Goal: Task Accomplishment & Management: Manage account settings

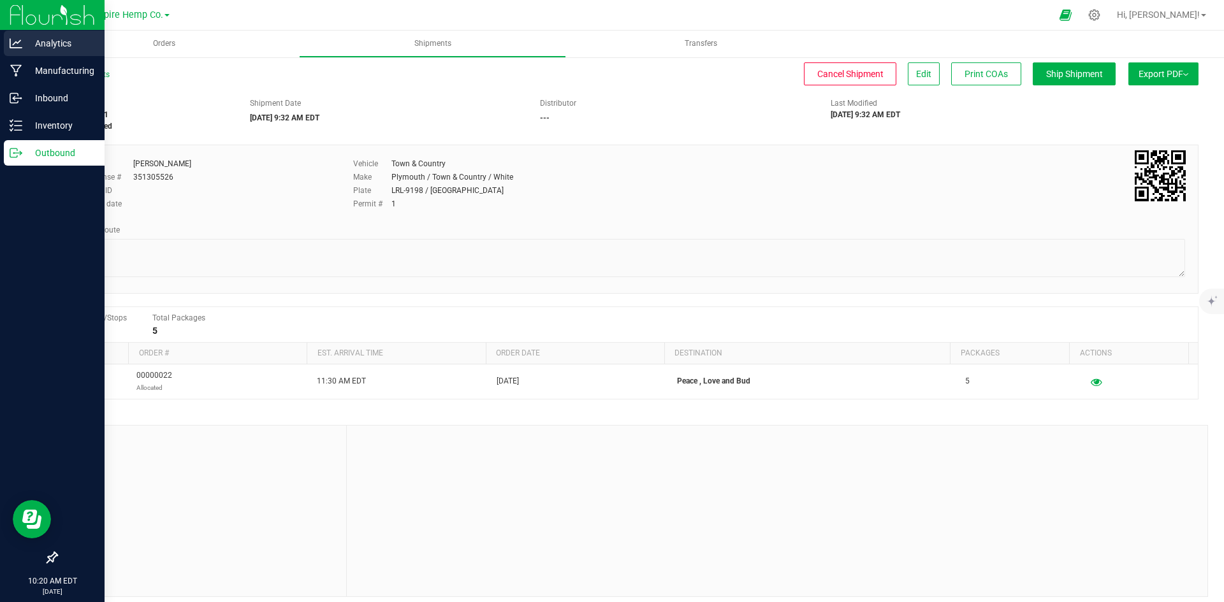
click at [15, 40] on icon at bounding box center [16, 43] width 13 height 13
click at [48, 68] on p "Manufacturing" at bounding box center [60, 70] width 76 height 15
click at [68, 67] on p "Manufacturing" at bounding box center [60, 70] width 76 height 15
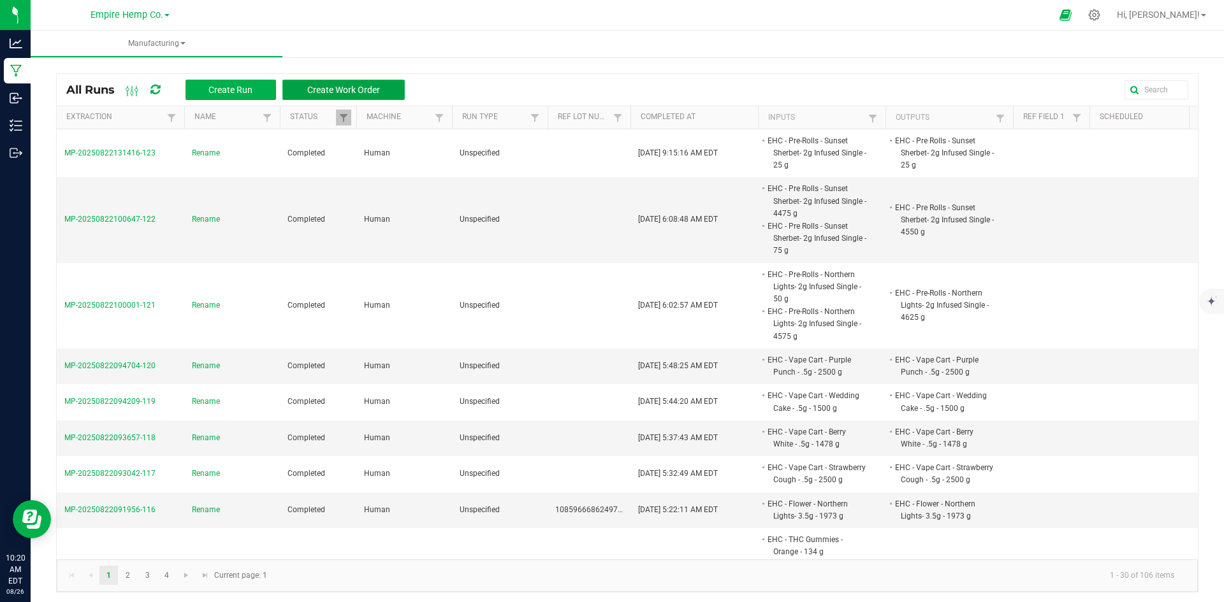
click at [335, 93] on span "Create Work Order" at bounding box center [343, 90] width 73 height 10
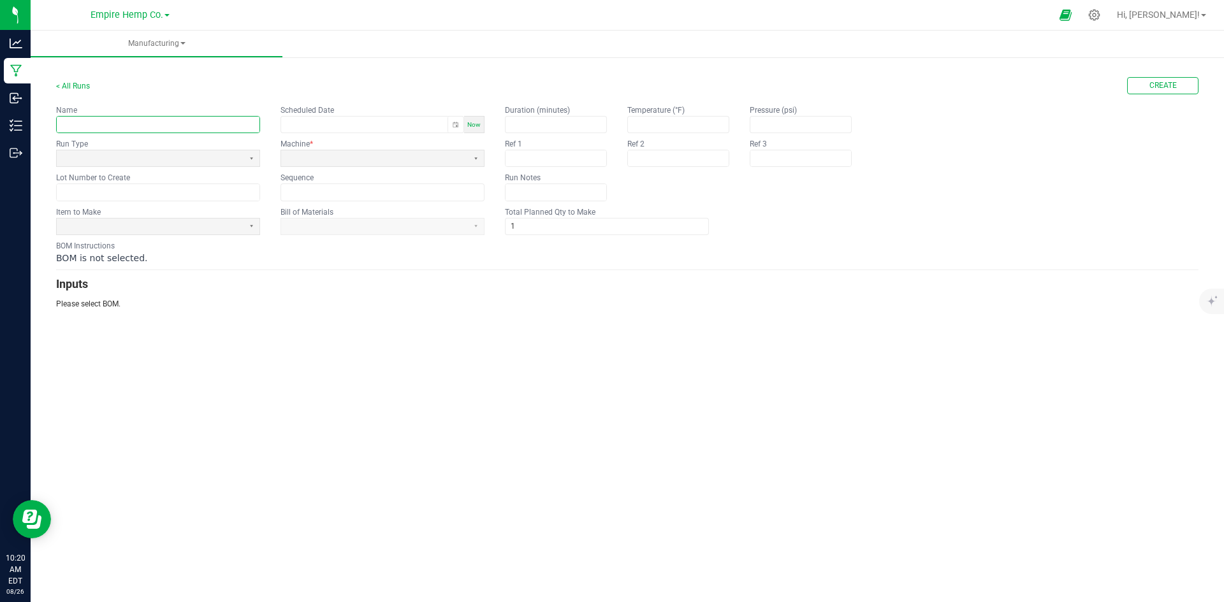
click at [145, 121] on input "text" at bounding box center [158, 125] width 203 height 16
click at [96, 122] on input "[PERSON_NAME]" at bounding box center [158, 125] width 203 height 16
type input "[PERSON_NAME]"
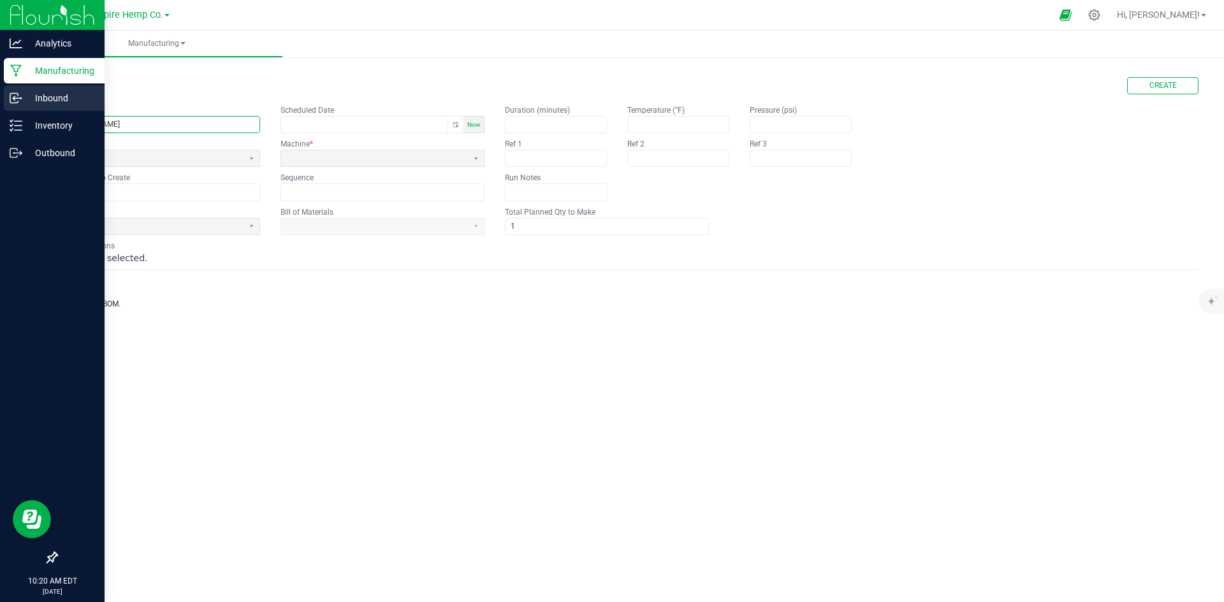
drag, startPoint x: 137, startPoint y: 127, endPoint x: 8, endPoint y: 108, distance: 130.9
click at [7, 117] on div "Analytics Manufacturing Inbound Inventory Outbound 10:20 AM EDT [DATE] 08/26 Em…" at bounding box center [612, 301] width 1224 height 602
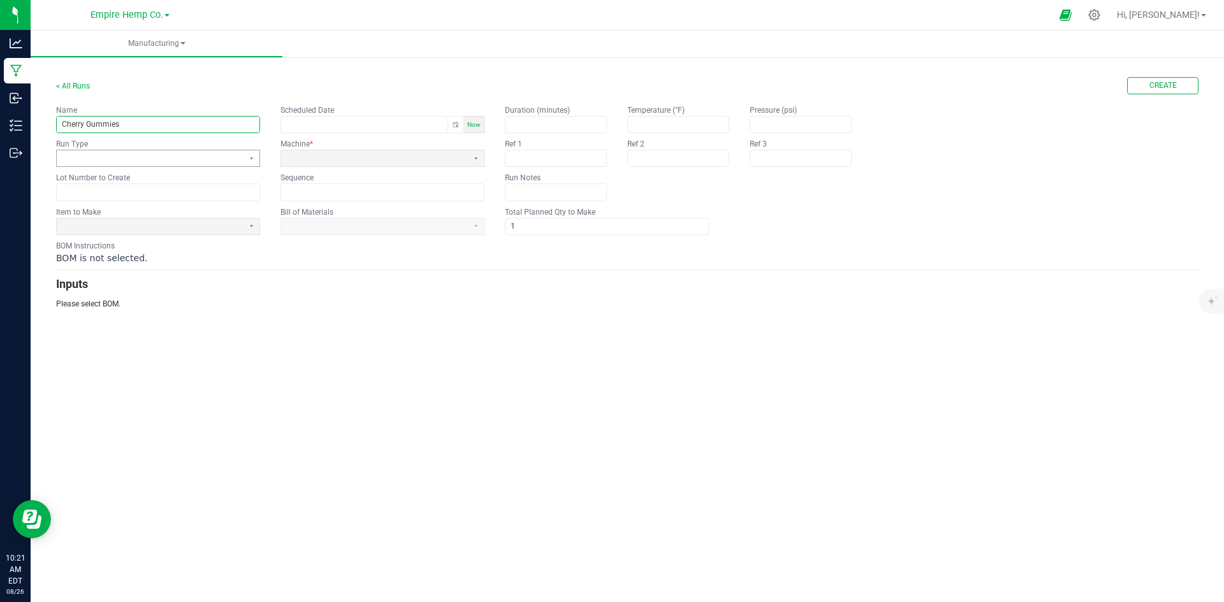
type input "Cherry Gummies"
click at [152, 160] on span at bounding box center [150, 158] width 177 height 11
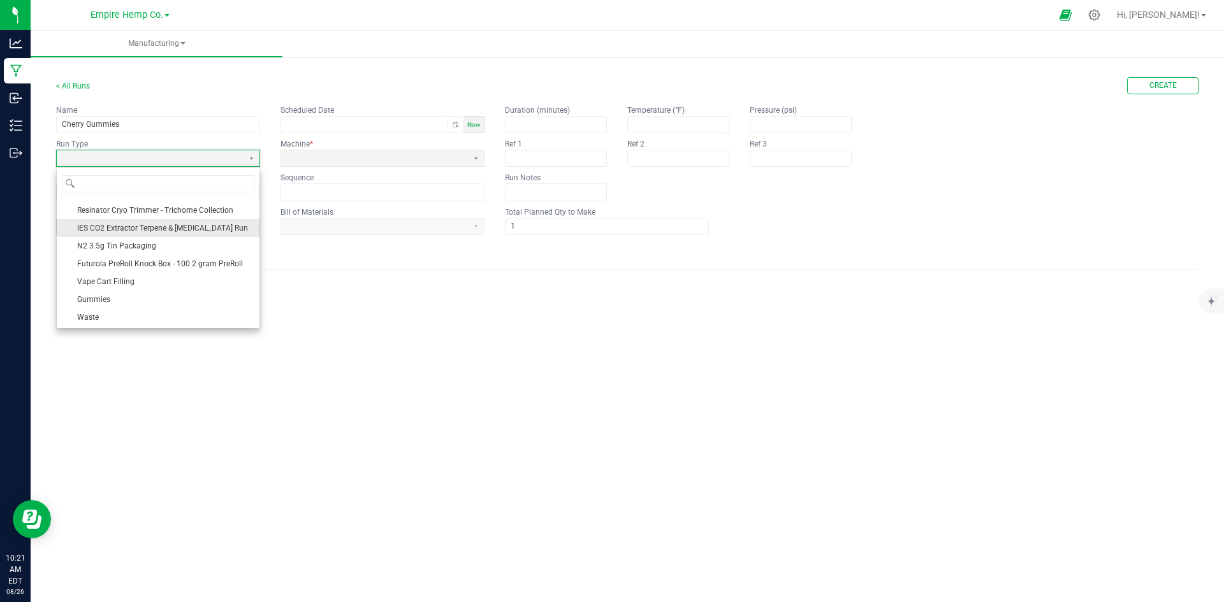
scroll to position [153, 0]
click at [142, 301] on li "Gummies" at bounding box center [158, 300] width 203 height 18
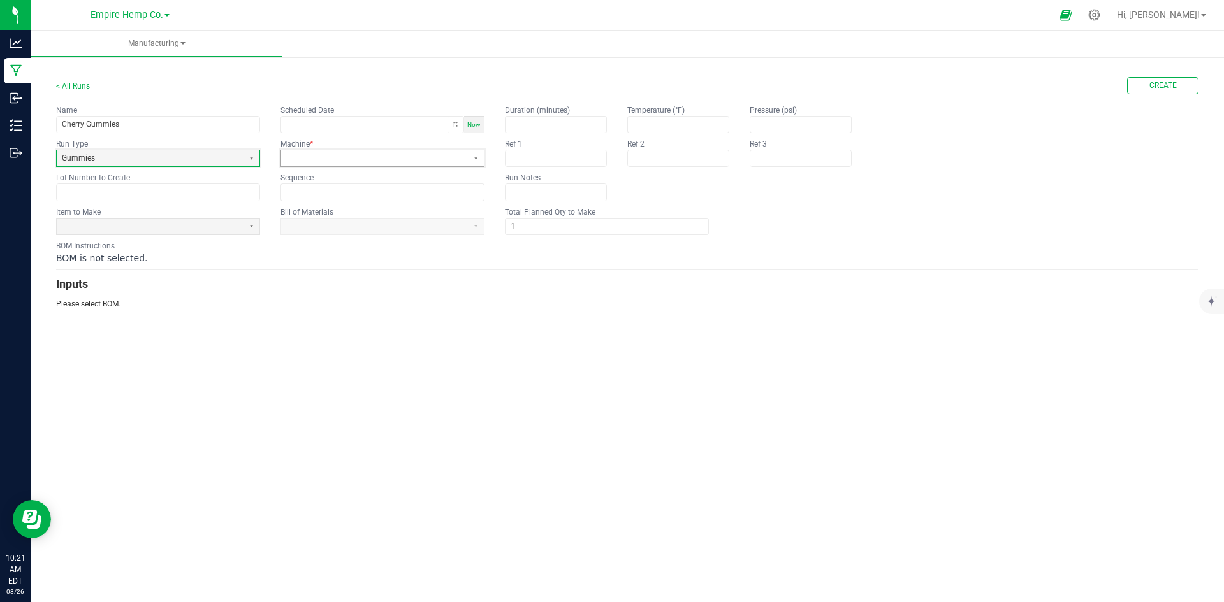
click at [332, 154] on span at bounding box center [374, 158] width 177 height 11
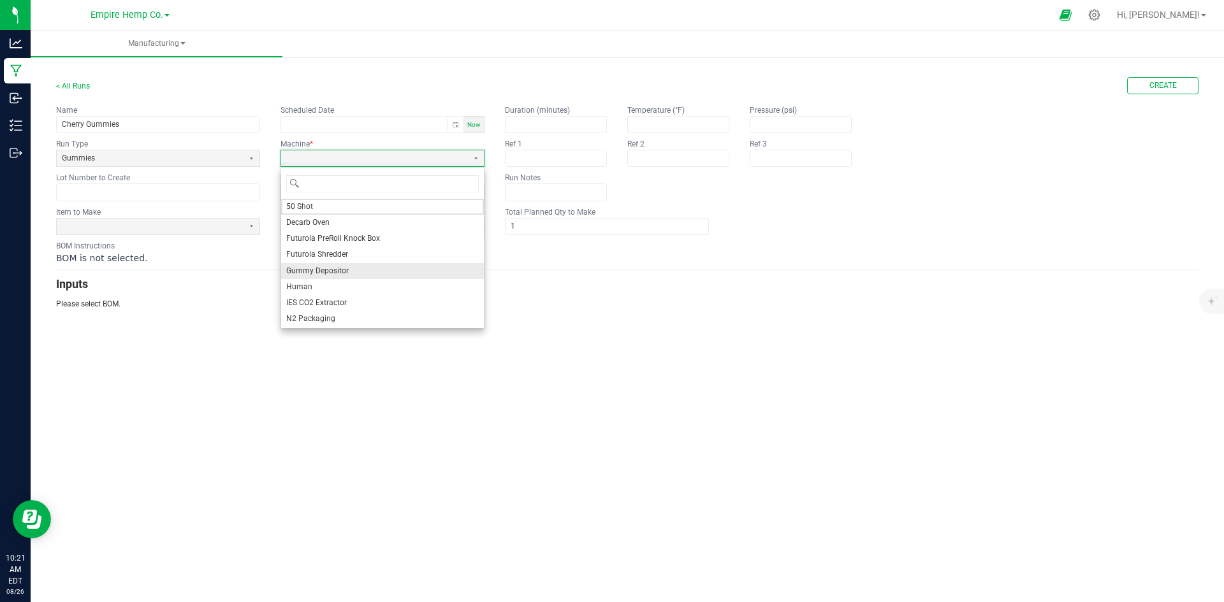
click at [389, 266] on li "Gummy Depositor" at bounding box center [382, 271] width 203 height 16
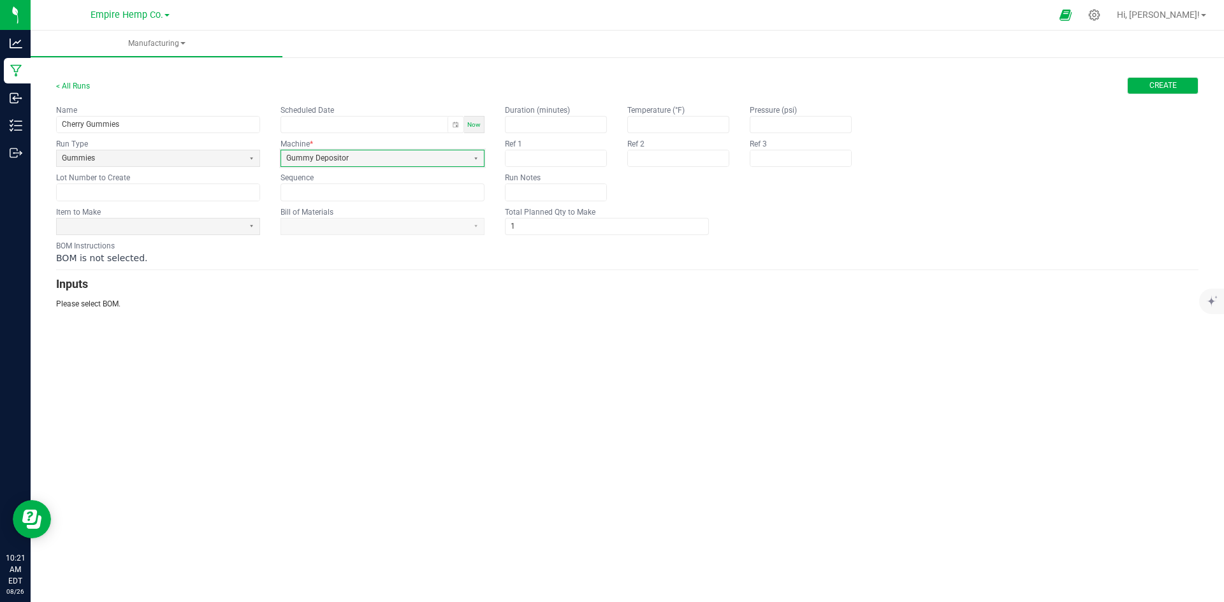
click at [1150, 91] on span "Create" at bounding box center [1162, 85] width 27 height 11
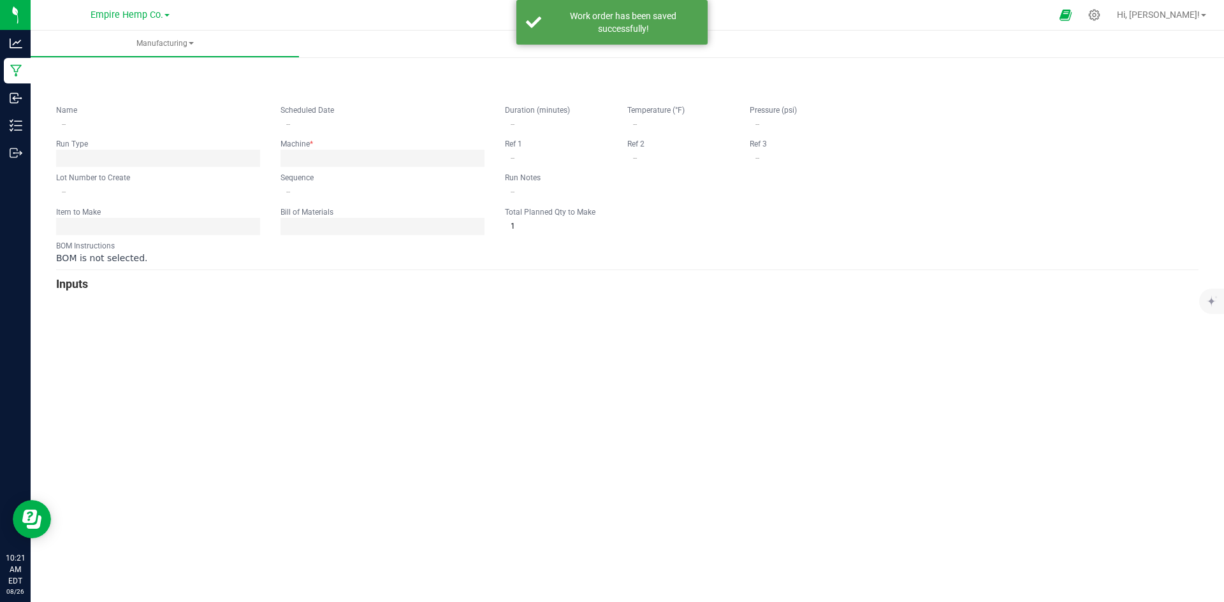
type input "Cherry Gummies"
type input "0"
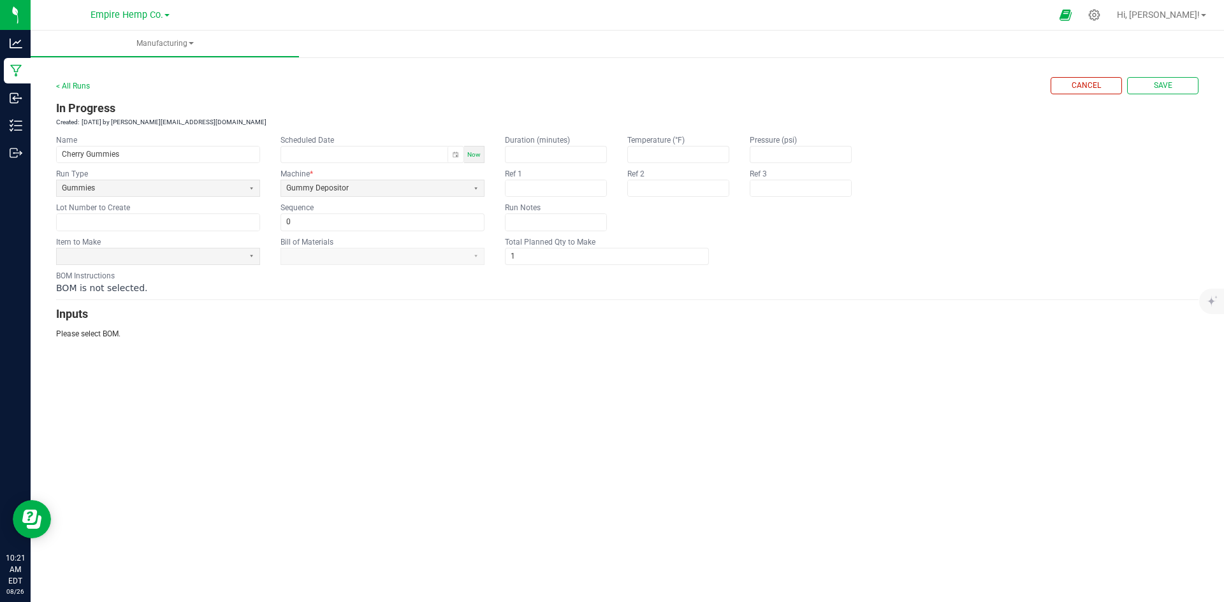
click at [88, 279] on kendo-label "BOM Instructions" at bounding box center [85, 276] width 59 height 9
drag, startPoint x: 106, startPoint y: 303, endPoint x: 113, endPoint y: 316, distance: 14.9
click at [113, 316] on form "< All Runs Cancel Save In Progress Created: [DATE] by [PERSON_NAME][EMAIL_ADDRE…" at bounding box center [627, 208] width 1142 height 263
click at [138, 259] on span at bounding box center [150, 256] width 177 height 11
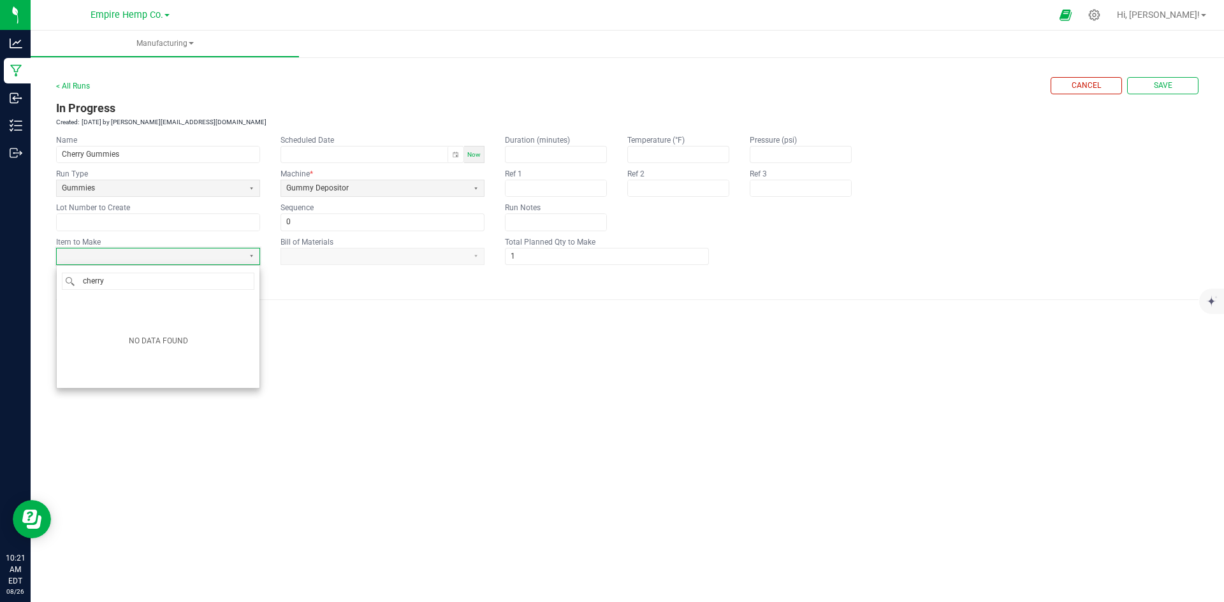
click at [180, 266] on div "cherry NO DATA FOUND" at bounding box center [158, 327] width 204 height 124
type input "cherry"
click at [180, 264] on span at bounding box center [150, 257] width 187 height 16
click at [317, 305] on h3 "Inputs" at bounding box center [627, 314] width 1142 height 18
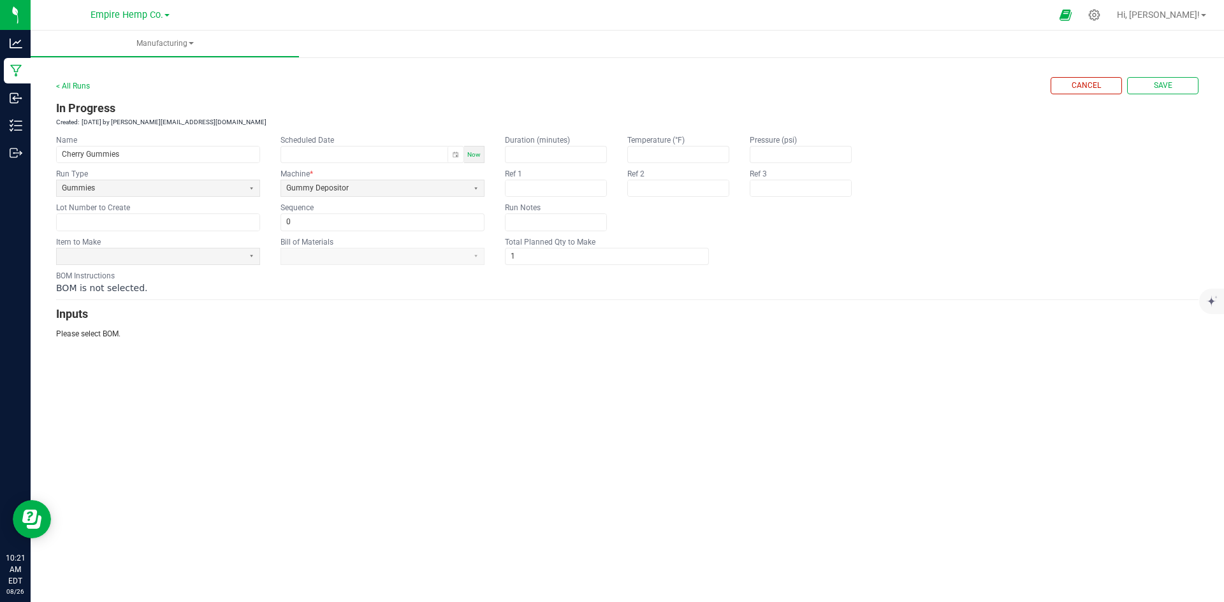
click at [102, 287] on span "BOM is not selected." at bounding box center [101, 288] width 91 height 10
click at [112, 303] on form "< All Runs Cancel Save In Progress Created: [DATE] by [PERSON_NAME][EMAIL_ADDRE…" at bounding box center [627, 208] width 1142 height 263
click at [70, 308] on h3 "Inputs" at bounding box center [627, 314] width 1142 height 18
click at [116, 325] on form "< All Runs Cancel Save In Progress Created: [DATE] by [PERSON_NAME][EMAIL_ADDRE…" at bounding box center [627, 208] width 1142 height 263
click at [477, 157] on span "Now" at bounding box center [473, 154] width 13 height 7
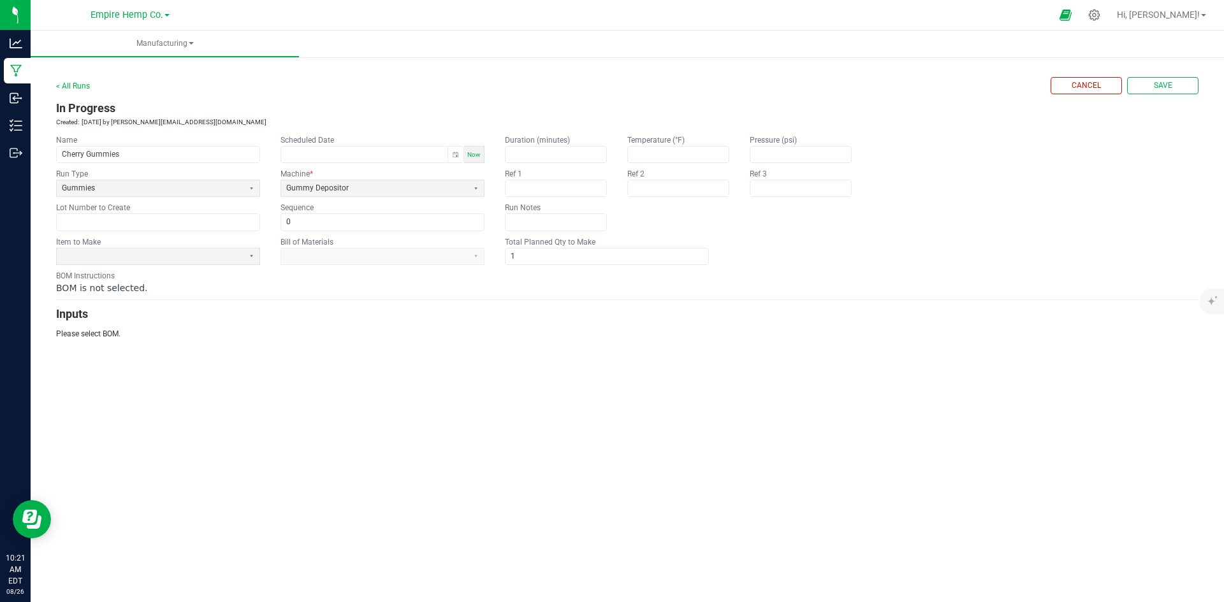
type input "[DATE] 10:21 AM"
click at [157, 251] on span at bounding box center [150, 256] width 177 height 11
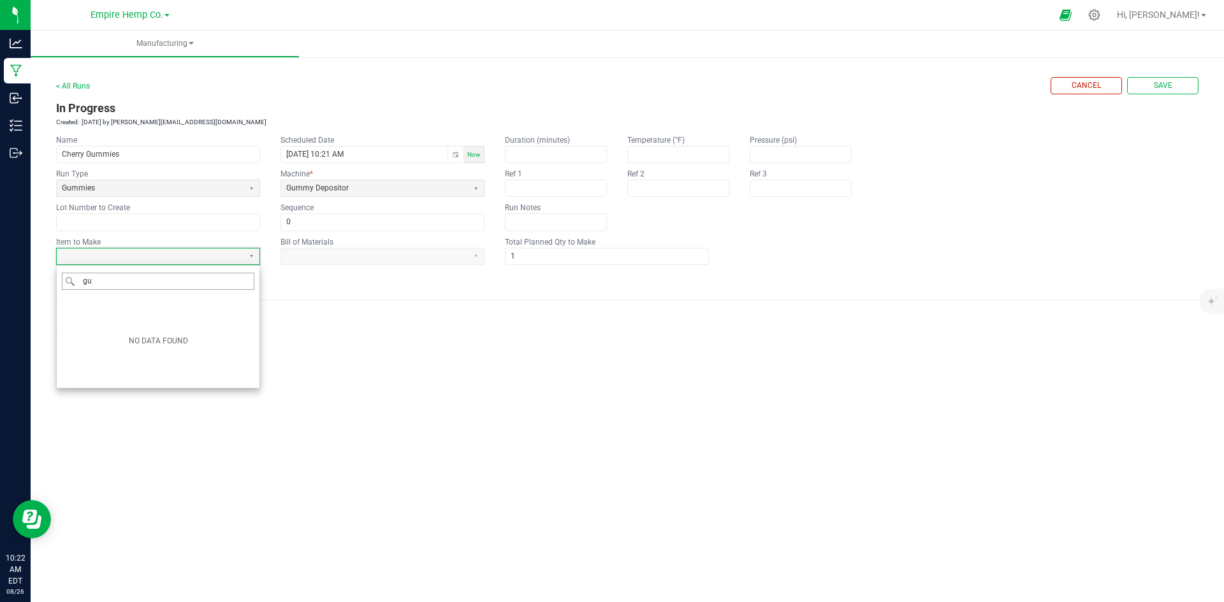
type input "g"
click at [360, 374] on div "Manufacturing < All Runs Cancel Save In Progress Created: [DATE] by [PERSON_NAM…" at bounding box center [627, 317] width 1193 height 572
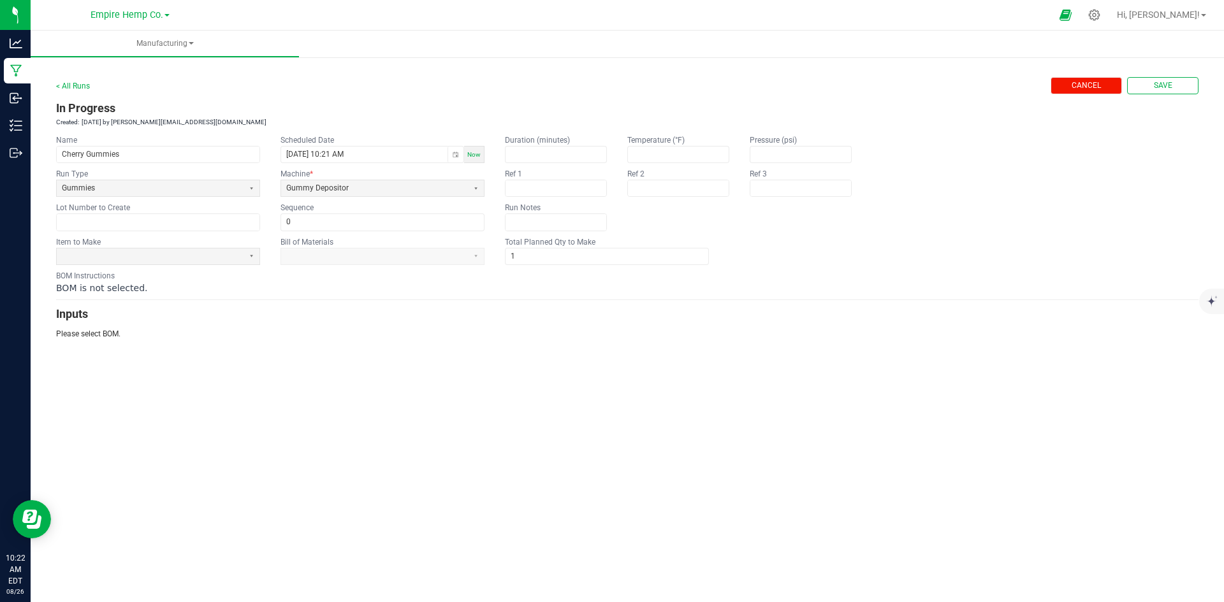
click at [1083, 82] on span "Cancel" at bounding box center [1085, 85] width 29 height 11
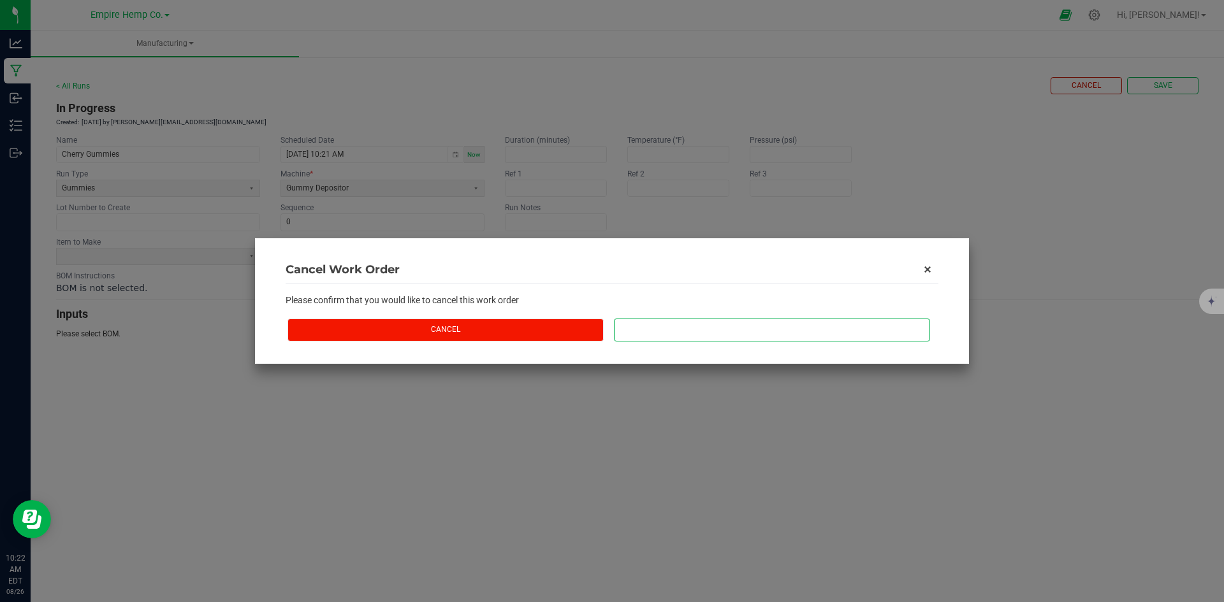
click at [511, 324] on button "Cancel" at bounding box center [445, 330] width 316 height 22
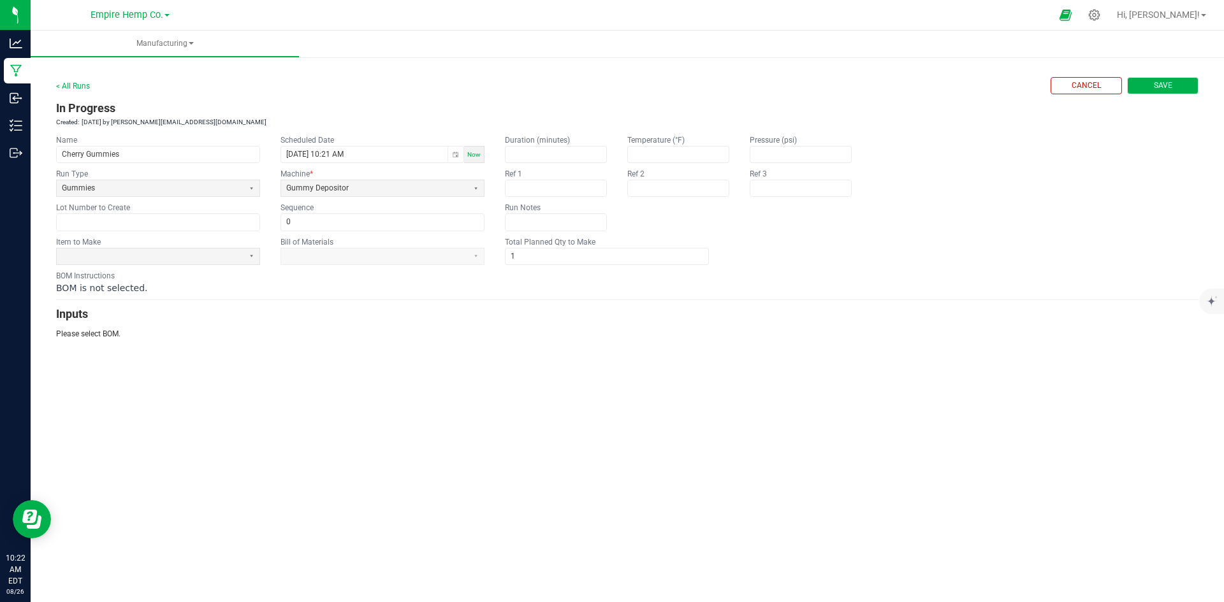
click at [1151, 78] on button "Save" at bounding box center [1162, 85] width 71 height 17
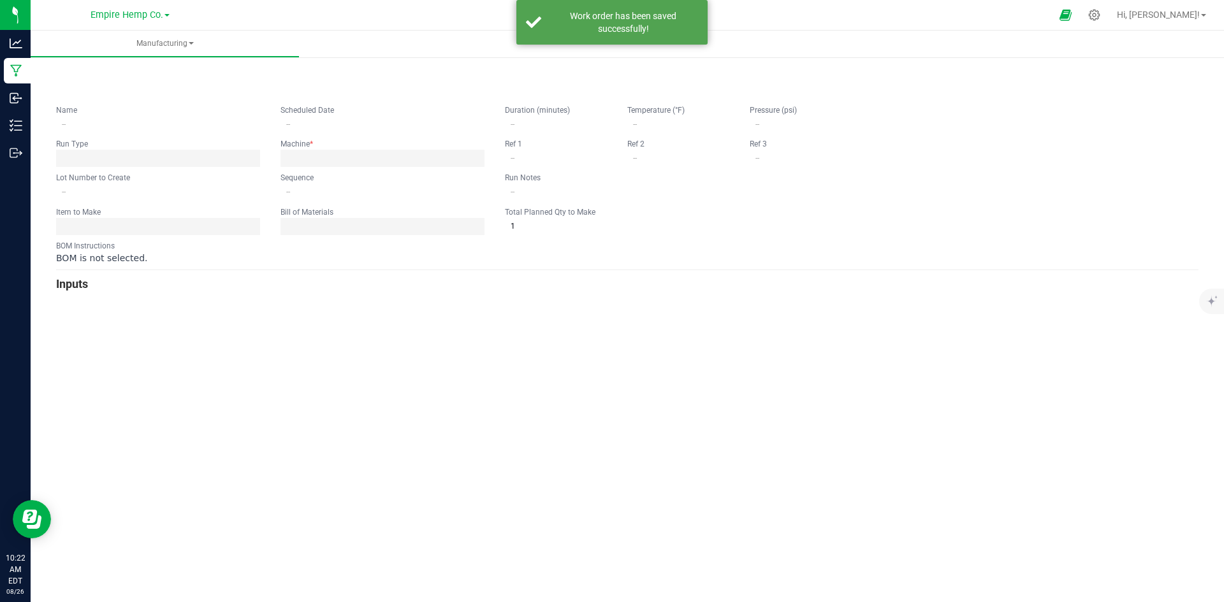
type input "Cherry Gummies"
type input "[DATE] 10:21 AM"
type input "0"
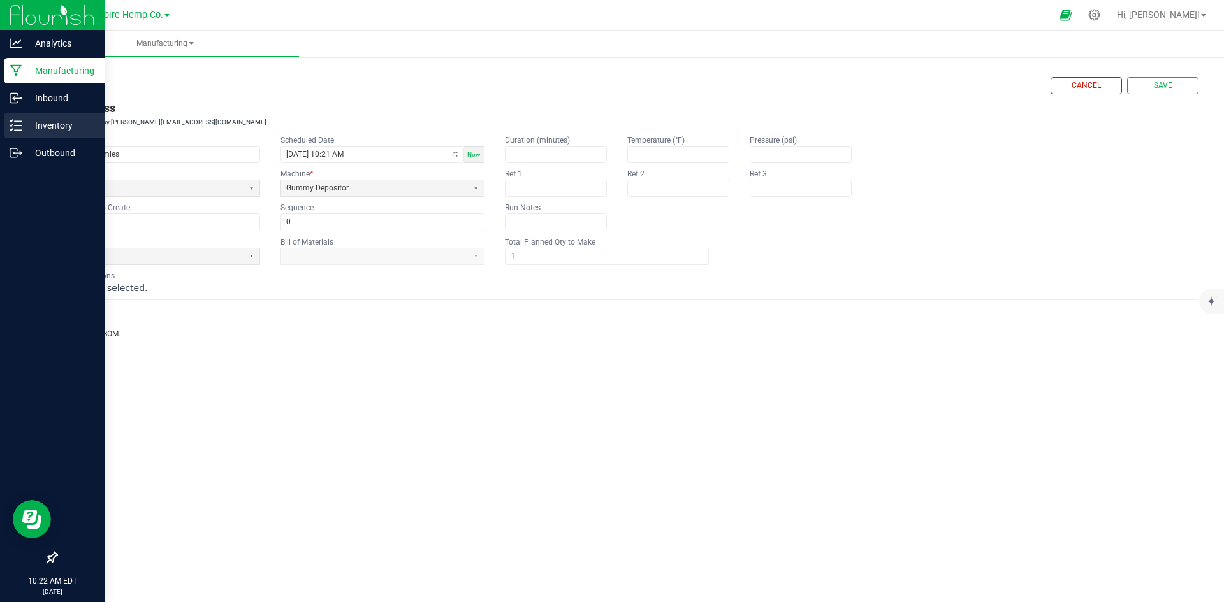
click at [18, 128] on icon at bounding box center [16, 125] width 13 height 13
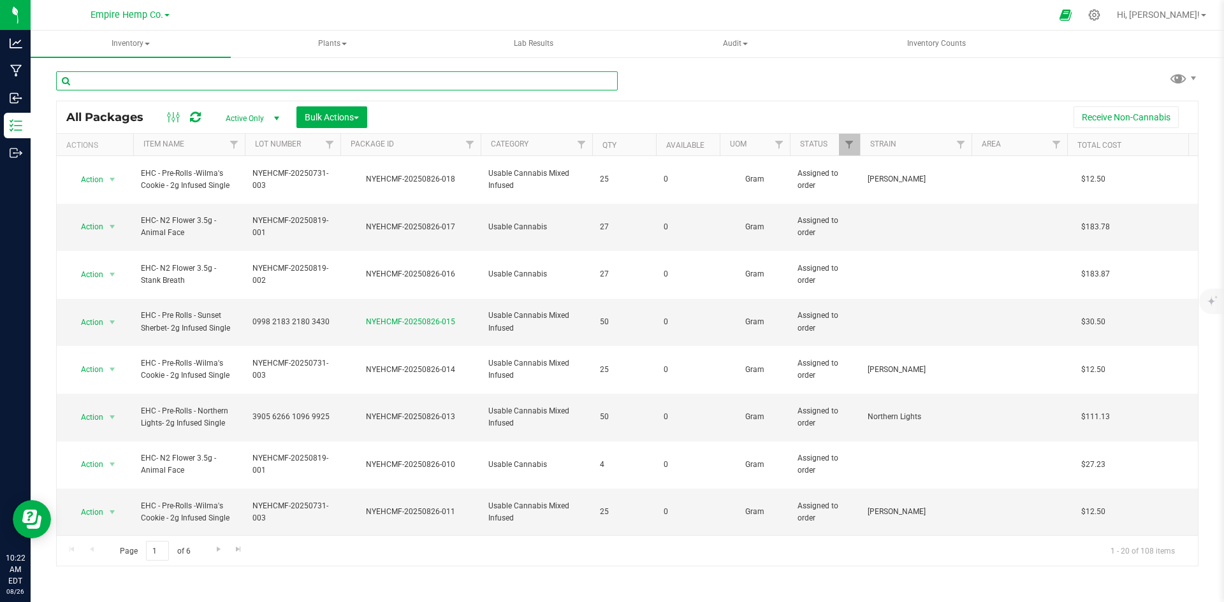
click at [269, 83] on input "text" at bounding box center [337, 80] width 562 height 19
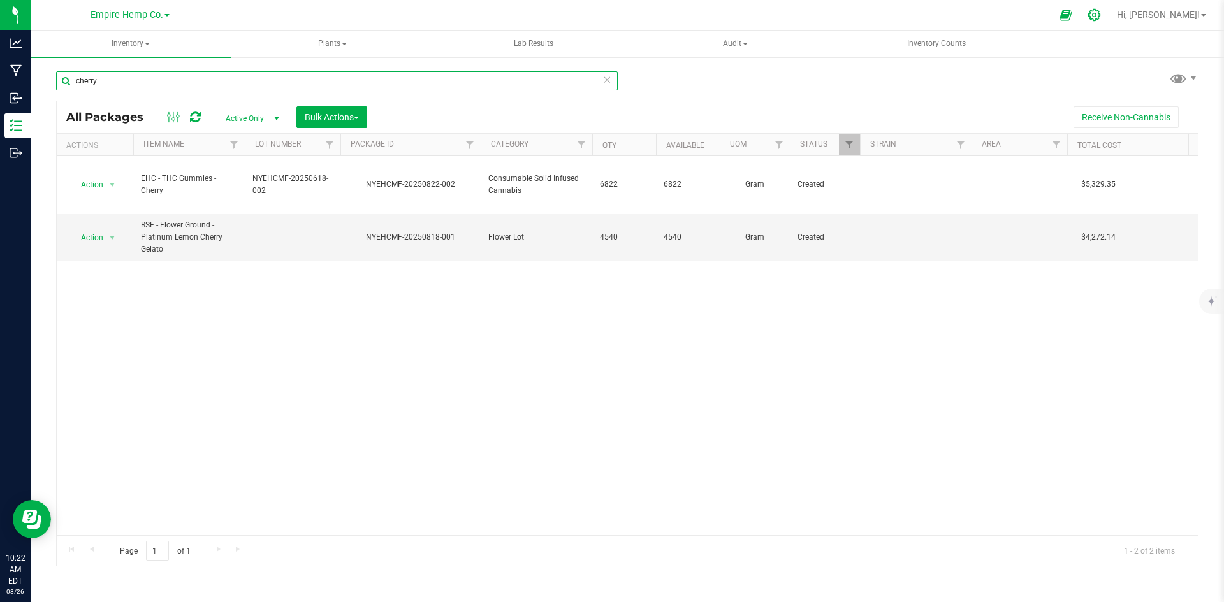
type input "cherry"
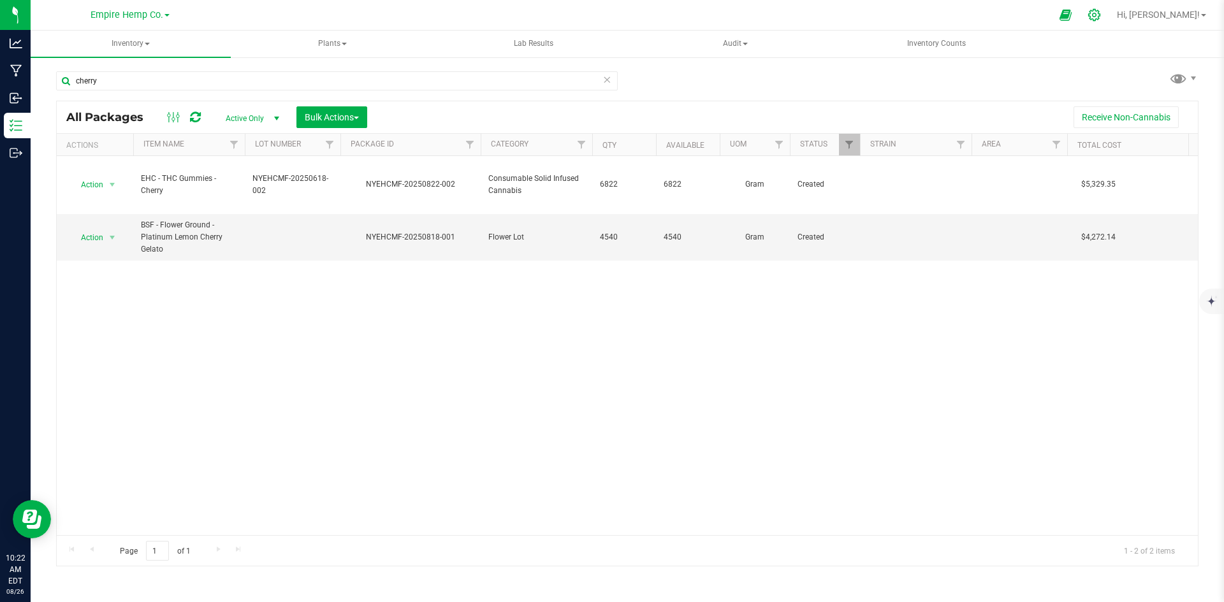
click at [1100, 13] on icon at bounding box center [1094, 15] width 12 height 12
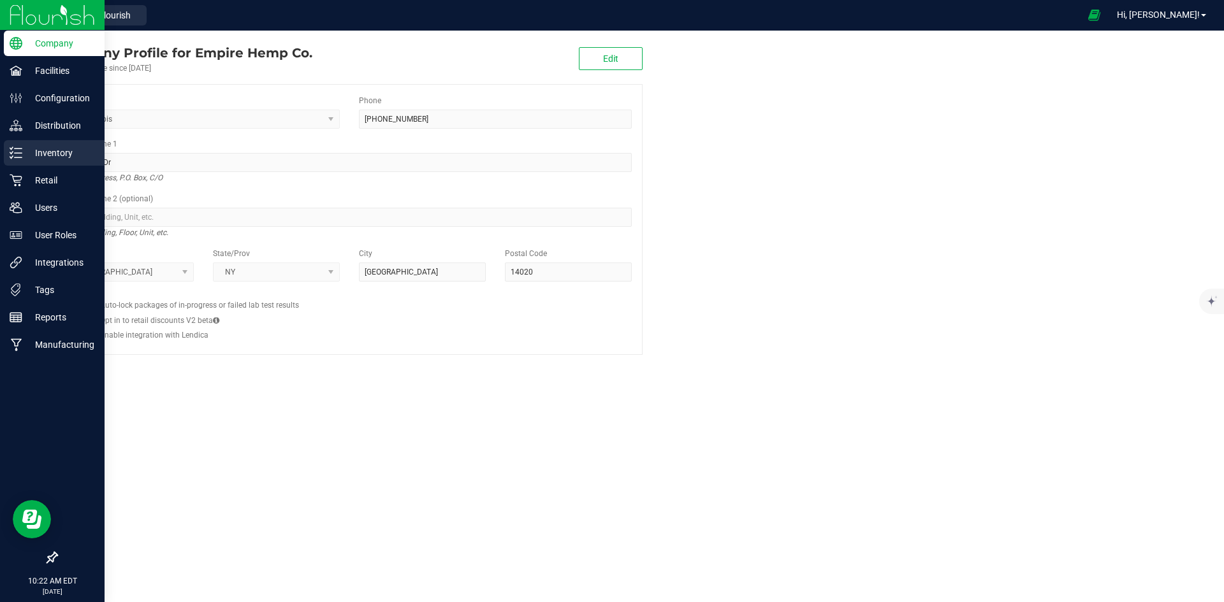
click at [59, 156] on p "Inventory" at bounding box center [60, 152] width 76 height 15
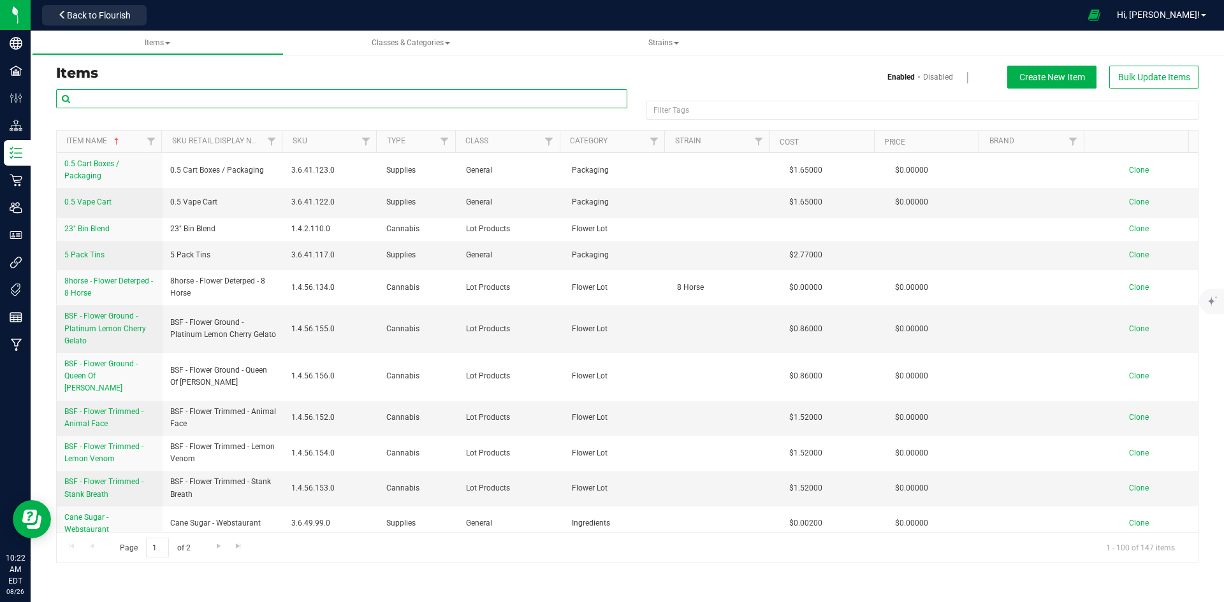
click at [247, 94] on input "text" at bounding box center [341, 98] width 571 height 19
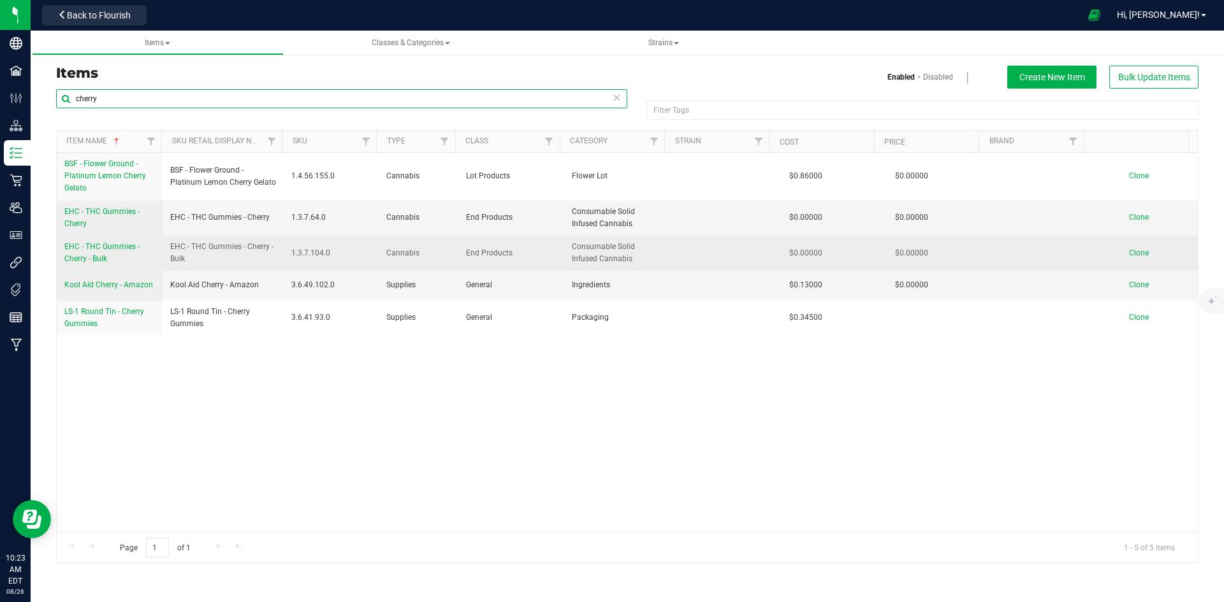
type input "cherry"
click at [116, 249] on span "EHC - THC Gummies - Cherry - Bulk" at bounding box center [101, 252] width 75 height 21
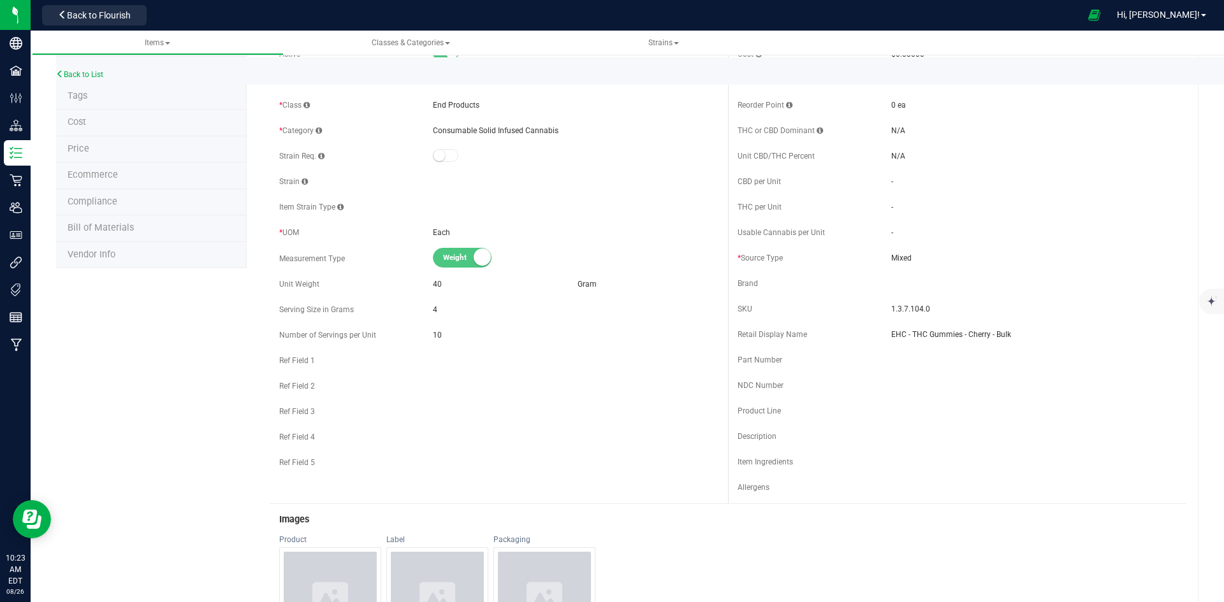
scroll to position [64, 0]
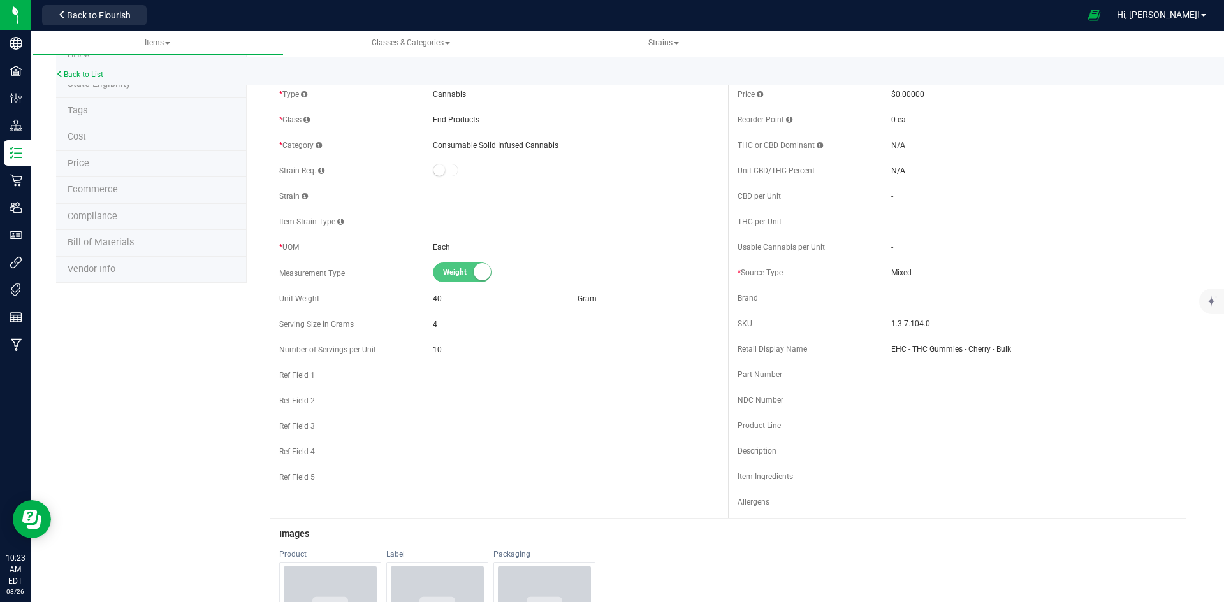
click at [94, 245] on span "Bill of Materials" at bounding box center [101, 242] width 66 height 11
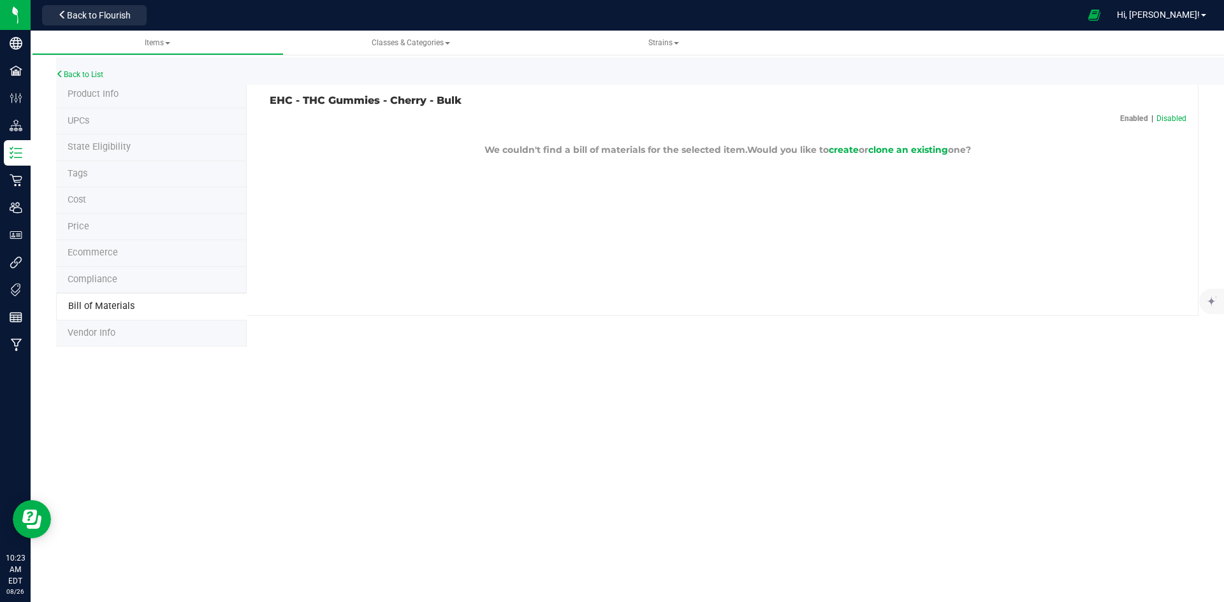
click at [1133, 122] on div "Enabled | Disabled" at bounding box center [1153, 118] width 66 height 11
click at [1143, 117] on div "Enabled | Disabled" at bounding box center [1153, 118] width 66 height 11
click at [847, 150] on span "create" at bounding box center [844, 149] width 30 height 11
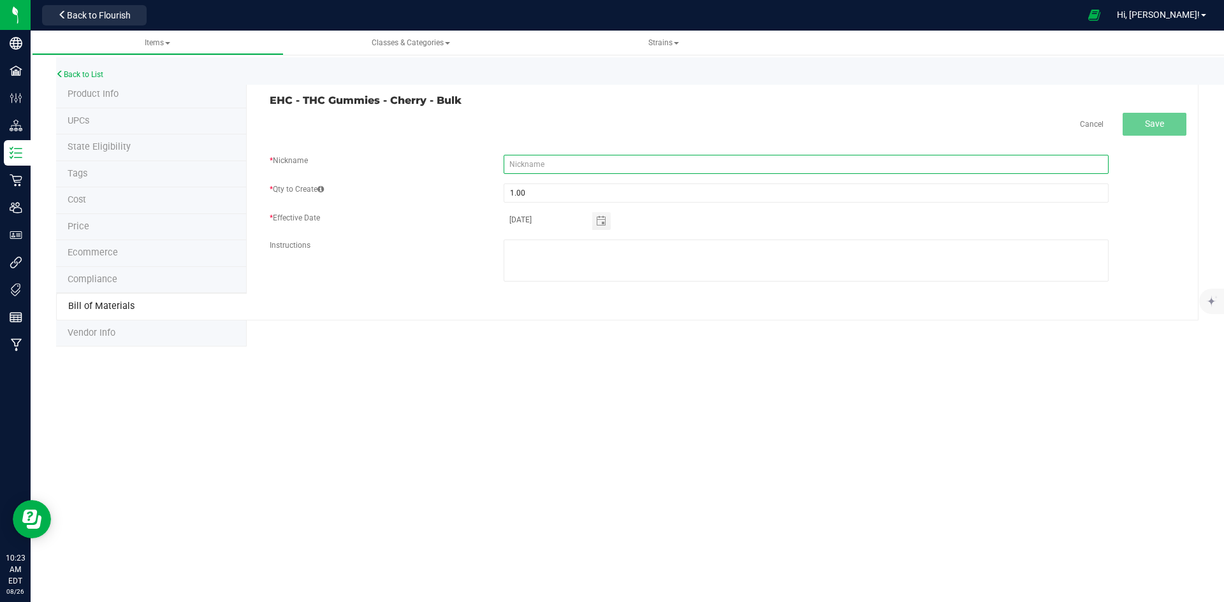
click at [844, 157] on input "text" at bounding box center [806, 164] width 605 height 19
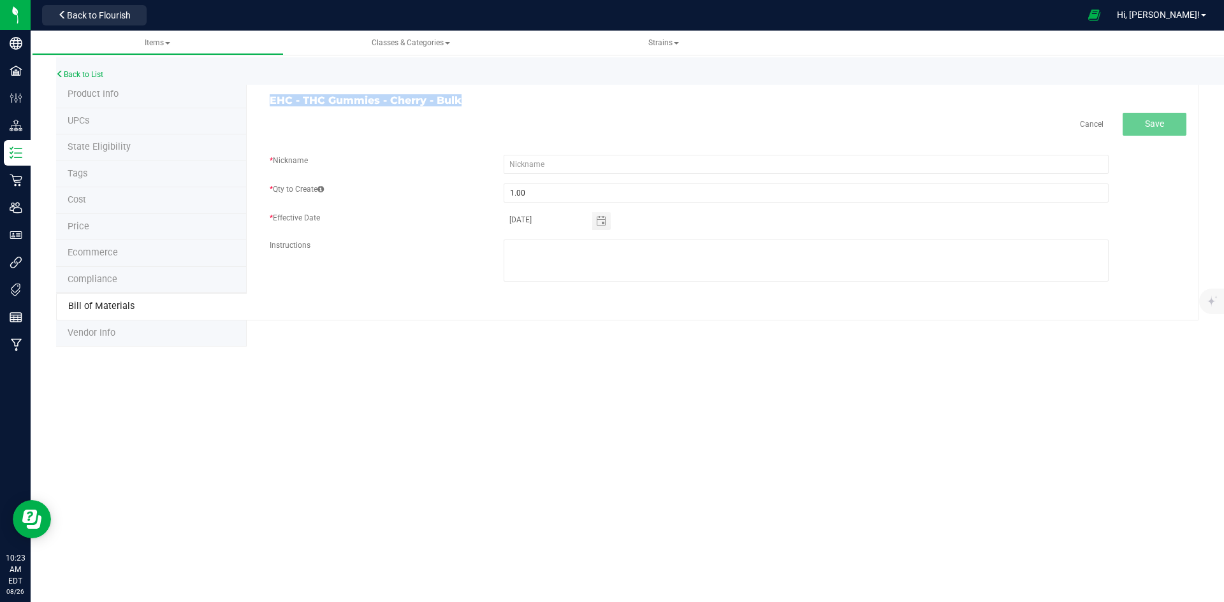
drag, startPoint x: 465, startPoint y: 102, endPoint x: 259, endPoint y: 100, distance: 206.5
click at [259, 100] on div "EHC - THC Gummies - Cherry - Bulk Cancel Save * Nickname * Qty to Create 1.00 *…" at bounding box center [723, 201] width 952 height 239
copy h3 "EHC - THC Gummies - Cherry - Bulk"
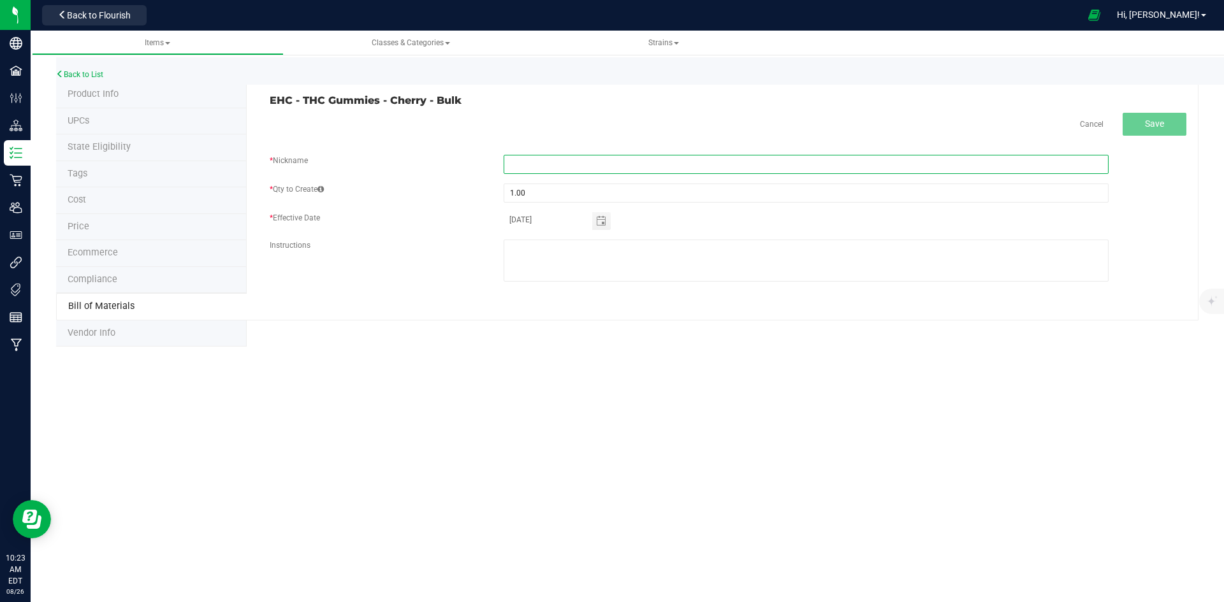
click at [602, 155] on input "text" at bounding box center [806, 164] width 605 height 19
paste input "EHC - THC Gummies - Cherry - Bulk"
type input "EHC - THC Gummies - Cherry - Bulk"
click at [682, 120] on div "Cancel Save" at bounding box center [728, 124] width 917 height 23
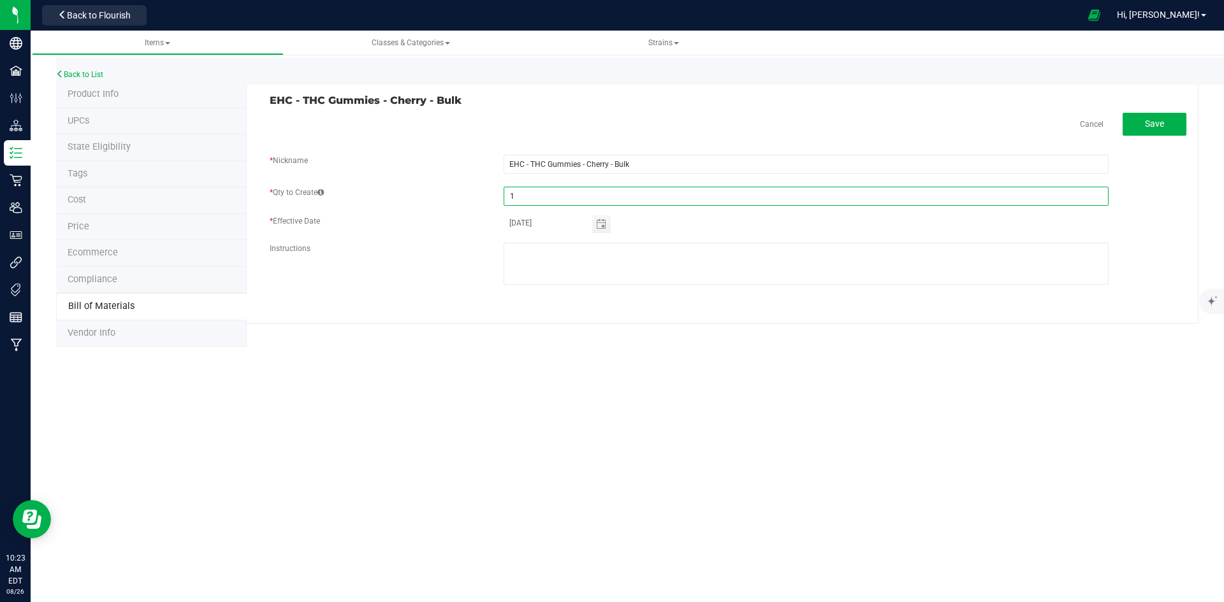
click at [530, 194] on input "1" at bounding box center [806, 196] width 604 height 18
type input "2,240.00"
click at [551, 258] on textarea at bounding box center [806, 264] width 605 height 42
type textarea "See SOP"
click at [1162, 125] on span "Save" at bounding box center [1154, 124] width 19 height 10
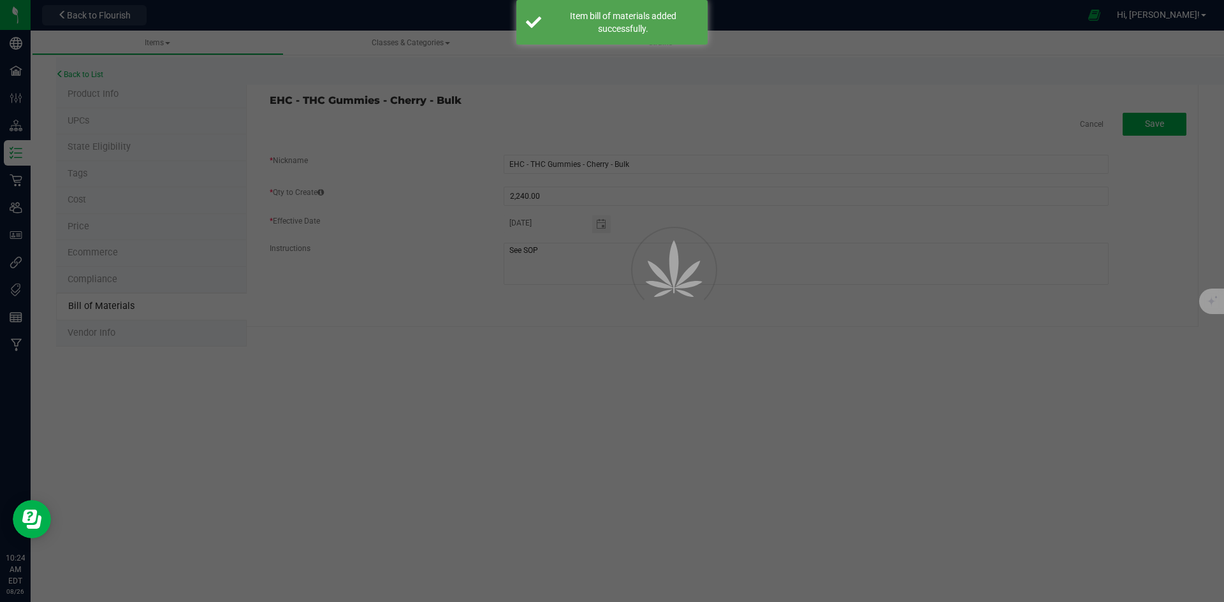
select select "2"
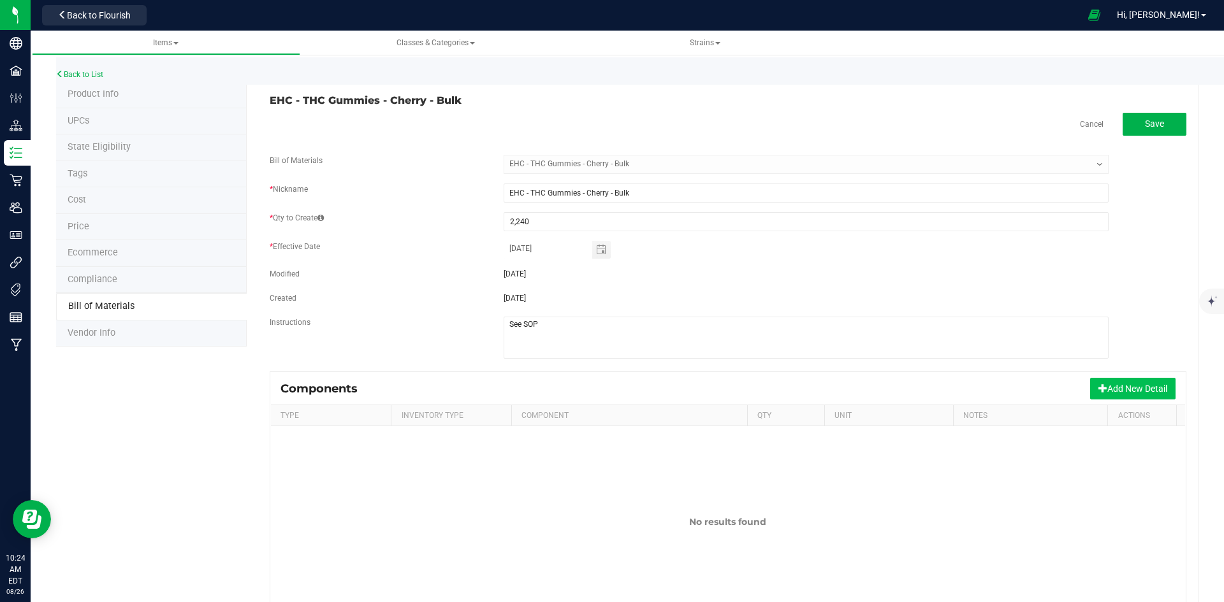
click at [1108, 386] on button "Add New Detail" at bounding box center [1132, 389] width 85 height 22
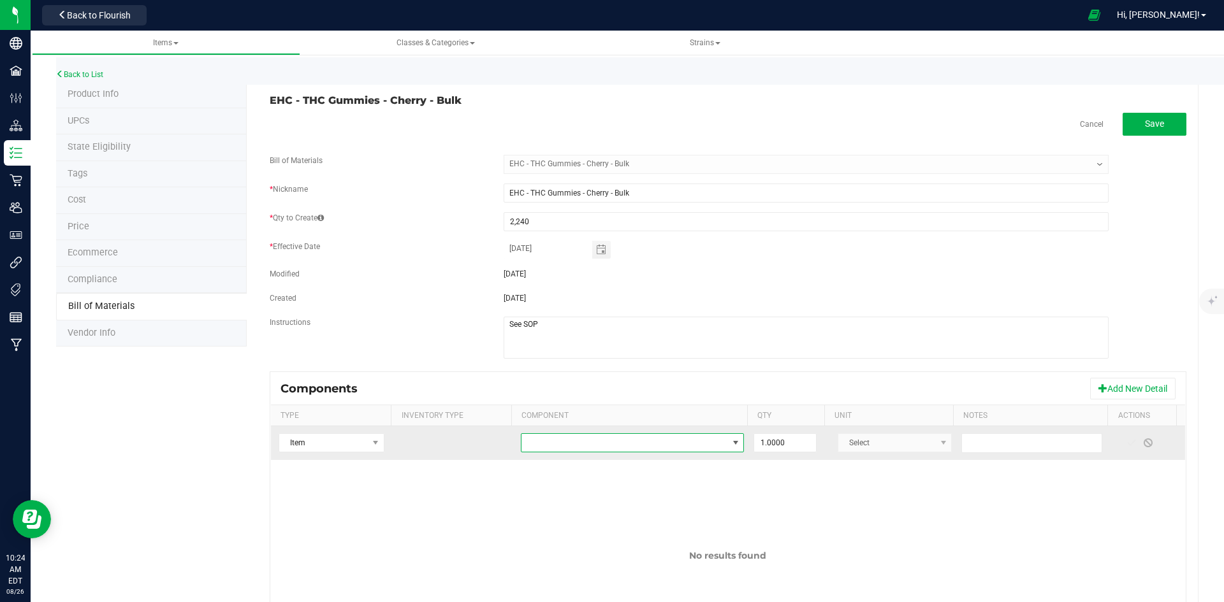
click at [658, 443] on span "NO DATA FOUND" at bounding box center [624, 443] width 206 height 18
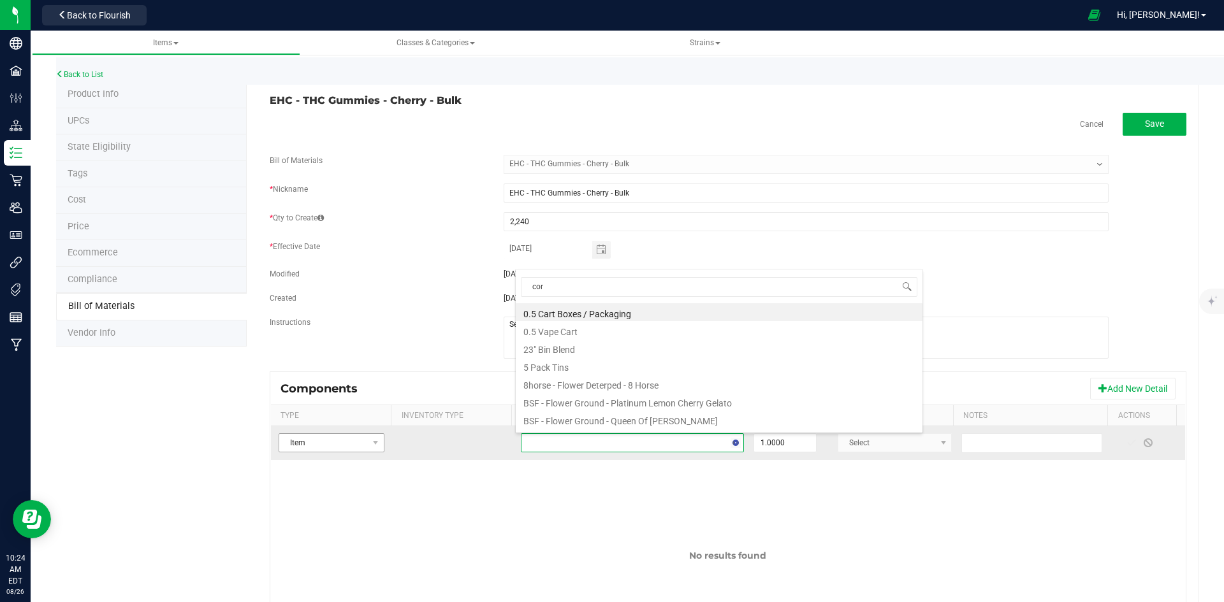
type input "corn"
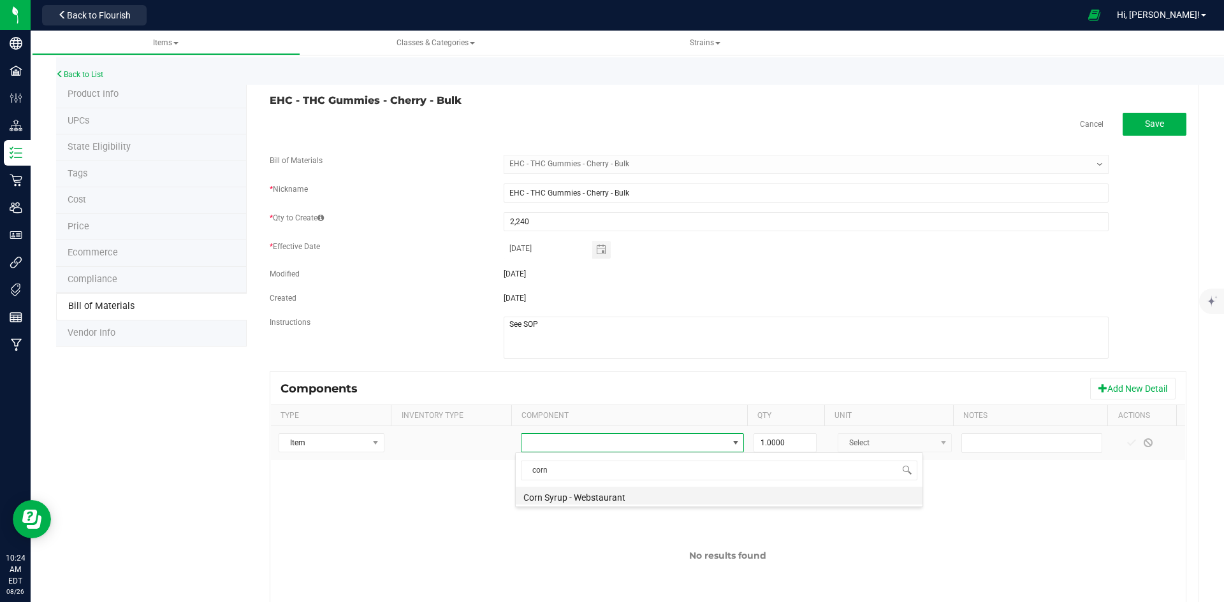
click at [615, 493] on li "Corn Syrup - Webstaurant" at bounding box center [719, 496] width 407 height 18
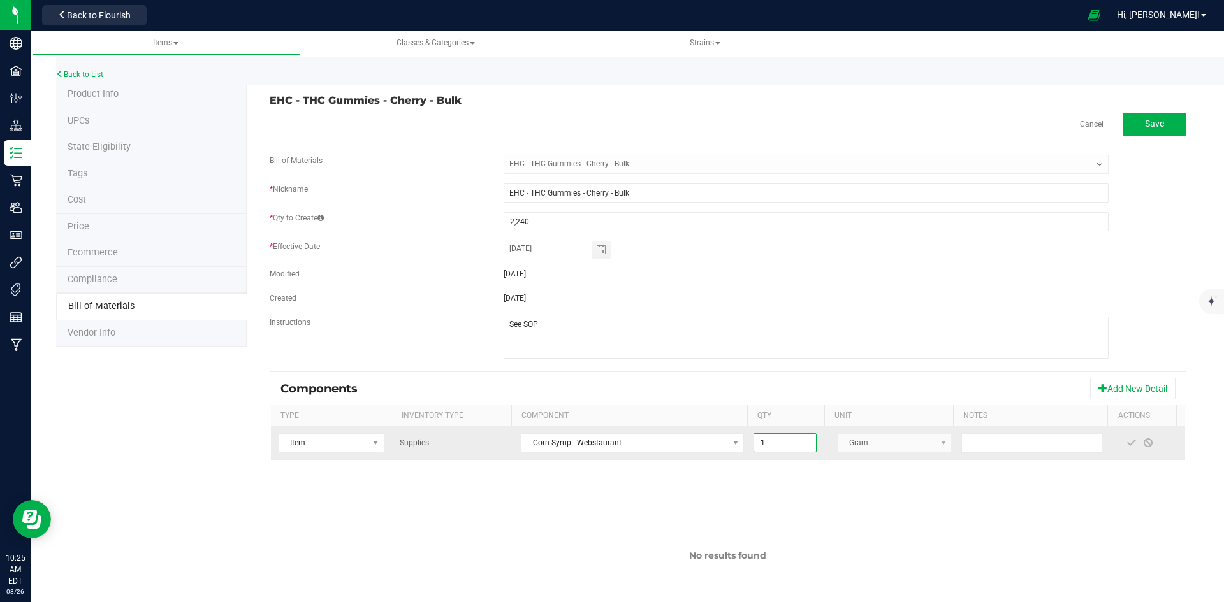
click at [780, 440] on input "1" at bounding box center [784, 443] width 61 height 18
paste input "3950"
type input "3,950.0000"
click at [1146, 321] on div "Instructions" at bounding box center [728, 339] width 936 height 45
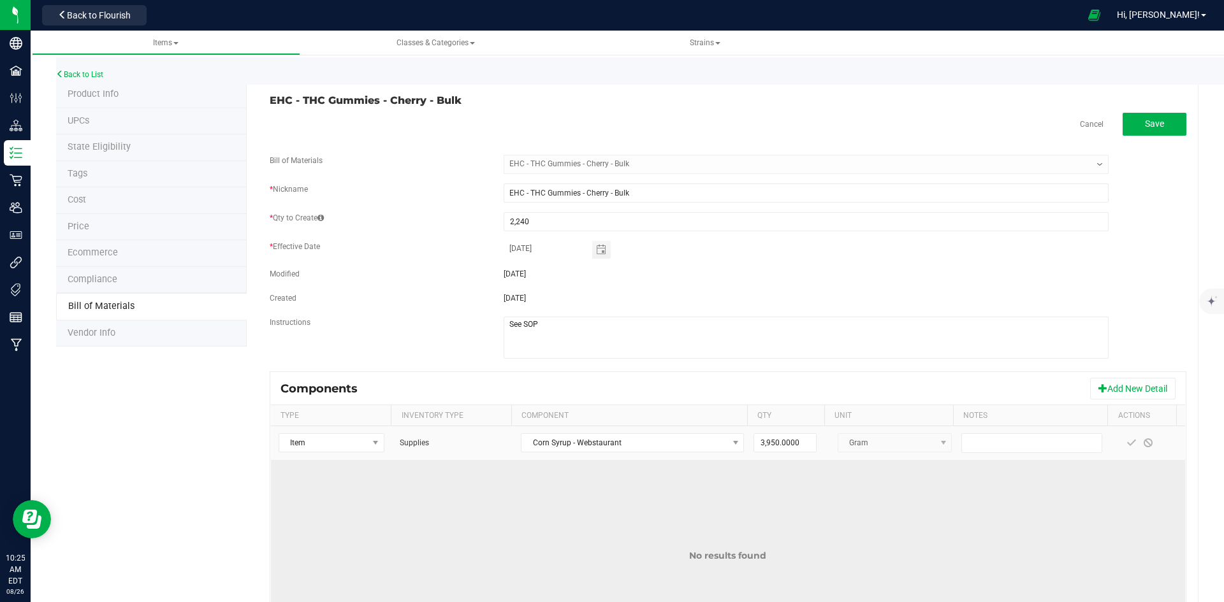
click at [1056, 490] on td "No results found" at bounding box center [728, 555] width 914 height 191
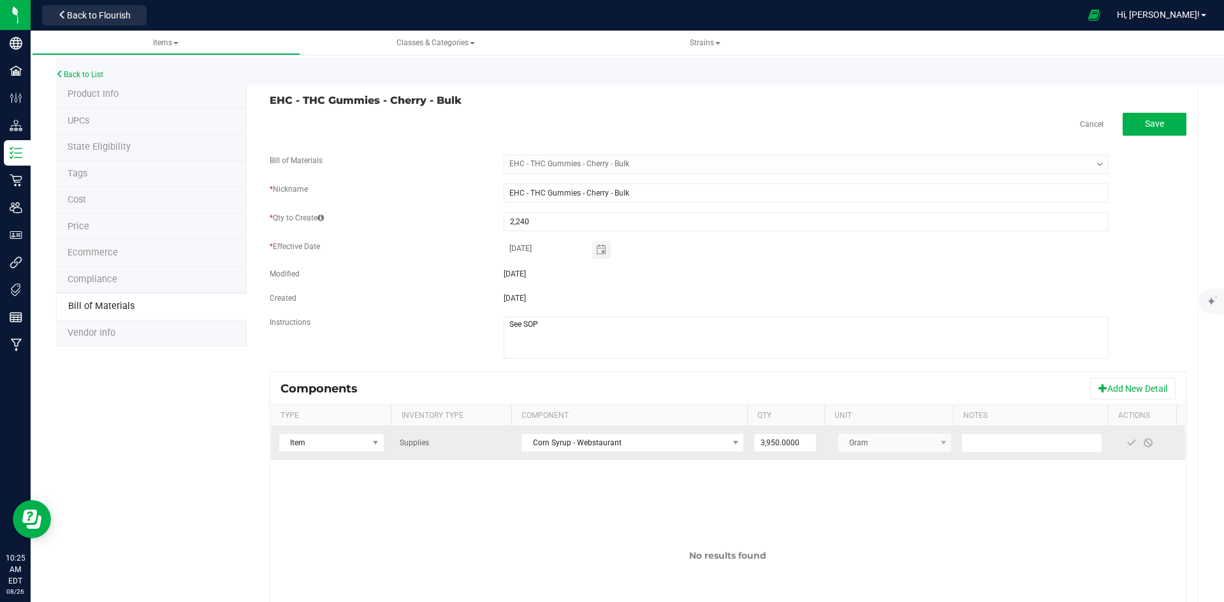
click at [925, 443] on kendo-dropdownlist "Gram" at bounding box center [895, 442] width 115 height 19
click at [1001, 448] on input "text" at bounding box center [1031, 443] width 141 height 20
click at [1126, 442] on span at bounding box center [1131, 443] width 10 height 10
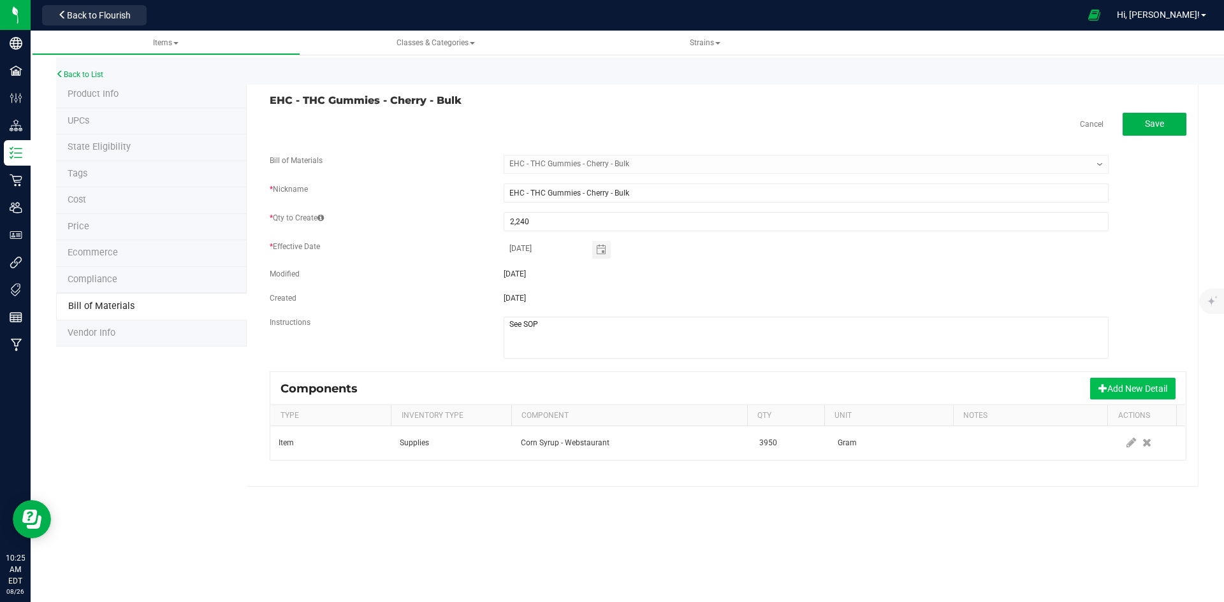
click at [1133, 394] on button "Add New Detail" at bounding box center [1132, 389] width 85 height 22
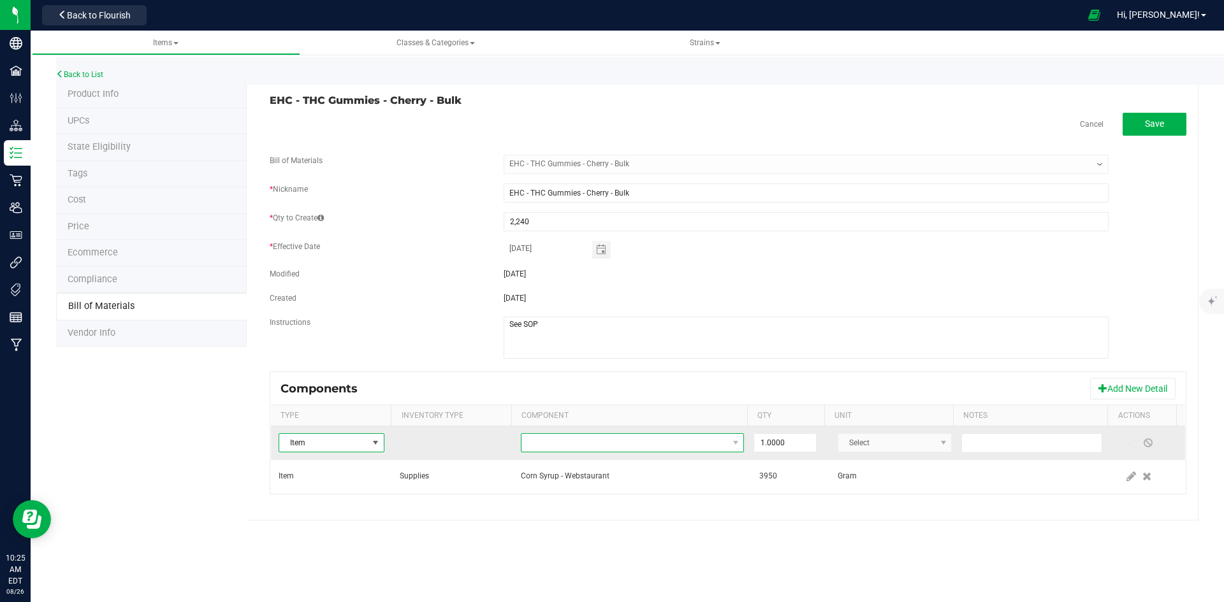
click at [593, 442] on span "NO DATA FOUND" at bounding box center [624, 443] width 206 height 18
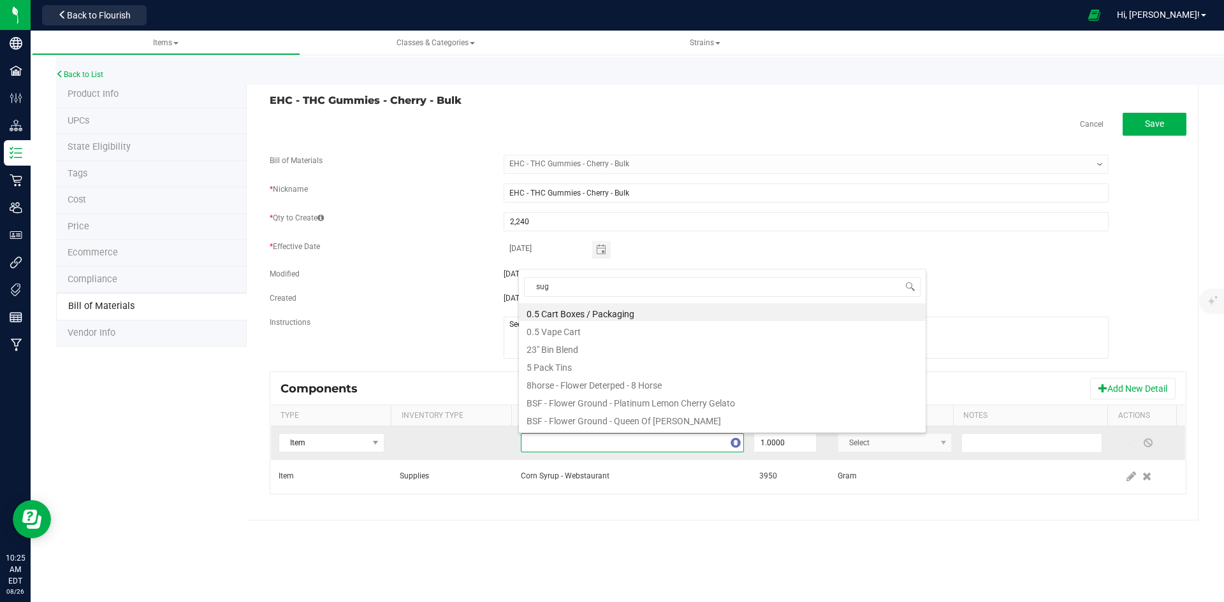
type input "suga"
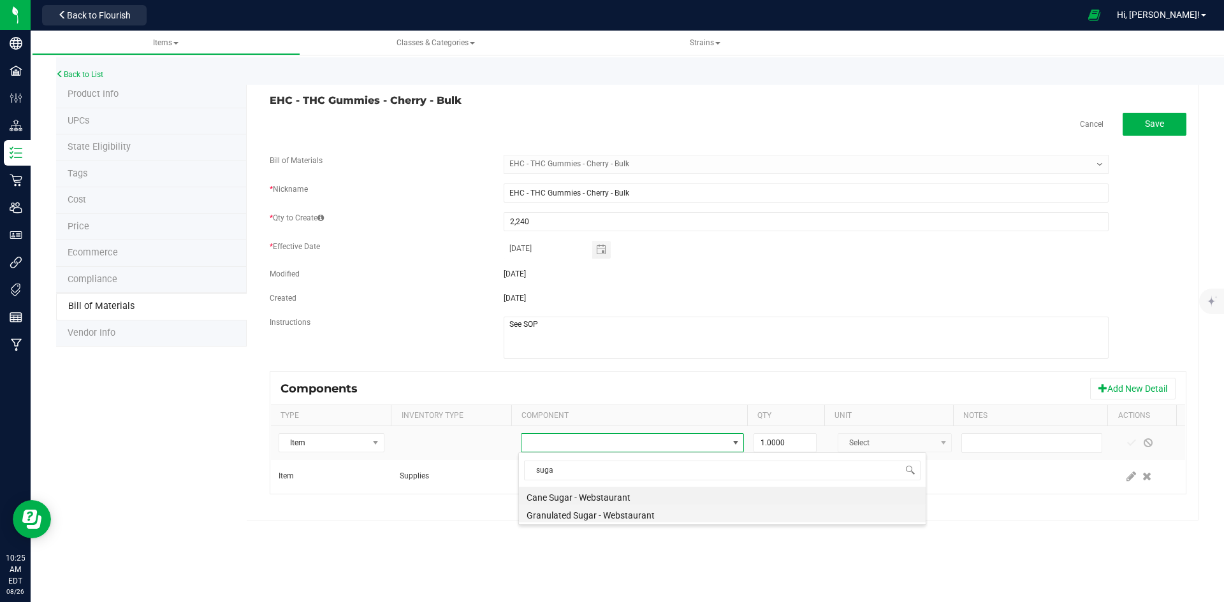
click at [590, 515] on li "Granulated Sugar - Webstaurant" at bounding box center [722, 514] width 407 height 18
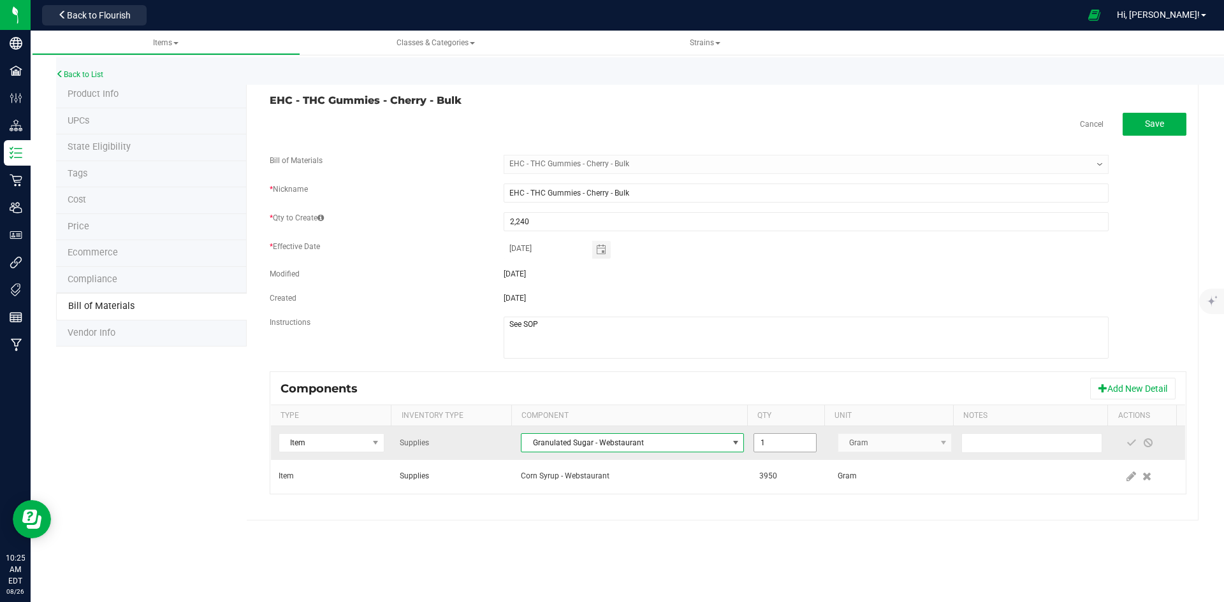
click at [771, 446] on input "1" at bounding box center [784, 443] width 61 height 18
paste input "3216"
type input "3,216.0000"
click at [1126, 445] on span at bounding box center [1131, 443] width 10 height 10
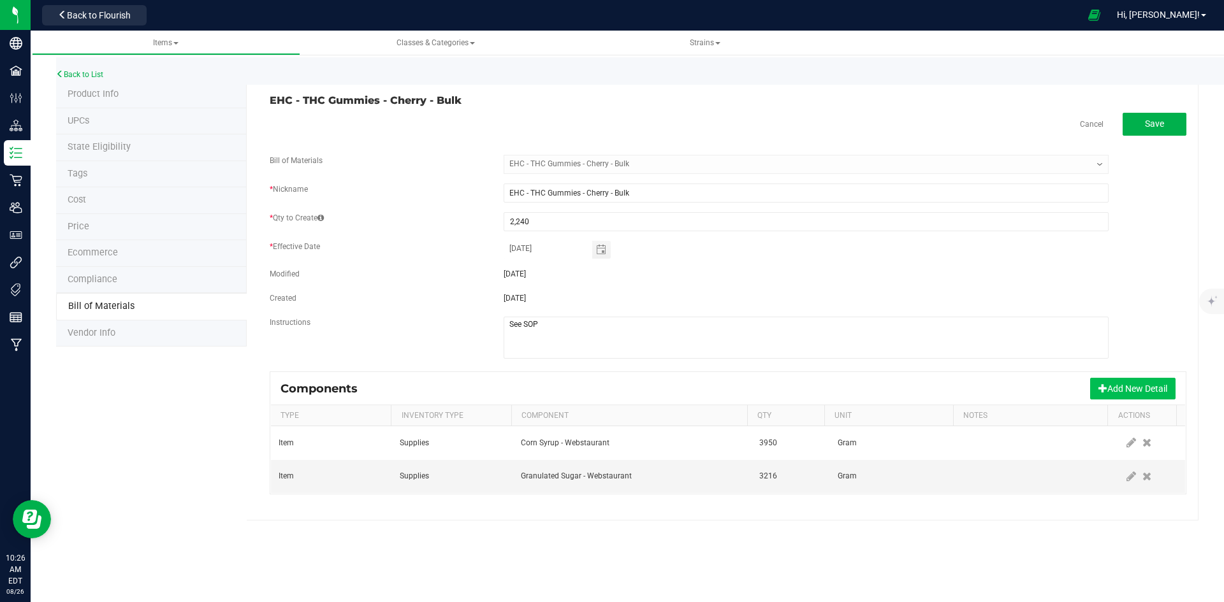
click at [1130, 384] on button "Add New Detail" at bounding box center [1132, 389] width 85 height 22
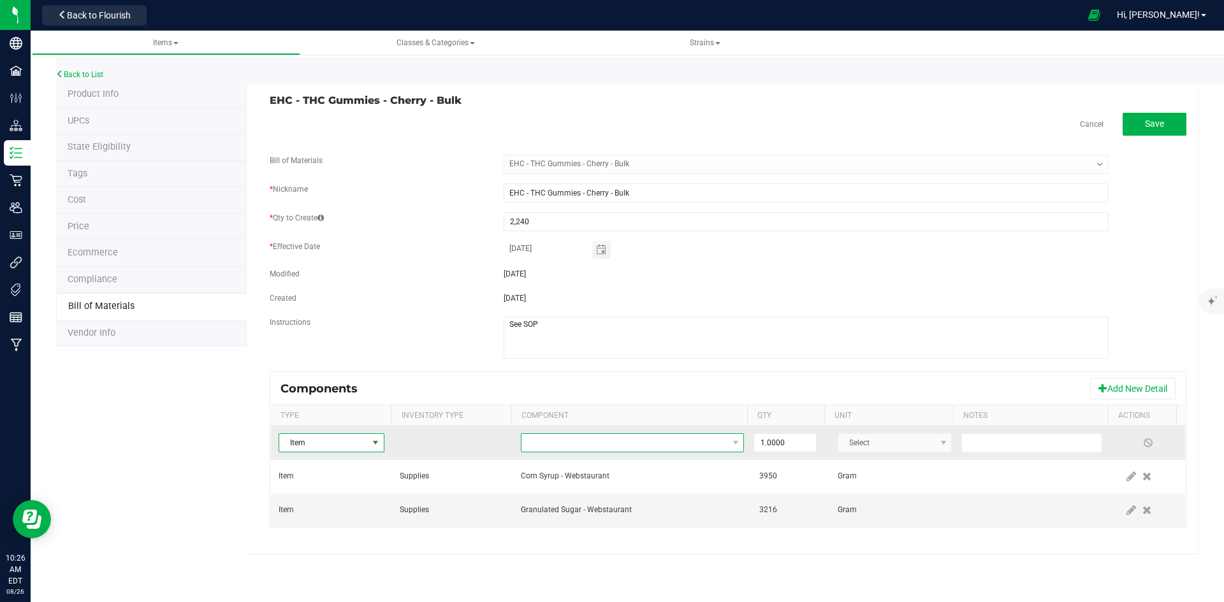
click at [551, 444] on span "NO DATA FOUND" at bounding box center [624, 443] width 206 height 18
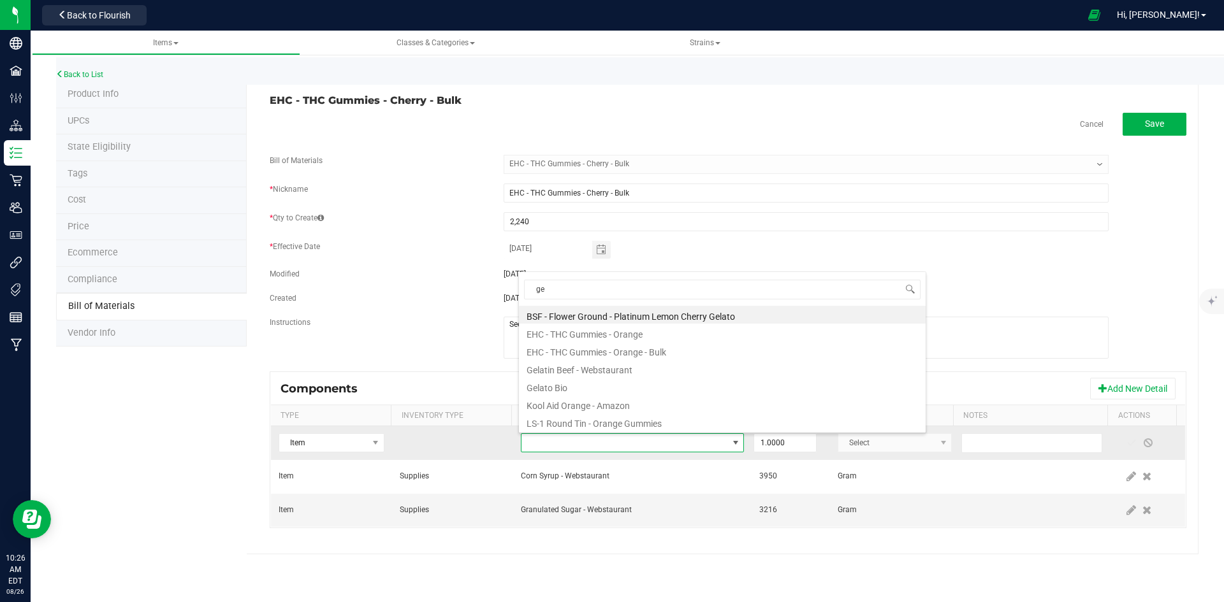
type input "gel"
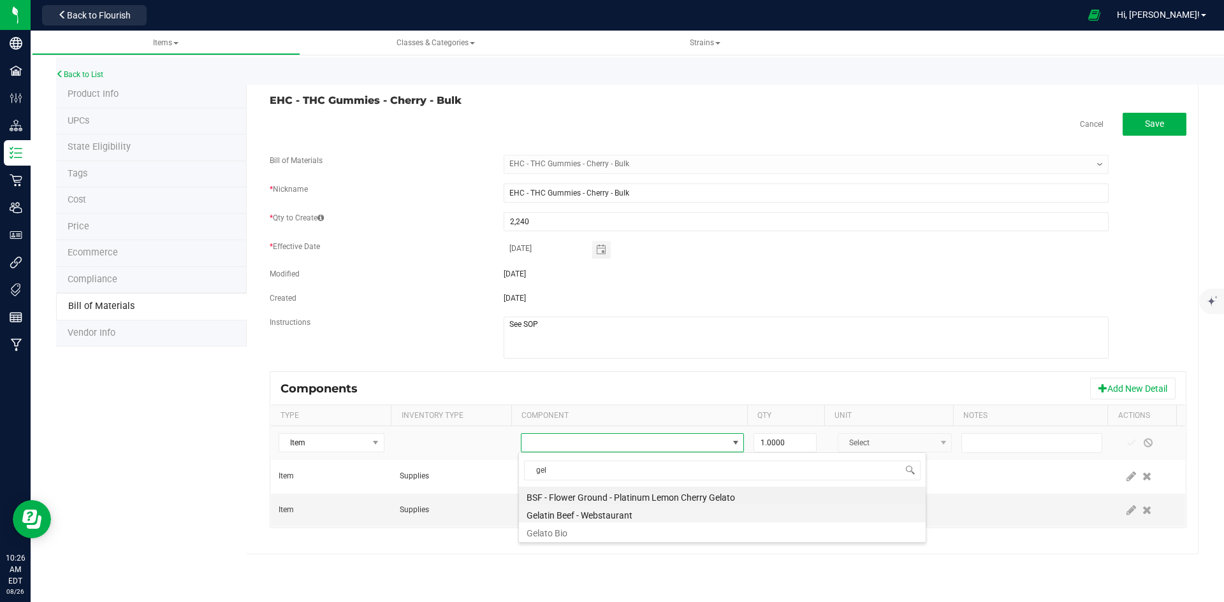
click at [585, 511] on li "Gelatin Beef - Webstaurant" at bounding box center [722, 514] width 407 height 18
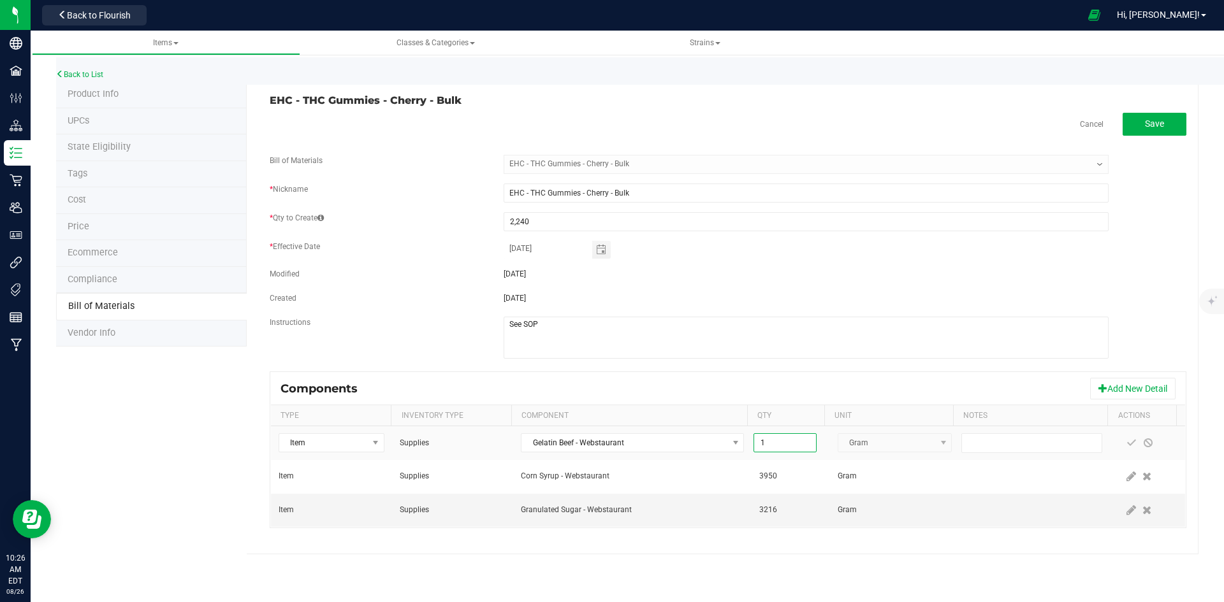
paste input "900"
type input "900.0000"
click at [1126, 444] on span at bounding box center [1131, 443] width 10 height 10
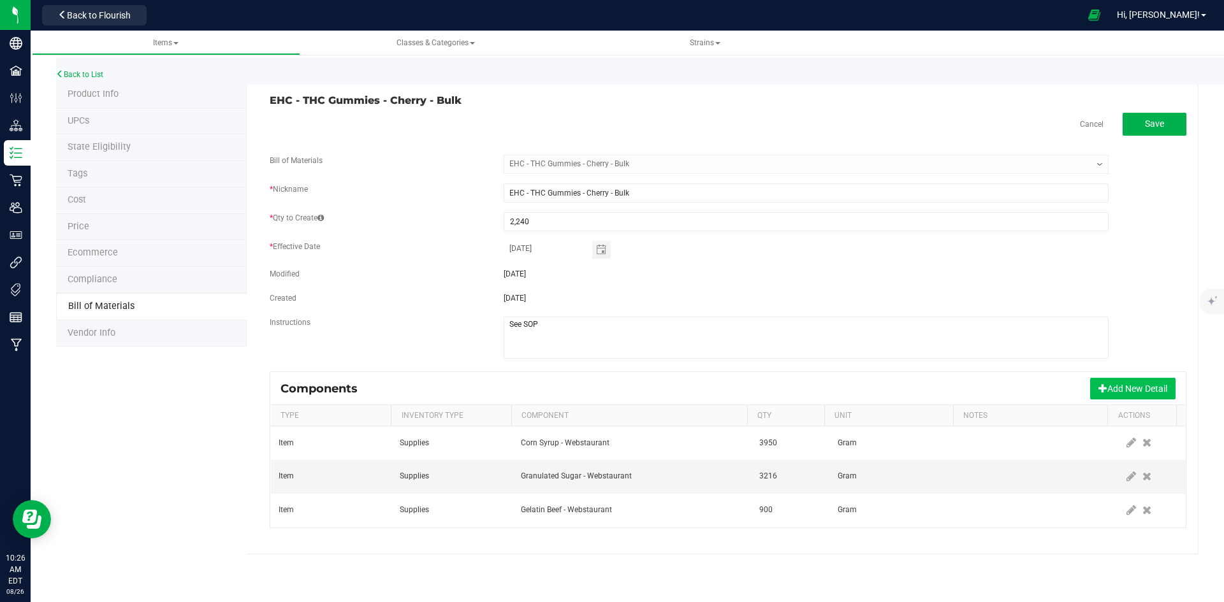
click at [1149, 384] on button "Add New Detail" at bounding box center [1132, 389] width 85 height 22
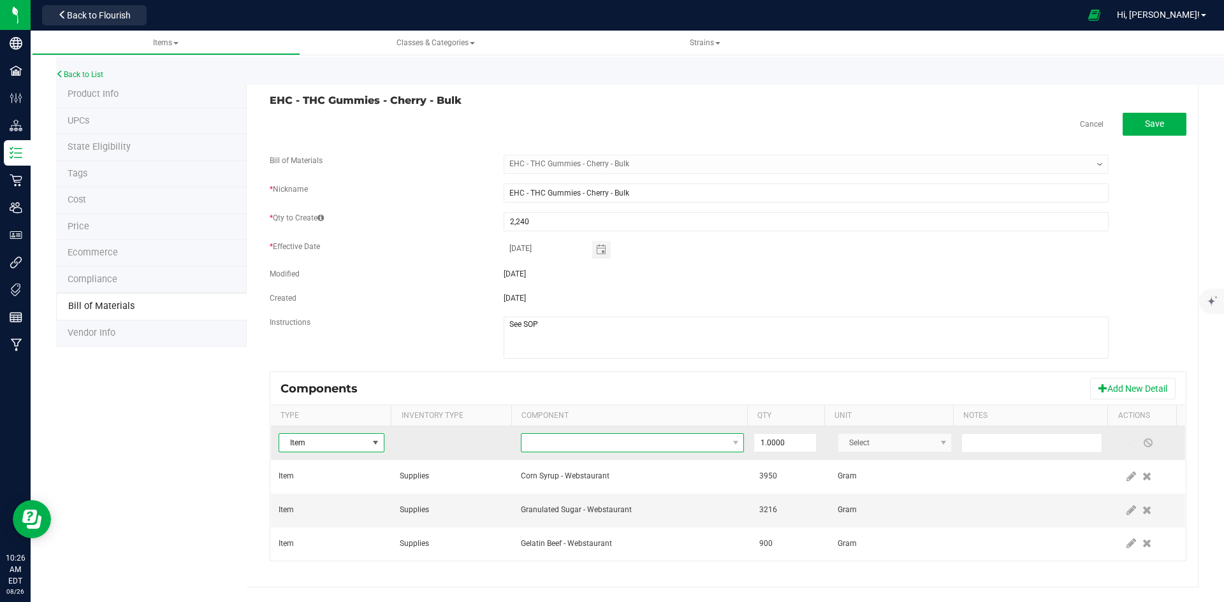
click at [563, 443] on span "NO DATA FOUND" at bounding box center [624, 443] width 206 height 18
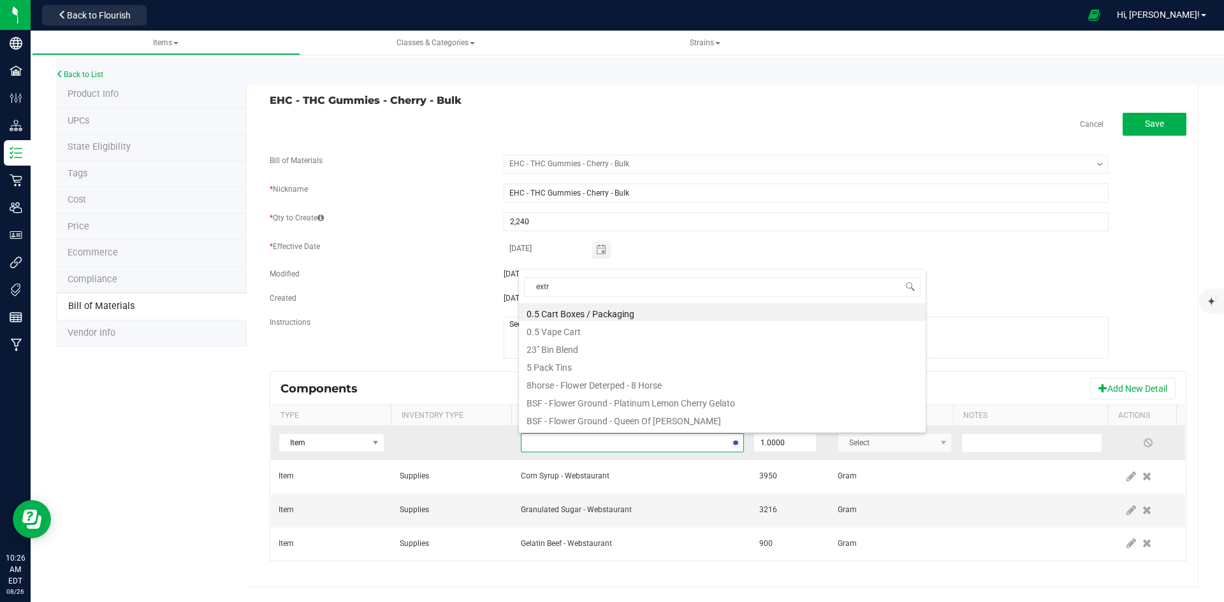
type input "extra"
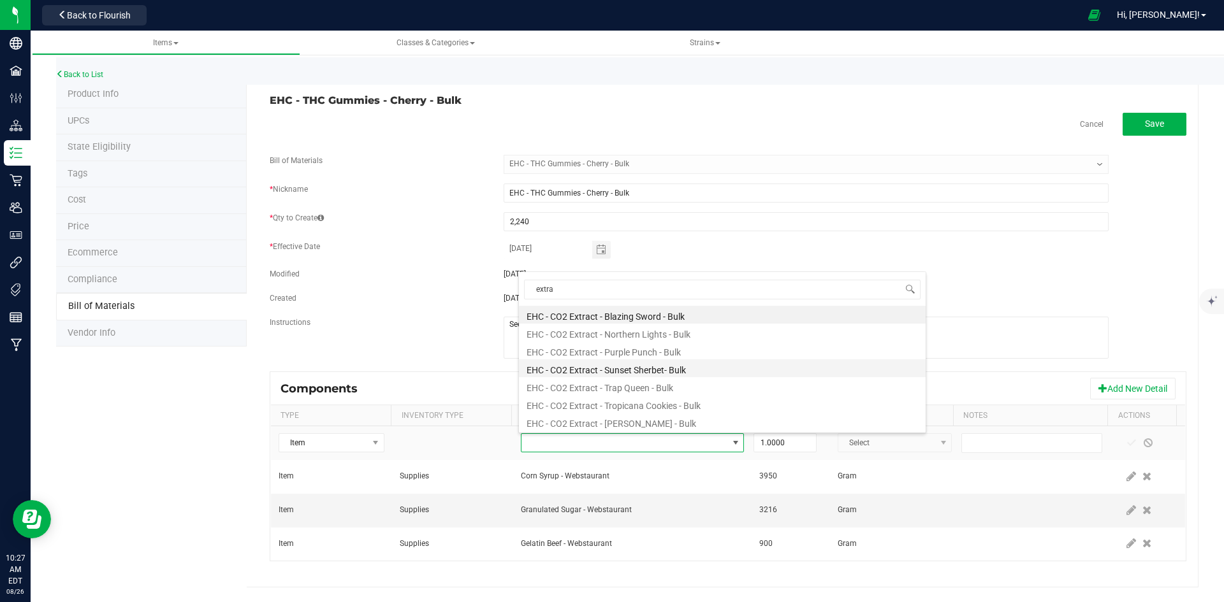
click at [642, 373] on li "EHC - CO2 Extract - Sunset Sherbet- Bulk" at bounding box center [722, 369] width 407 height 18
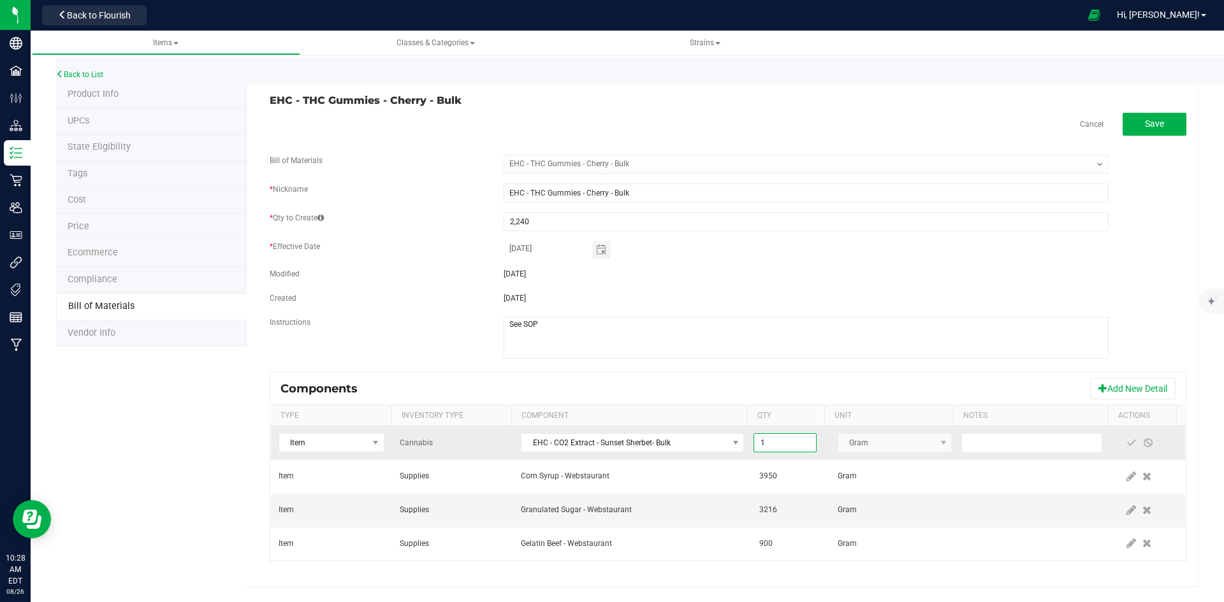
click at [785, 439] on input "1" at bounding box center [784, 443] width 61 height 18
paste input "4"
type input "41.0000"
click at [1126, 444] on span at bounding box center [1131, 443] width 10 height 10
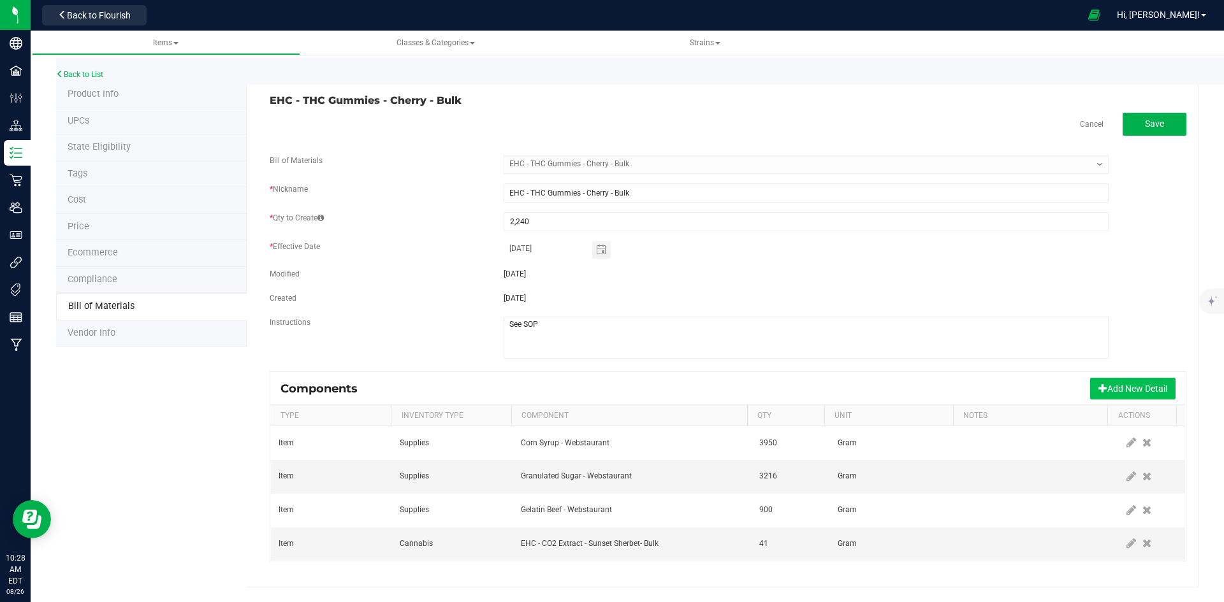
click at [1120, 395] on button "Add New Detail" at bounding box center [1132, 389] width 85 height 22
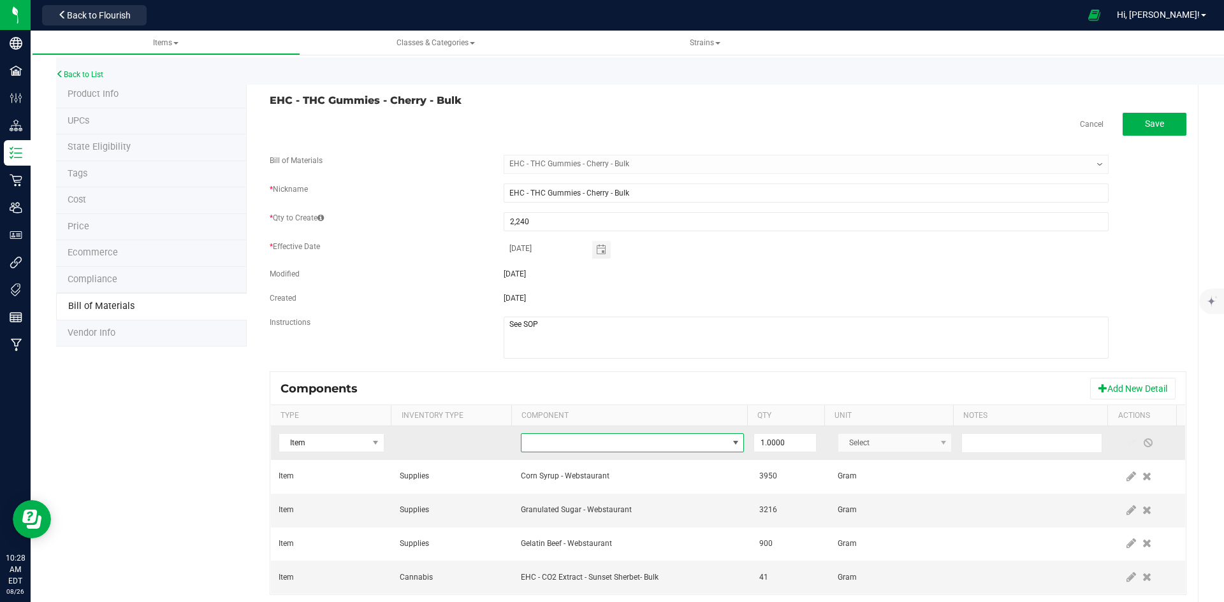
click at [586, 436] on span "NO DATA FOUND" at bounding box center [624, 443] width 206 height 18
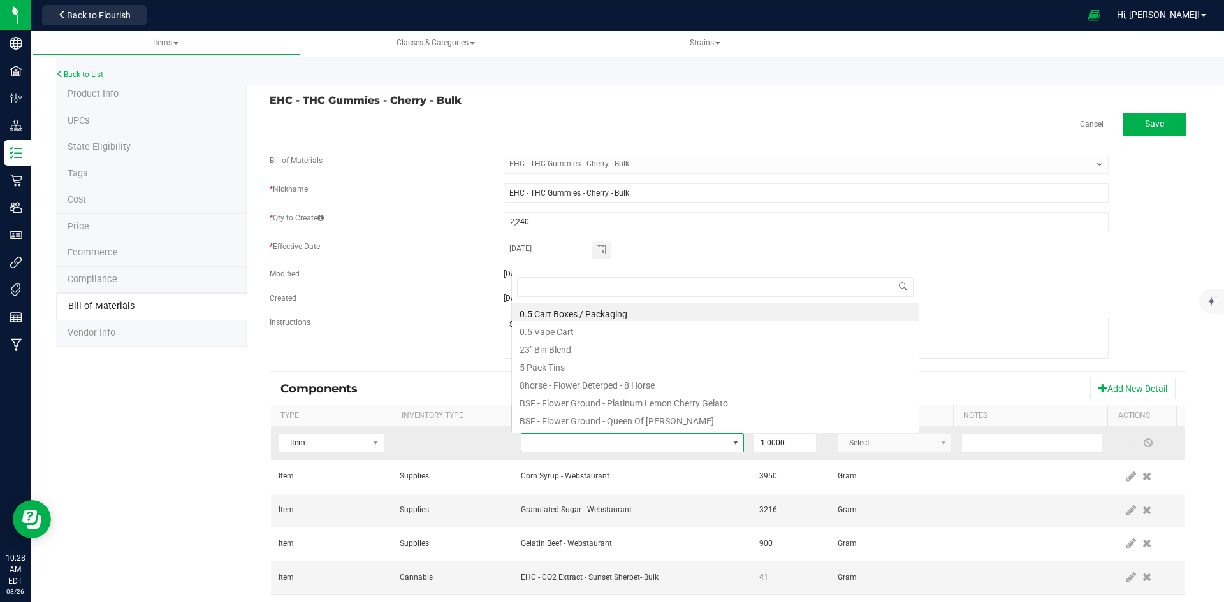
scroll to position [19, 217]
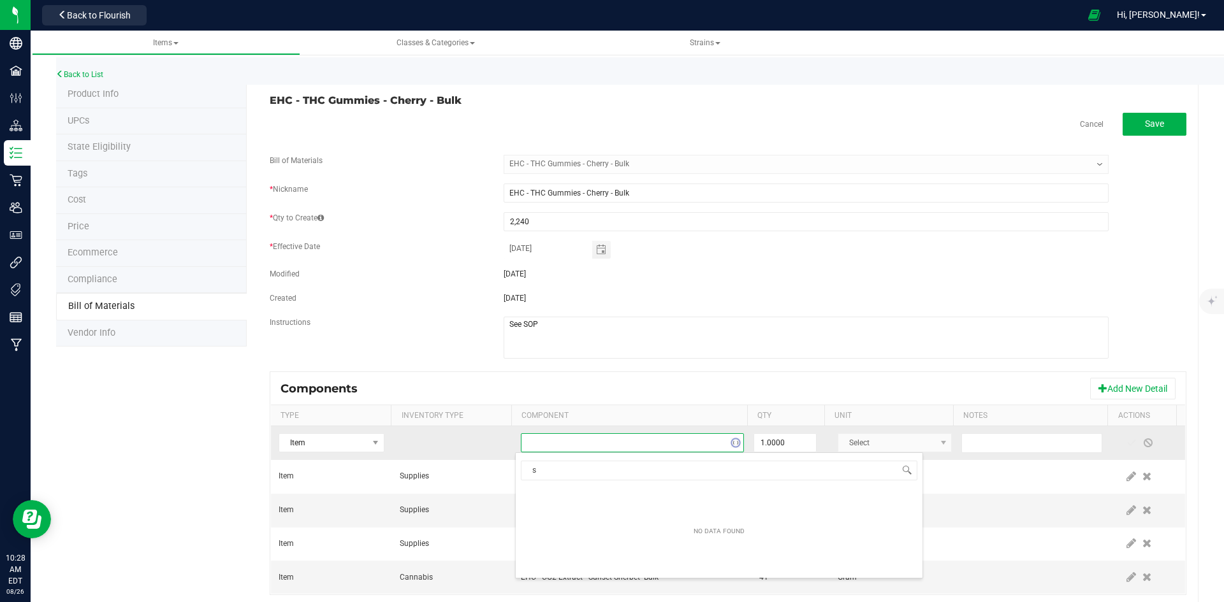
type input "so"
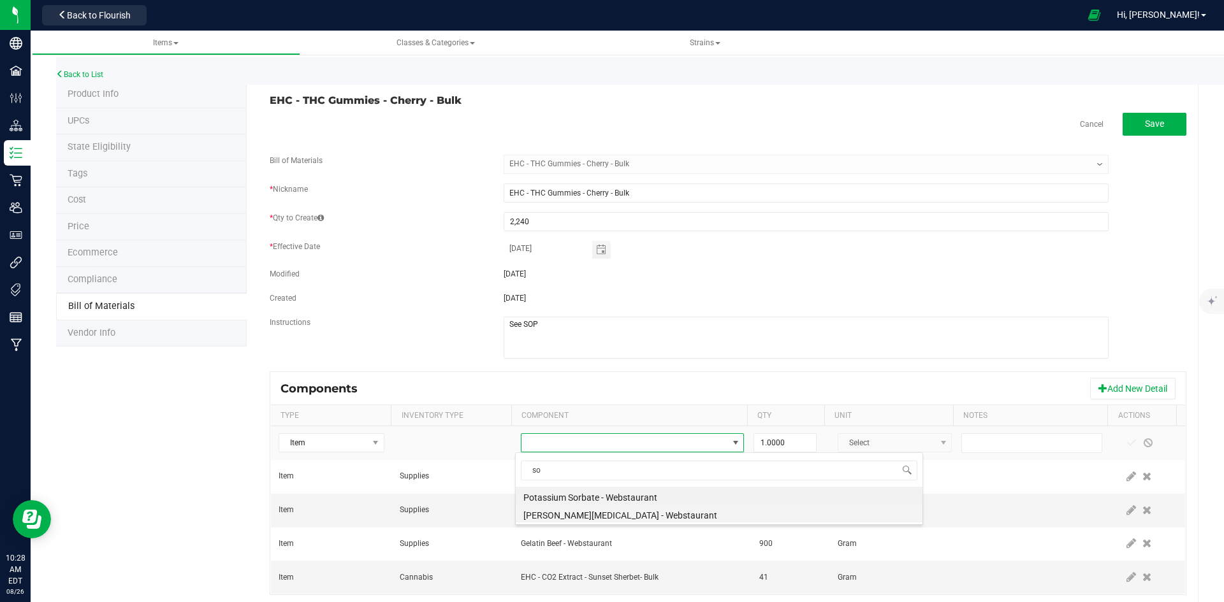
click at [604, 518] on li "[PERSON_NAME][MEDICAL_DATA] - Webstaurant" at bounding box center [719, 514] width 407 height 18
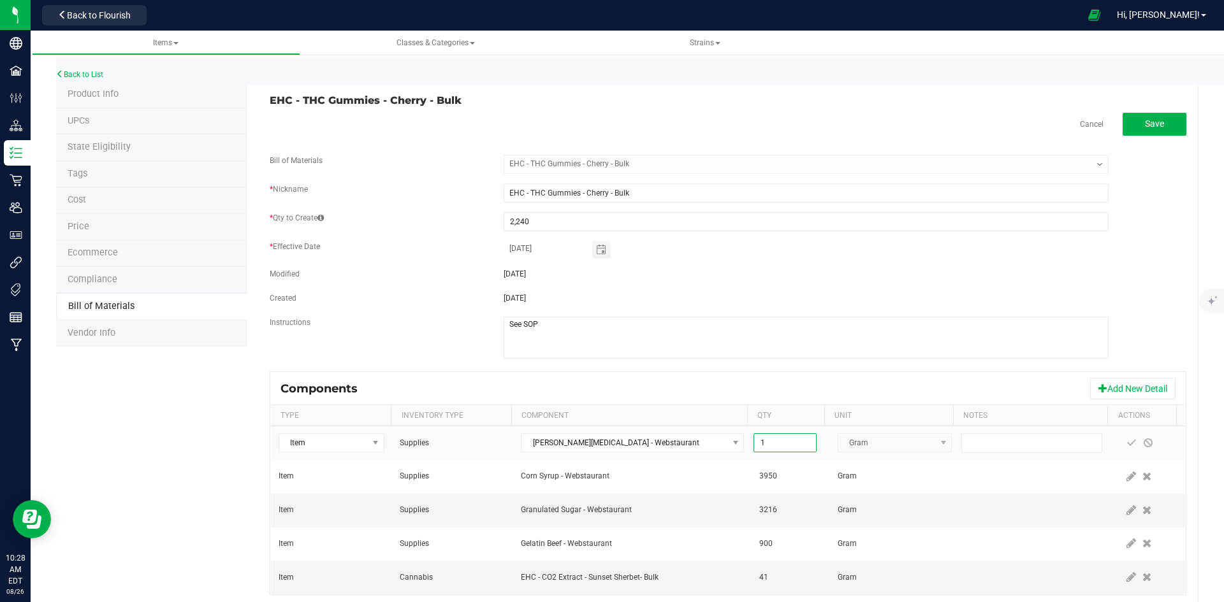
paste input "60"
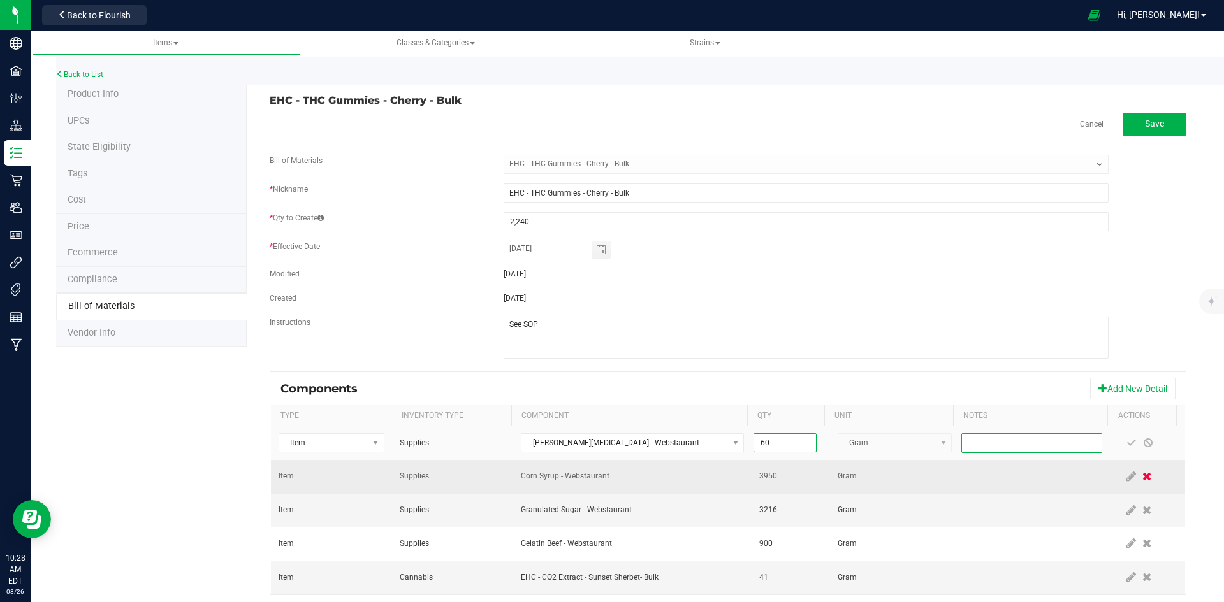
type input "60.0000"
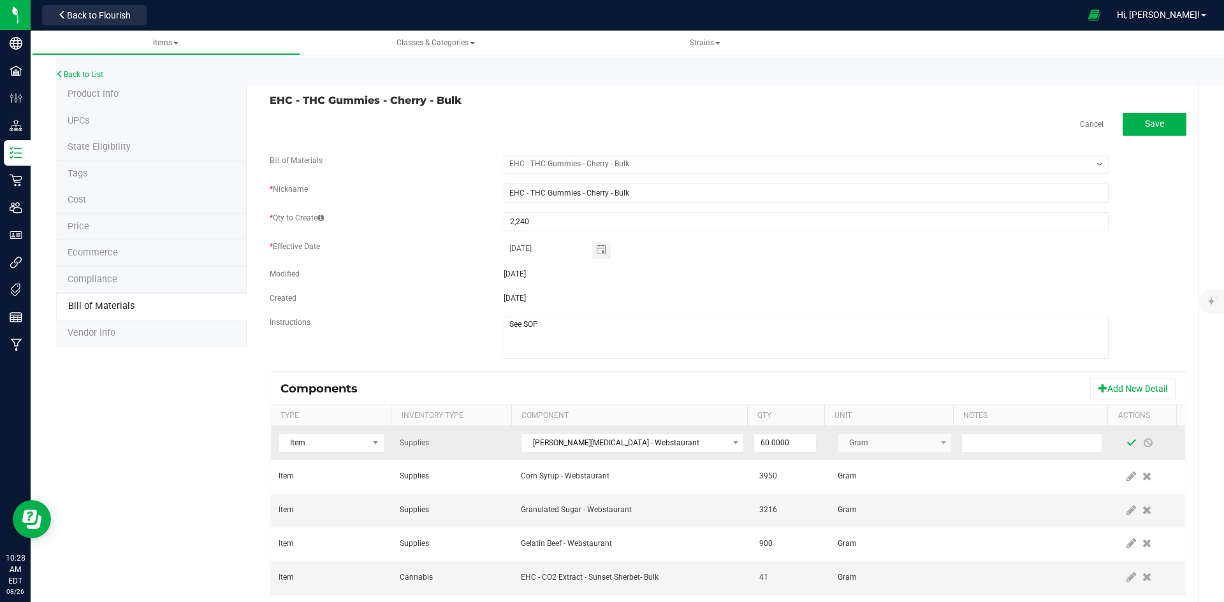
click at [1126, 443] on span at bounding box center [1131, 443] width 10 height 10
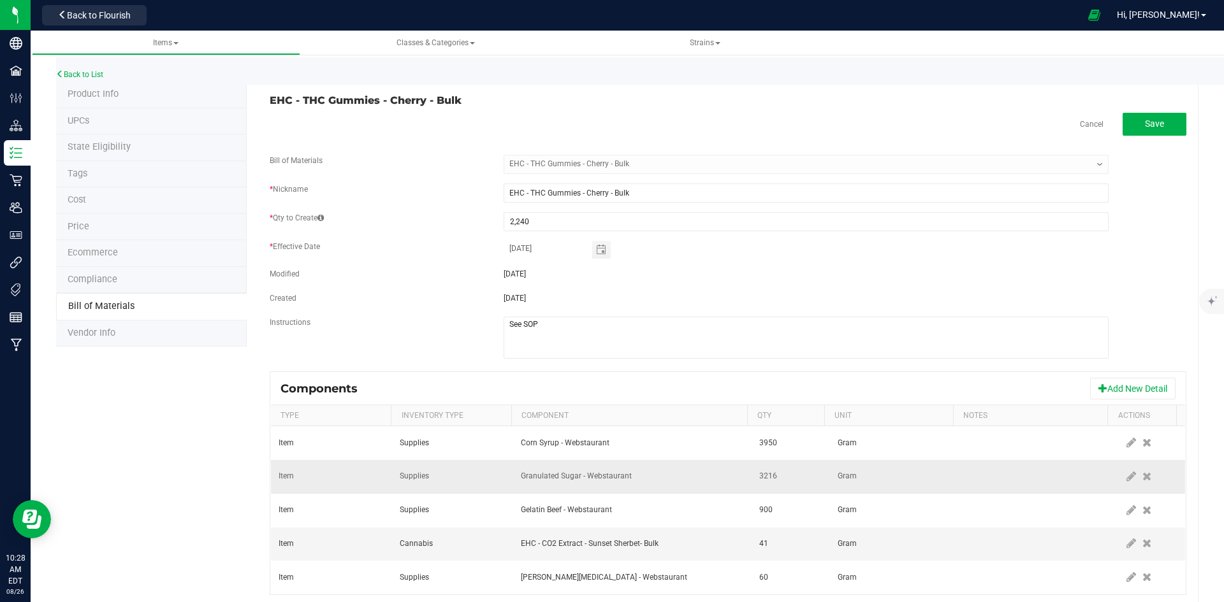
scroll to position [32, 0]
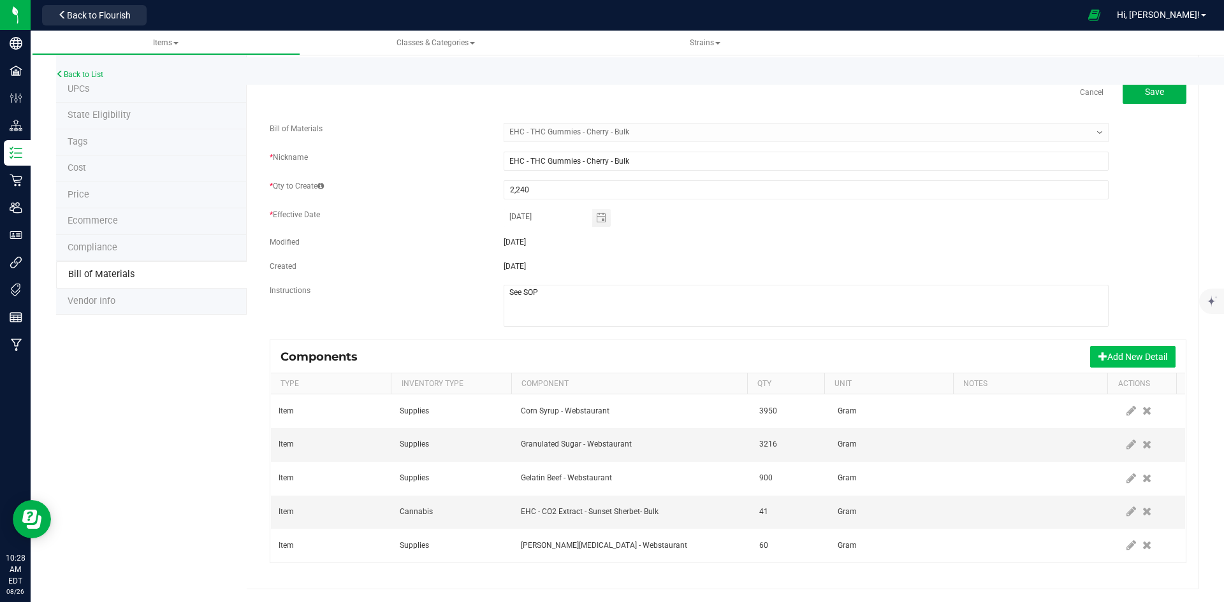
click at [1115, 359] on button "Add New Detail" at bounding box center [1132, 357] width 85 height 22
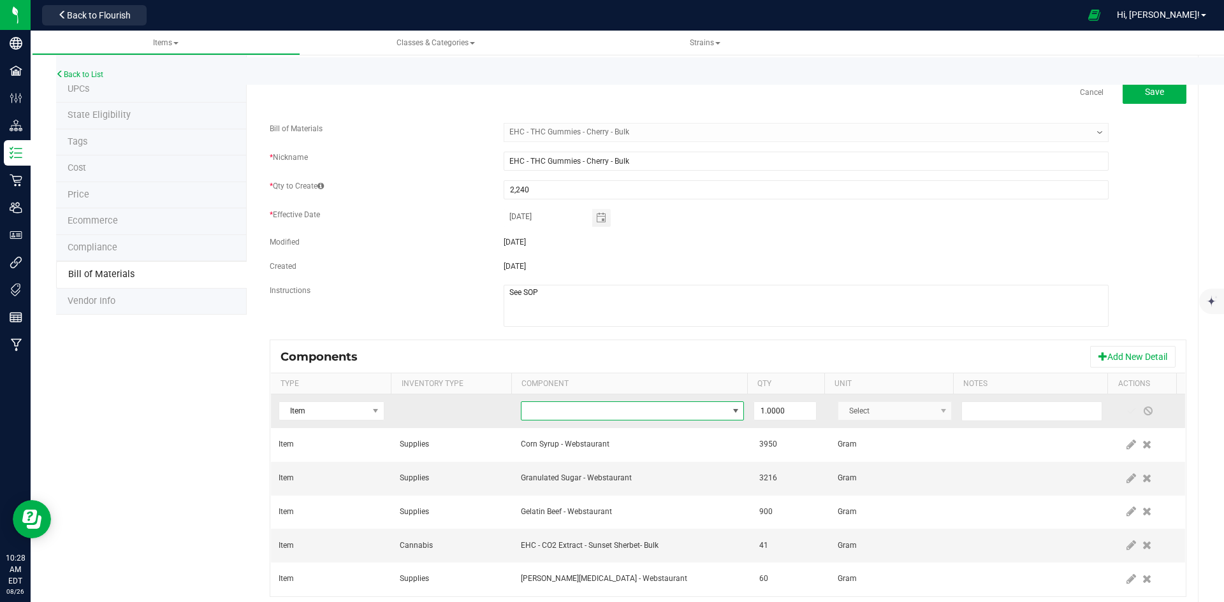
click at [585, 410] on span "NO DATA FOUND" at bounding box center [624, 411] width 206 height 18
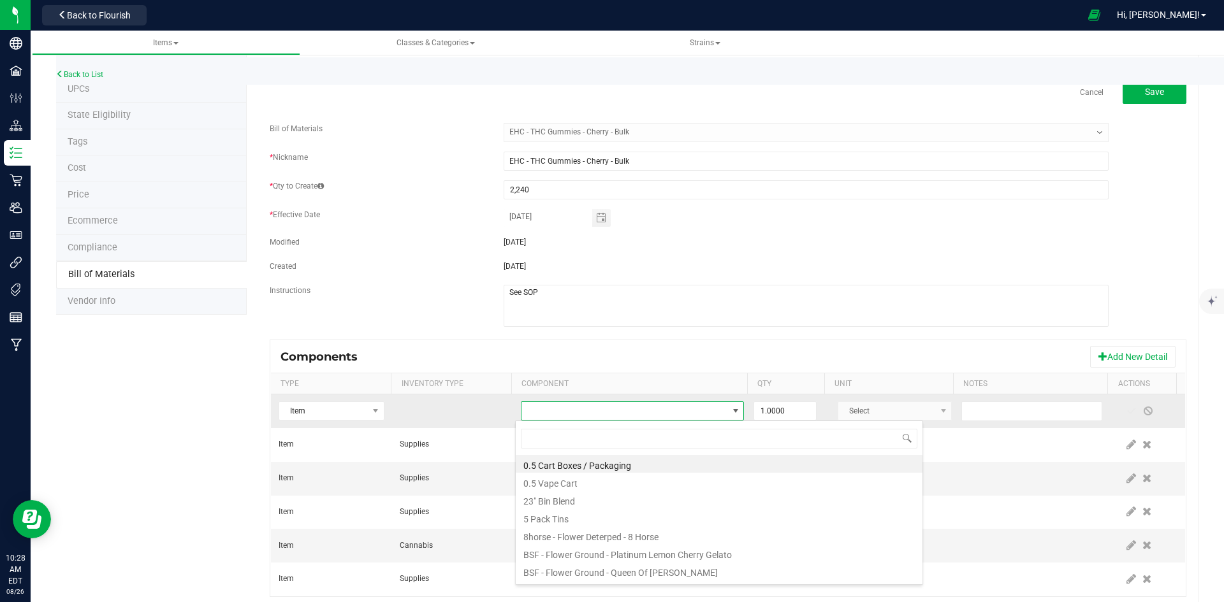
scroll to position [19, 217]
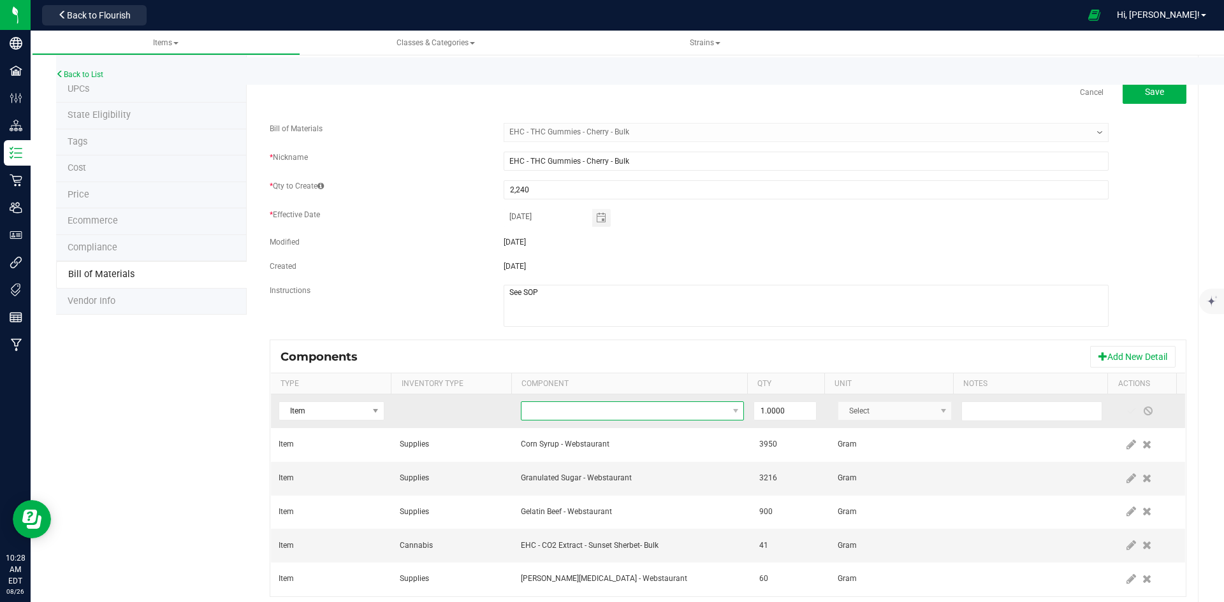
click at [582, 415] on span "NO DATA FOUND" at bounding box center [624, 411] width 206 height 18
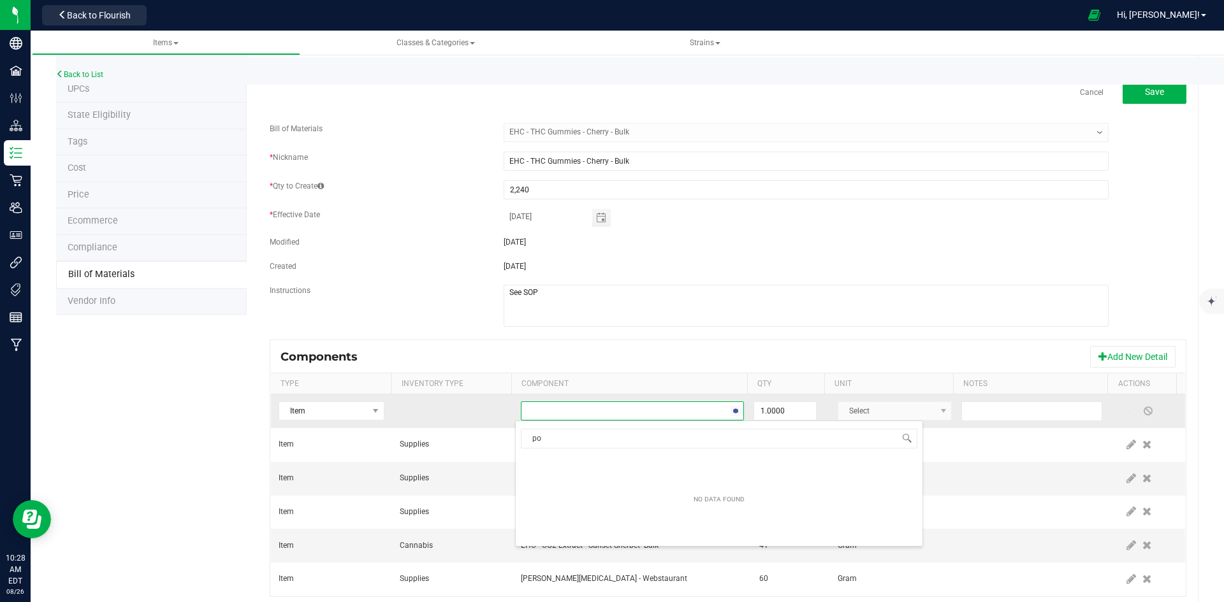
type input "p"
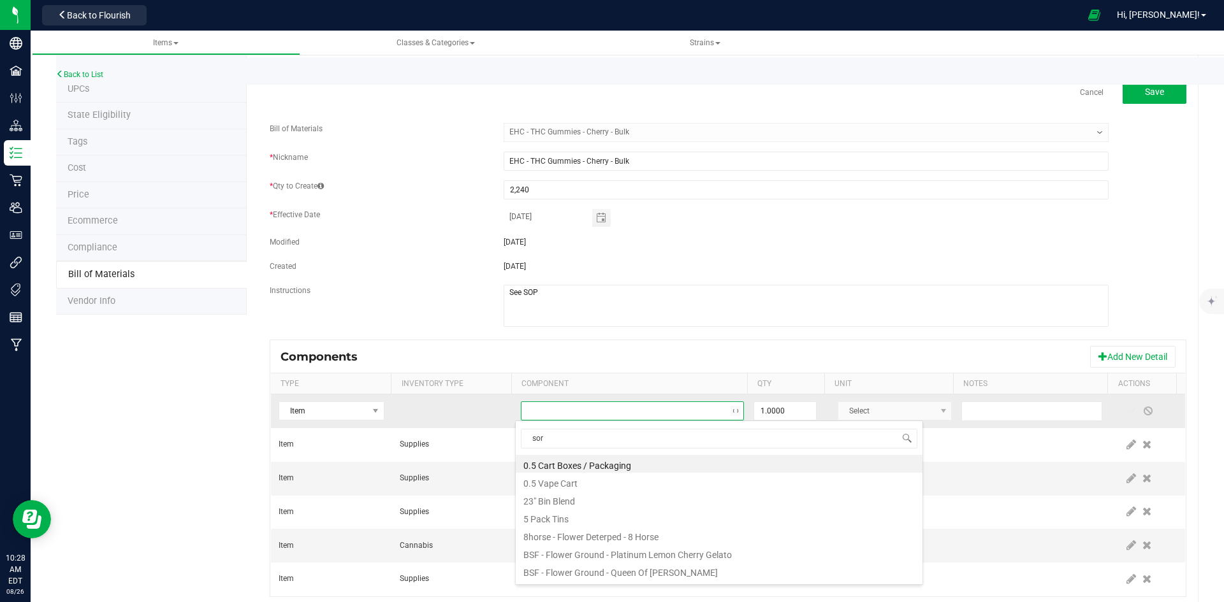
type input "sorb"
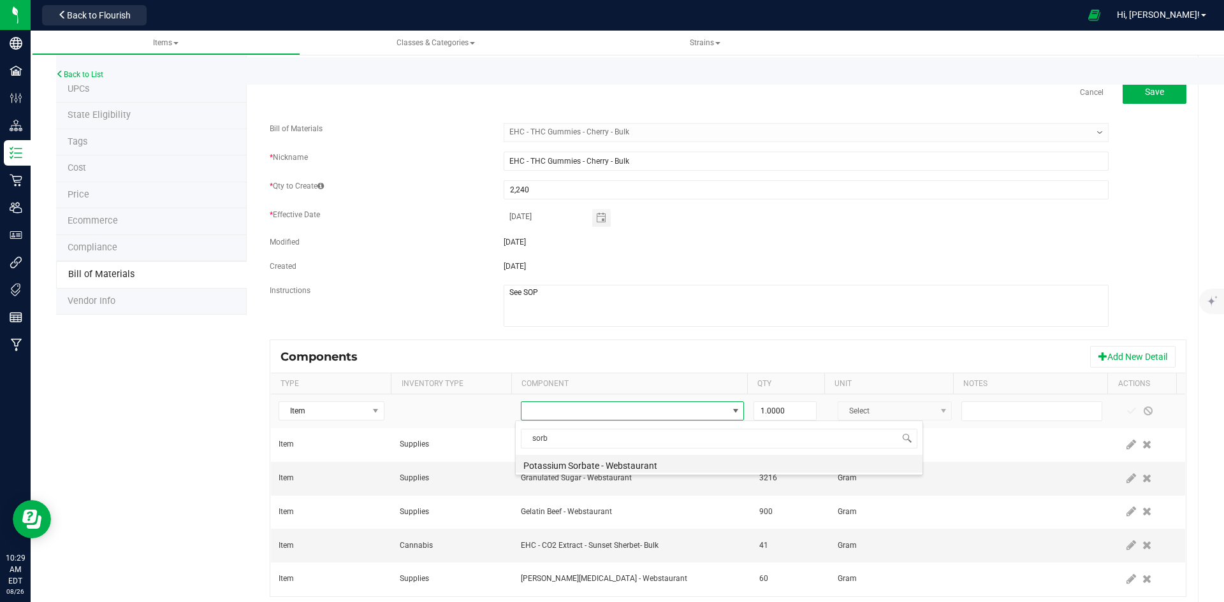
click at [602, 467] on li "Potassium Sorbate - Webstaurant" at bounding box center [719, 464] width 407 height 18
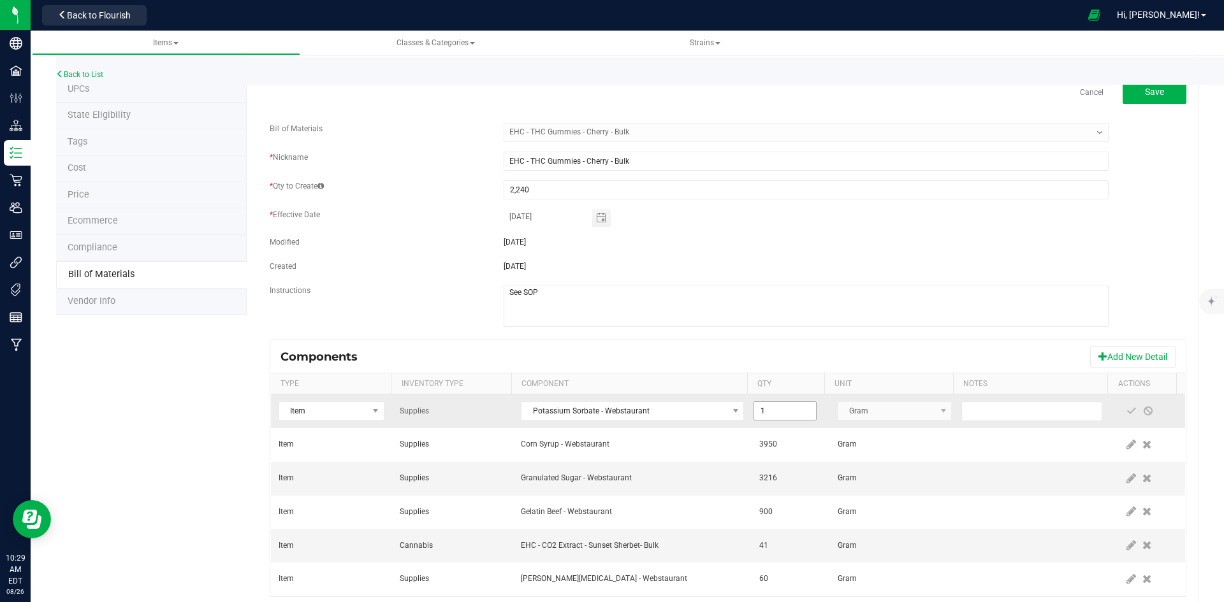
click at [765, 409] on input "1" at bounding box center [784, 411] width 61 height 18
paste input "00"
type input "100.0000"
click at [1126, 413] on span at bounding box center [1131, 411] width 10 height 10
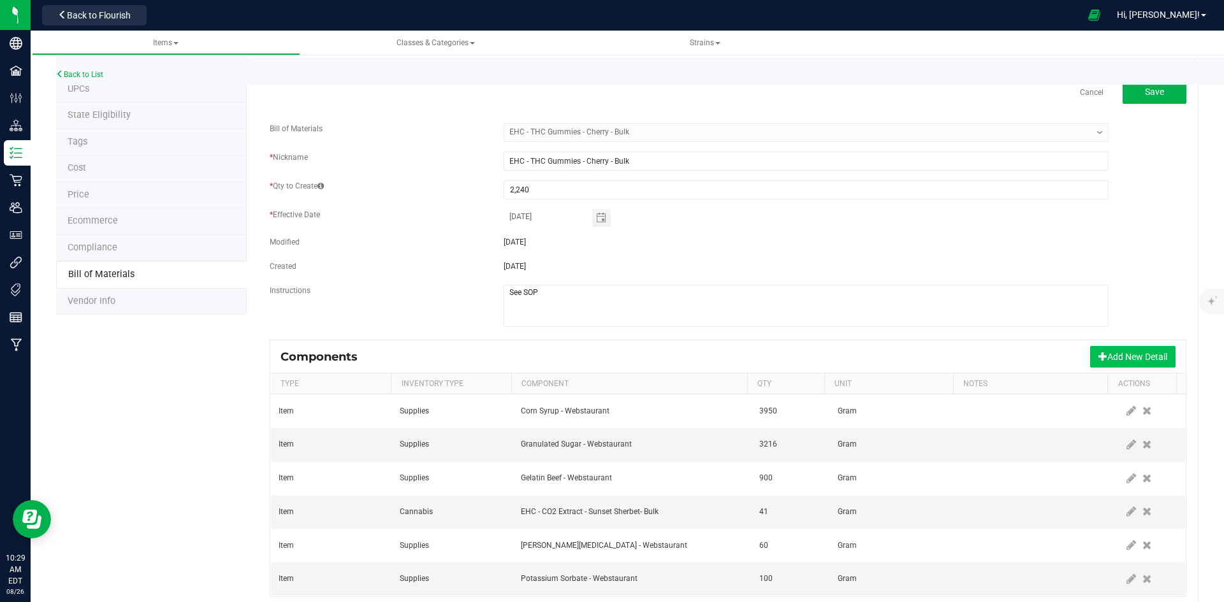
click at [1115, 357] on button "Add New Detail" at bounding box center [1132, 357] width 85 height 22
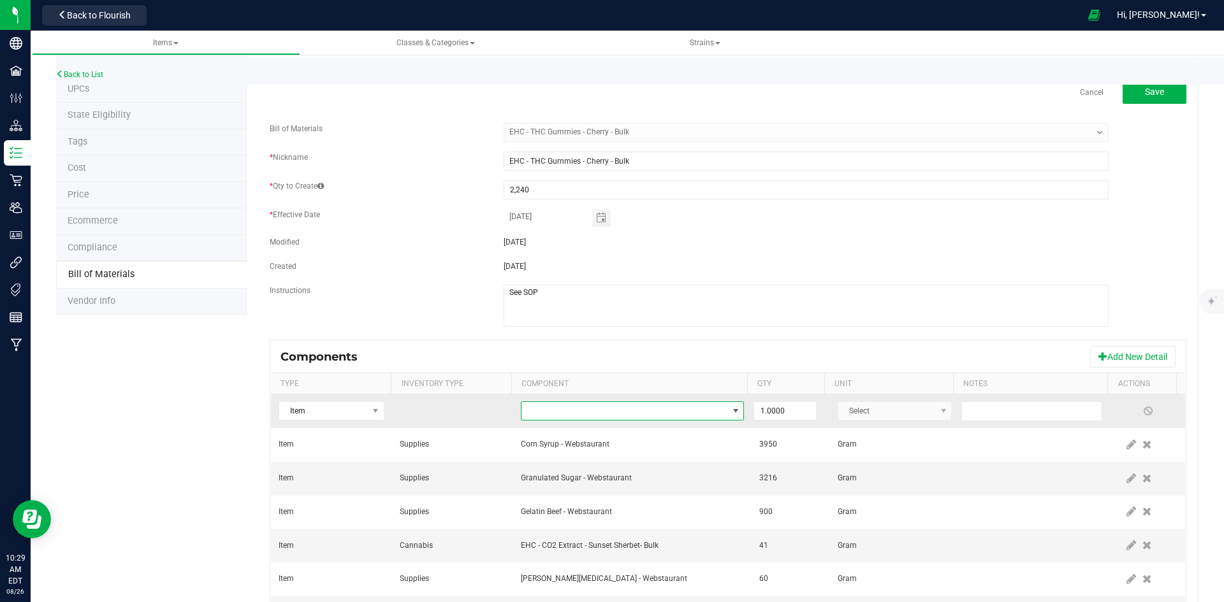
click at [606, 412] on span "NO DATA FOUND" at bounding box center [624, 411] width 206 height 18
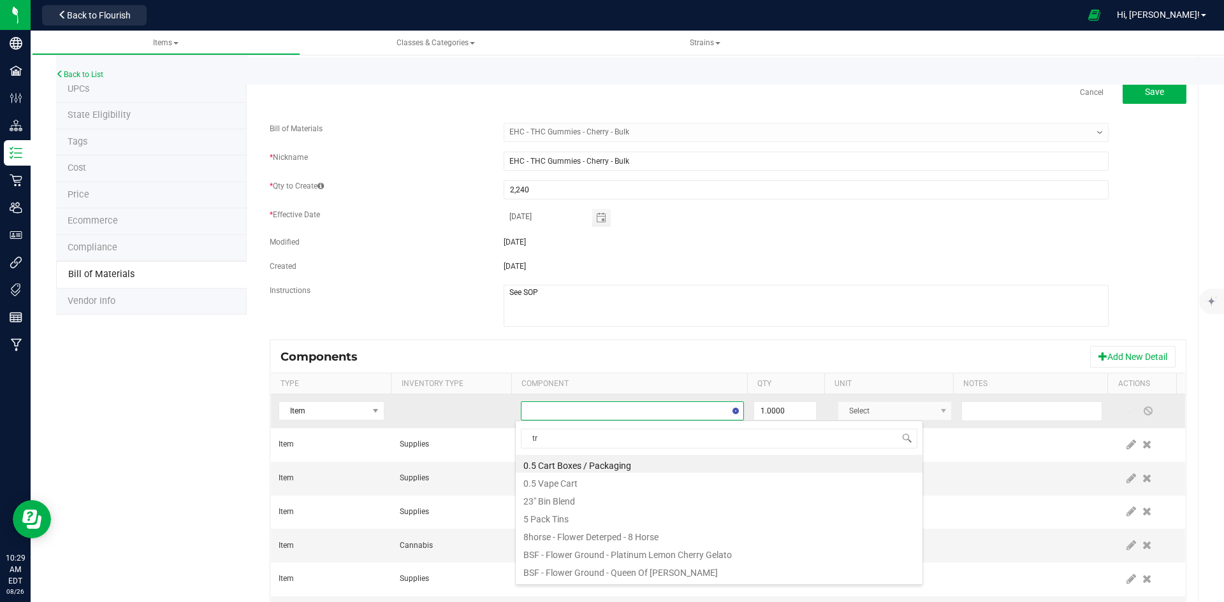
type input "tru"
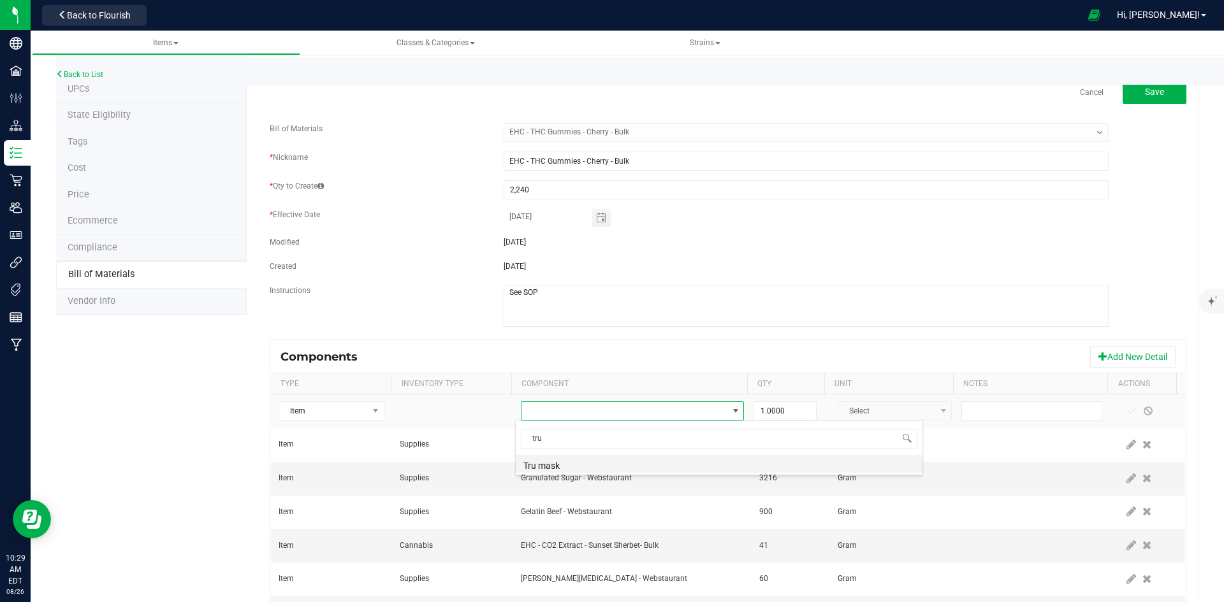
click at [596, 460] on li "Tru mask" at bounding box center [719, 464] width 407 height 18
click at [785, 416] on input "1" at bounding box center [784, 411] width 61 height 18
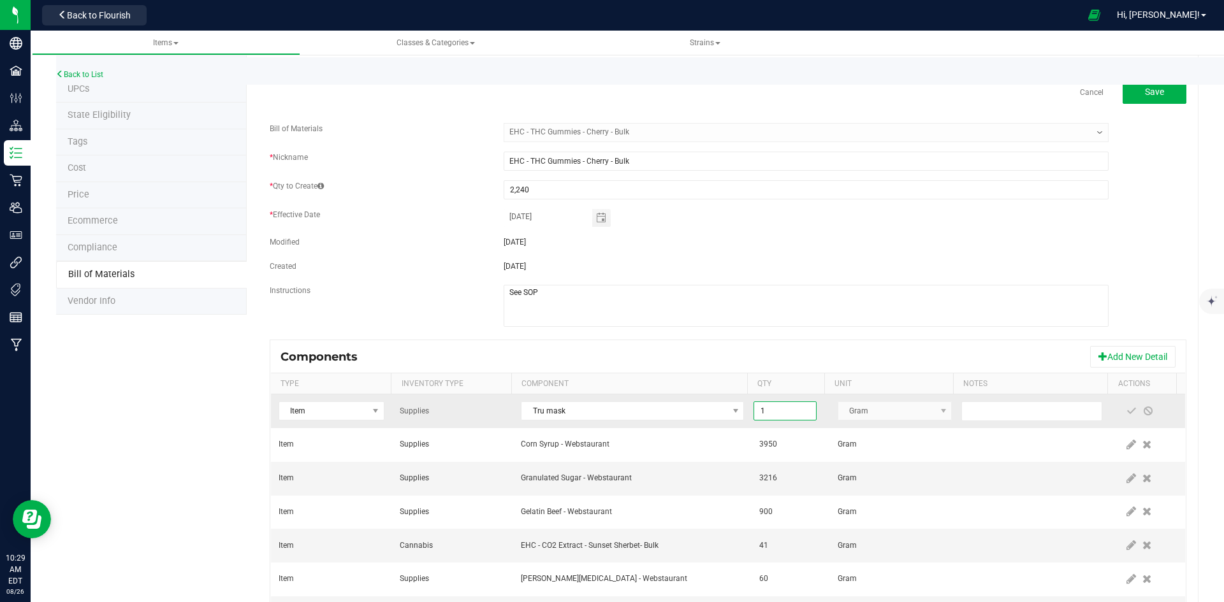
paste input "00"
type input "100.0000"
click at [1126, 413] on span at bounding box center [1131, 411] width 10 height 10
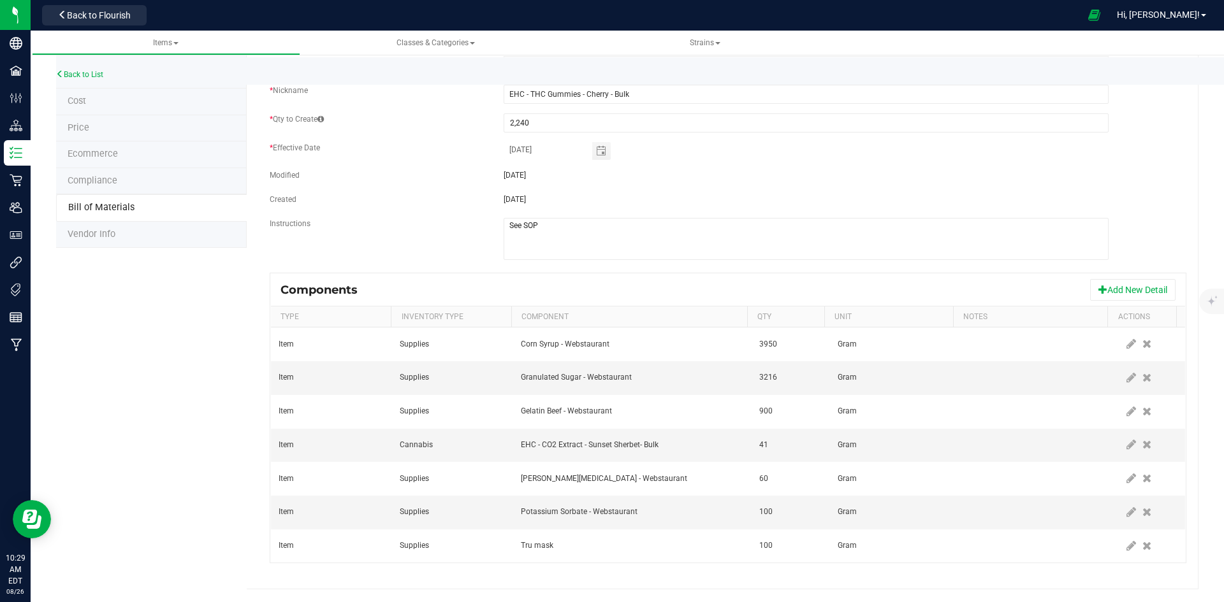
scroll to position [0, 0]
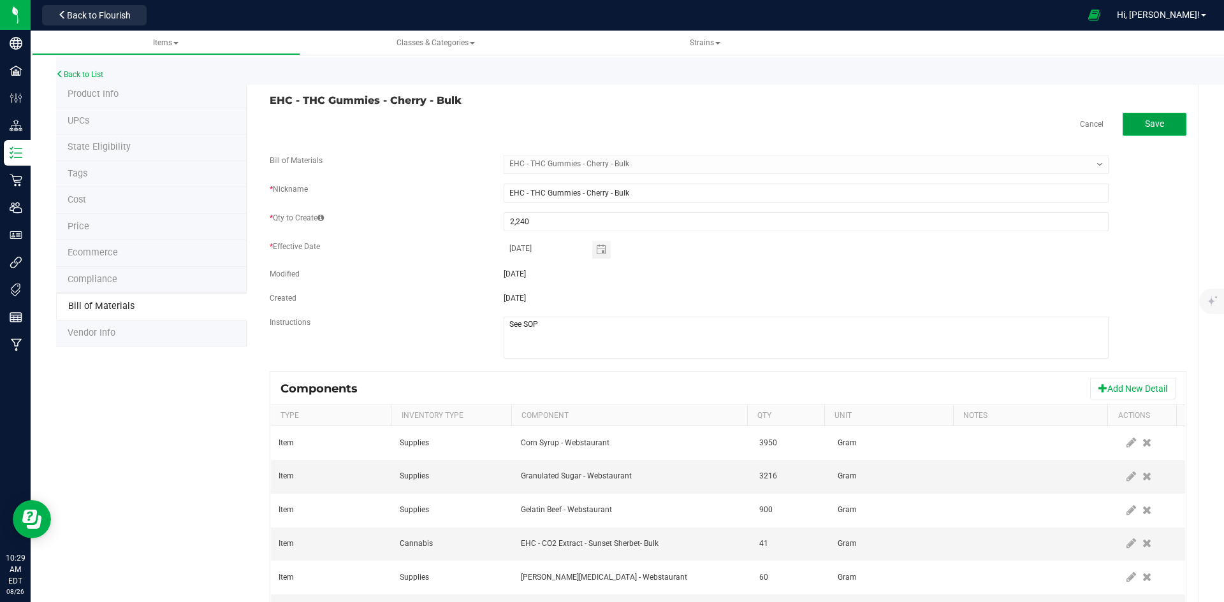
click at [1156, 126] on button "Save" at bounding box center [1154, 124] width 64 height 23
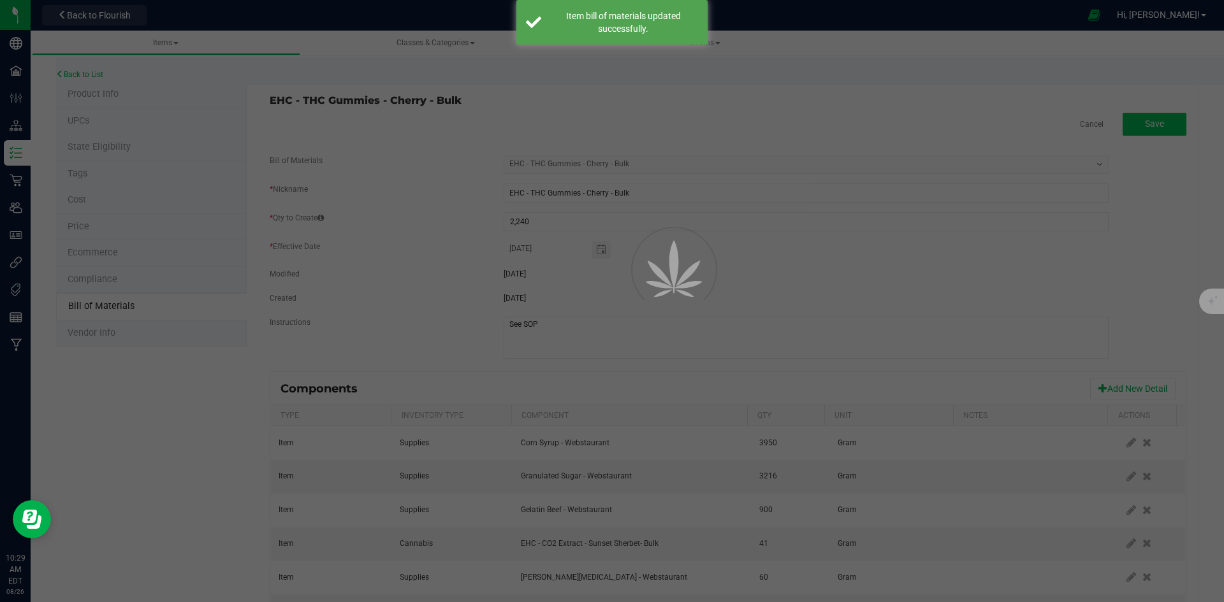
select select "2"
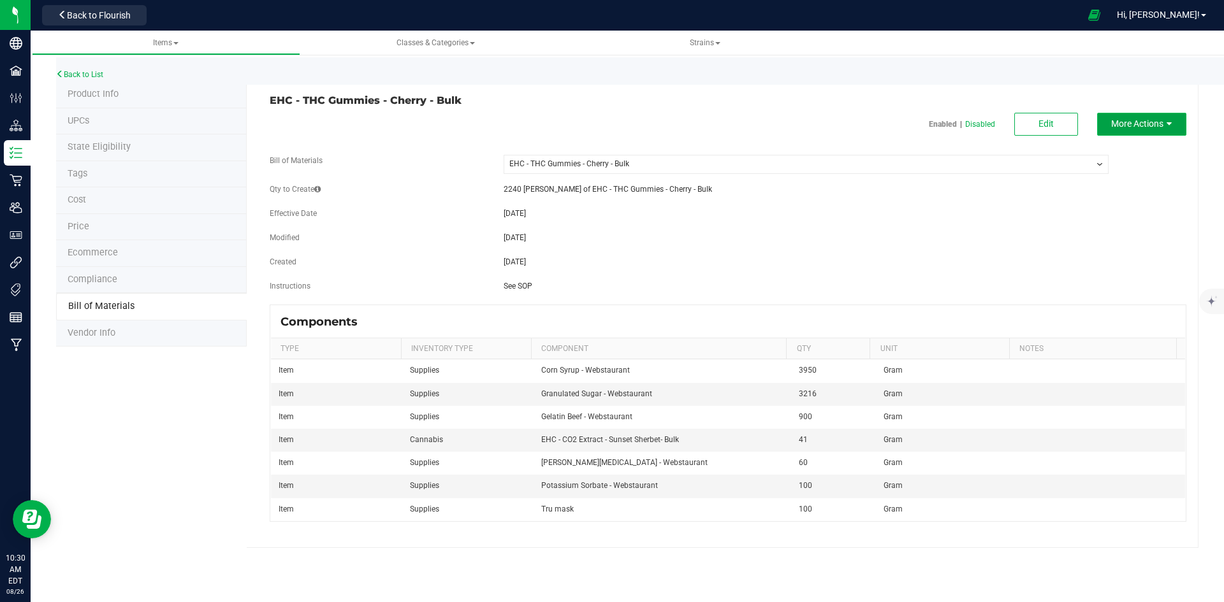
click at [1170, 127] on icon "button" at bounding box center [1168, 123] width 5 height 9
click at [1118, 233] on div "Modified [DATE]" at bounding box center [728, 239] width 936 height 15
click at [1047, 131] on button "Edit" at bounding box center [1046, 124] width 64 height 23
select select "2"
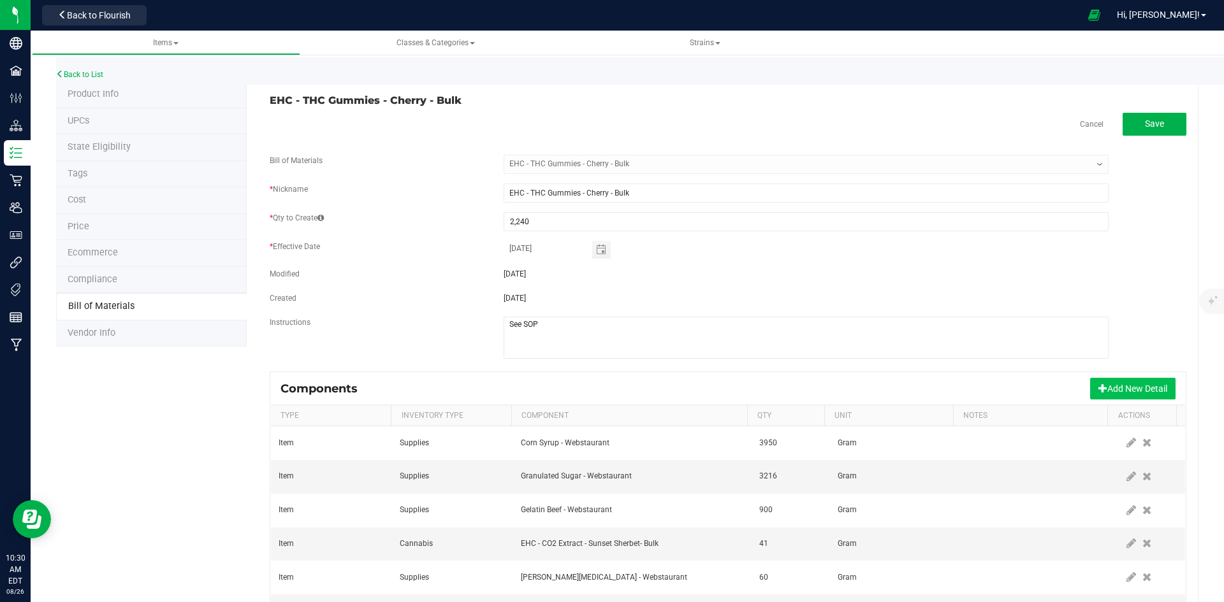
click at [1126, 382] on button "Add New Detail" at bounding box center [1132, 389] width 85 height 22
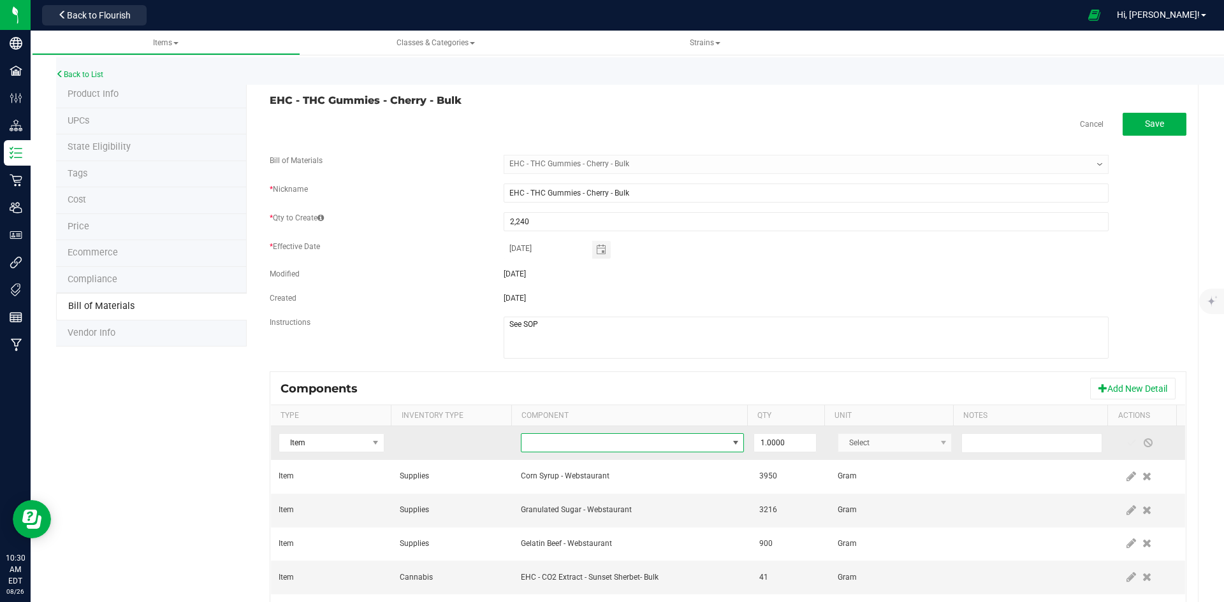
click at [583, 440] on span "NO DATA FOUND" at bounding box center [624, 443] width 206 height 18
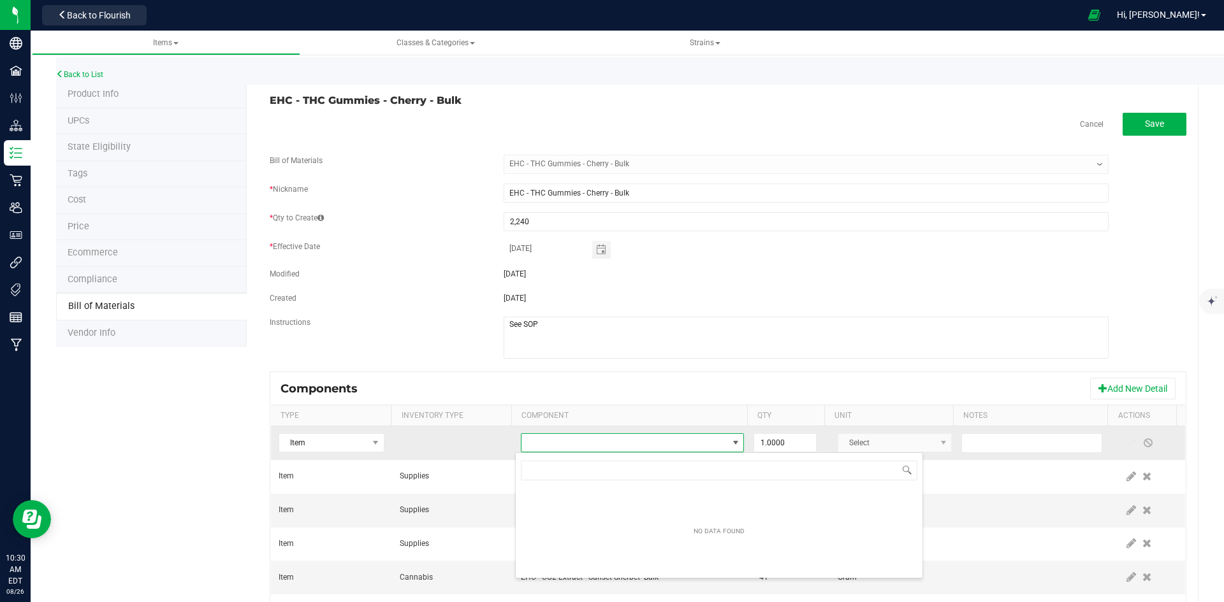
scroll to position [19, 217]
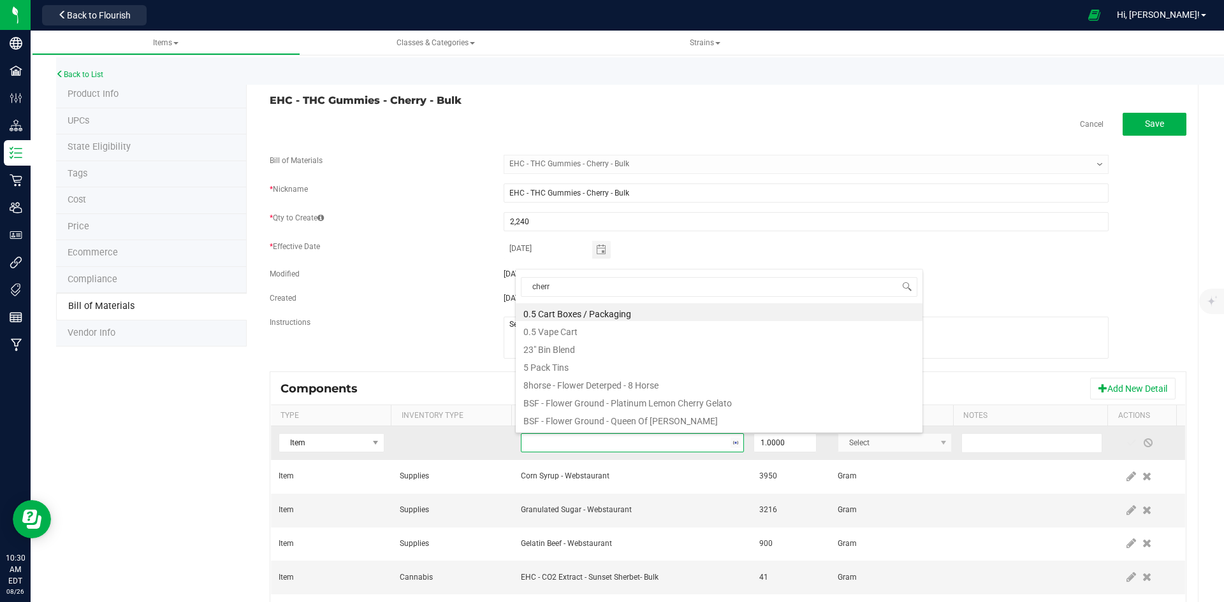
type input "cherry"
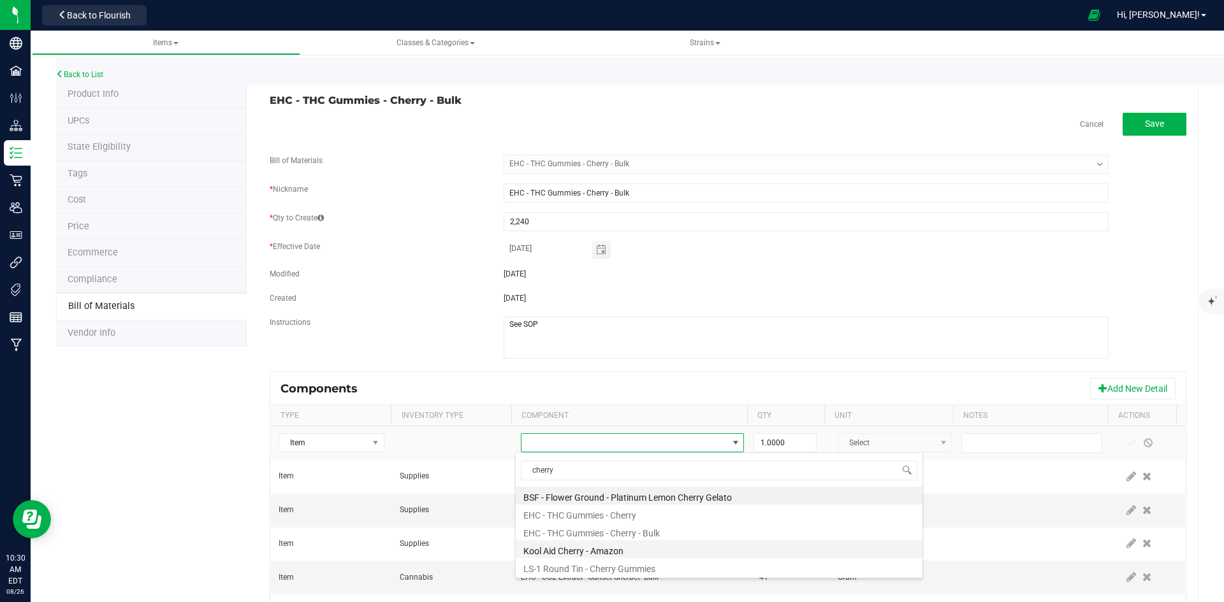
click at [583, 544] on li "Kool Aid Cherry - Amazon" at bounding box center [719, 550] width 407 height 18
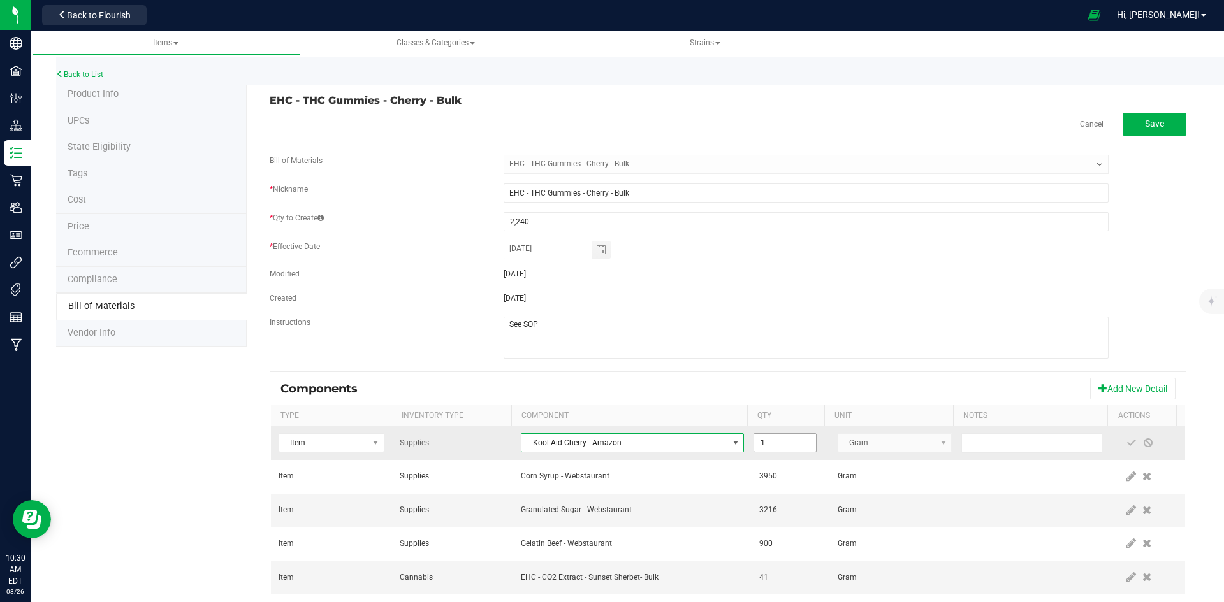
click at [785, 444] on input "1" at bounding box center [784, 443] width 61 height 18
paste input "00"
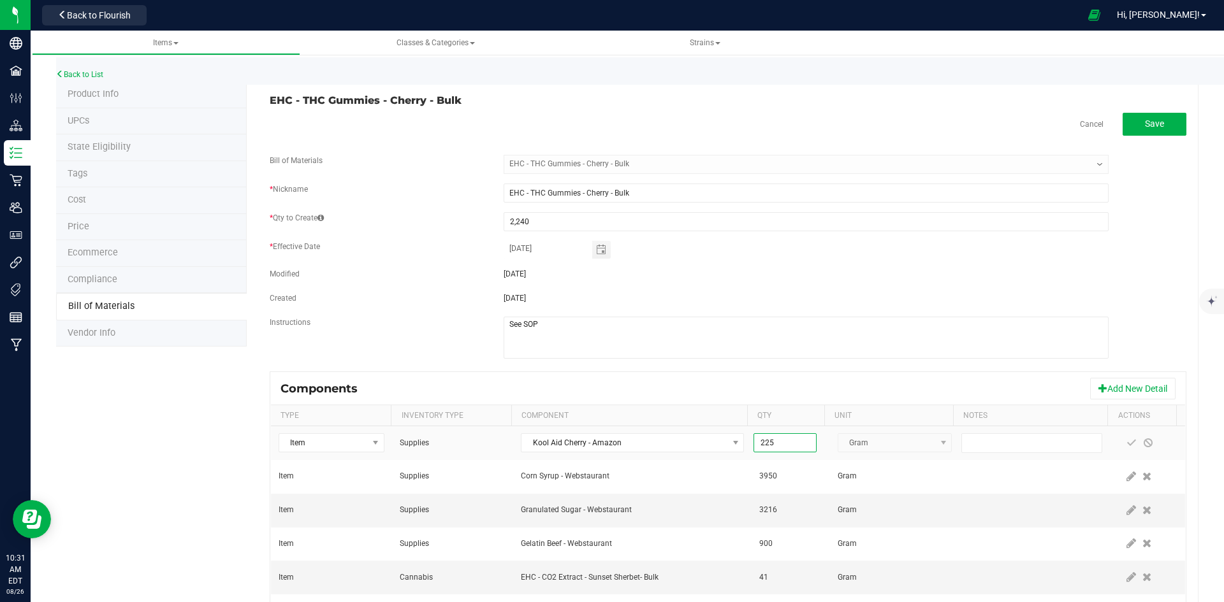
type input "225.0000"
click at [1031, 395] on div "Components Add New Detail" at bounding box center [728, 389] width 914 height 32
click at [1123, 440] on span at bounding box center [1131, 443] width 17 height 23
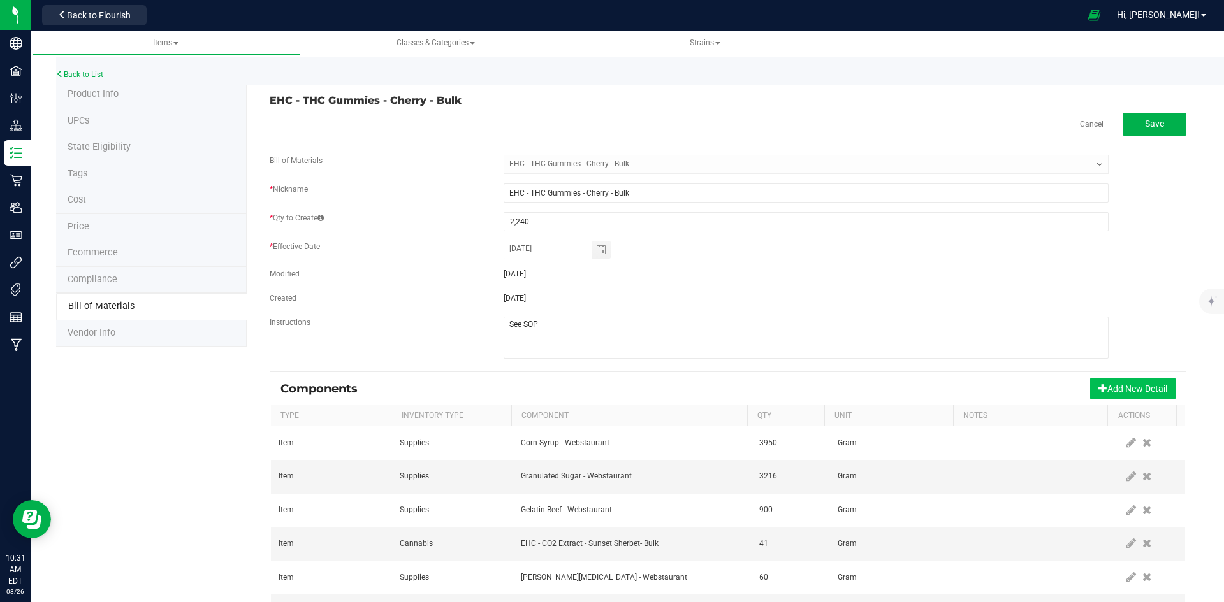
click at [1127, 388] on button "Add New Detail" at bounding box center [1132, 389] width 85 height 22
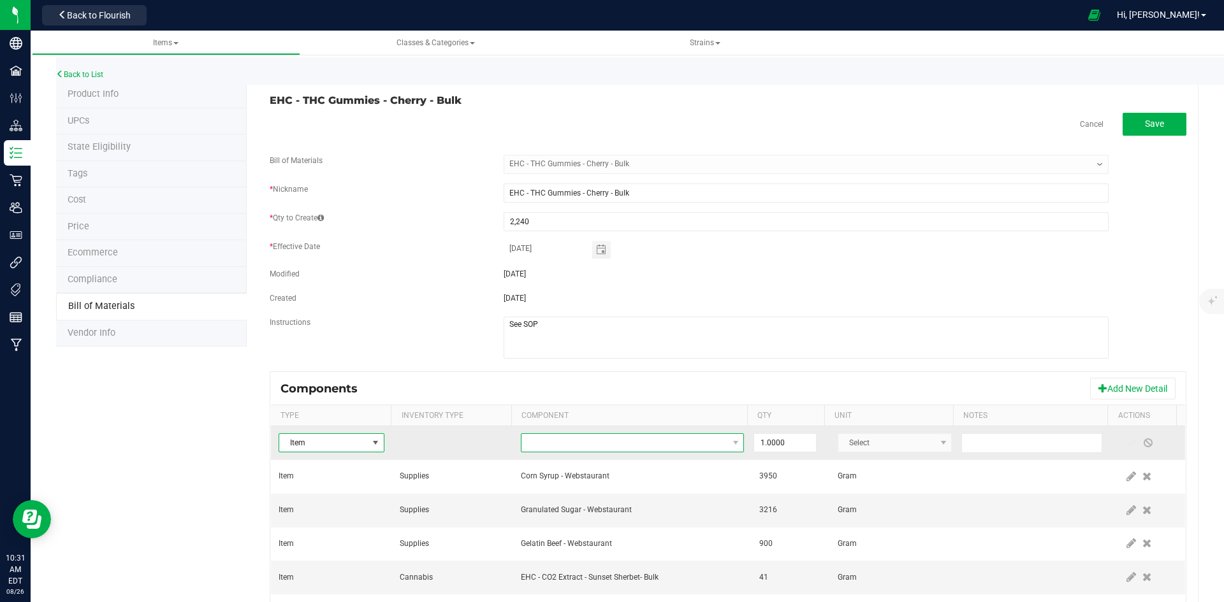
click at [638, 443] on span "NO DATA FOUND" at bounding box center [624, 443] width 206 height 18
click at [632, 441] on span "NO DATA FOUND" at bounding box center [624, 443] width 206 height 18
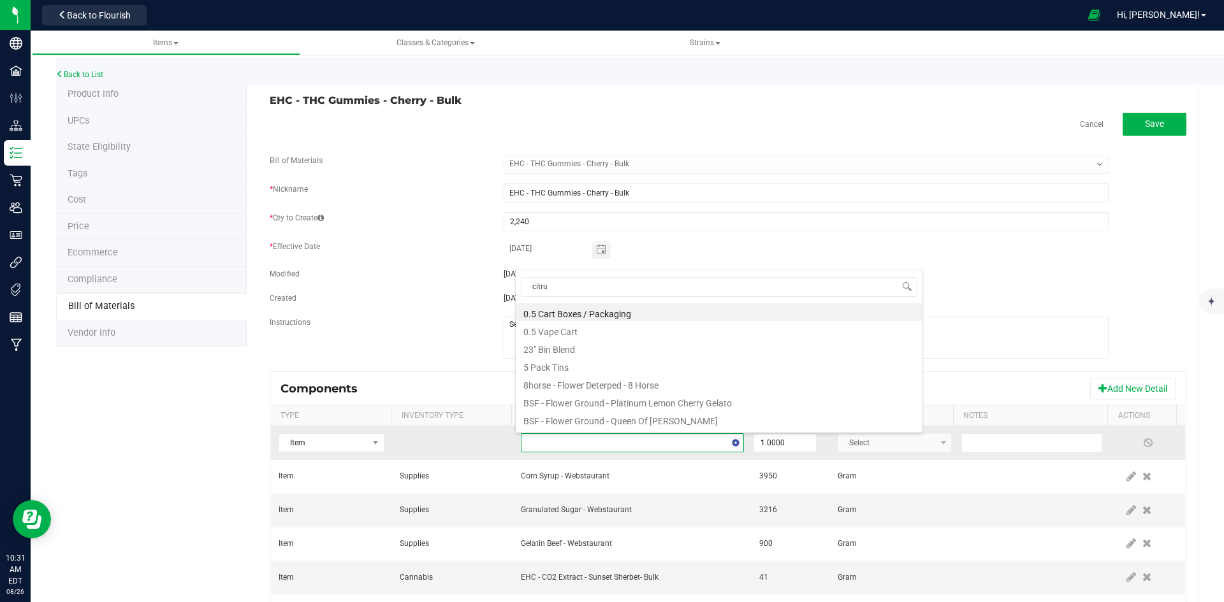
type input "citr"
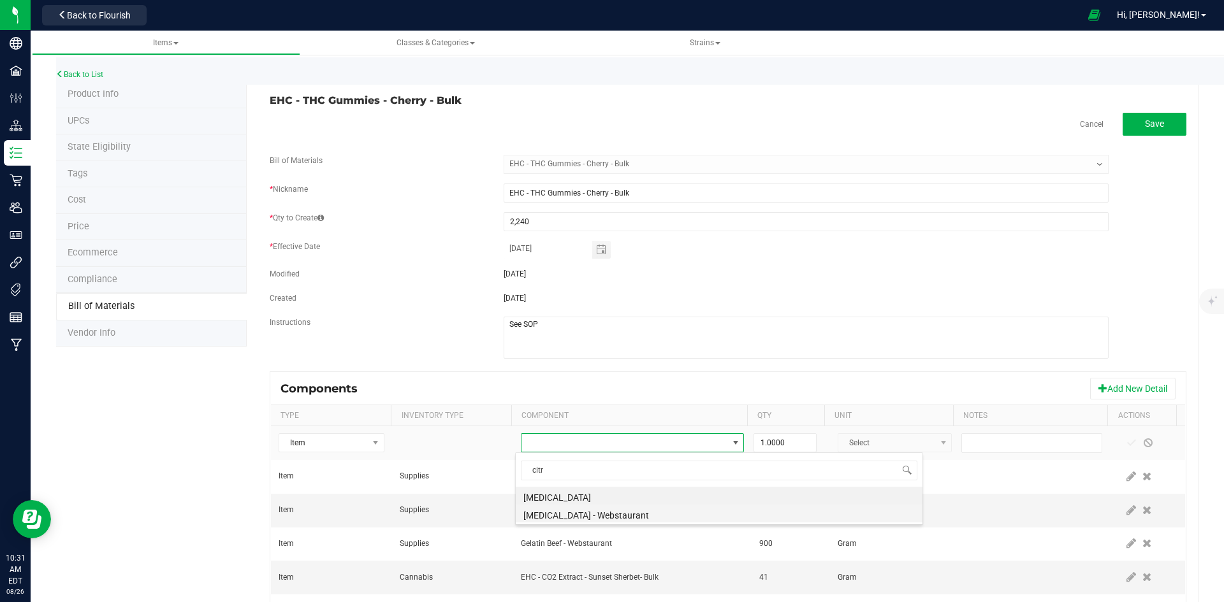
click at [604, 514] on li "[MEDICAL_DATA] - Webstaurant" at bounding box center [719, 514] width 407 height 18
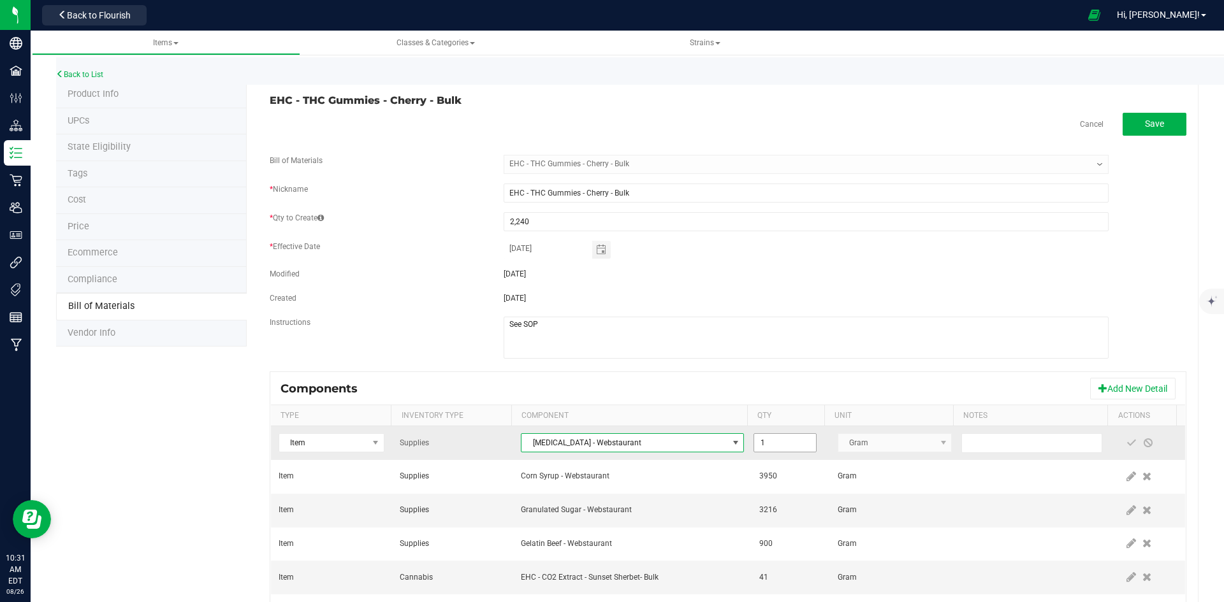
click at [772, 444] on input "1" at bounding box center [784, 443] width 61 height 18
paste input "00"
drag, startPoint x: 771, startPoint y: 444, endPoint x: 730, endPoint y: 443, distance: 40.8
click at [730, 443] on tr "Item Supplies [MEDICAL_DATA] - Webstaurant 100 Gram" at bounding box center [728, 443] width 914 height 34
type input "20.0000"
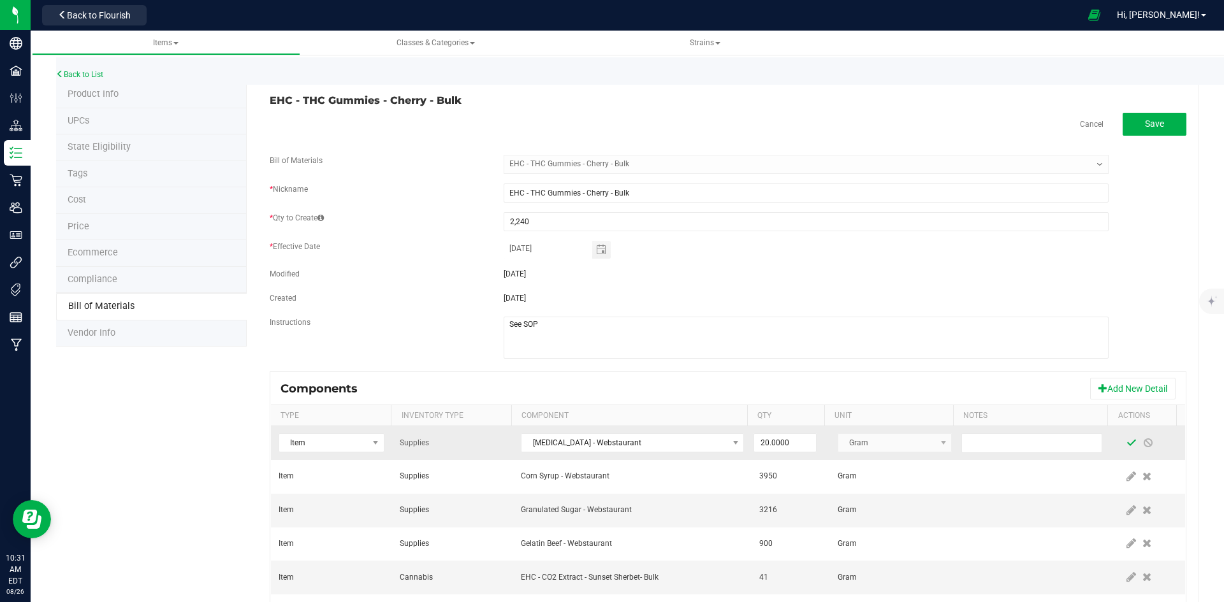
click at [1126, 447] on span at bounding box center [1131, 443] width 10 height 10
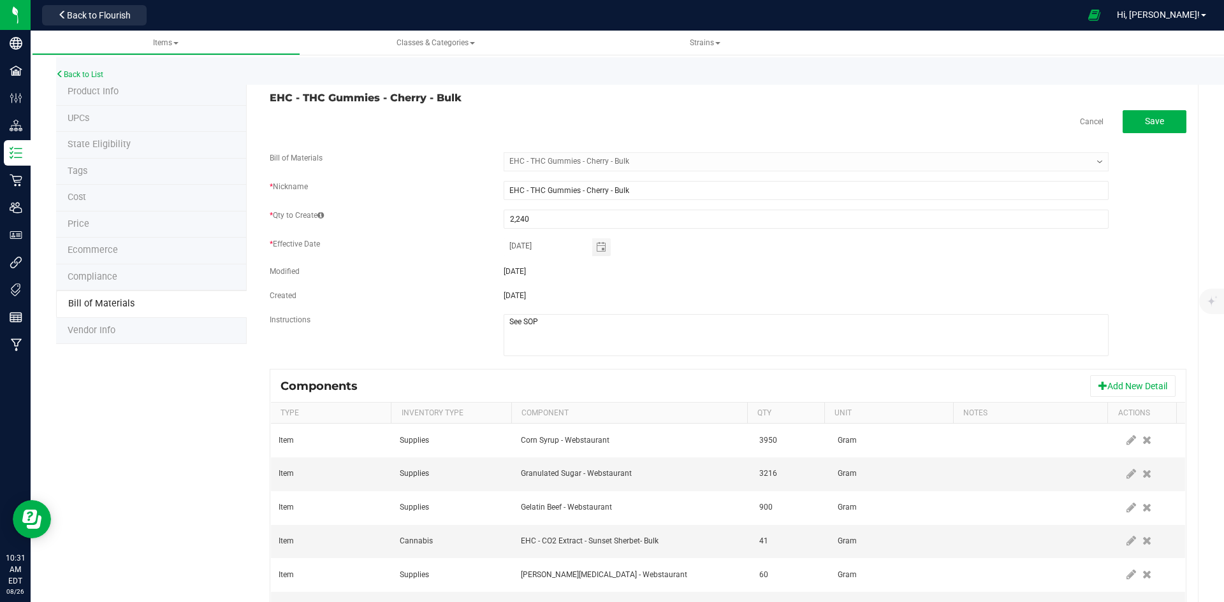
scroll to position [0, 0]
click at [1153, 125] on span "Save" at bounding box center [1154, 124] width 19 height 10
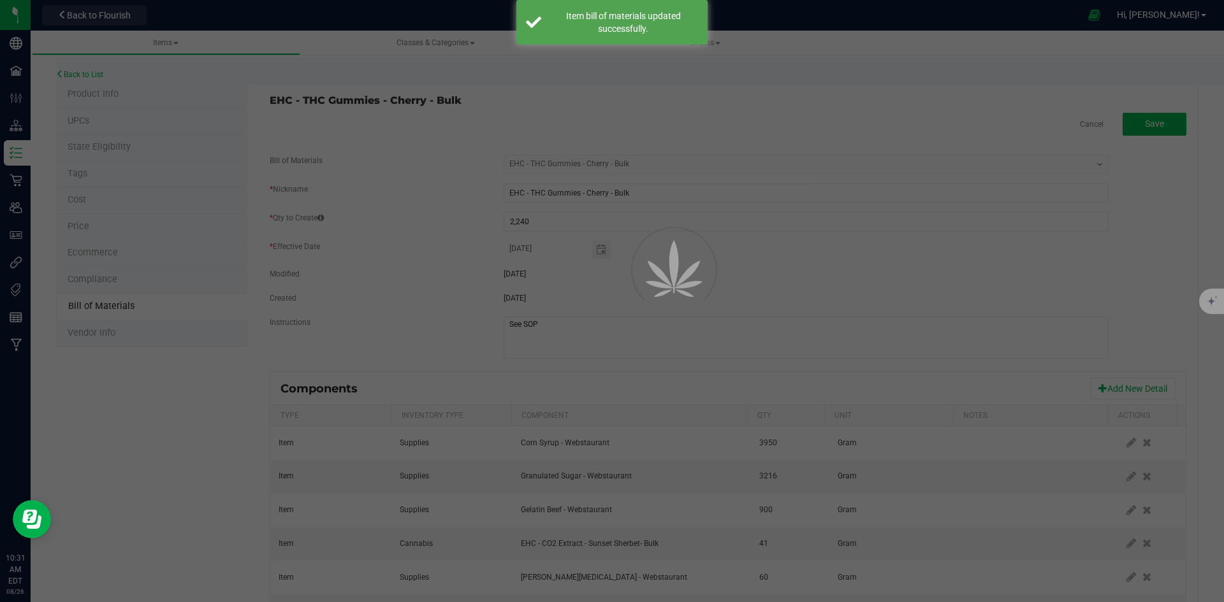
select select "2"
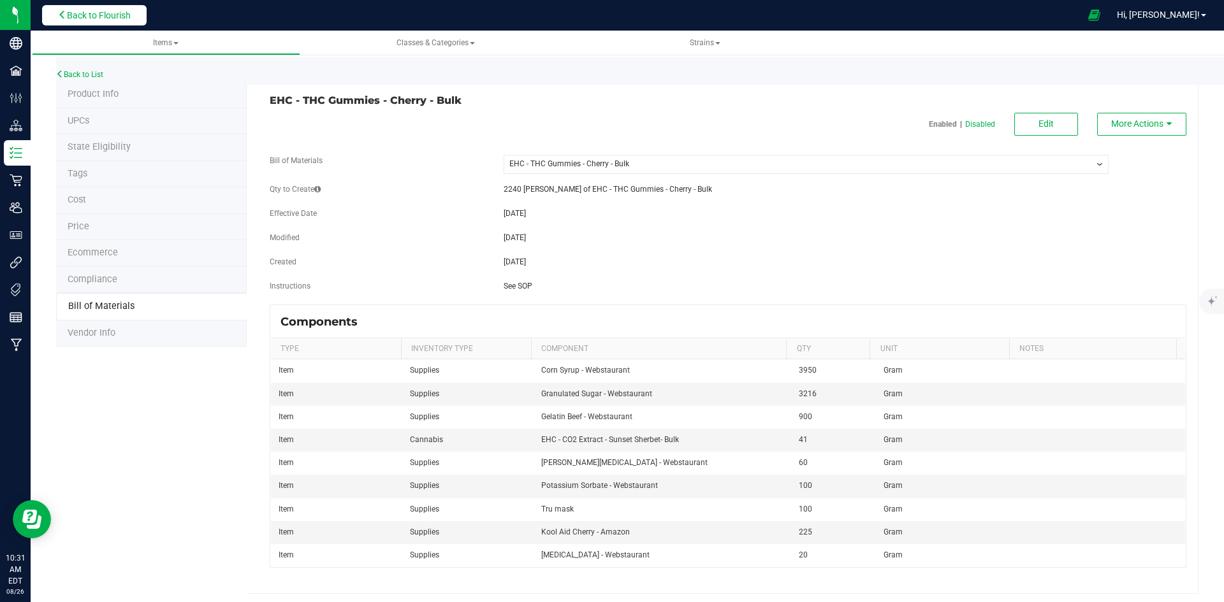
click at [114, 20] on span "Back to Flourish" at bounding box center [99, 15] width 64 height 10
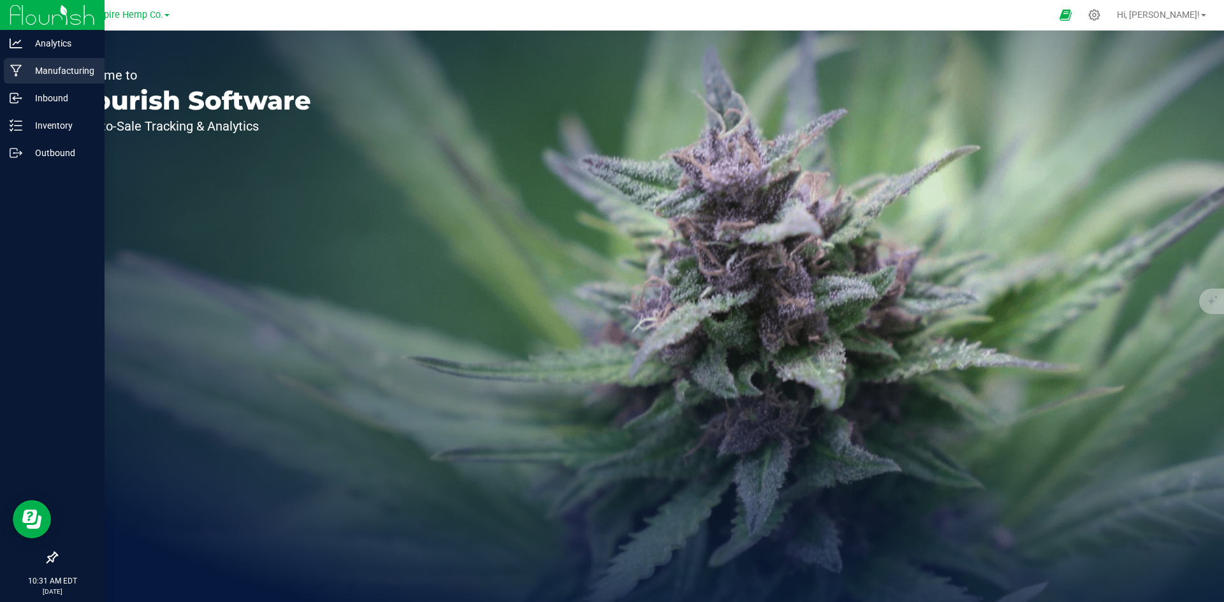
click at [58, 69] on p "Manufacturing" at bounding box center [60, 70] width 76 height 15
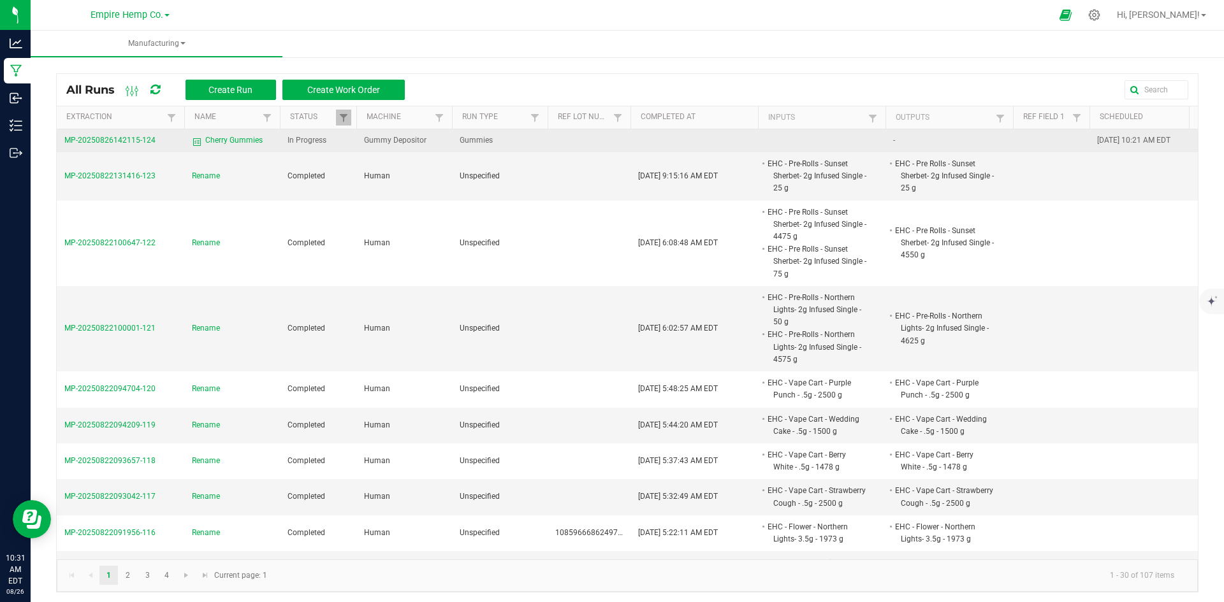
click at [121, 136] on span "MP-20250826142115-124" at bounding box center [109, 140] width 91 height 9
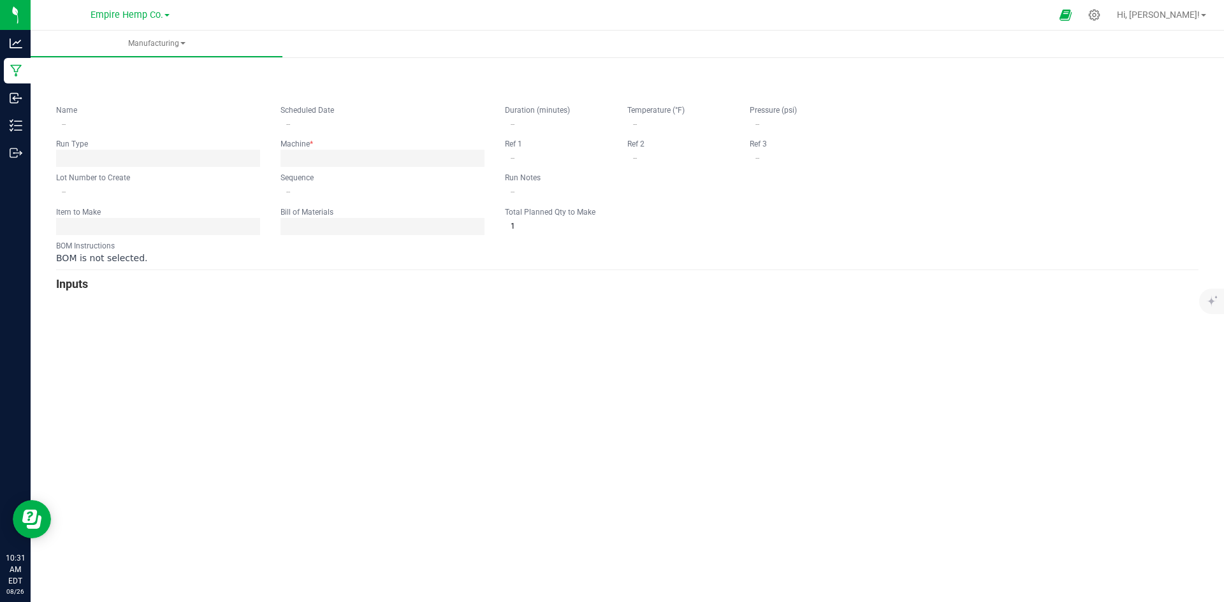
type input "Cherry Gummies"
type input "[DATE] 10:21 AM"
type input "0"
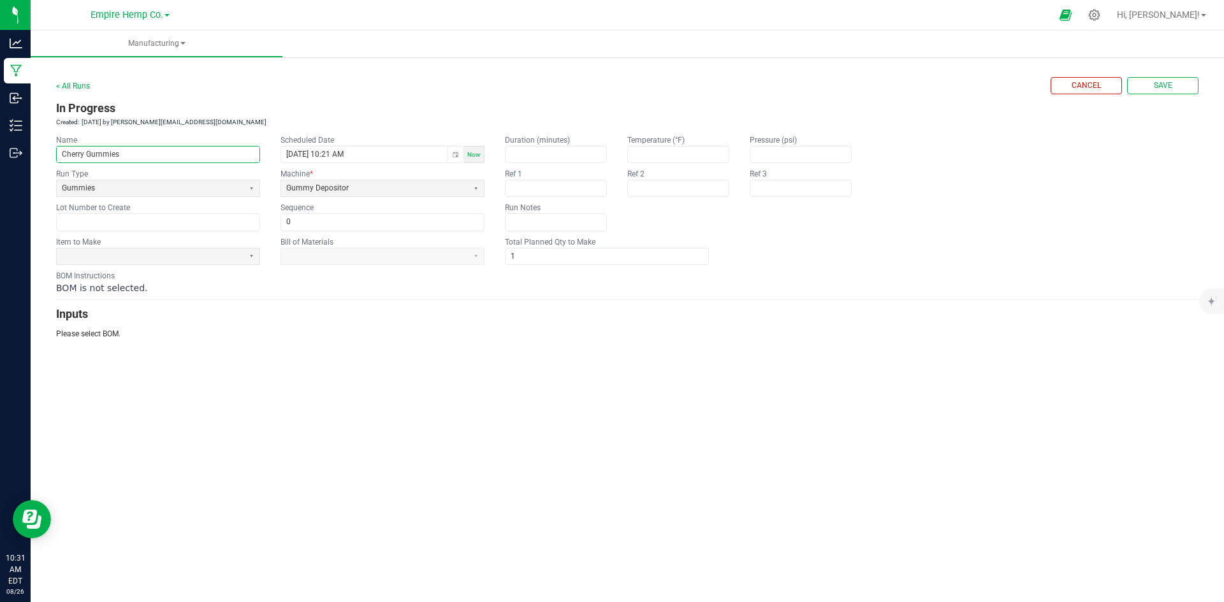
drag, startPoint x: 127, startPoint y: 152, endPoint x: 41, endPoint y: 156, distance: 86.1
click at [41, 156] on div "< All Runs Cancel Save In Progress Created: [DATE] by [PERSON_NAME][EMAIL_ADDRE…" at bounding box center [627, 203] width 1193 height 298
type input "EHC - THC Gummies - Cherry - Bulk"
click at [334, 399] on div "Manufacturing < All Runs Cancel Save In Progress Created: [DATE] by [PERSON_NAM…" at bounding box center [627, 317] width 1193 height 572
click at [1166, 91] on span "Save" at bounding box center [1163, 85] width 18 height 11
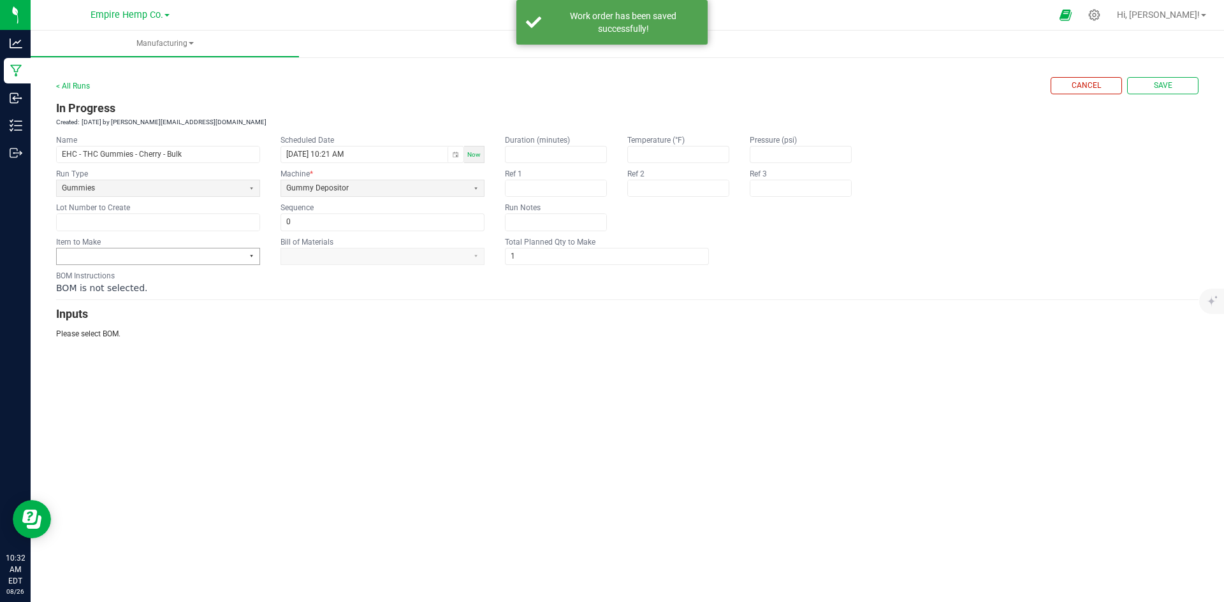
click at [254, 257] on button "Select" at bounding box center [251, 257] width 16 height 16
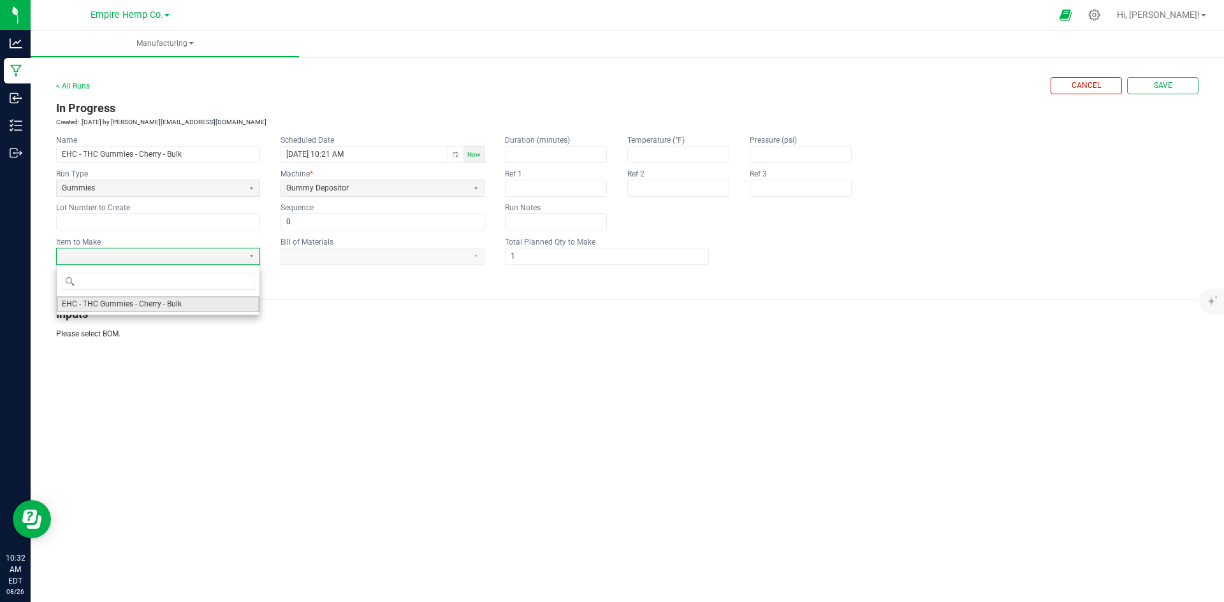
click at [204, 310] on li "EHC - THC Gummies - Cherry - Bulk" at bounding box center [158, 304] width 203 height 16
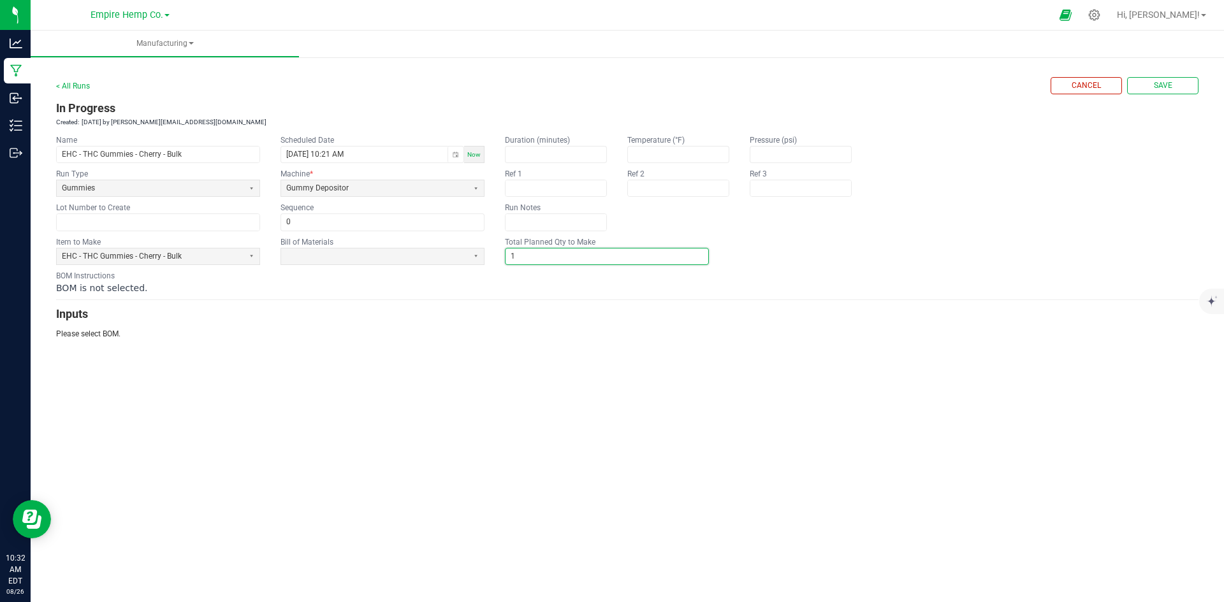
click at [533, 259] on input "1" at bounding box center [606, 257] width 203 height 16
type input "2"
click at [903, 243] on fieldset "Item to Make EHC - THC Gummies - Cherry - Bulk Bill of Materials Total Planned …" at bounding box center [627, 250] width 1142 height 29
type input "2,240"
click at [997, 237] on fieldset "Item to Make EHC - THC Gummies - Cherry - Bulk Bill of Materials Total Planned …" at bounding box center [627, 250] width 1142 height 29
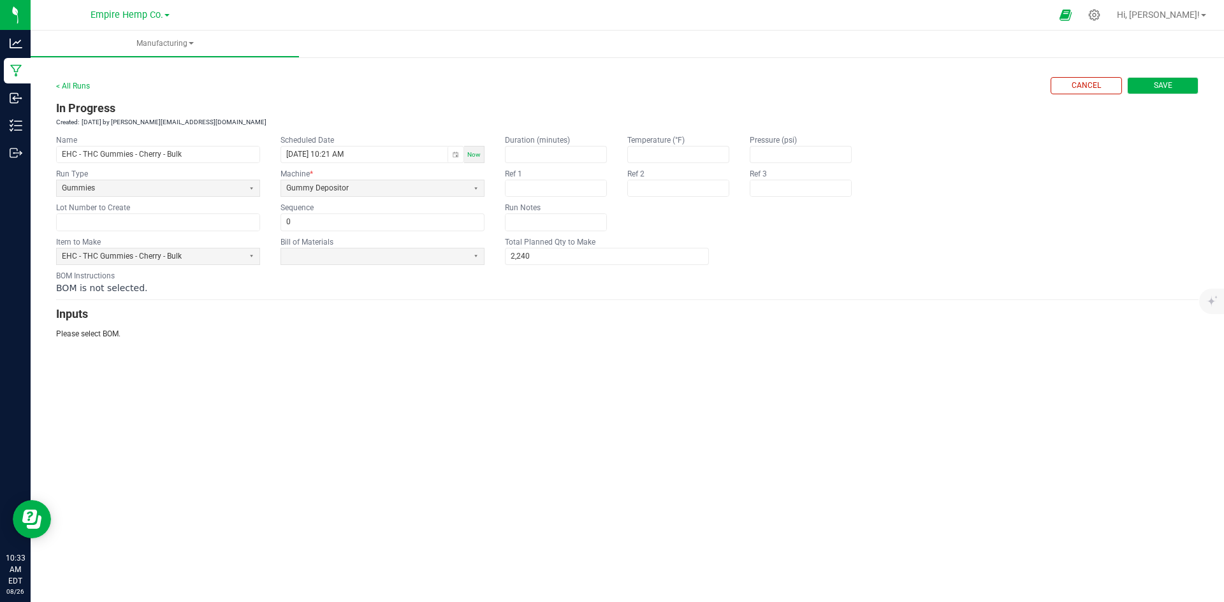
click at [1172, 80] on button "Save" at bounding box center [1162, 85] width 71 height 17
type input "1"
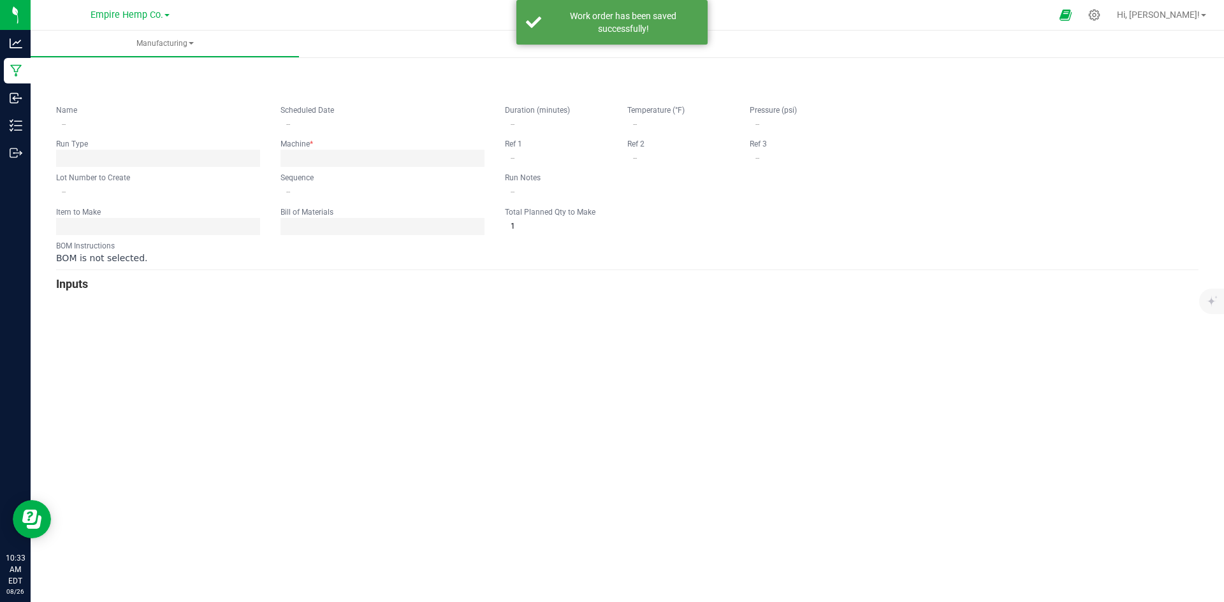
type input "EHC - THC Gummies - Cherry - Bulk"
type input "[DATE] 10:21 AM"
type input "0"
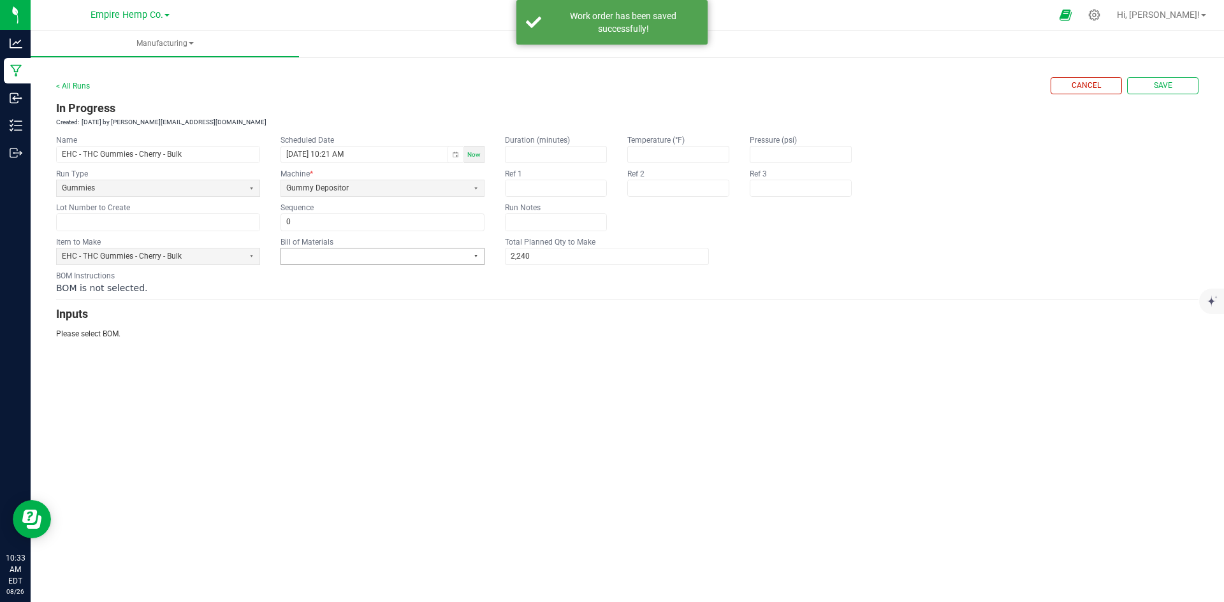
click at [471, 256] on button "Select" at bounding box center [476, 257] width 16 height 16
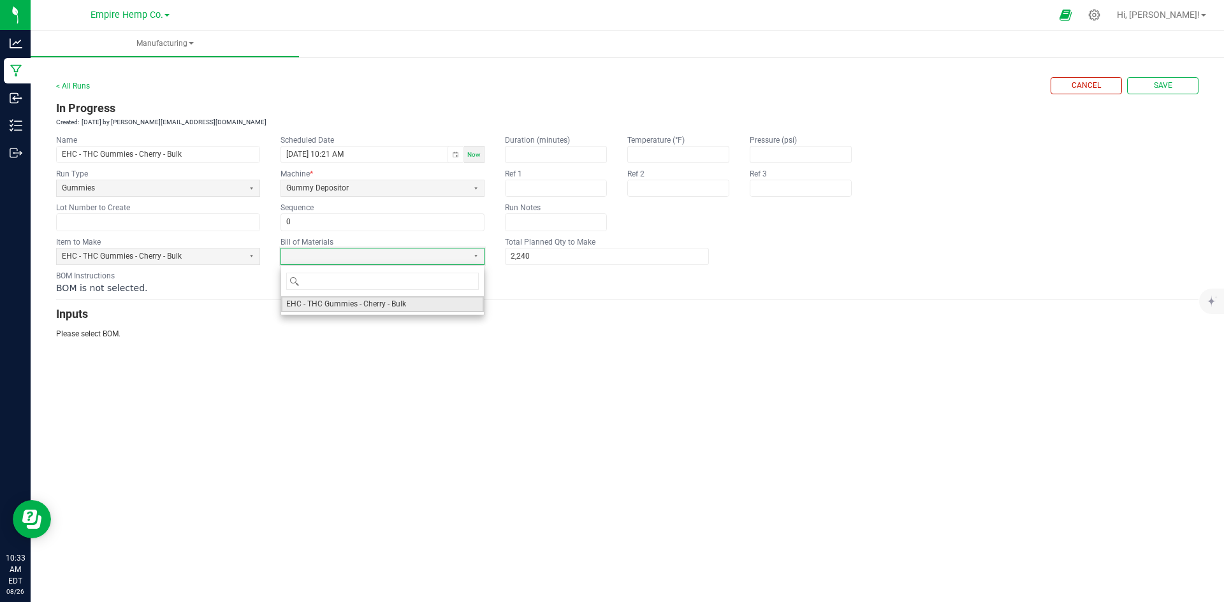
click at [430, 303] on li "EHC - THC Gummies - Cherry - Bulk" at bounding box center [382, 304] width 203 height 16
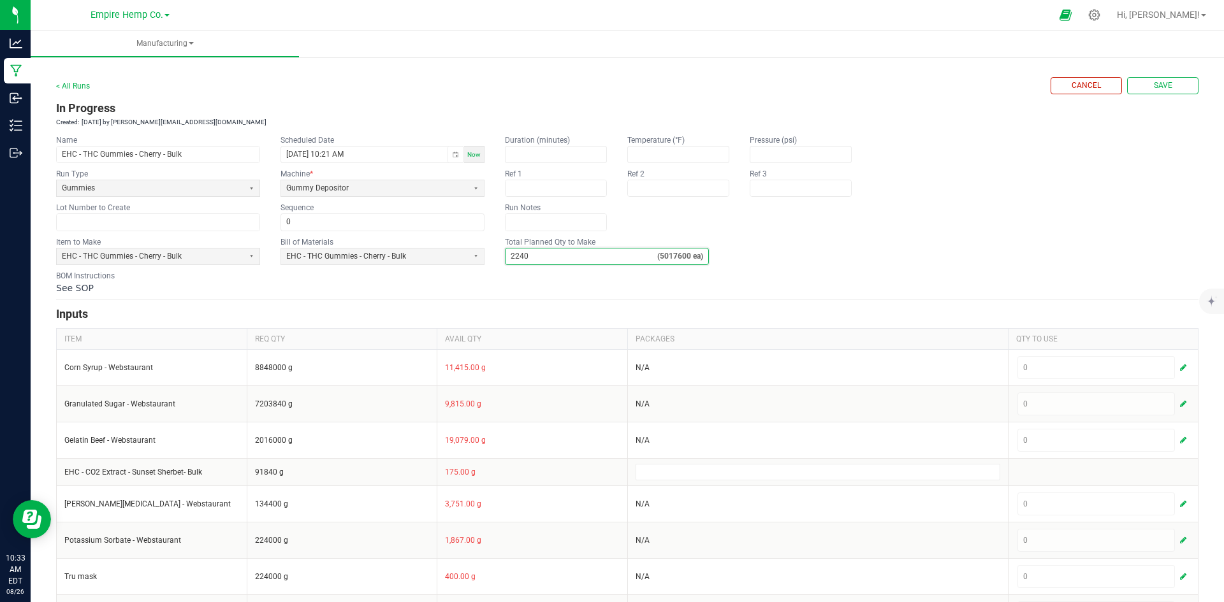
type input "1"
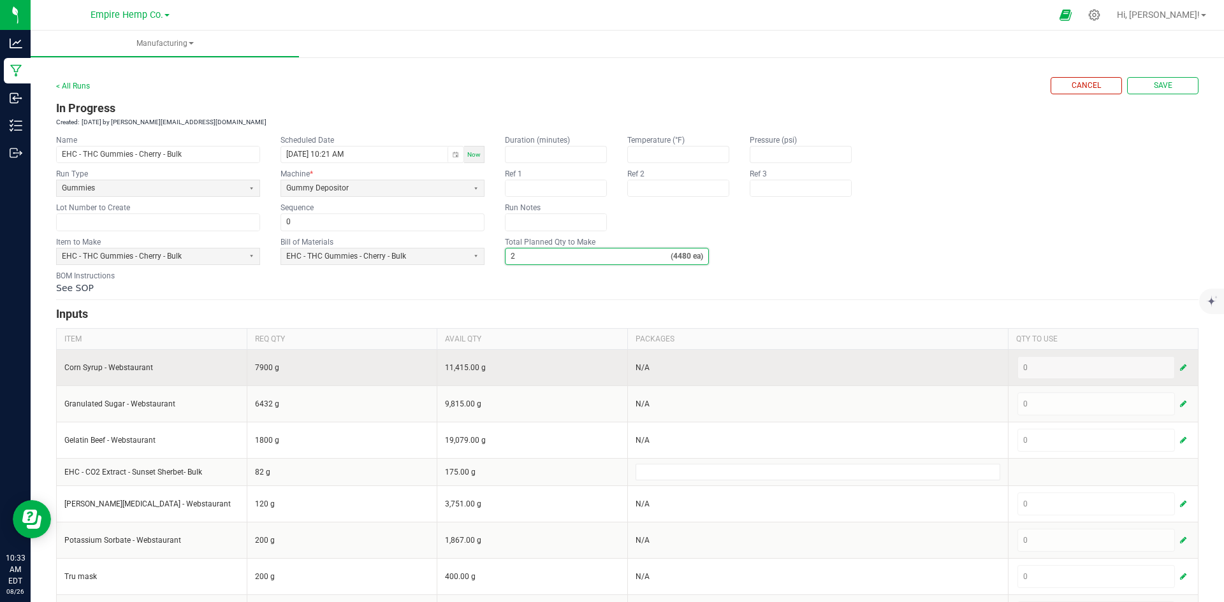
click at [1040, 367] on div "0" at bounding box center [1103, 367] width 172 height 23
click at [1180, 368] on span "button" at bounding box center [1183, 368] width 6 height 10
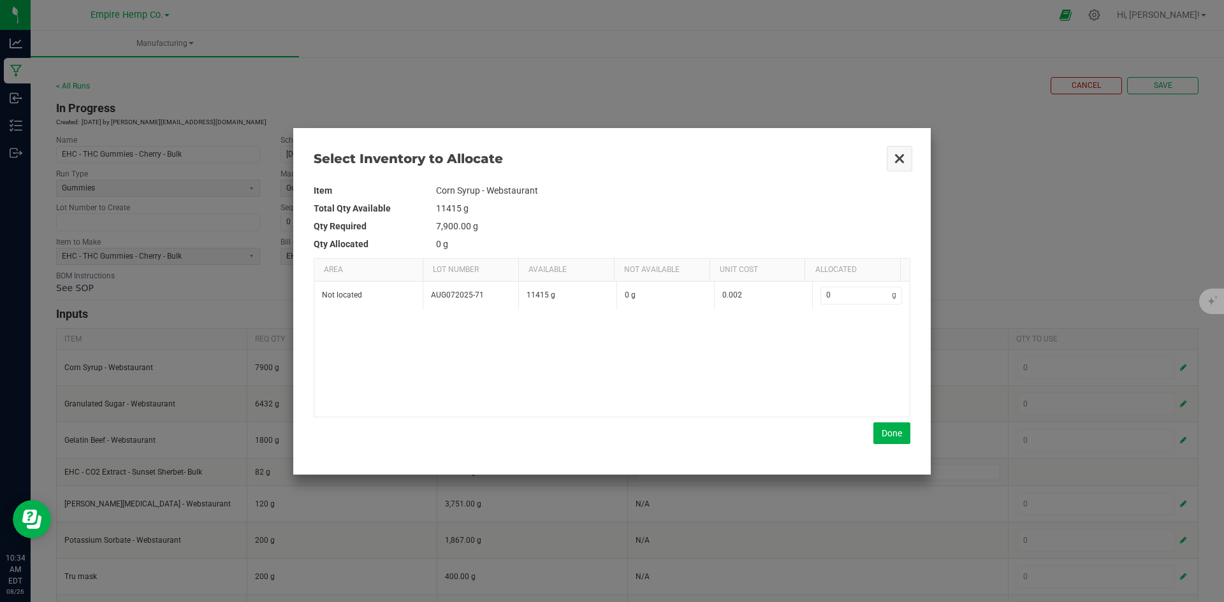
click at [896, 154] on button "Close" at bounding box center [899, 158] width 27 height 27
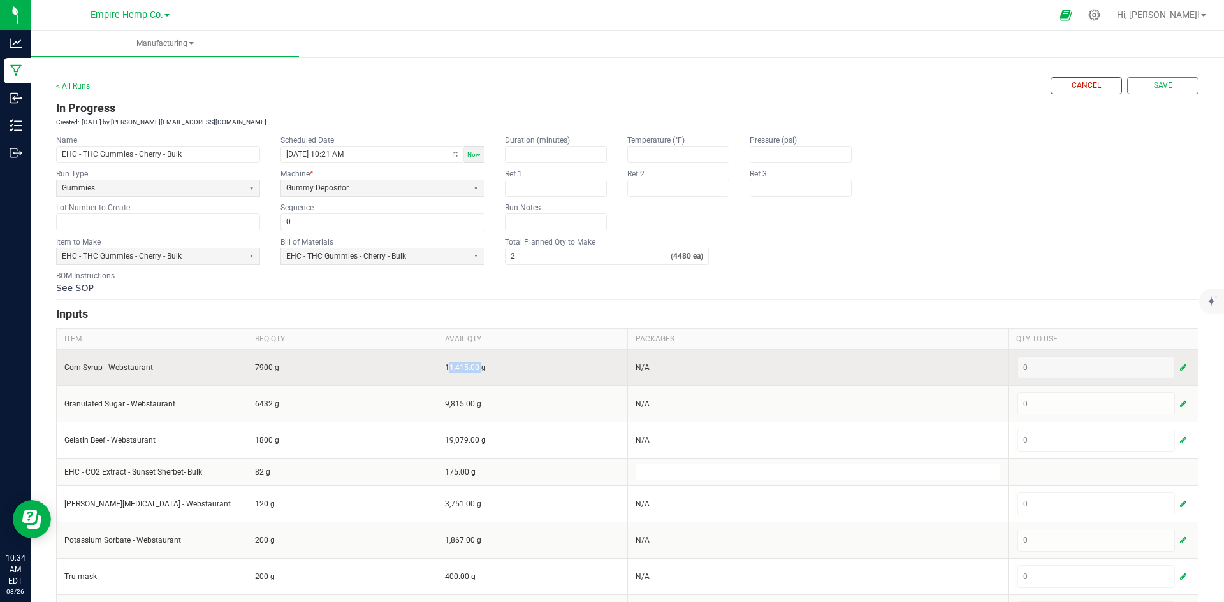
drag, startPoint x: 441, startPoint y: 365, endPoint x: 476, endPoint y: 365, distance: 35.1
click at [476, 365] on td "11,415.00 g" at bounding box center [532, 367] width 191 height 36
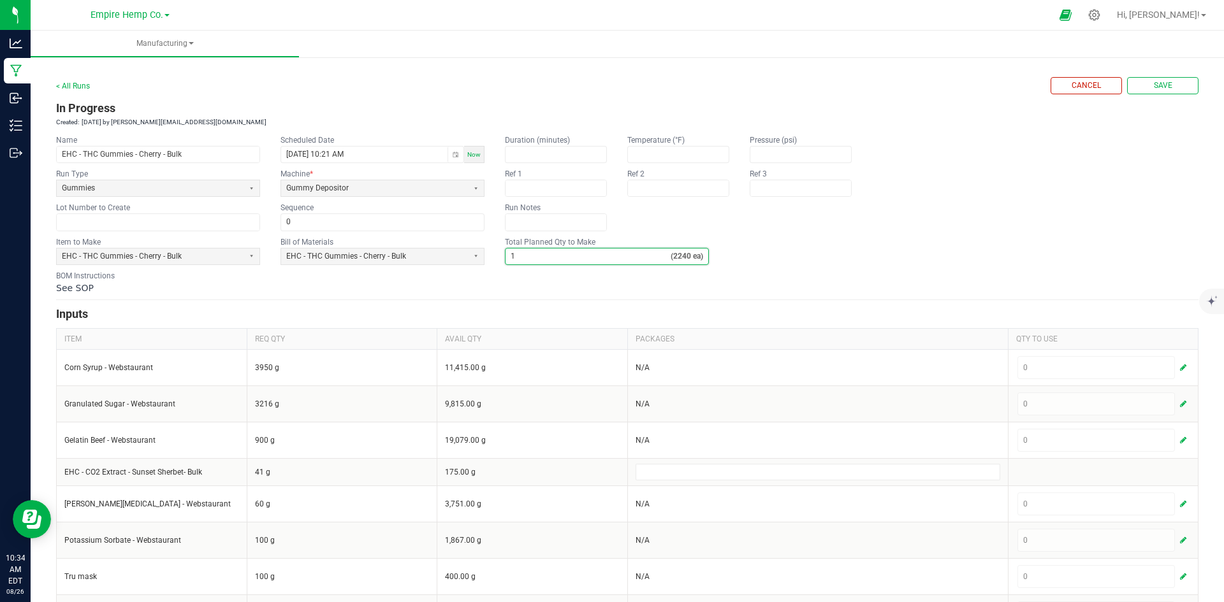
type input "1"
click at [595, 292] on div "See SOP" at bounding box center [627, 288] width 1142 height 13
click at [1154, 85] on span "Save" at bounding box center [1163, 85] width 18 height 11
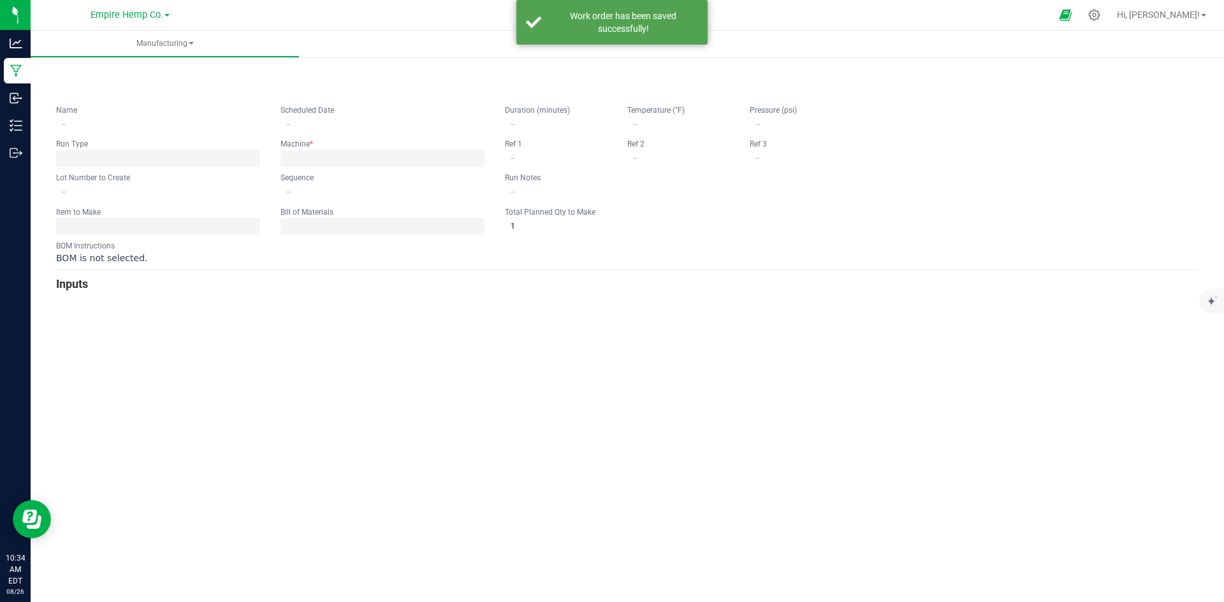
type input "EHC - THC Gummies - Cherry - Bulk"
type input "[DATE] 10:21 AM"
type input "0"
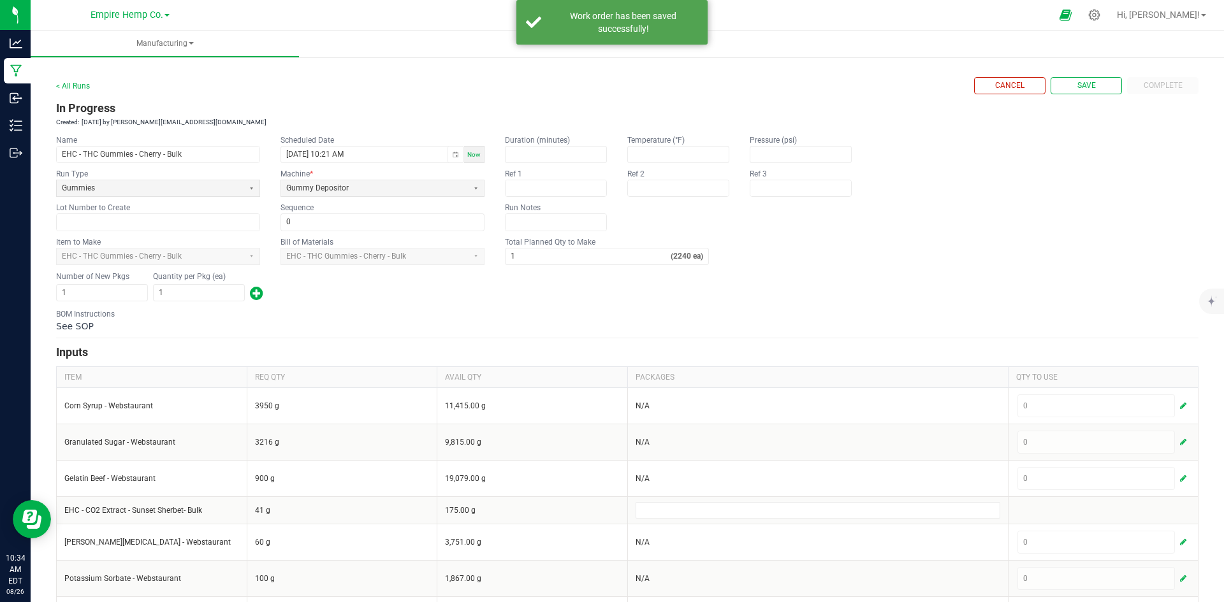
click at [512, 294] on div "Number of New Pkgs 1 Quantity per Pkg (ea) 1" at bounding box center [627, 286] width 1142 height 33
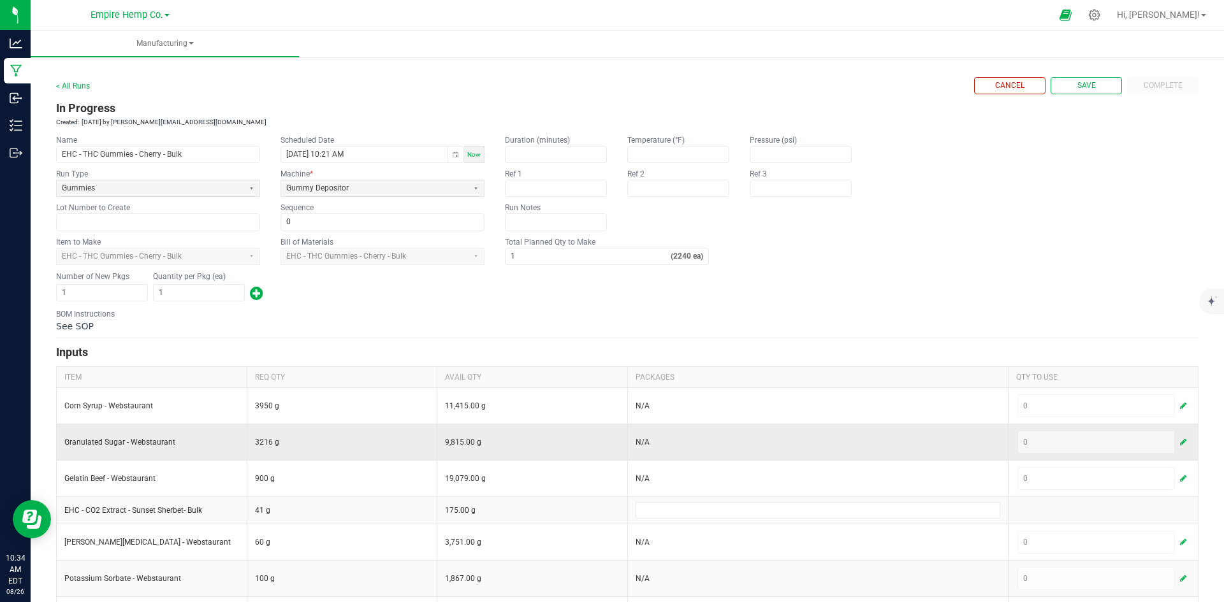
scroll to position [117, 0]
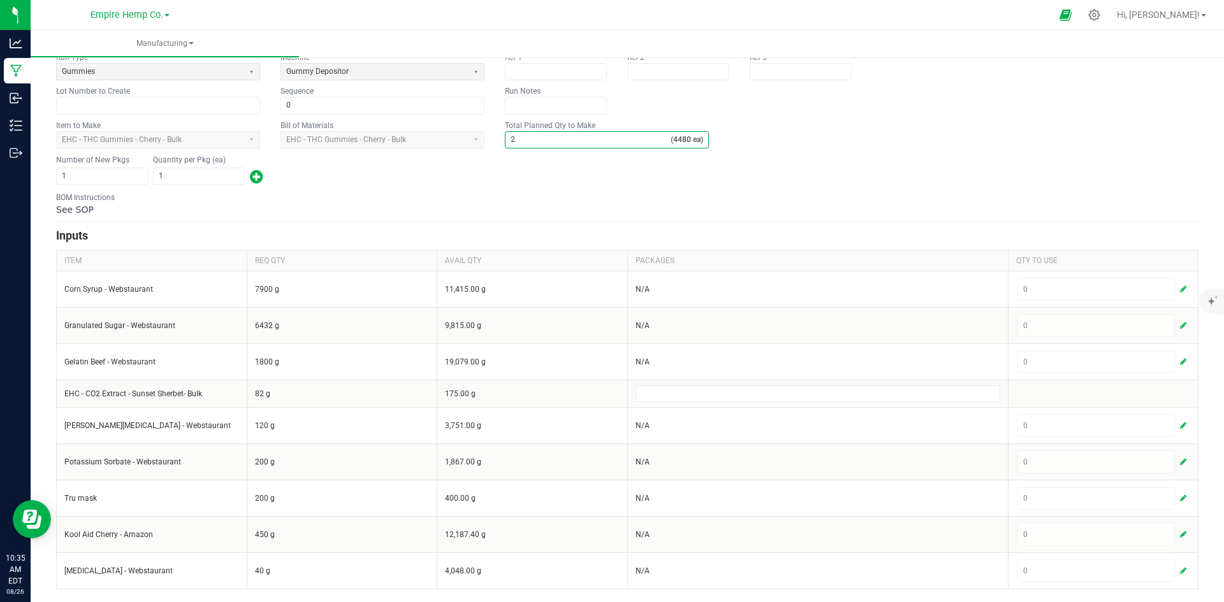
click at [512, 143] on input "2" at bounding box center [587, 140] width 165 height 16
click at [523, 176] on div "Number of New Pkgs 1 Quantity per Pkg (ea) 1" at bounding box center [627, 170] width 1142 height 33
click at [500, 195] on div "BOM Instructions See SOP" at bounding box center [627, 204] width 1142 height 24
type input "1"
click at [796, 213] on div "See SOP" at bounding box center [627, 209] width 1142 height 13
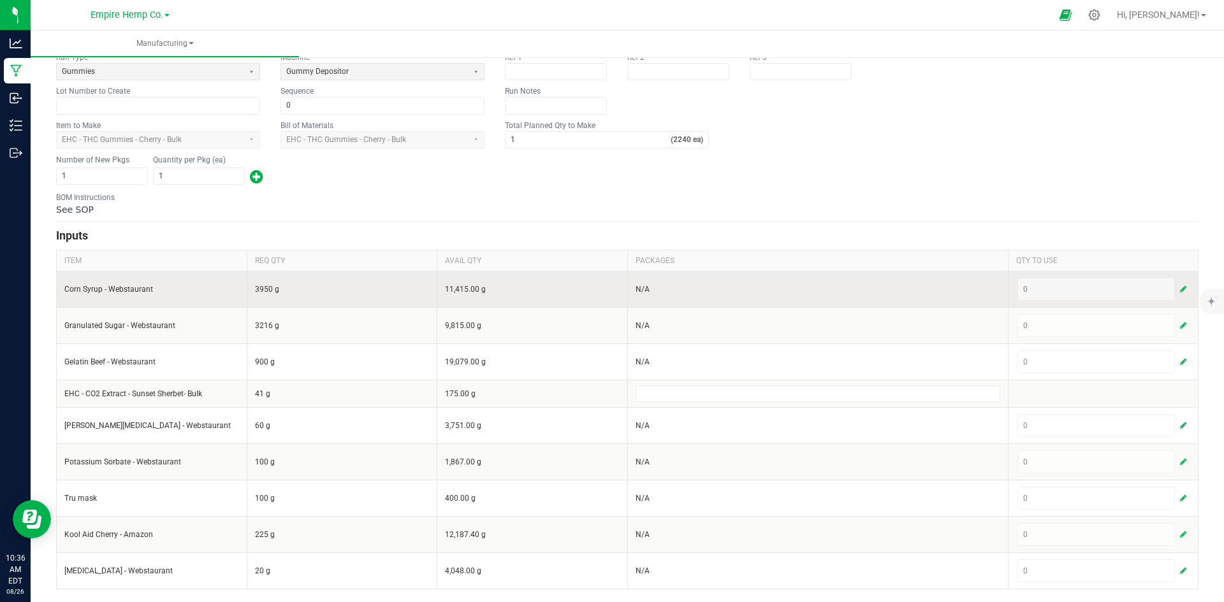
click at [1180, 287] on span "button" at bounding box center [1183, 289] width 6 height 10
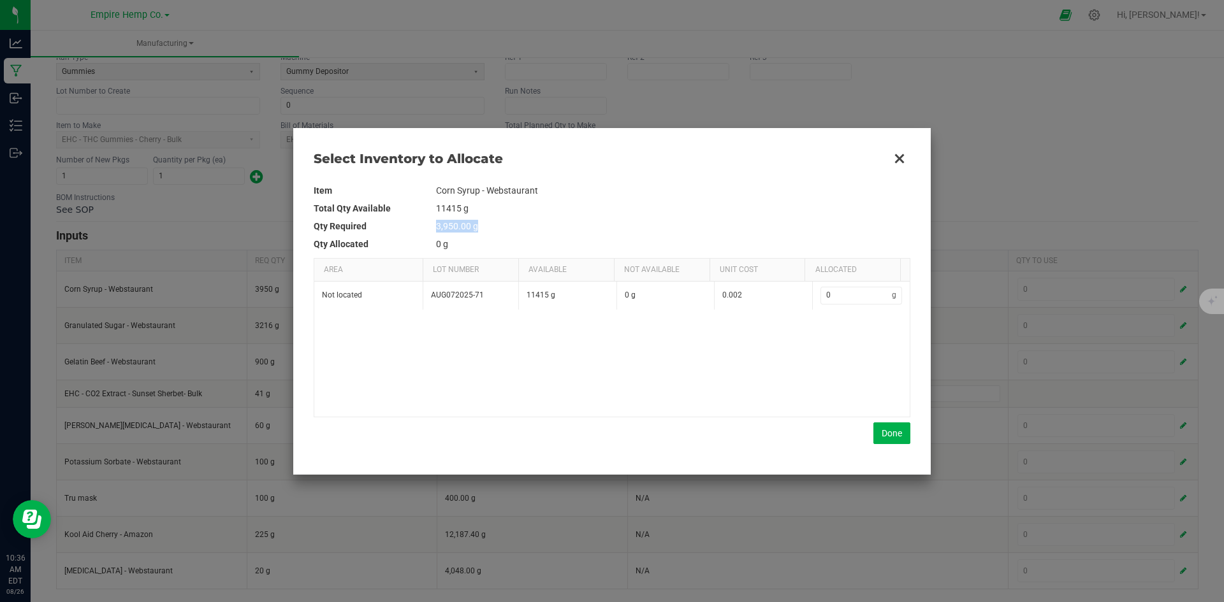
drag, startPoint x: 433, startPoint y: 224, endPoint x: 461, endPoint y: 226, distance: 28.1
click at [472, 226] on tr "Qty Required 3,950.00 g" at bounding box center [612, 226] width 597 height 18
copy tr "3,950.00"
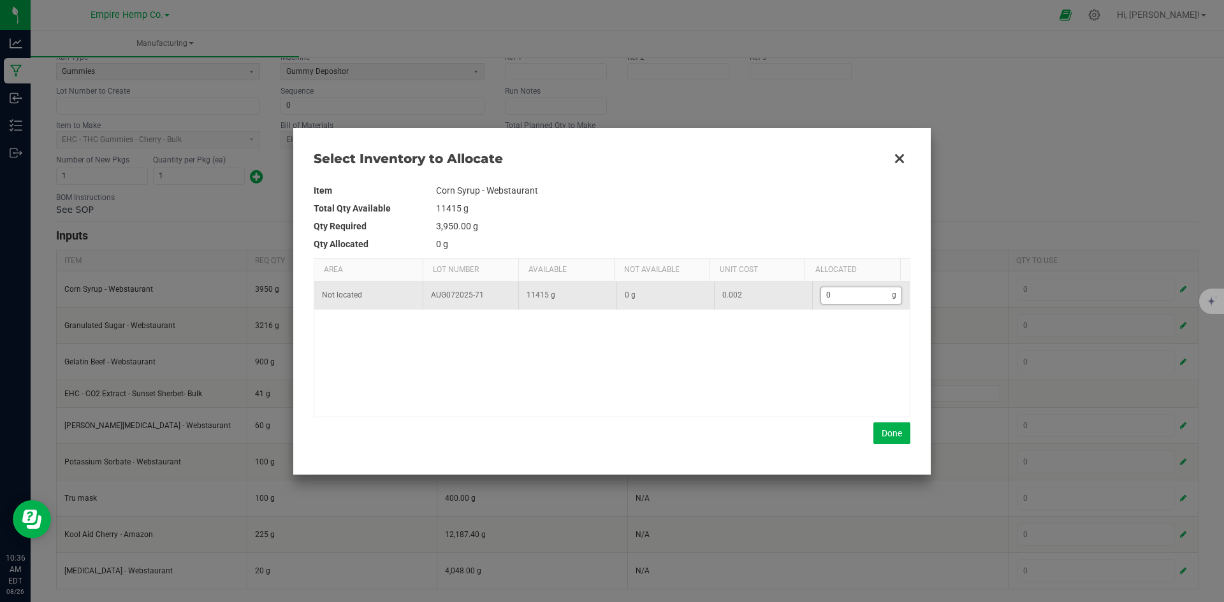
click at [835, 294] on input "0" at bounding box center [856, 295] width 71 height 16
paste input "395"
type input "3950"
type input "3,950"
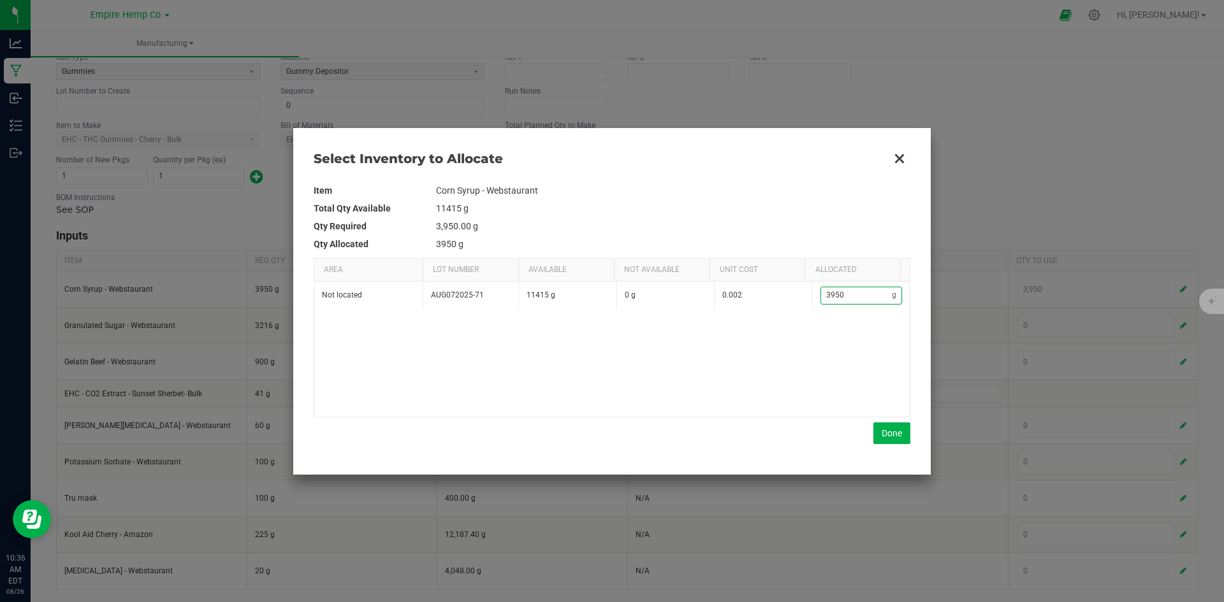
type input "3,950"
click at [798, 384] on div "Not located AUG072025-71 11415 g 0 g 0.002 3,950 g" at bounding box center [611, 349] width 595 height 134
click at [897, 437] on button "Done" at bounding box center [891, 434] width 37 height 22
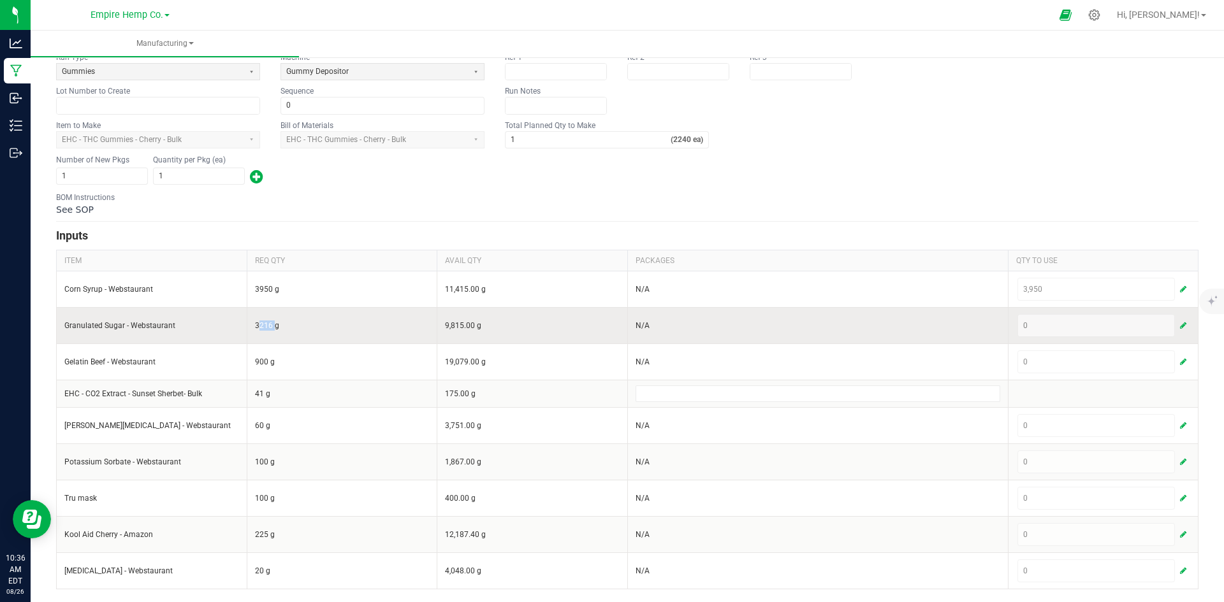
drag, startPoint x: 251, startPoint y: 330, endPoint x: 268, endPoint y: 329, distance: 17.2
click at [268, 329] on td "3216 g" at bounding box center [342, 325] width 191 height 36
copy td "3216"
click at [1041, 326] on div "0" at bounding box center [1103, 325] width 172 height 23
click at [1177, 325] on button "button" at bounding box center [1182, 325] width 11 height 15
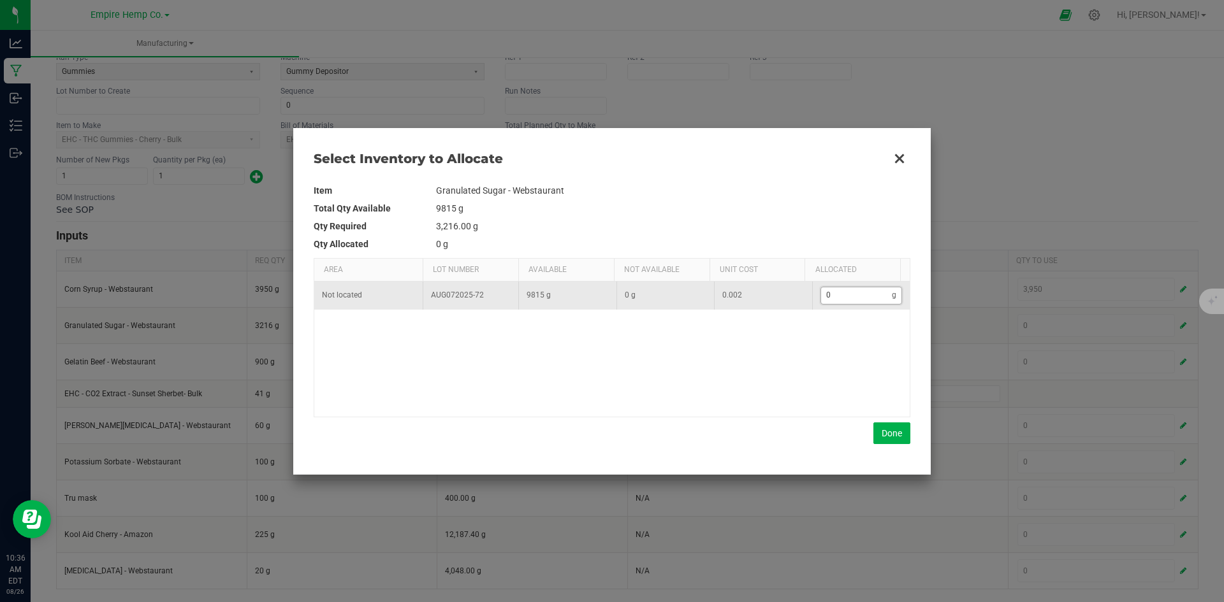
click at [834, 288] on input "0" at bounding box center [856, 295] width 71 height 16
paste input "3216"
type input "3,216"
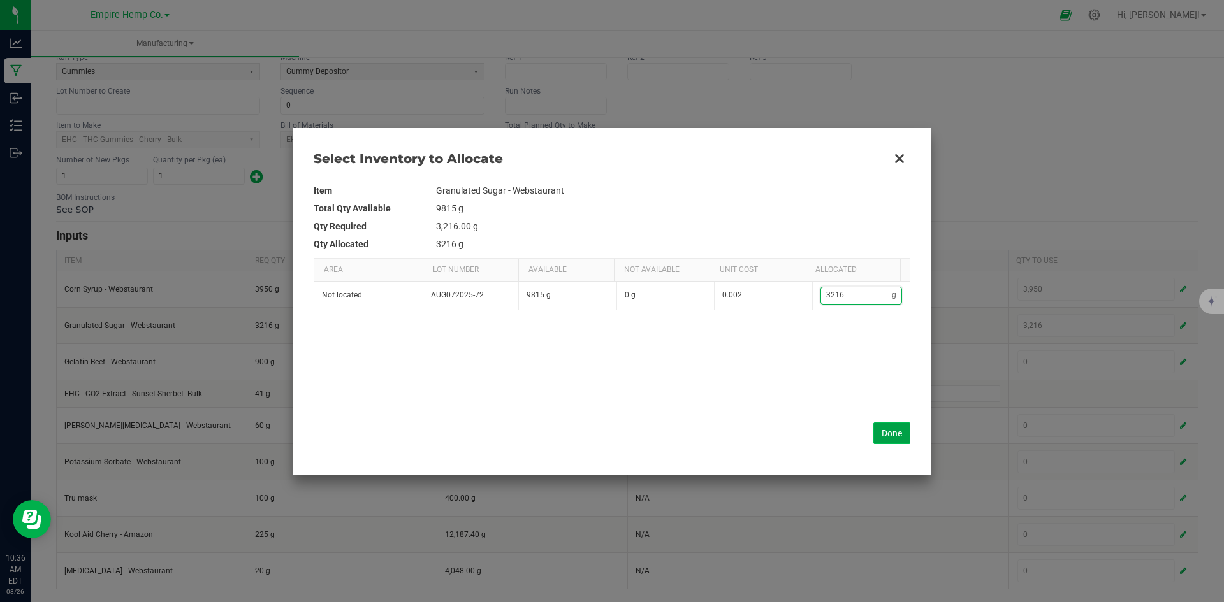
type input "3,216"
click at [893, 437] on button "Done" at bounding box center [891, 434] width 37 height 22
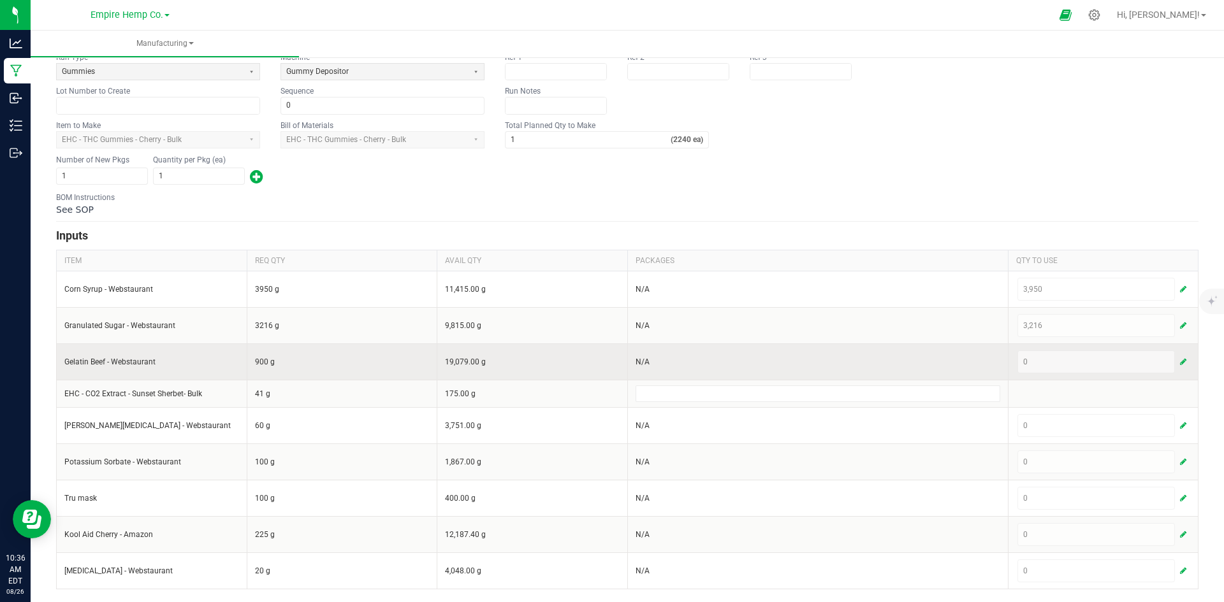
click at [1180, 360] on span "button" at bounding box center [1183, 362] width 6 height 10
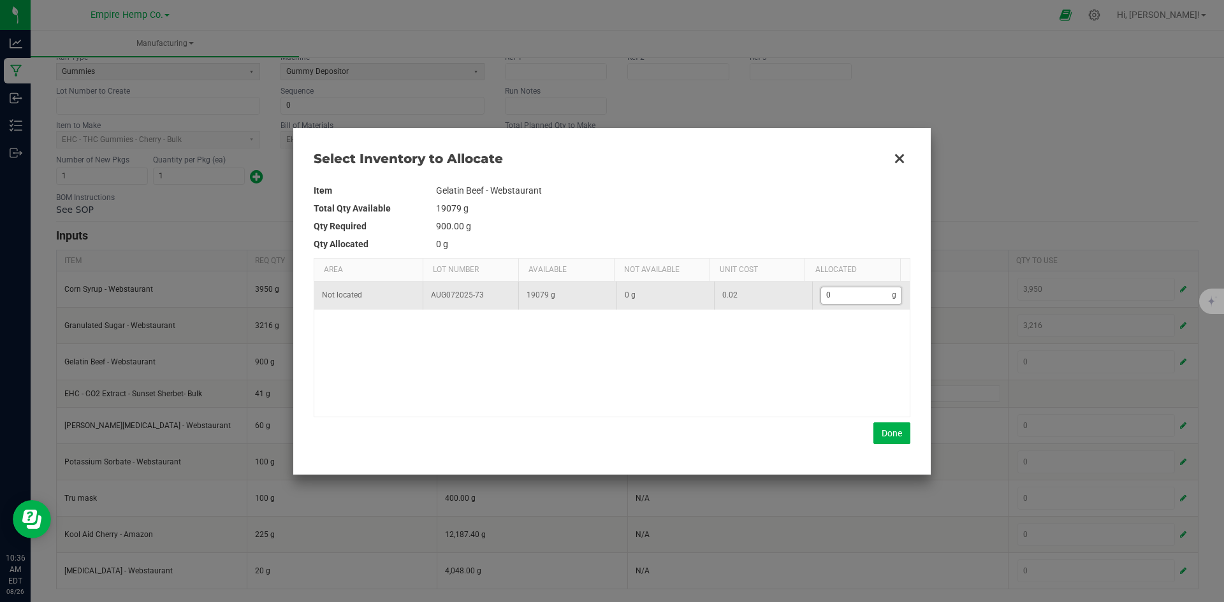
click at [854, 293] on input "0" at bounding box center [856, 295] width 71 height 16
type input "9"
type input "90"
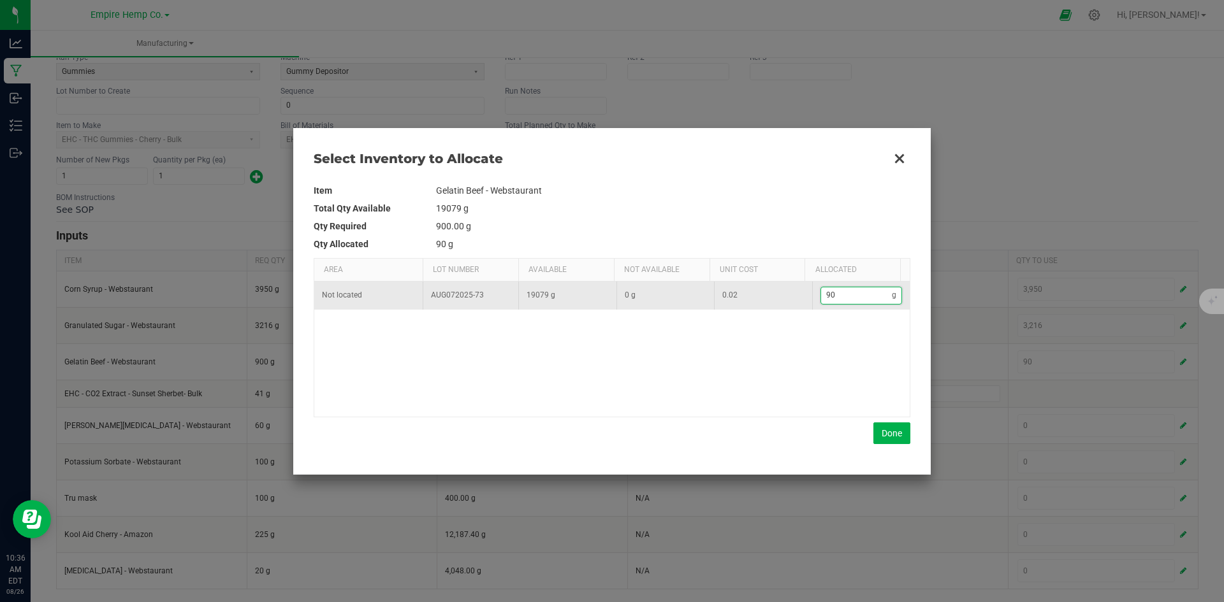
type input "900"
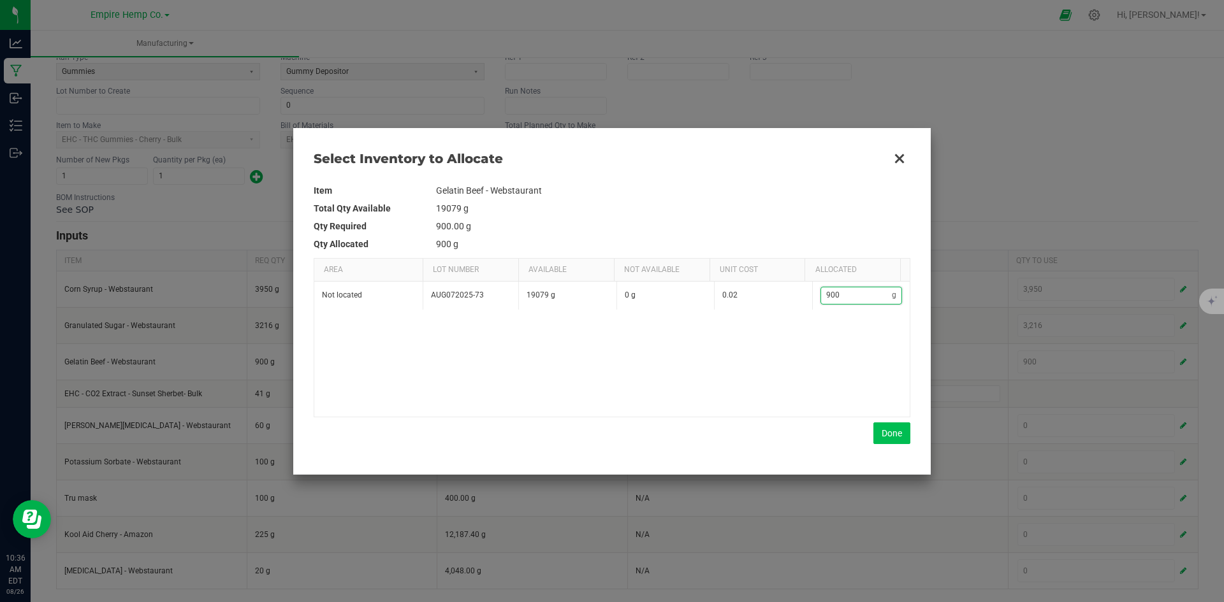
type input "900"
click at [879, 434] on button "Done" at bounding box center [891, 434] width 37 height 22
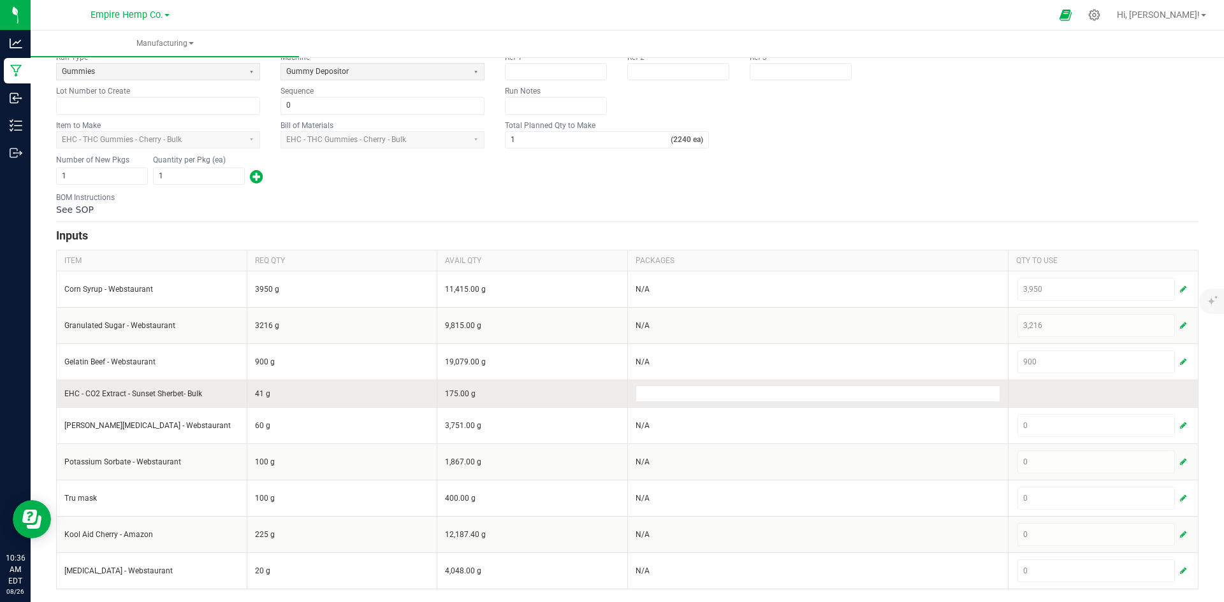
click at [1059, 391] on td at bounding box center [1103, 393] width 191 height 27
click at [904, 398] on input at bounding box center [817, 393] width 363 height 15
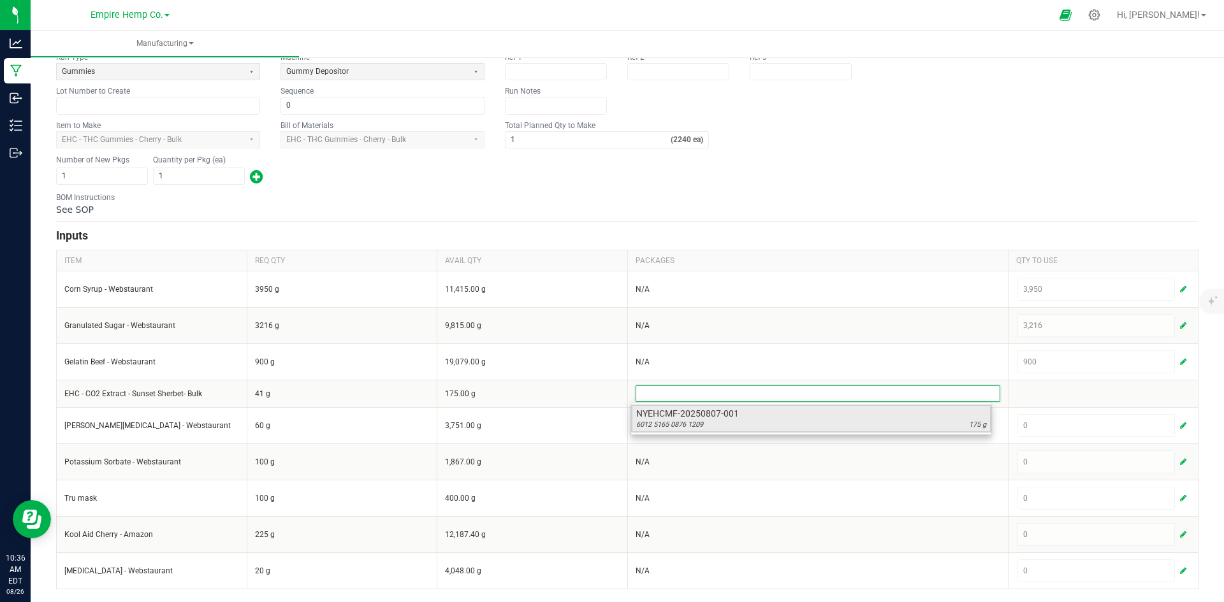
click at [908, 418] on span "NYEHCMF-20250807-001" at bounding box center [811, 413] width 350 height 13
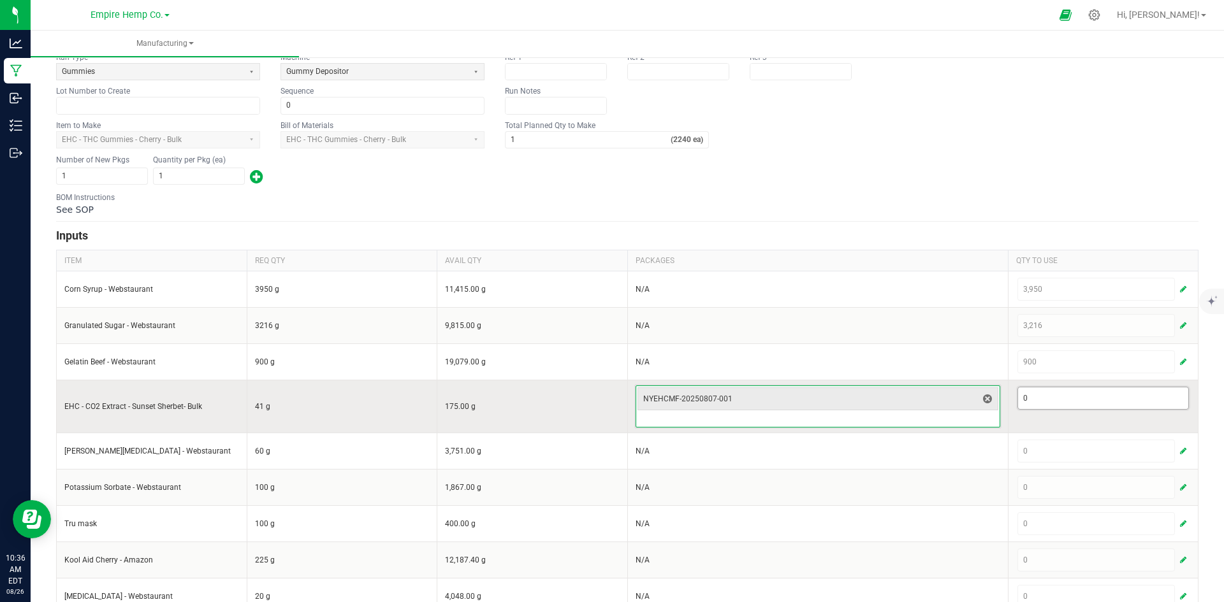
click at [1071, 402] on input "0" at bounding box center [1103, 399] width 171 height 22
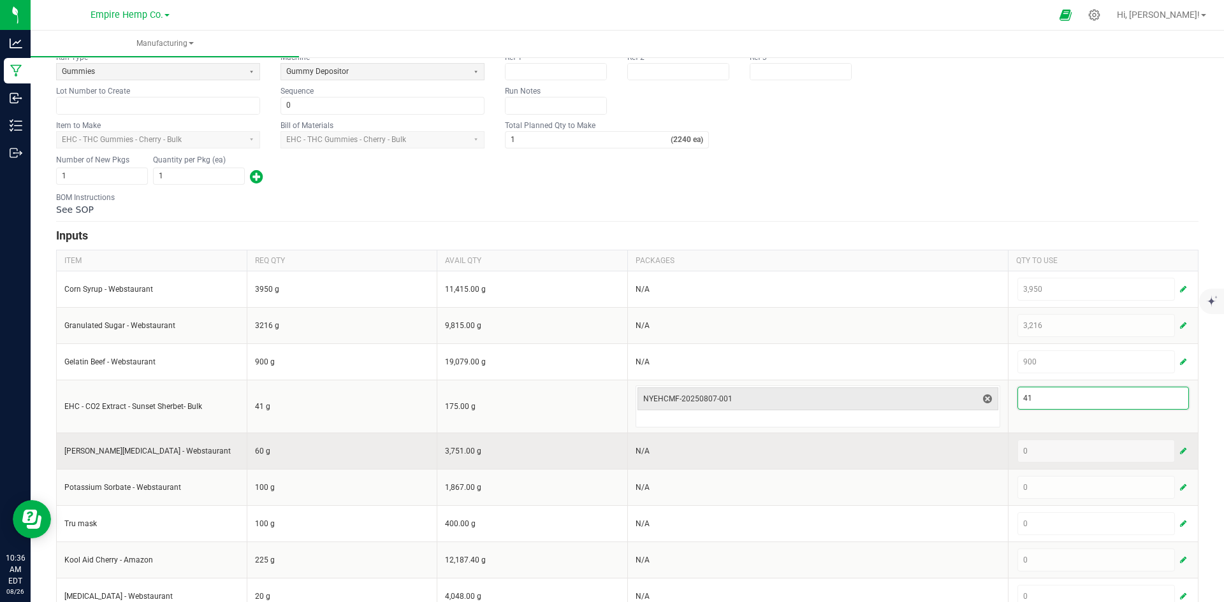
type input "41"
click at [1056, 453] on div "0" at bounding box center [1103, 451] width 172 height 23
click at [1180, 447] on span "button" at bounding box center [1183, 451] width 6 height 10
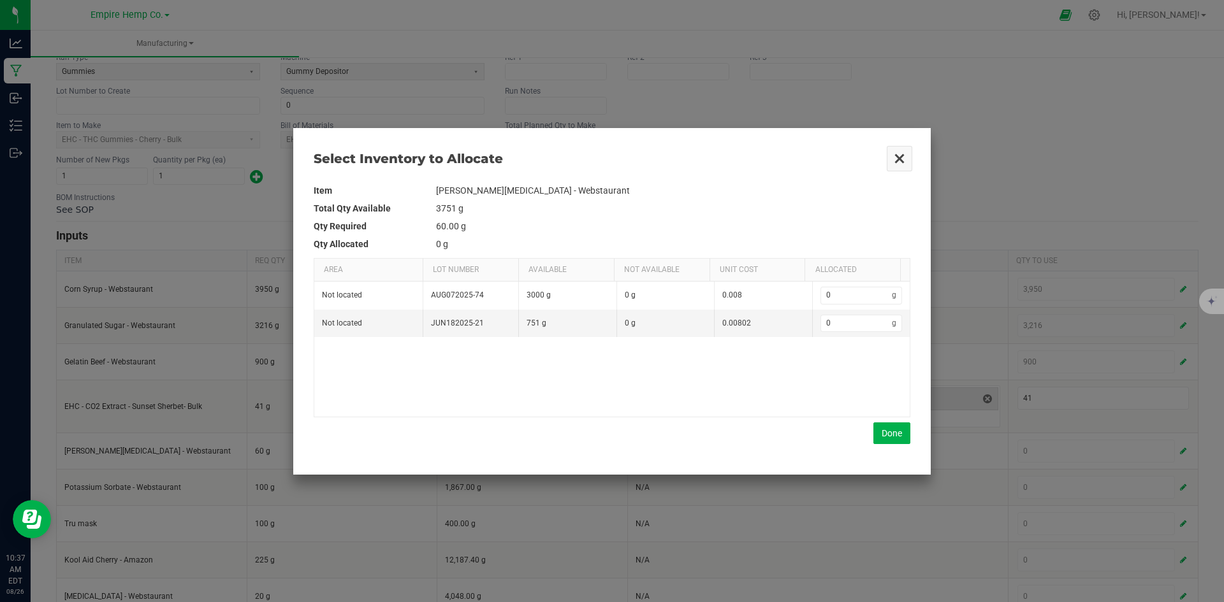
click at [900, 158] on button "Close" at bounding box center [899, 158] width 27 height 27
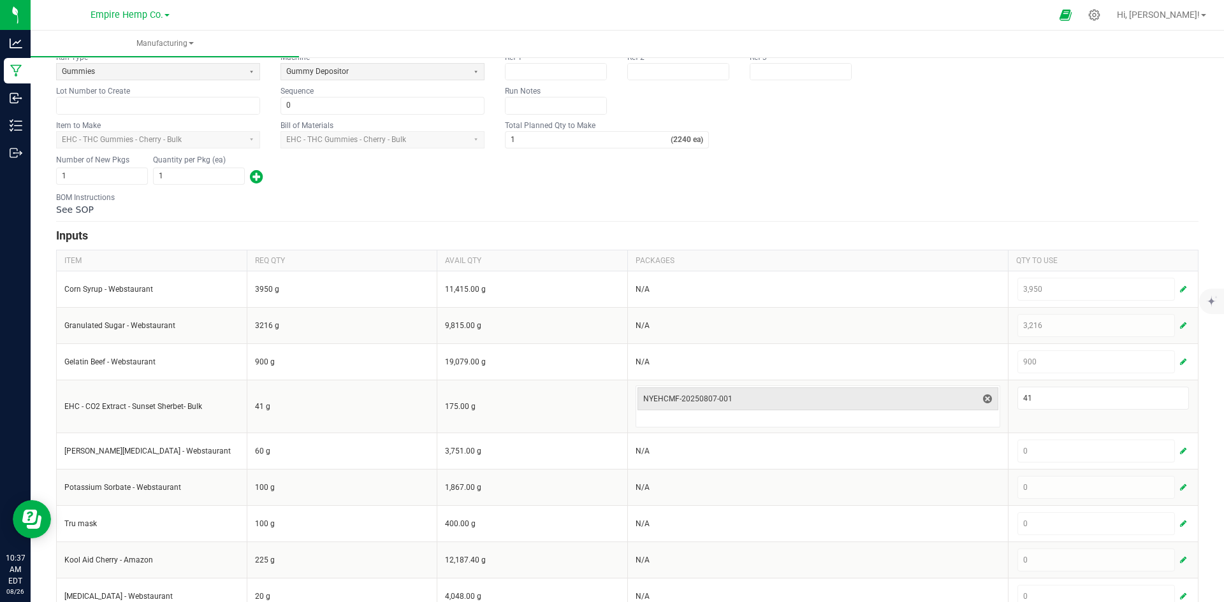
click at [958, 184] on div "Number of New Pkgs 1 Quantity per Pkg (ea) 1" at bounding box center [627, 170] width 1142 height 33
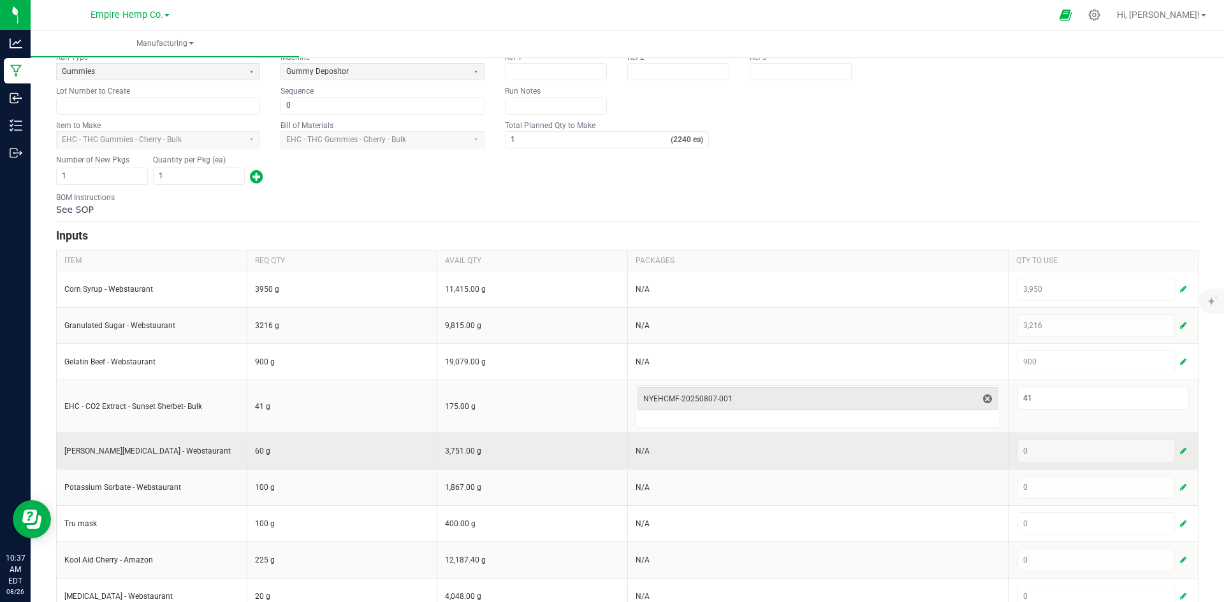
click at [1180, 451] on span "button" at bounding box center [1183, 451] width 6 height 10
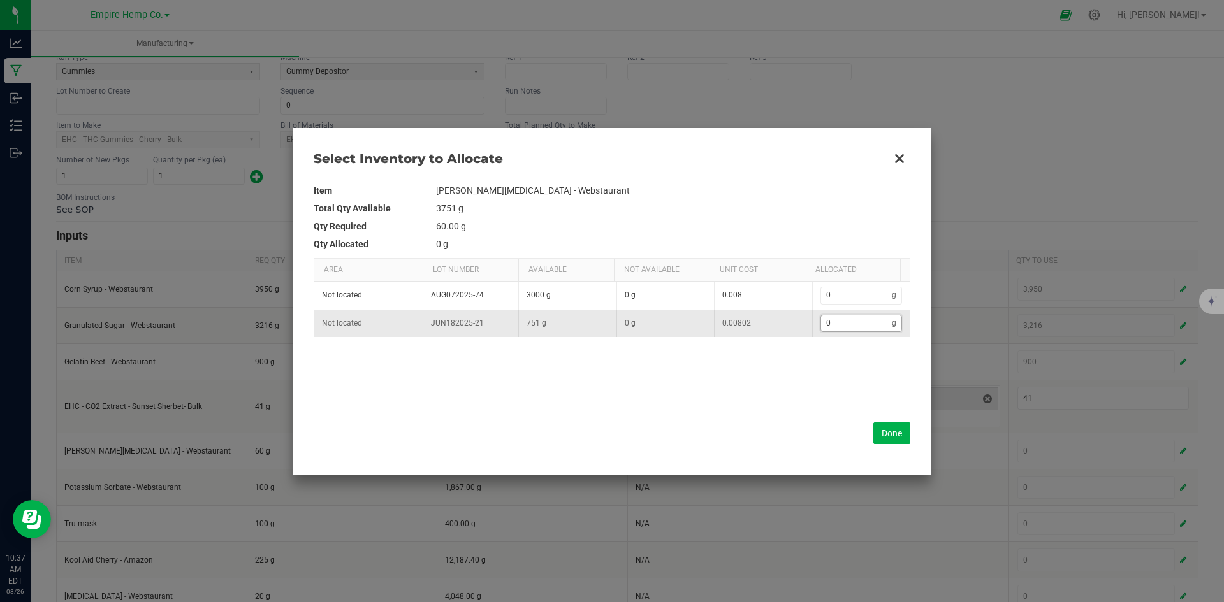
click at [831, 320] on input "0" at bounding box center [856, 324] width 71 height 16
type input "6"
type input "60"
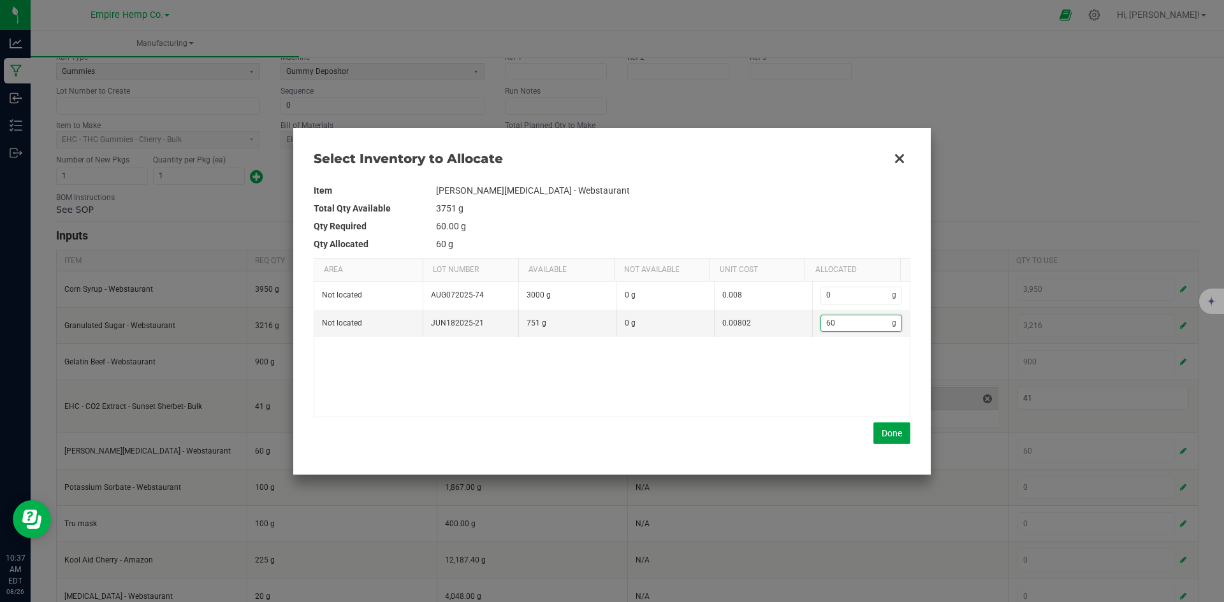
click at [896, 437] on button "Done" at bounding box center [891, 434] width 37 height 22
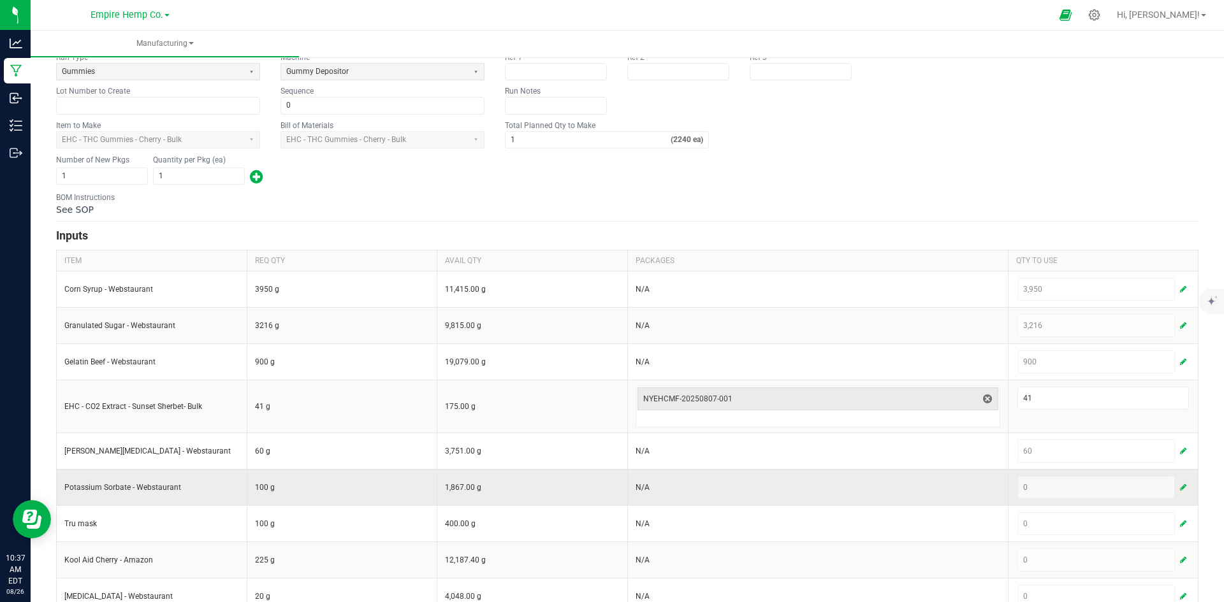
click at [1177, 487] on button "button" at bounding box center [1182, 487] width 11 height 15
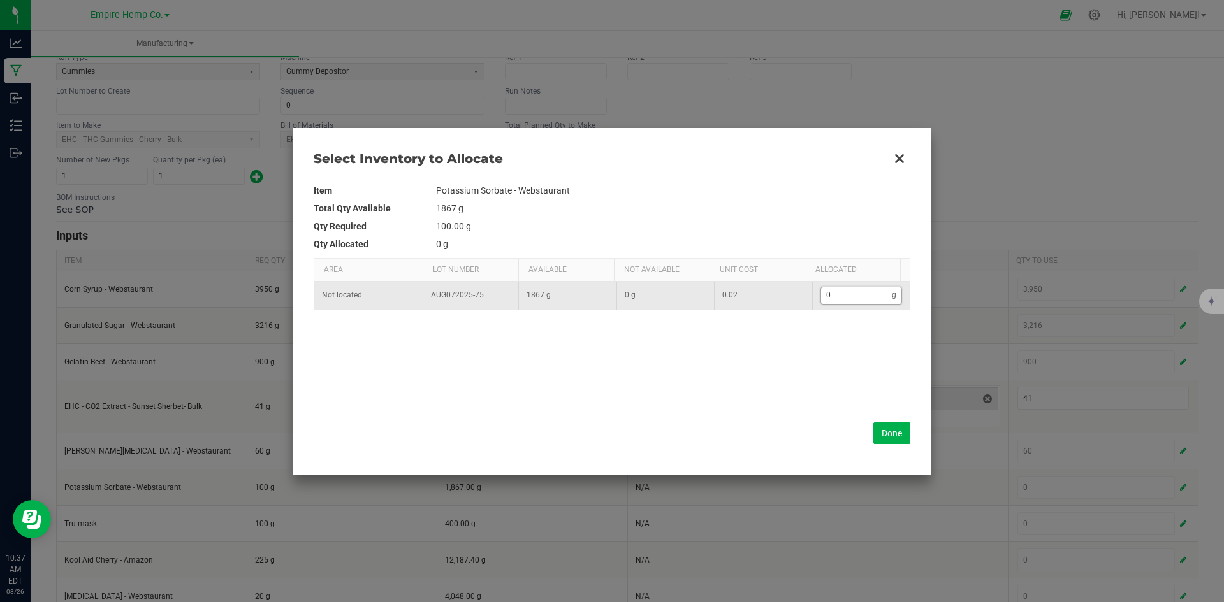
click at [839, 292] on input "0" at bounding box center [856, 295] width 71 height 16
type input "1"
type input "10"
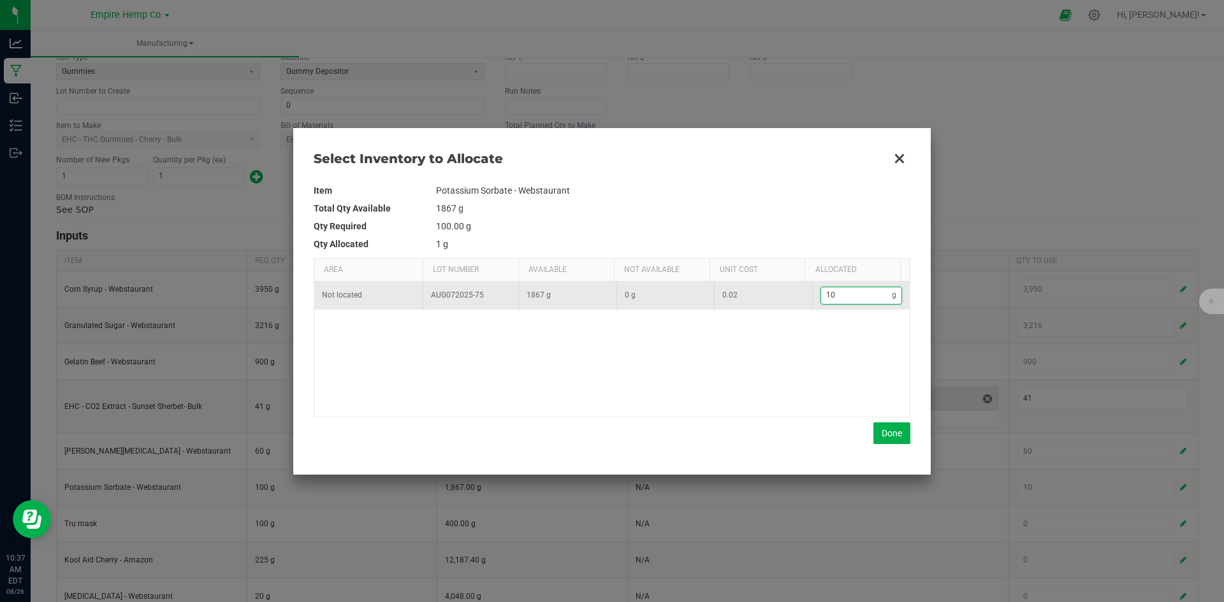
type input "100"
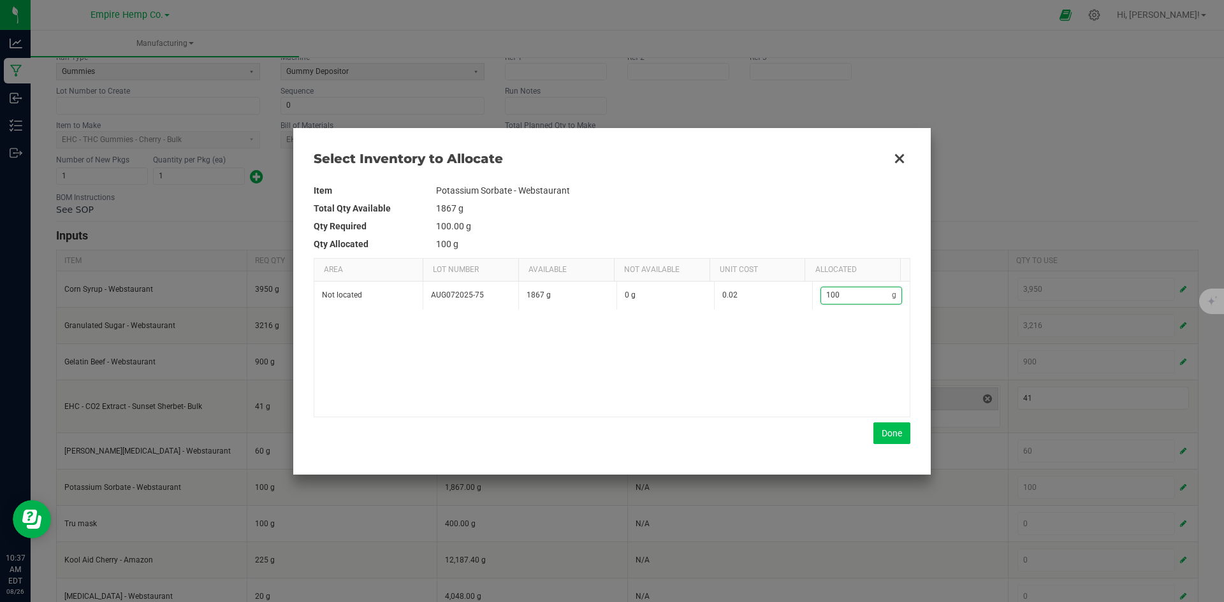
type input "100"
click at [878, 437] on button "Done" at bounding box center [891, 434] width 37 height 22
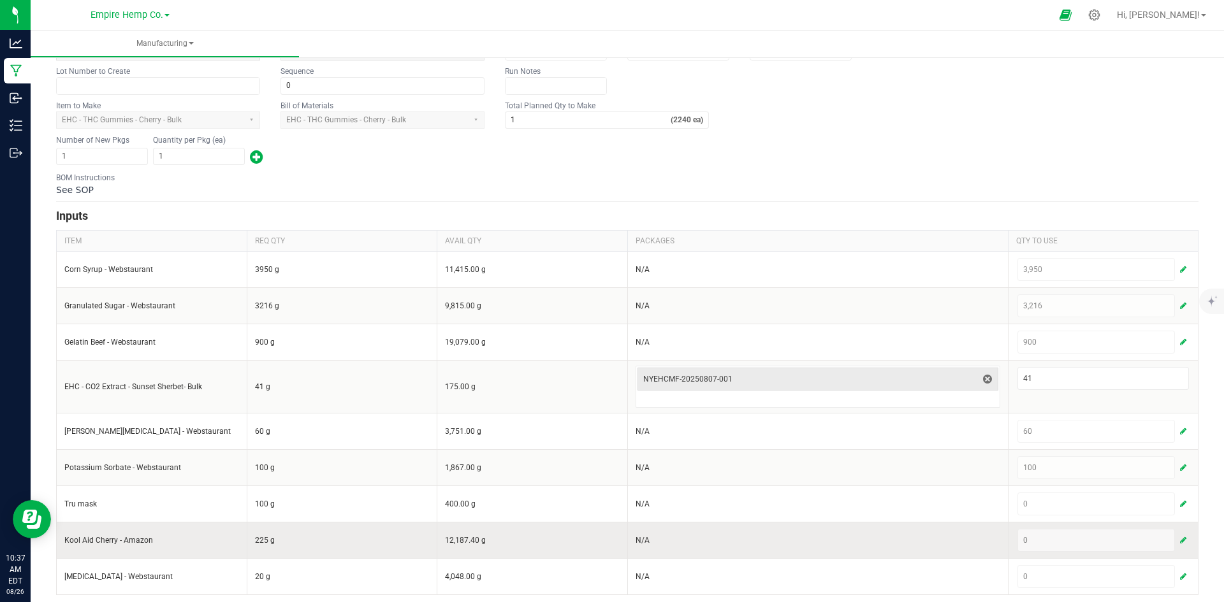
scroll to position [142, 0]
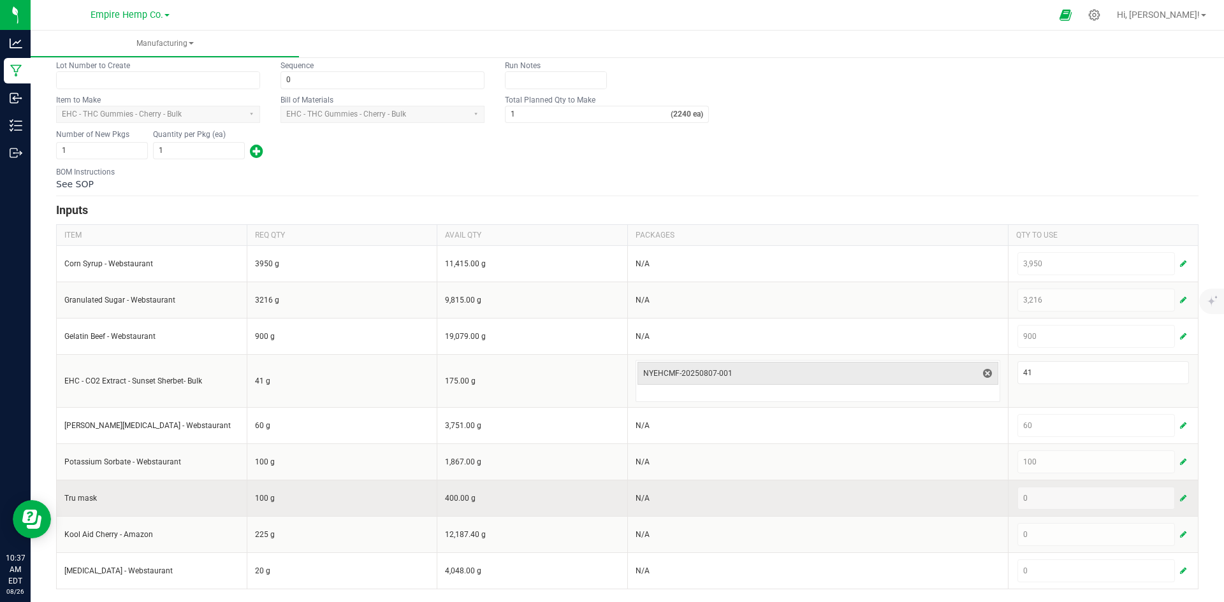
click at [1180, 497] on span "button" at bounding box center [1183, 498] width 6 height 10
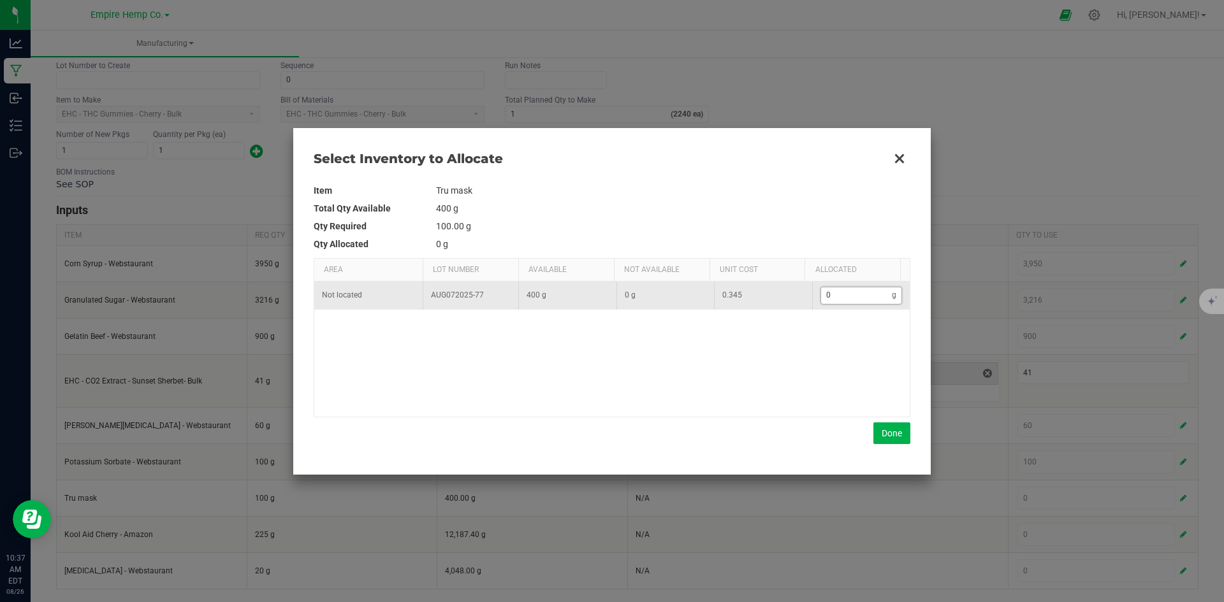
click at [864, 299] on input "0" at bounding box center [856, 295] width 71 height 16
type input "1"
type input "10"
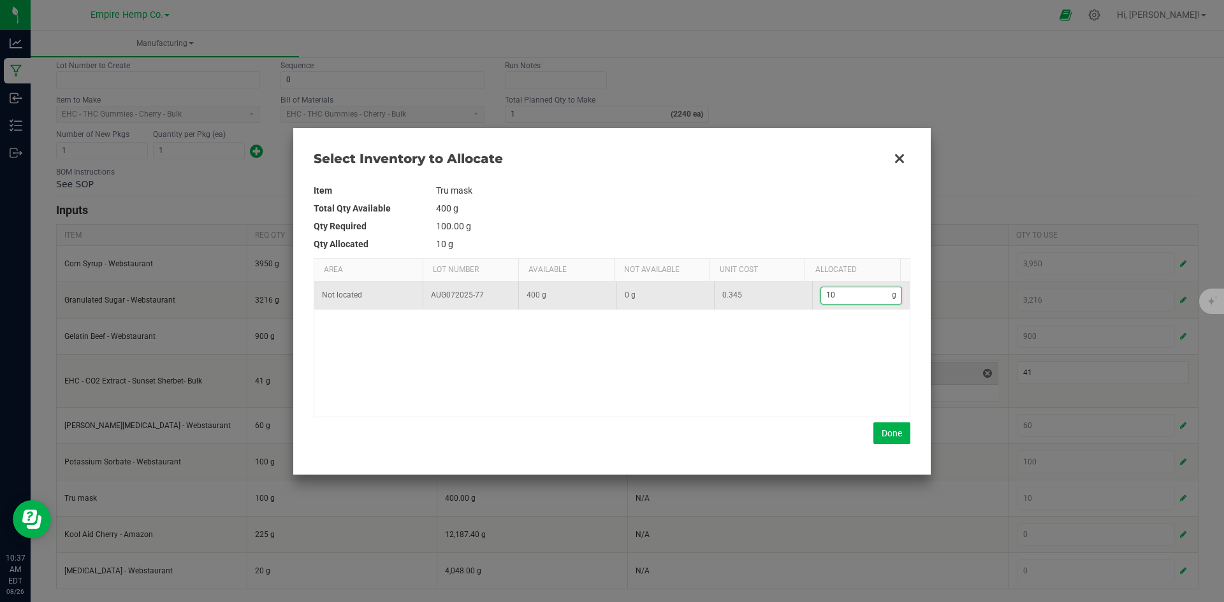
type input "100"
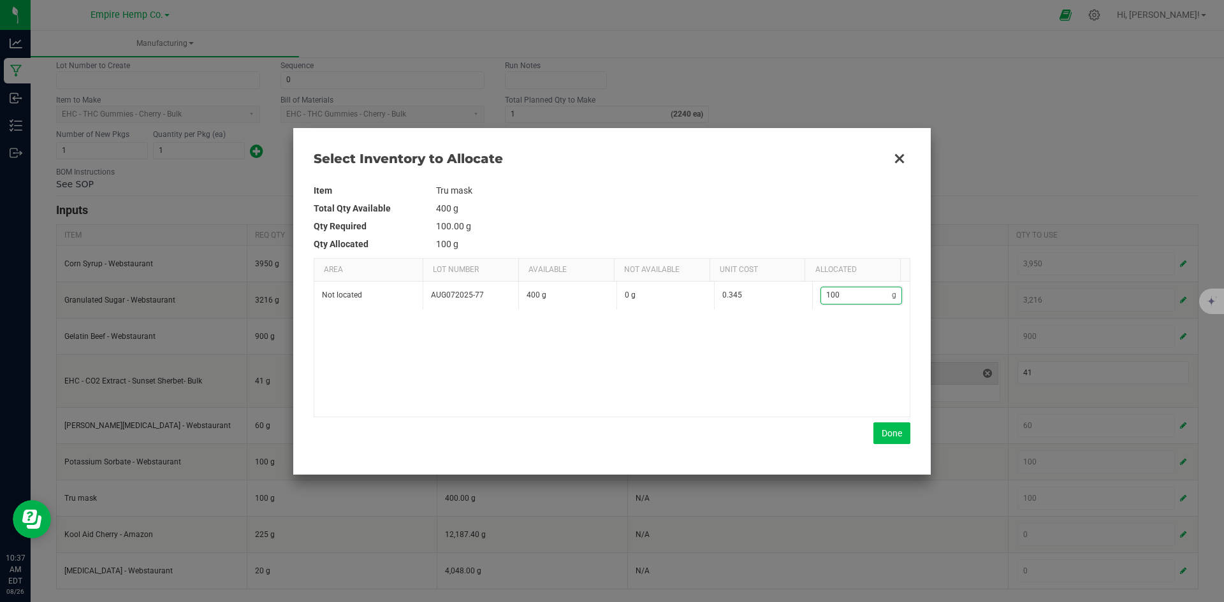
type input "100"
click at [889, 437] on button "Done" at bounding box center [891, 434] width 37 height 22
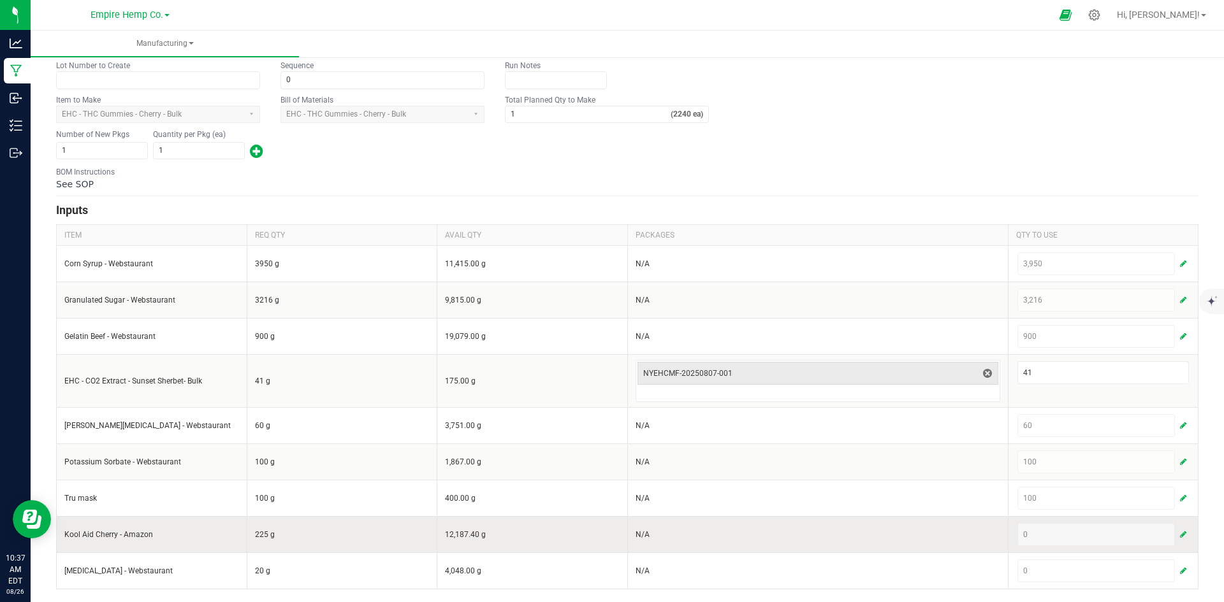
click at [1180, 535] on span "button" at bounding box center [1183, 535] width 6 height 10
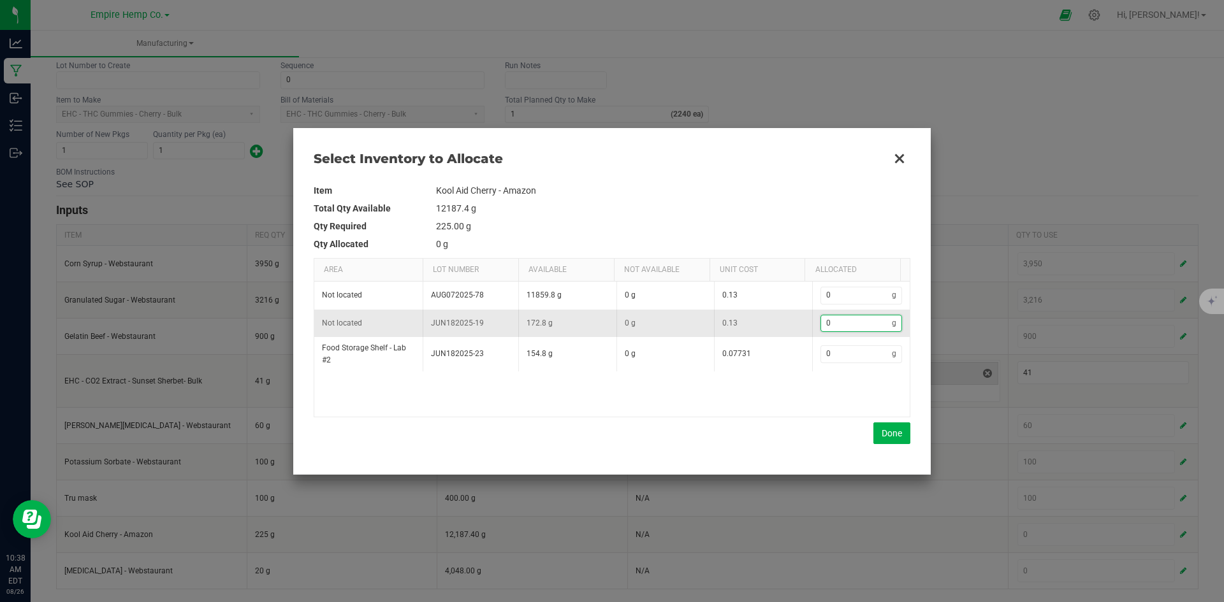
click at [868, 323] on input "0" at bounding box center [856, 324] width 71 height 16
type input "2"
type input "22"
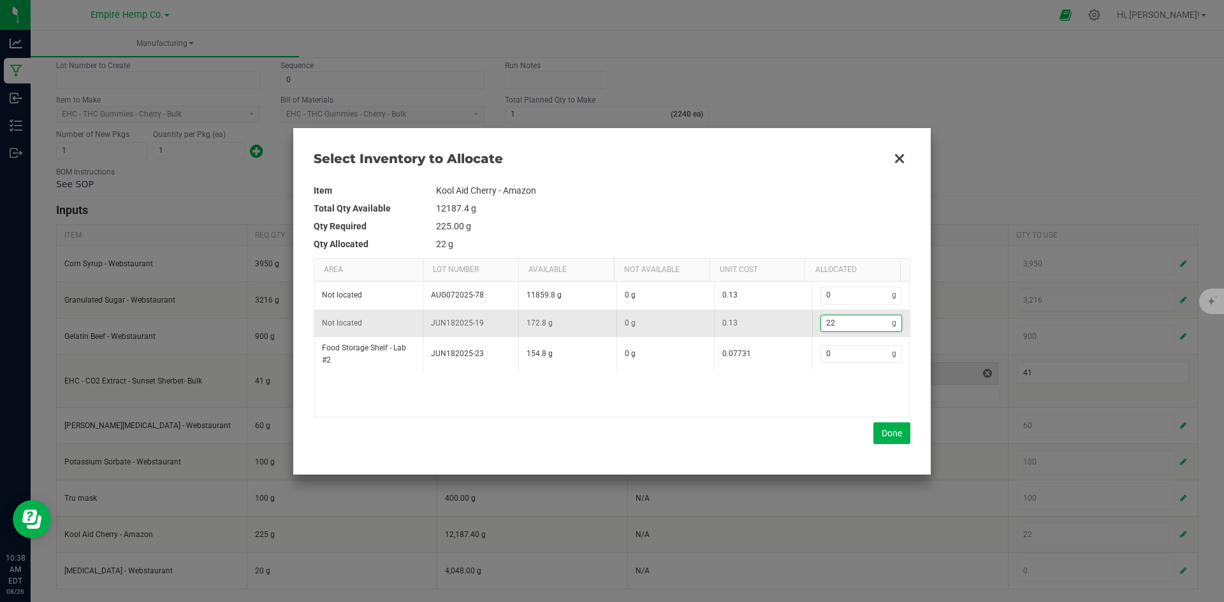
type input "225"
click at [849, 319] on input "225" at bounding box center [856, 324] width 71 height 16
type input "22"
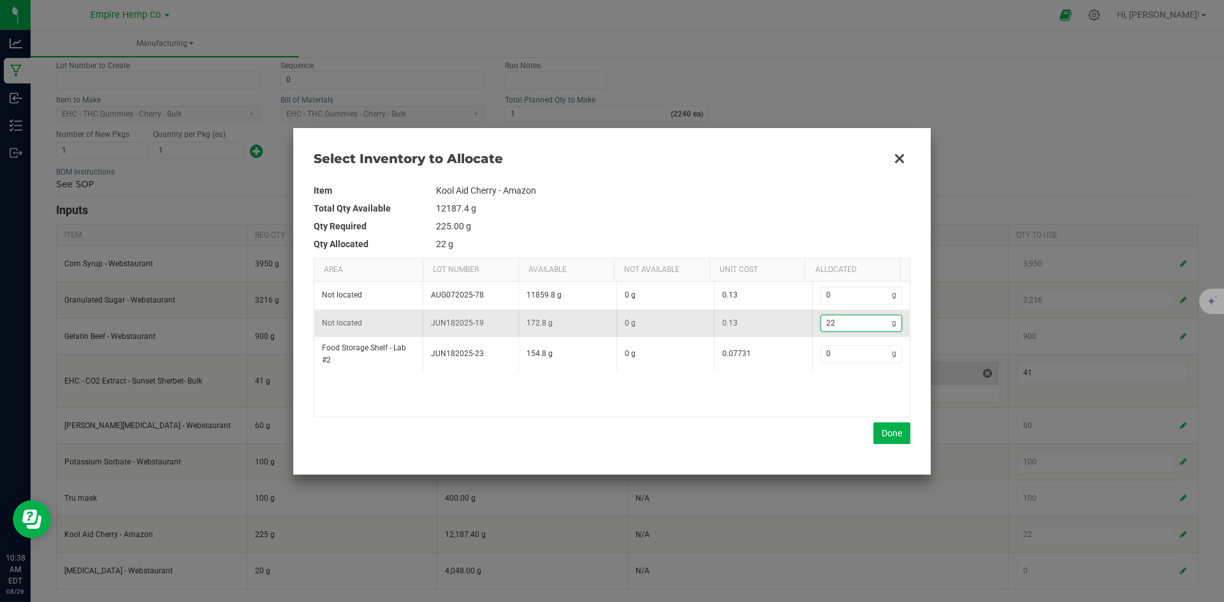
type input "2"
type input "20"
type input "200"
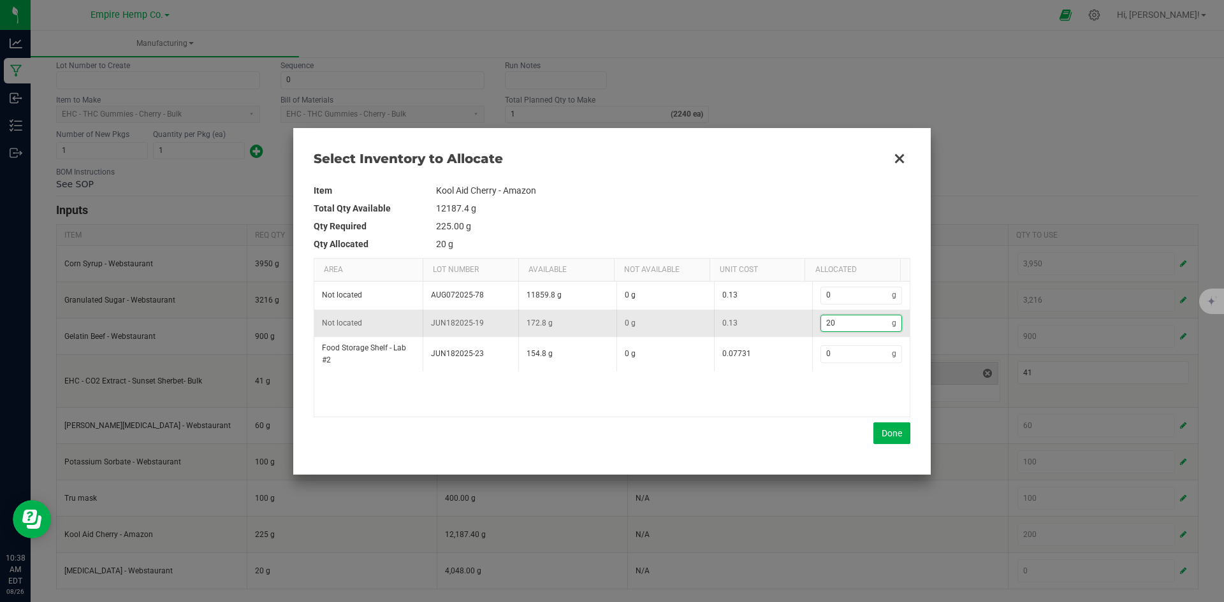
type input "200"
type input "20"
type input "2"
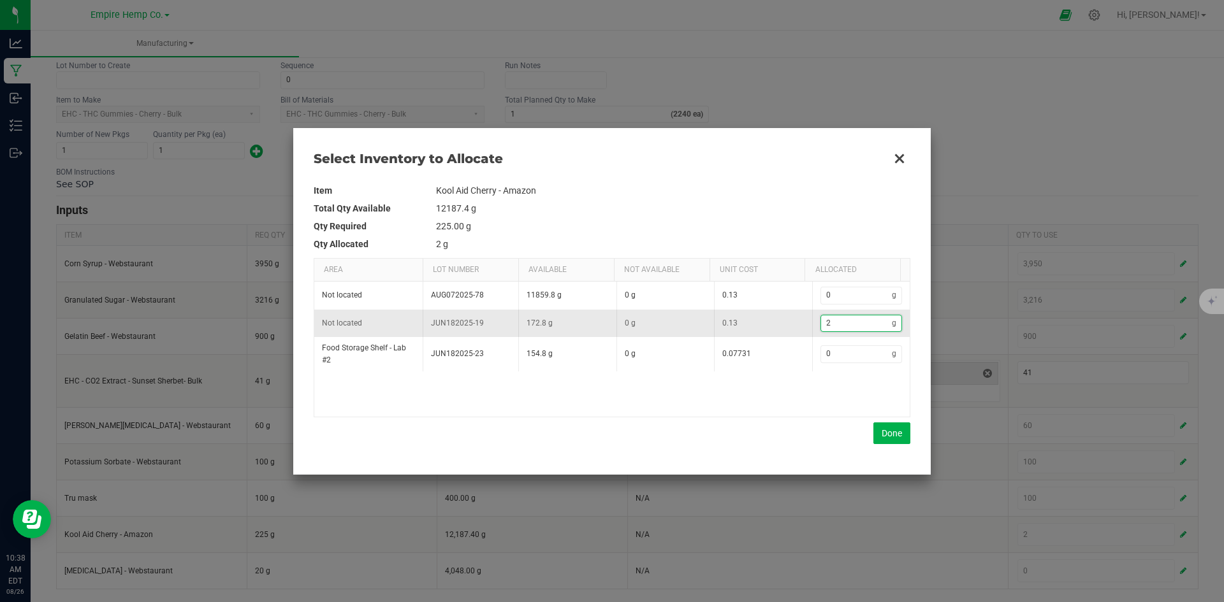
type input "0"
type input "1"
type input "17"
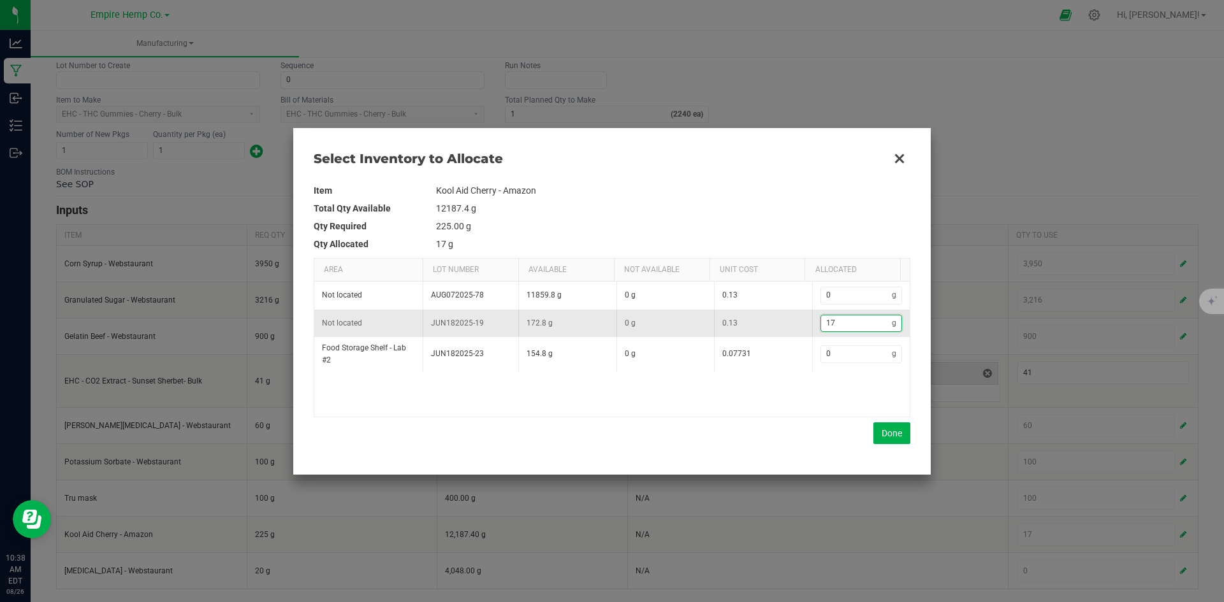
type input "175"
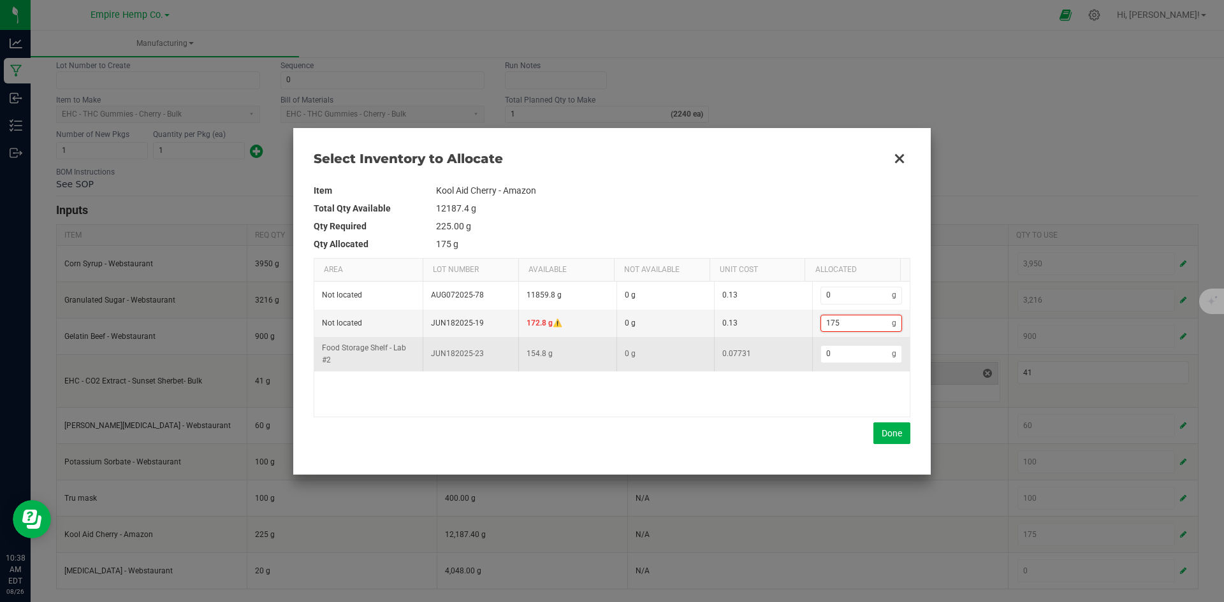
type input "17"
type input "170"
click at [838, 354] on input "0" at bounding box center [856, 354] width 71 height 16
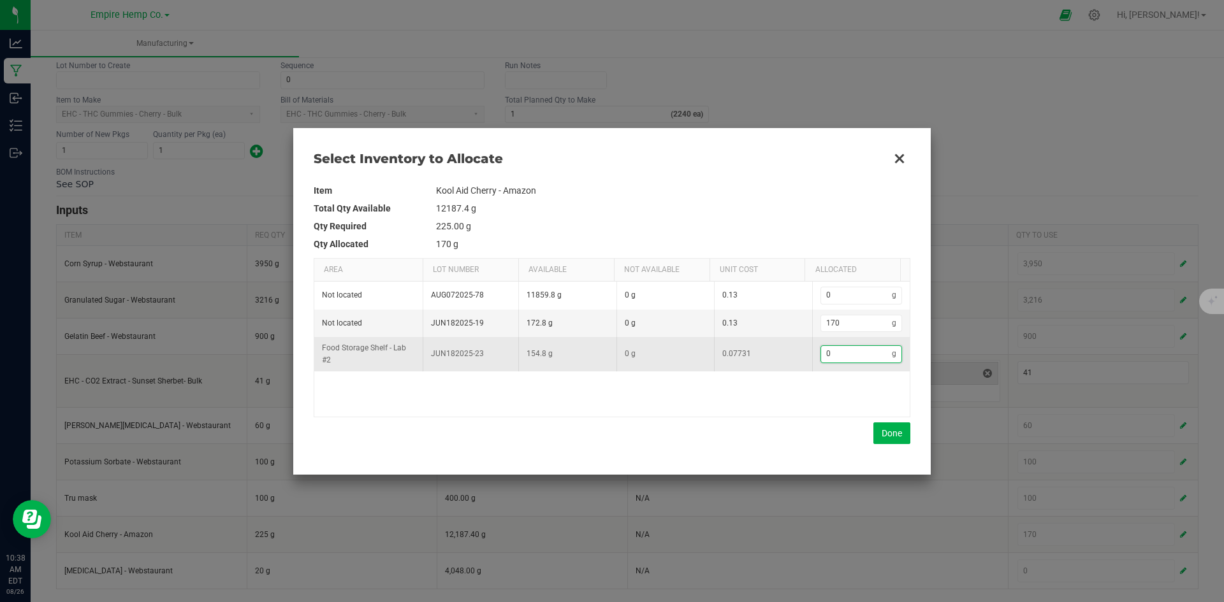
type input "175"
type input "5"
type input "225"
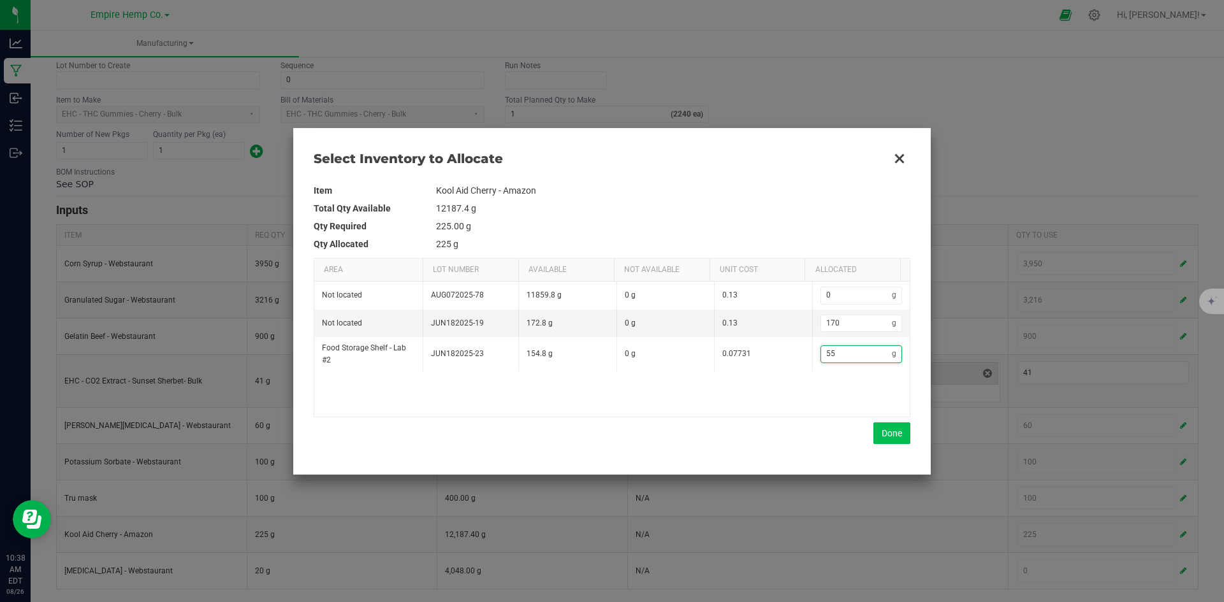
type input "55"
click at [887, 432] on button "Done" at bounding box center [891, 434] width 37 height 22
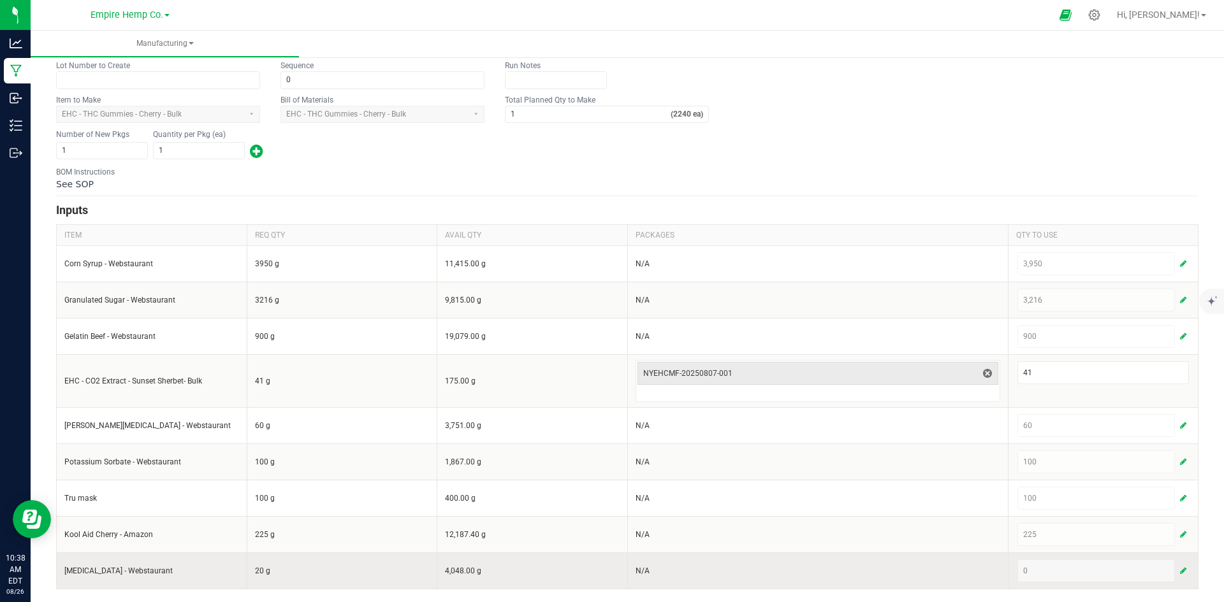
click at [1180, 570] on span "button" at bounding box center [1183, 571] width 6 height 10
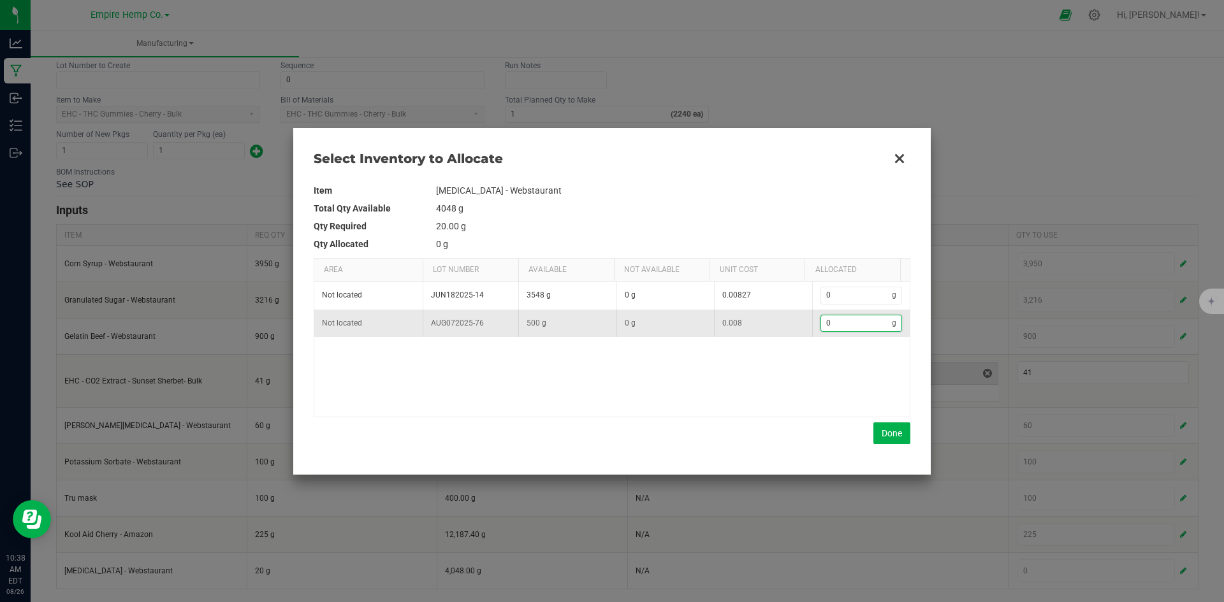
click at [831, 324] on input "0" at bounding box center [856, 324] width 71 height 16
type input "2"
type input "20"
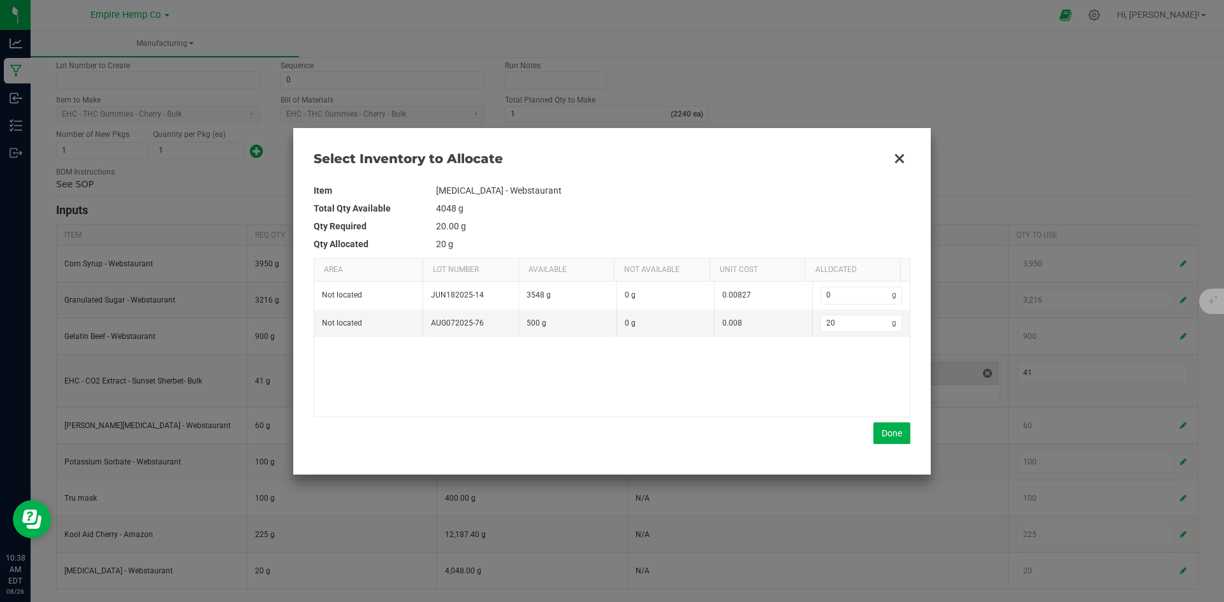
click at [776, 407] on div "Not located JUN182025-14 3548 g 0 g 0.00827 0 g Not located AUG072025-76 500 g …" at bounding box center [611, 349] width 595 height 134
click at [899, 434] on button "Done" at bounding box center [891, 434] width 37 height 22
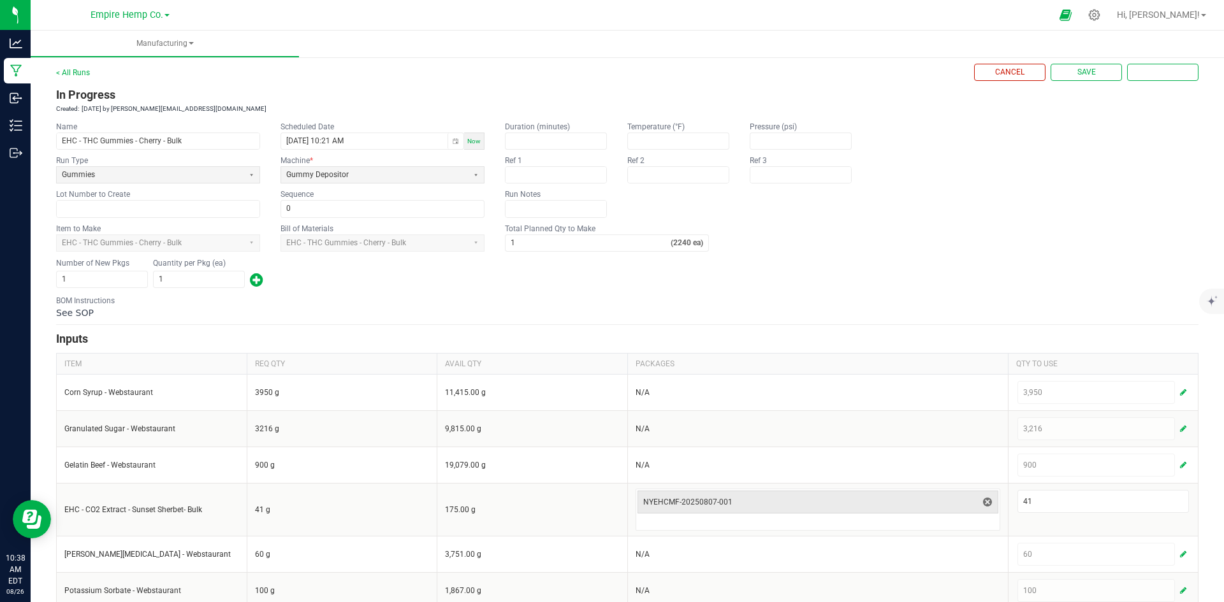
scroll to position [0, 0]
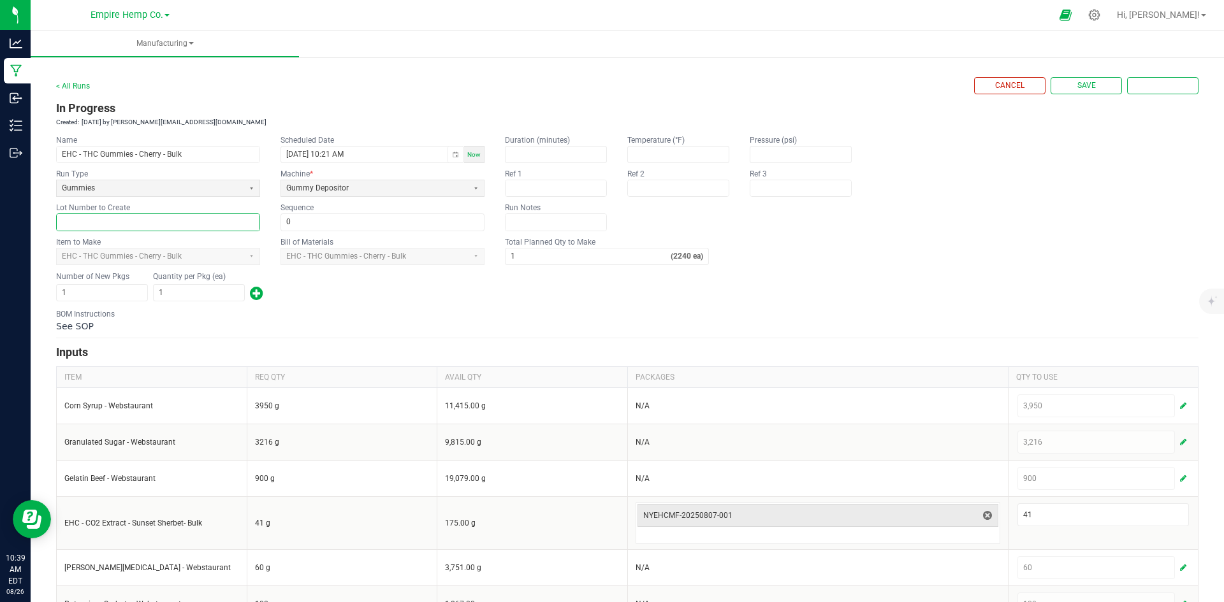
click at [237, 223] on input "text" at bounding box center [158, 222] width 203 height 16
click at [1005, 218] on div "Name EHC - THC Gummies - Cherry - Bulk Scheduled Date [DATE] 10:21 AM Now Run T…" at bounding box center [627, 182] width 1142 height 96
click at [1080, 87] on span "Save" at bounding box center [1086, 85] width 18 height 11
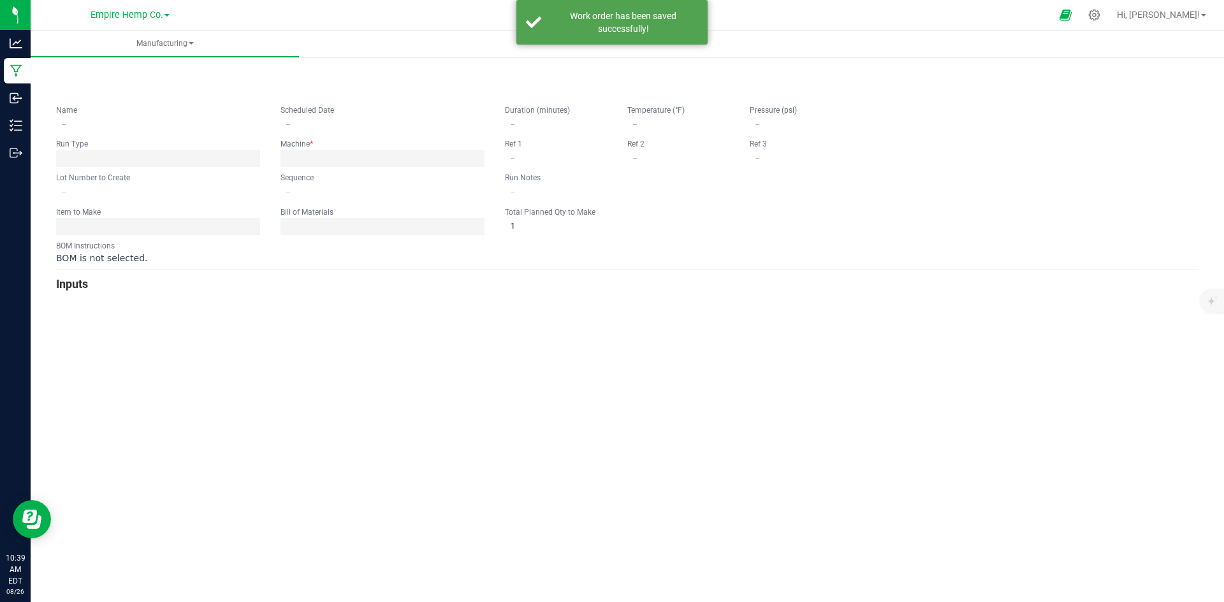
type input "EHC - THC Gummies - Cherry - Bulk"
type input "[DATE] 10:21 AM"
type input "0"
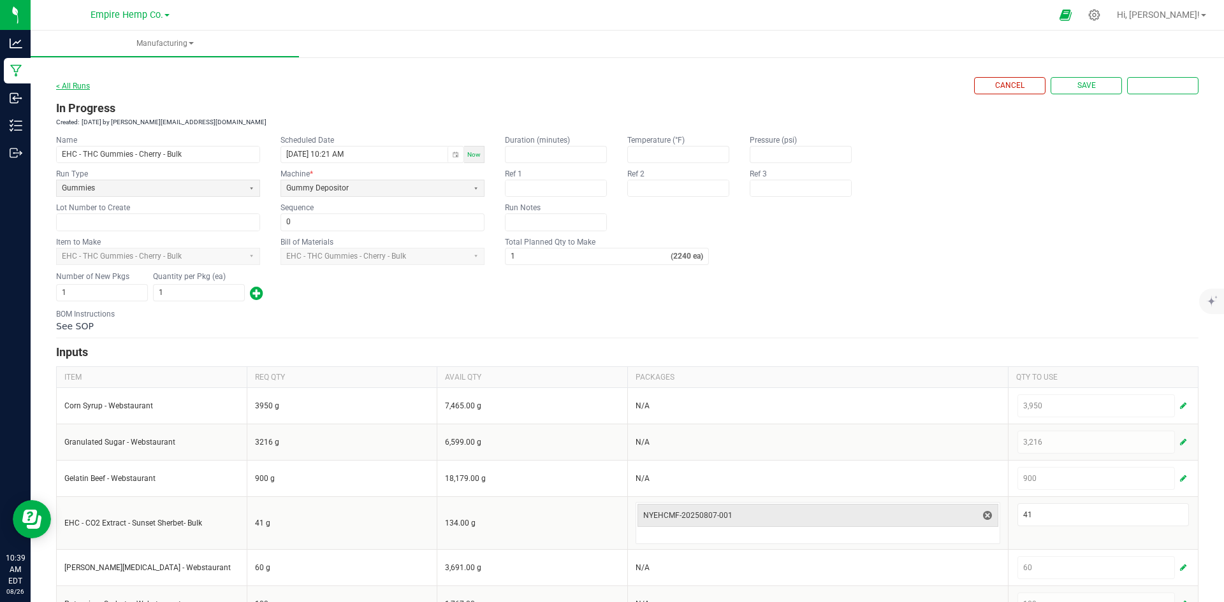
click at [74, 87] on link "< All Runs" at bounding box center [73, 86] width 34 height 9
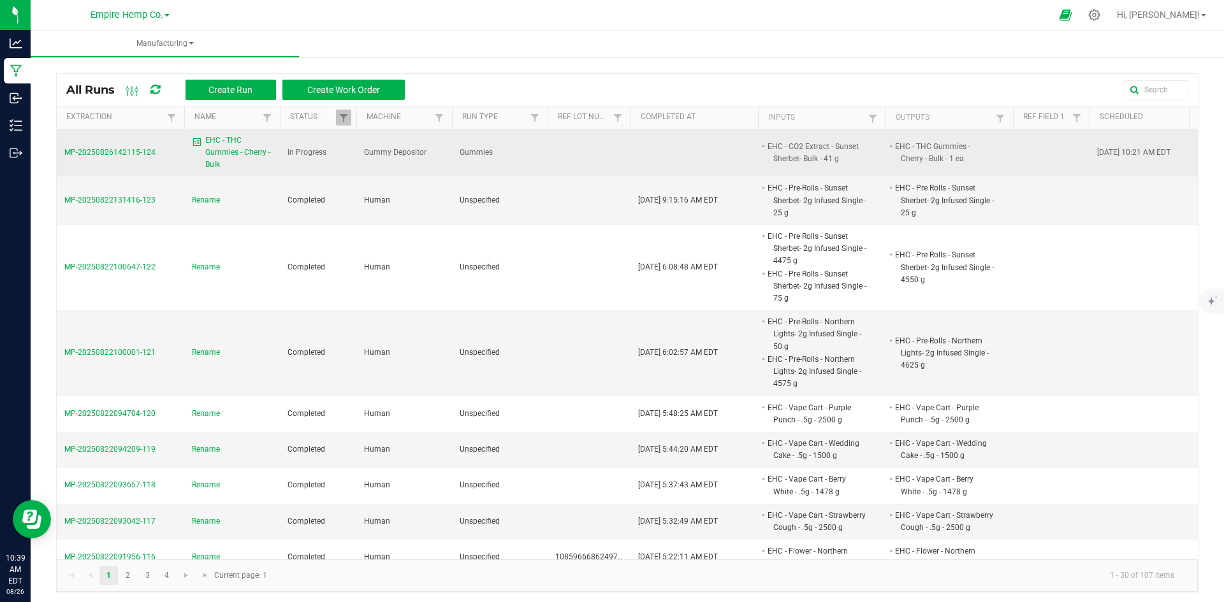
click at [98, 154] on span "MP-20250826142115-124" at bounding box center [109, 152] width 91 height 9
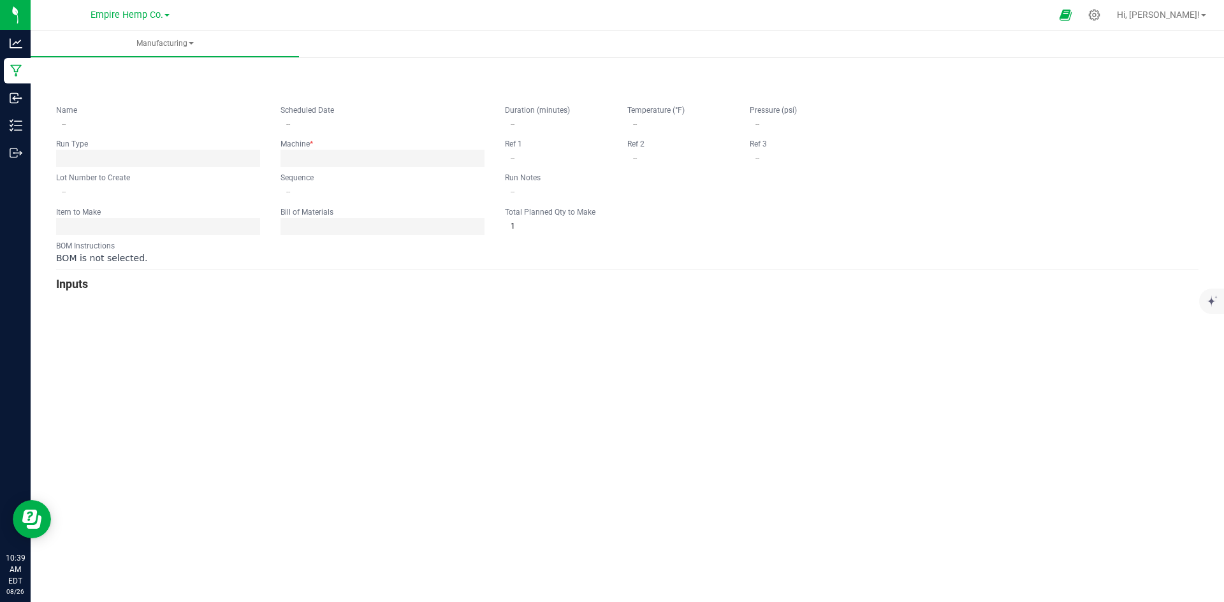
type input "EHC - THC Gummies - Cherry - Bulk"
type input "[DATE] 10:21 AM"
type input "0"
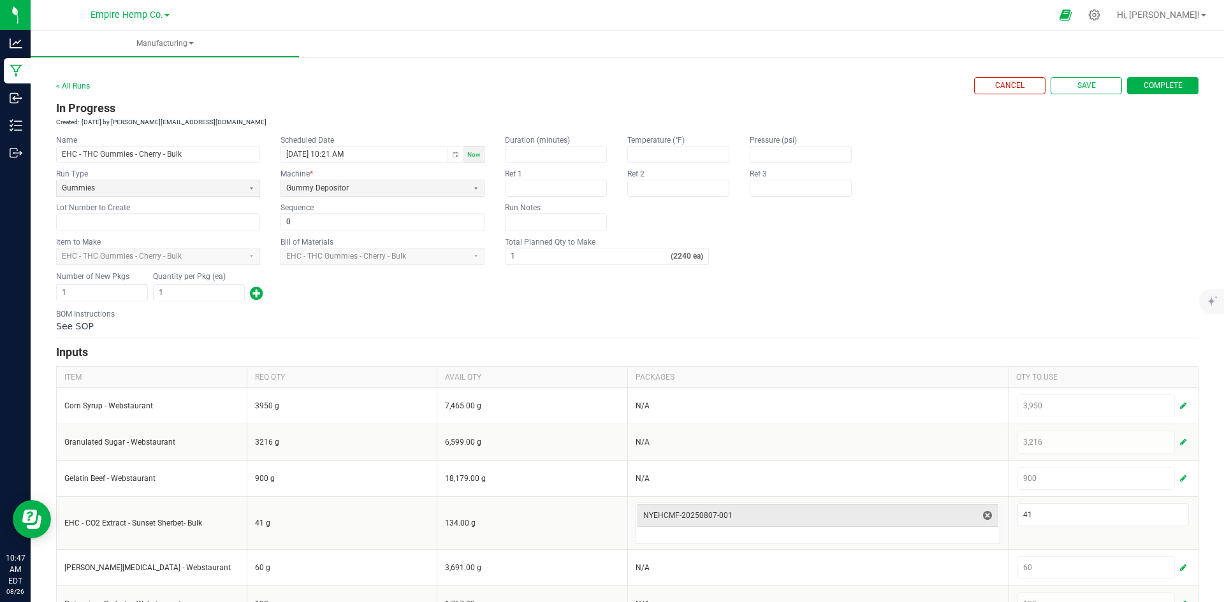
click at [1155, 87] on span "Complete" at bounding box center [1163, 85] width 39 height 11
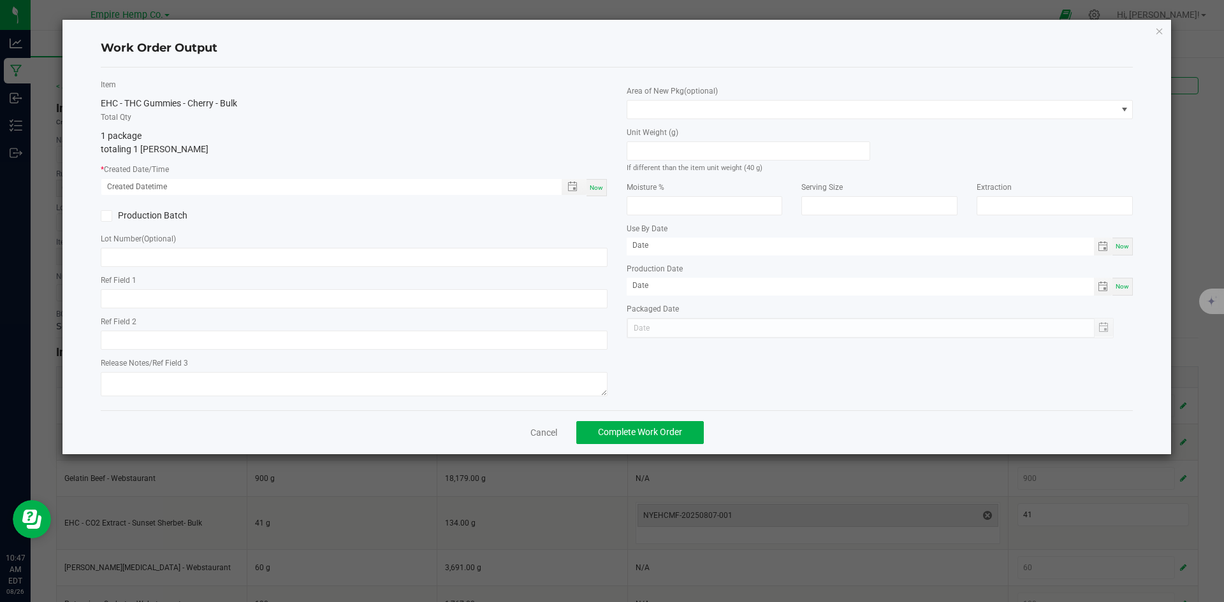
click at [599, 187] on span "Now" at bounding box center [596, 187] width 13 height 7
type input "[DATE] 10:47 AM"
type input "[DATE]"
click at [106, 216] on icon at bounding box center [106, 216] width 8 height 0
click at [0, 0] on input "Production Batch" at bounding box center [0, 0] width 0 height 0
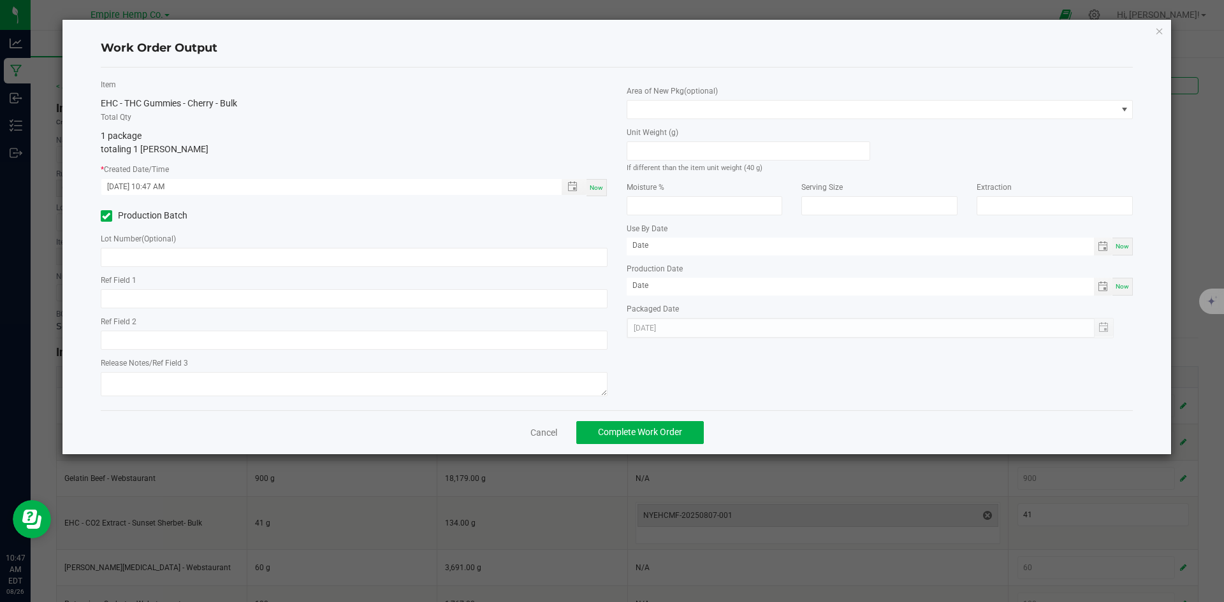
click at [106, 216] on icon at bounding box center [106, 216] width 8 height 0
click at [0, 0] on input "Production Batch" at bounding box center [0, 0] width 0 height 0
click at [1105, 325] on div "[DATE]" at bounding box center [871, 328] width 488 height 20
click at [1125, 291] on div "Now" at bounding box center [1122, 287] width 20 height 18
type input "[DATE]"
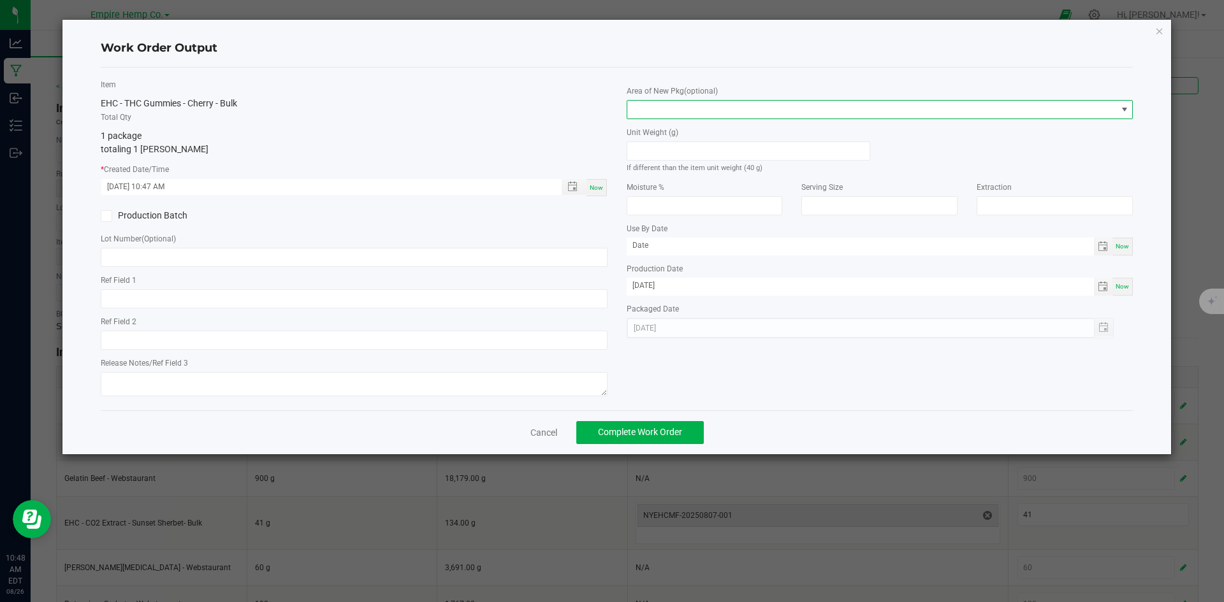
click at [1120, 113] on span at bounding box center [1124, 110] width 10 height 10
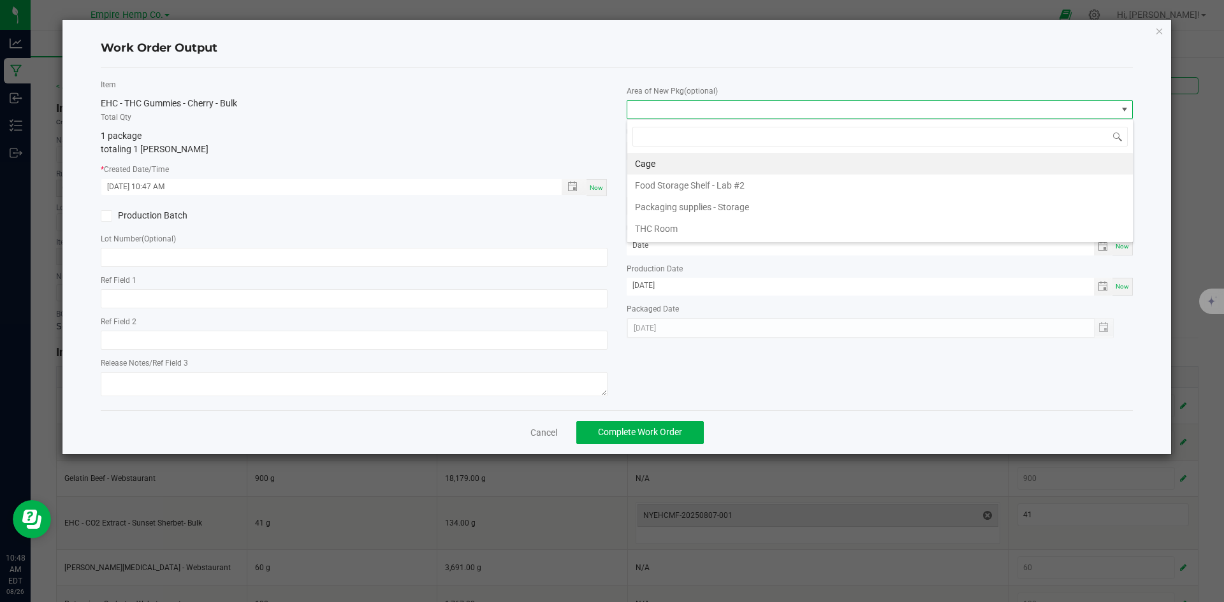
scroll to position [19, 507]
click at [1120, 113] on span at bounding box center [1124, 110] width 10 height 10
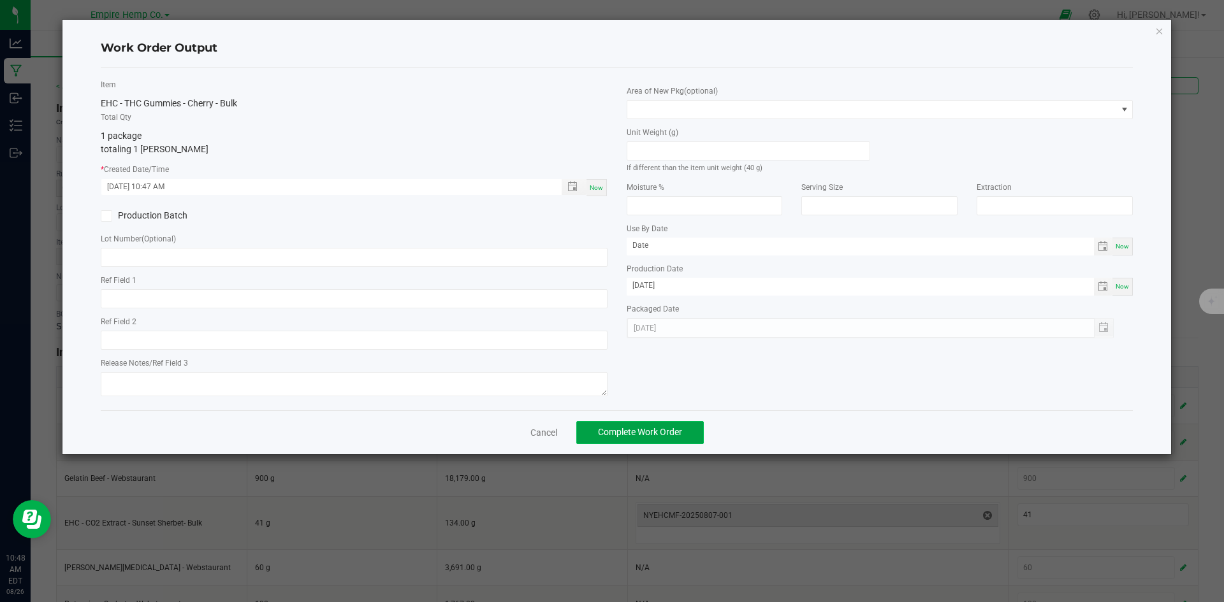
click at [663, 428] on span "Complete Work Order" at bounding box center [640, 432] width 84 height 10
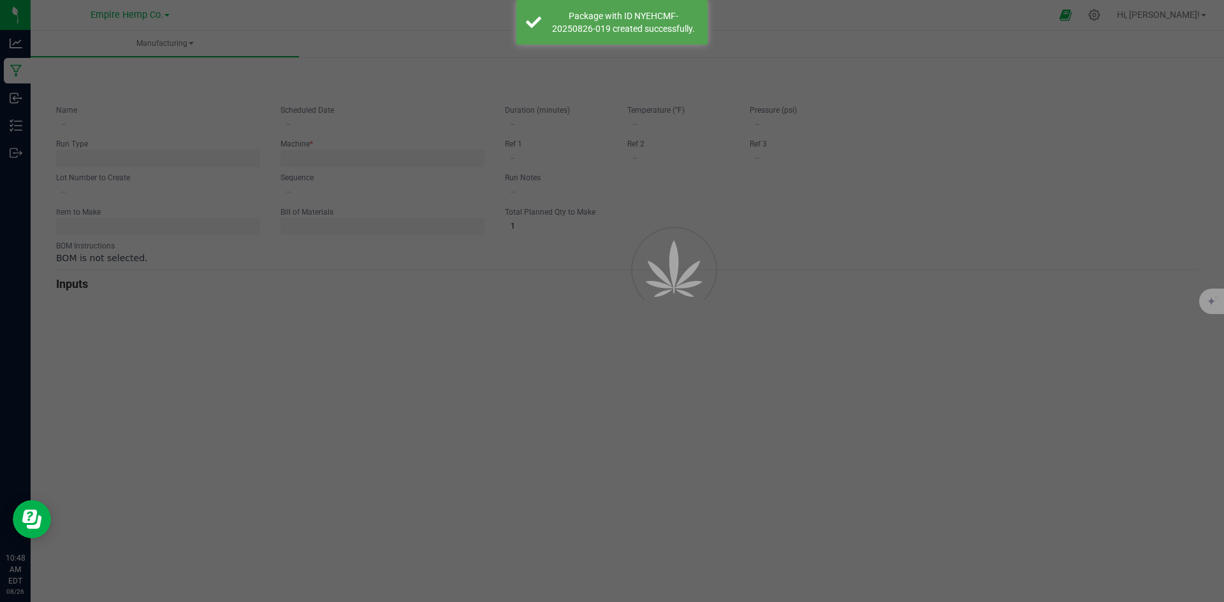
type input "EHC - THC Gummies - Cherry - Bulk"
type input "[DATE] 10:21 AM"
type input "0"
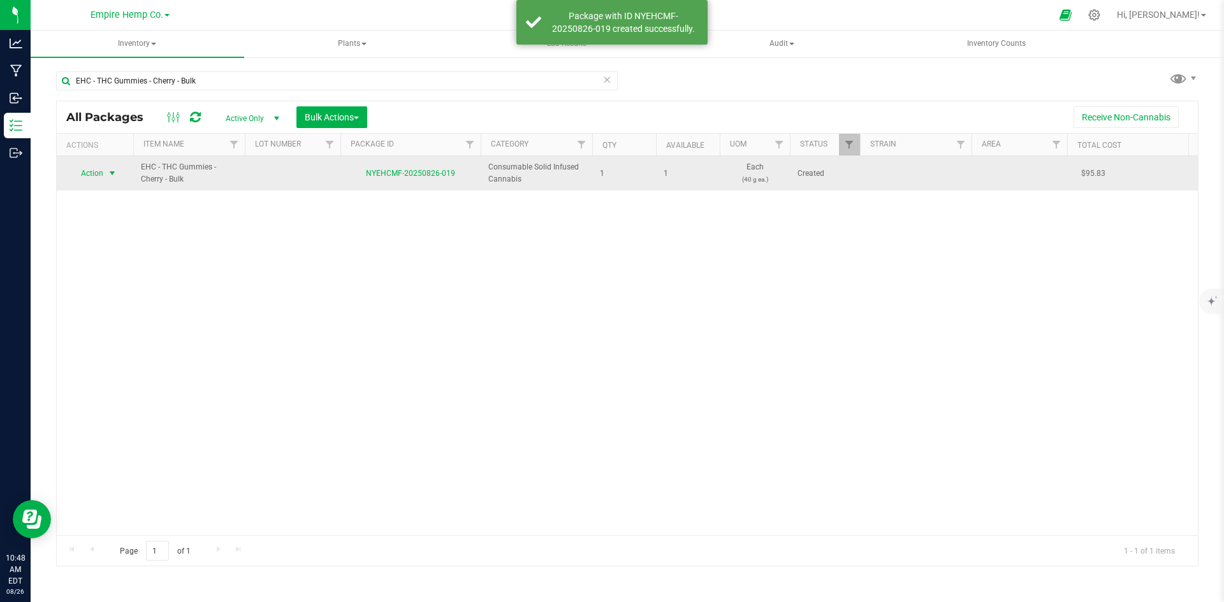
click at [113, 173] on span "select" at bounding box center [112, 173] width 10 height 10
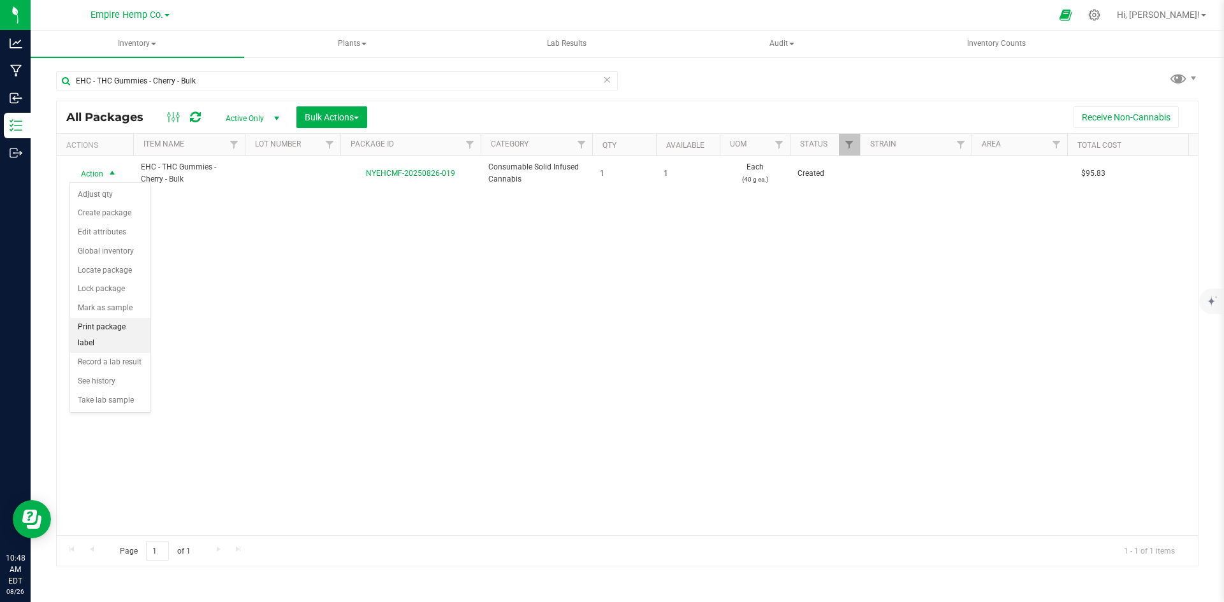
click at [112, 325] on li "Print package label" at bounding box center [110, 335] width 80 height 35
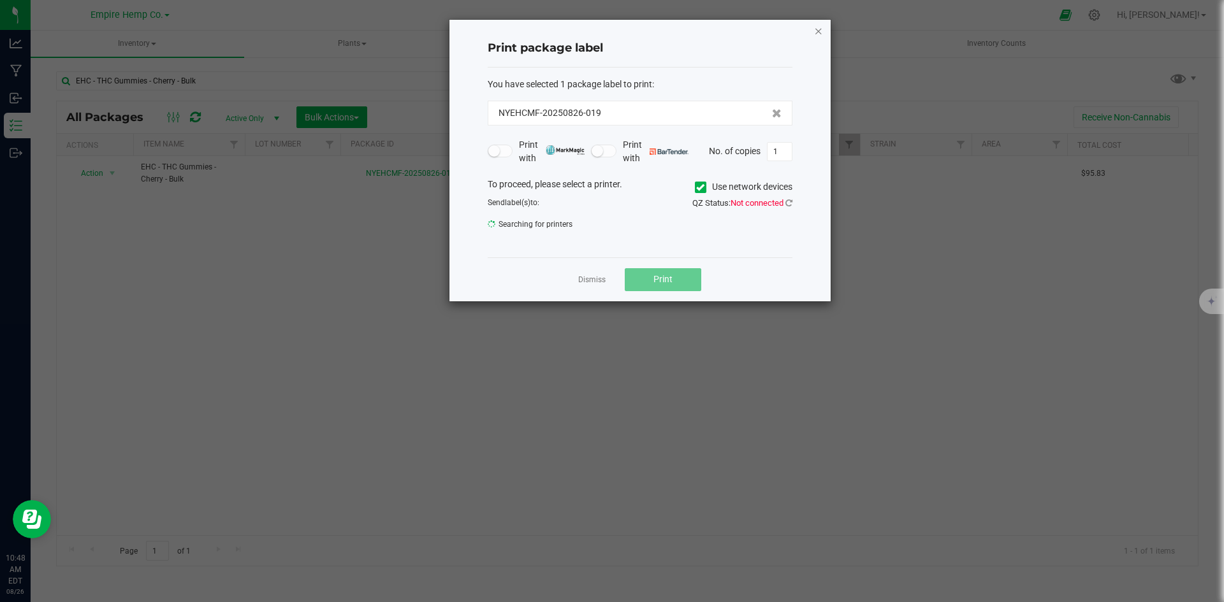
click at [820, 25] on icon "button" at bounding box center [818, 30] width 9 height 15
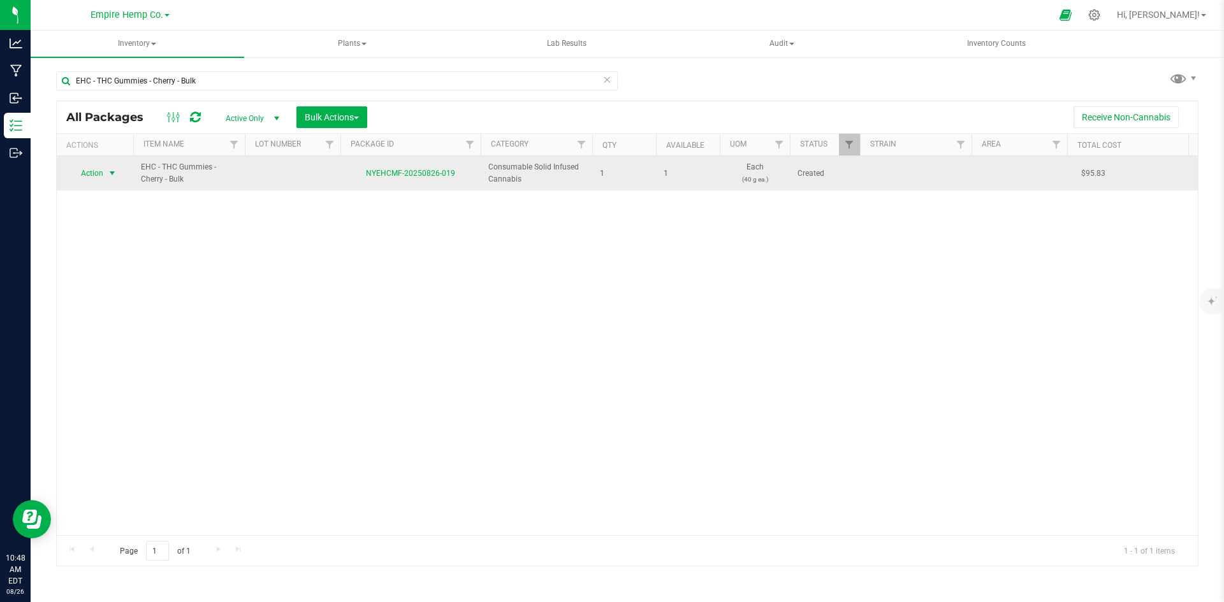
click at [110, 173] on span "select" at bounding box center [112, 173] width 10 height 10
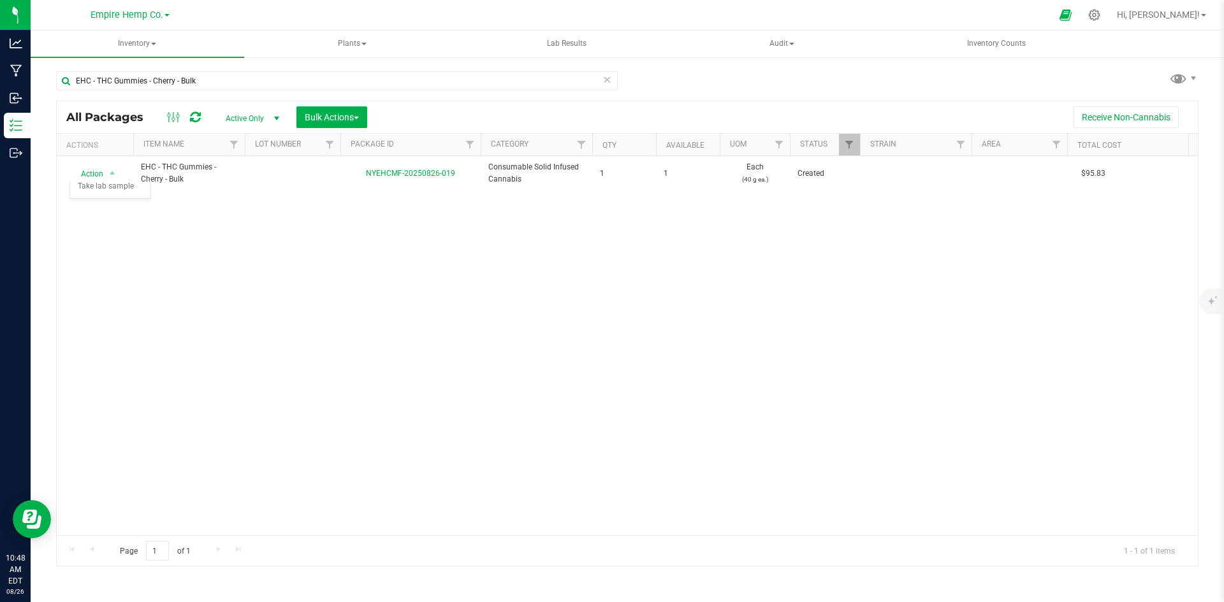
drag, startPoint x: 418, startPoint y: 219, endPoint x: 226, endPoint y: 193, distance: 193.0
click at [417, 220] on div "Action Action Adjust qty Create package Edit attributes Global inventory Locate…" at bounding box center [627, 345] width 1141 height 379
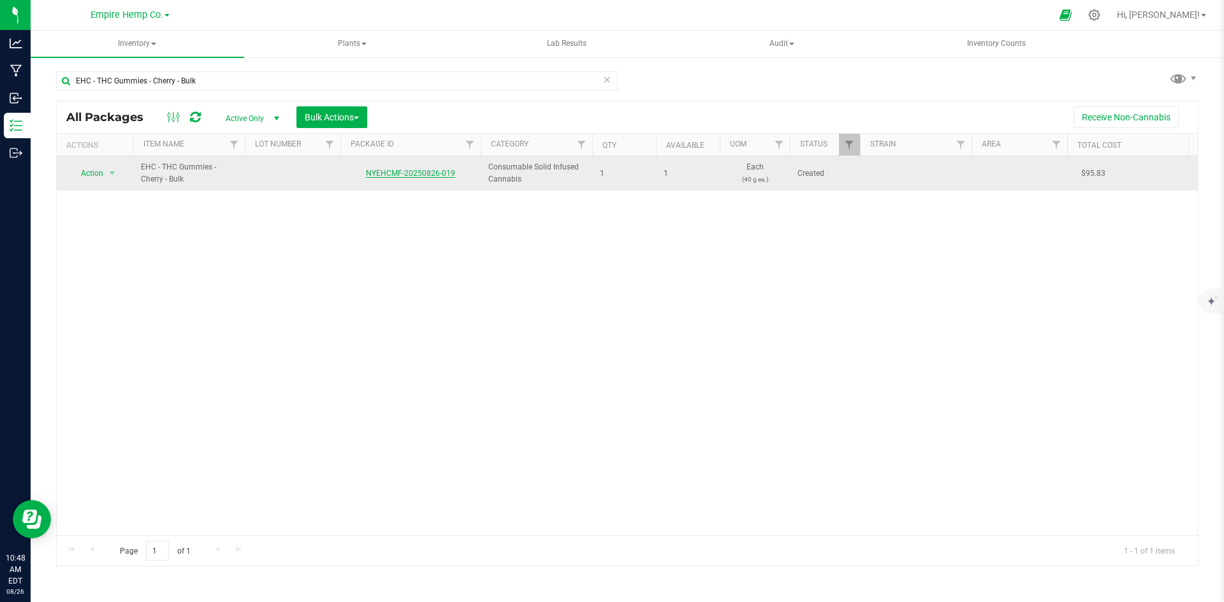
click at [413, 170] on link "NYEHCMF-20250826-019" at bounding box center [410, 173] width 89 height 9
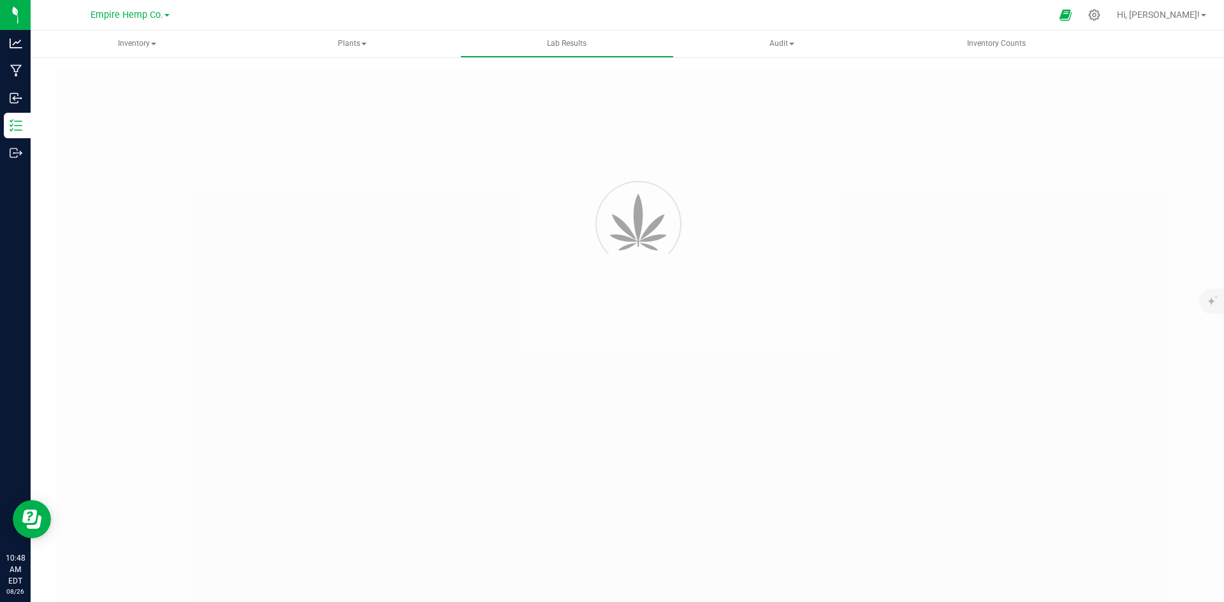
type input "NYEHCMF-20250331-001"
type input "2410RLI0345-1181"
type input "NYEHCMF-20250331-001"
type input "[DATE] 2:02 PM"
type input "[URL][DOMAIN_NAME]"
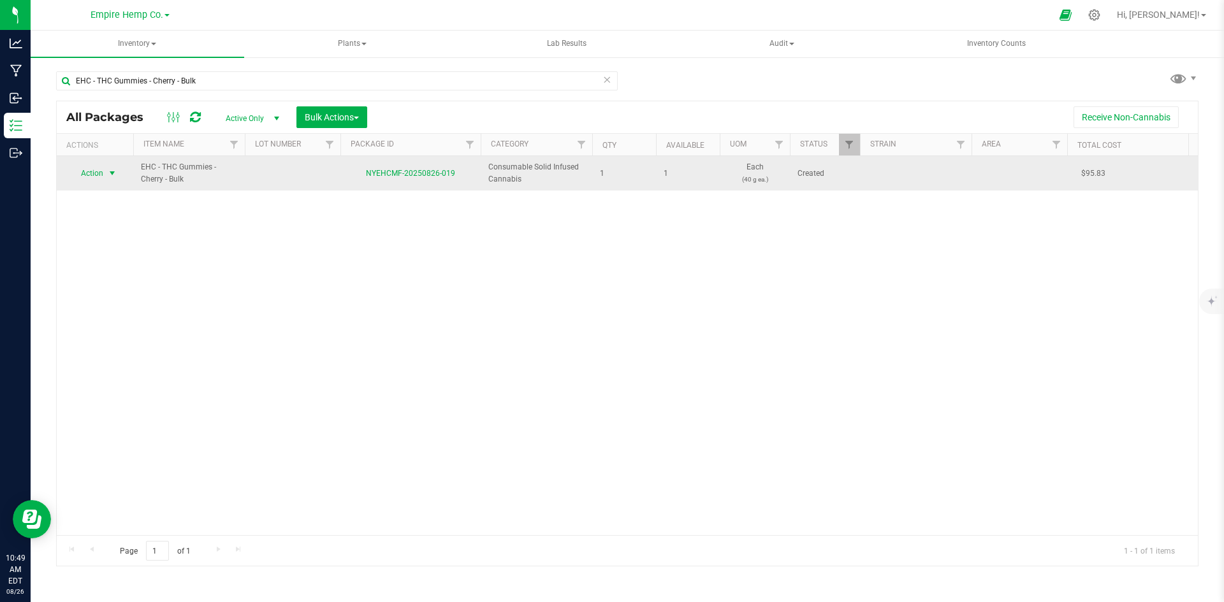
click at [96, 168] on span "Action" at bounding box center [86, 173] width 34 height 18
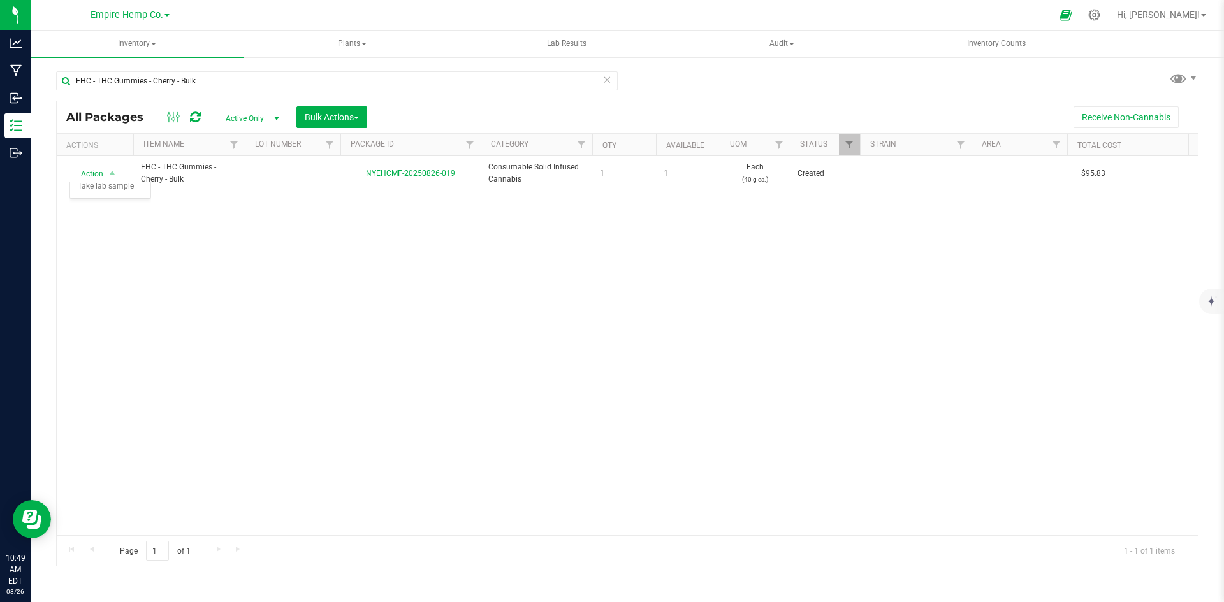
click at [192, 219] on div "Action Action Adjust qty Create package Edit attributes Global inventory Locate…" at bounding box center [627, 345] width 1141 height 379
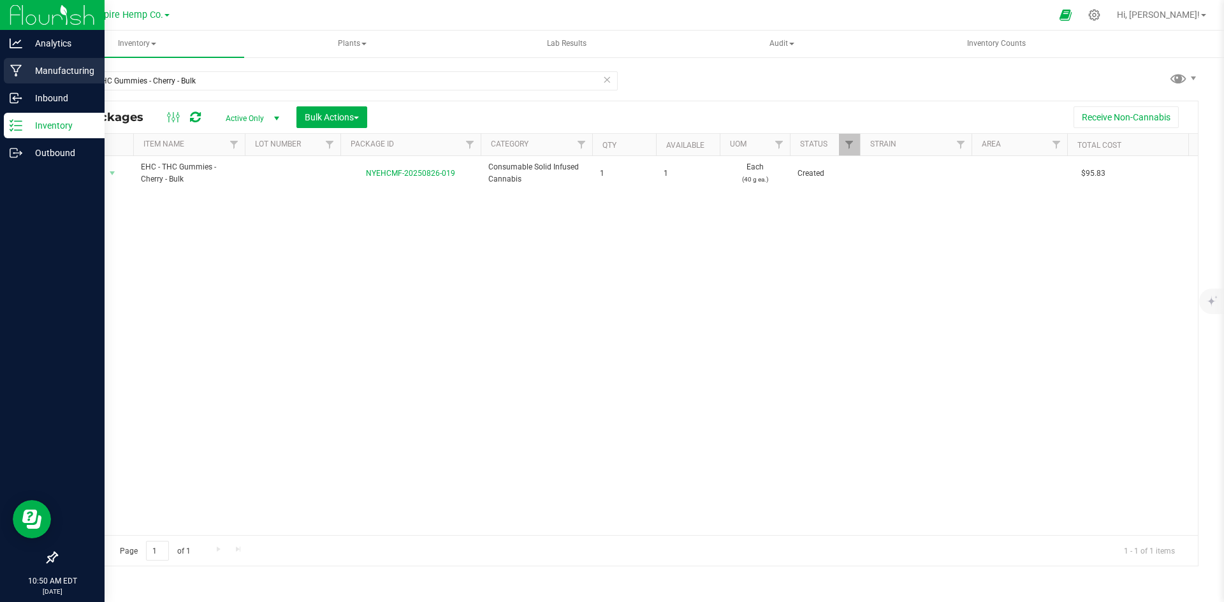
click at [48, 71] on p "Manufacturing" at bounding box center [60, 70] width 76 height 15
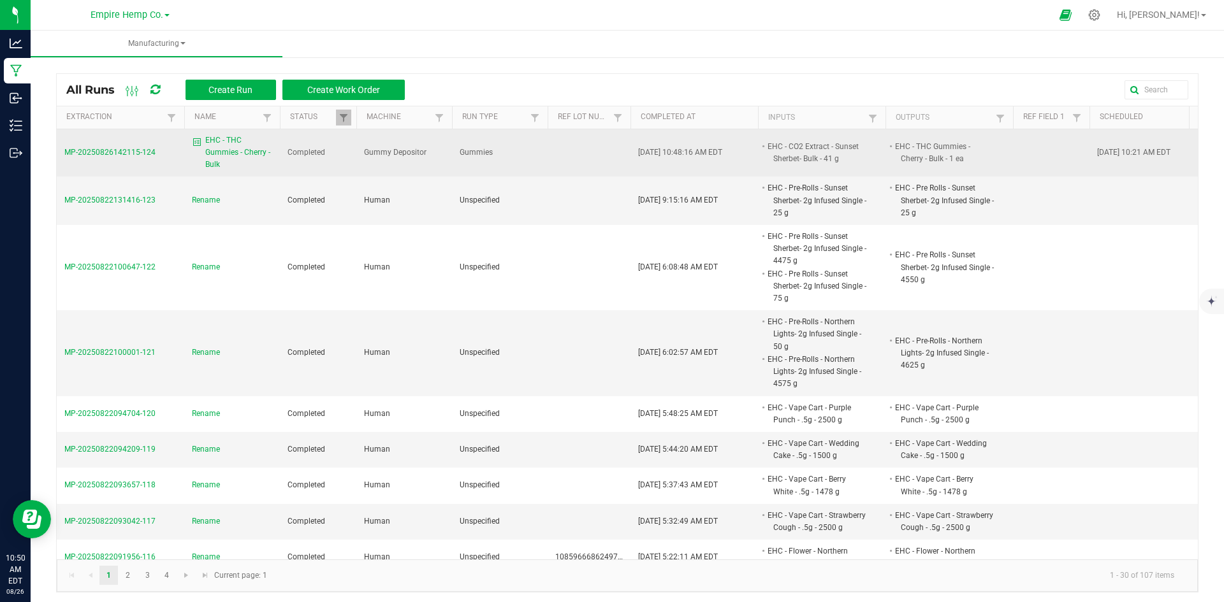
click at [134, 152] on span "MP-20250826142115-124" at bounding box center [109, 152] width 91 height 9
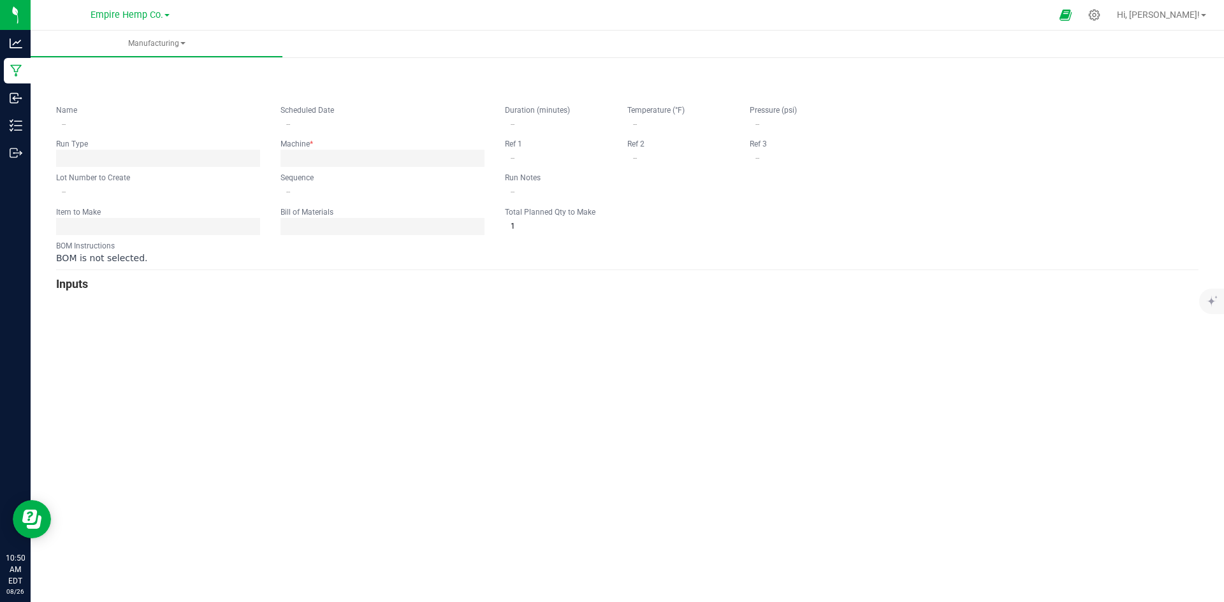
type input "EHC - THC Gummies - Cherry - Bulk"
type input "[DATE] 10:21 AM"
type input "0"
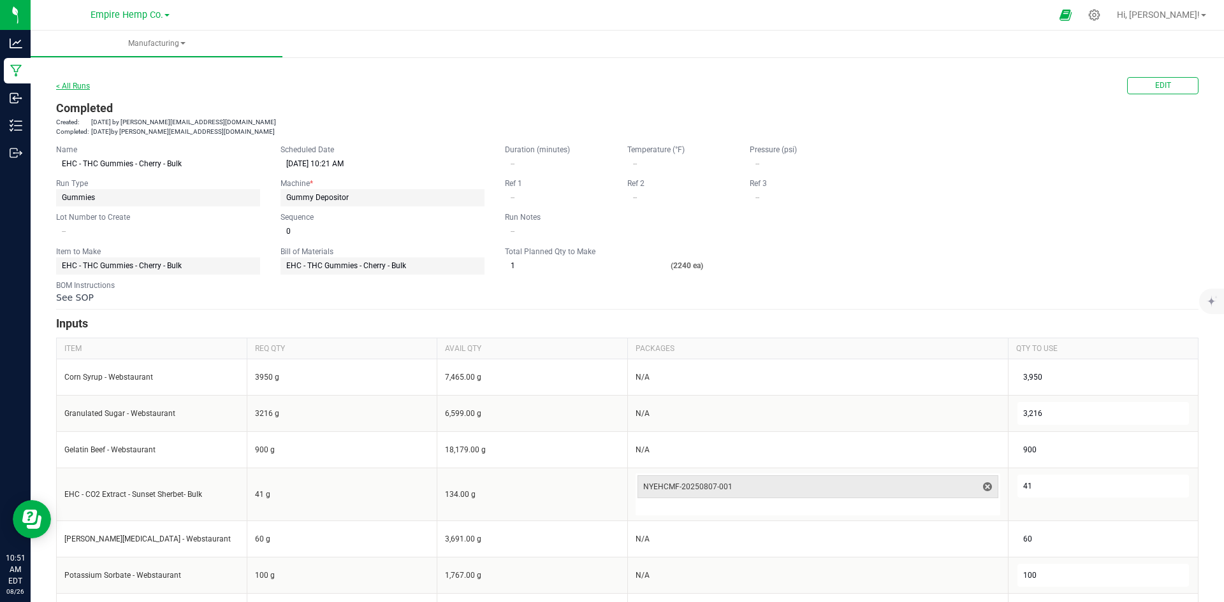
click at [56, 82] on link "< All Runs" at bounding box center [73, 86] width 34 height 9
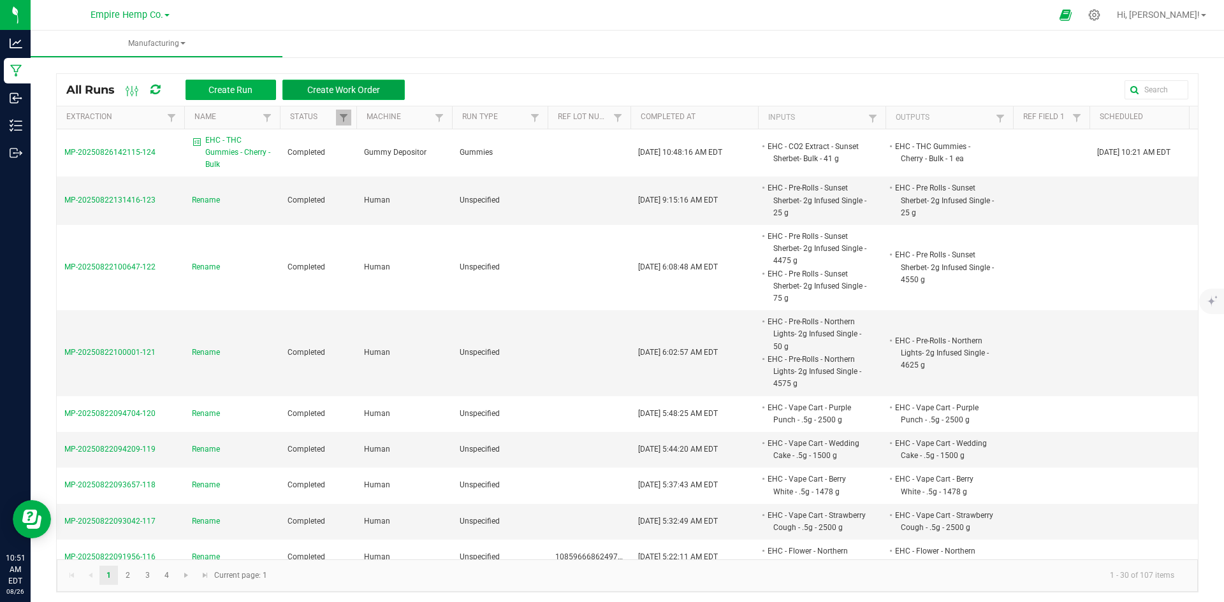
click at [348, 86] on span "Create Work Order" at bounding box center [343, 90] width 73 height 10
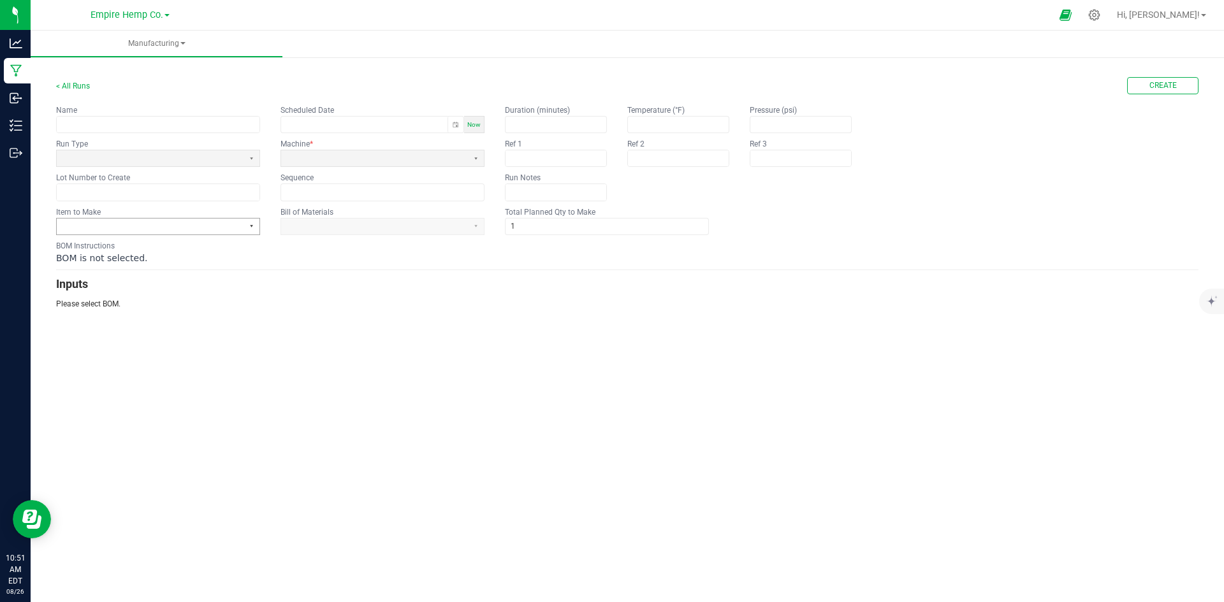
click at [251, 226] on button "Select" at bounding box center [251, 227] width 16 height 16
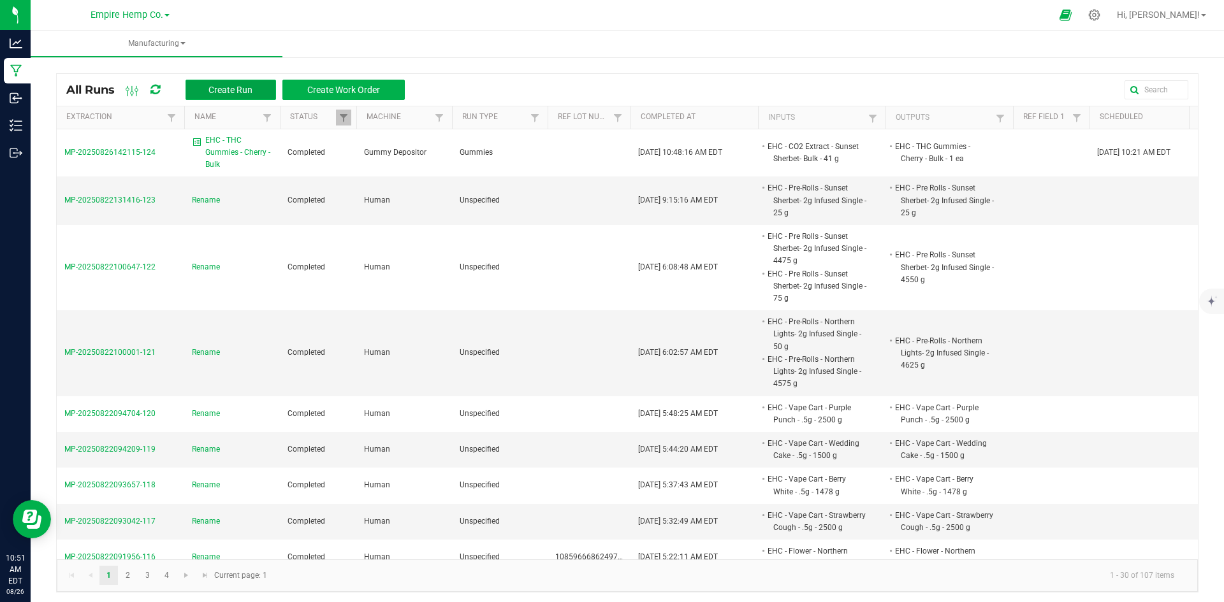
click at [230, 95] on button "Create Run" at bounding box center [230, 90] width 91 height 20
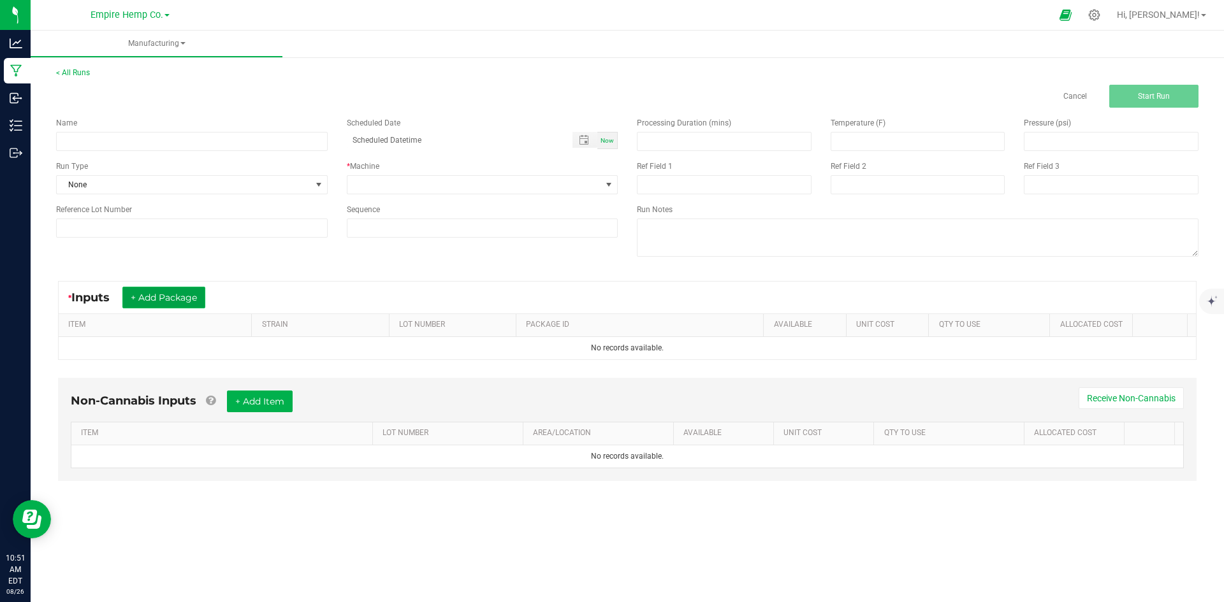
click at [172, 294] on button "+ Add Package" at bounding box center [163, 298] width 83 height 22
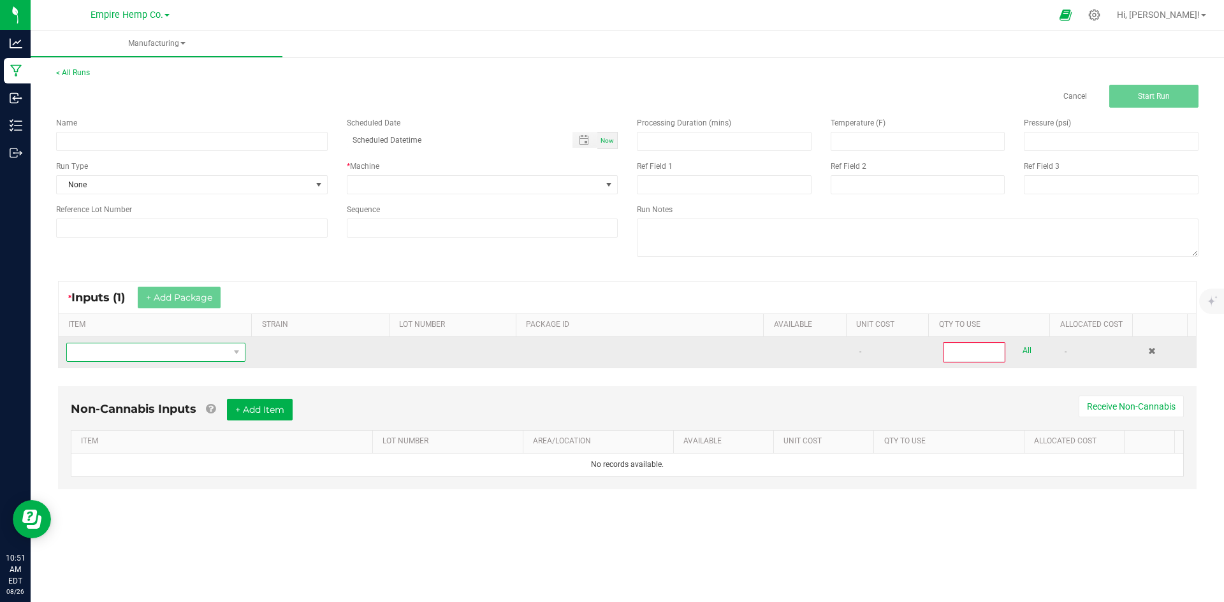
click at [215, 352] on span "NO DATA FOUND" at bounding box center [148, 353] width 162 height 18
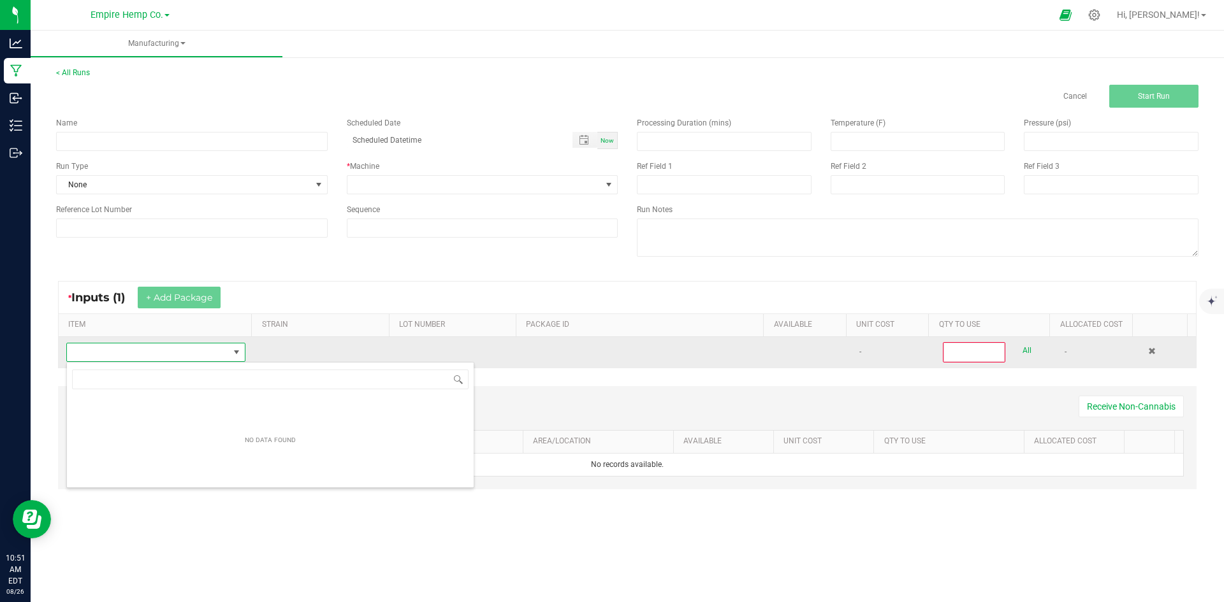
scroll to position [19, 176]
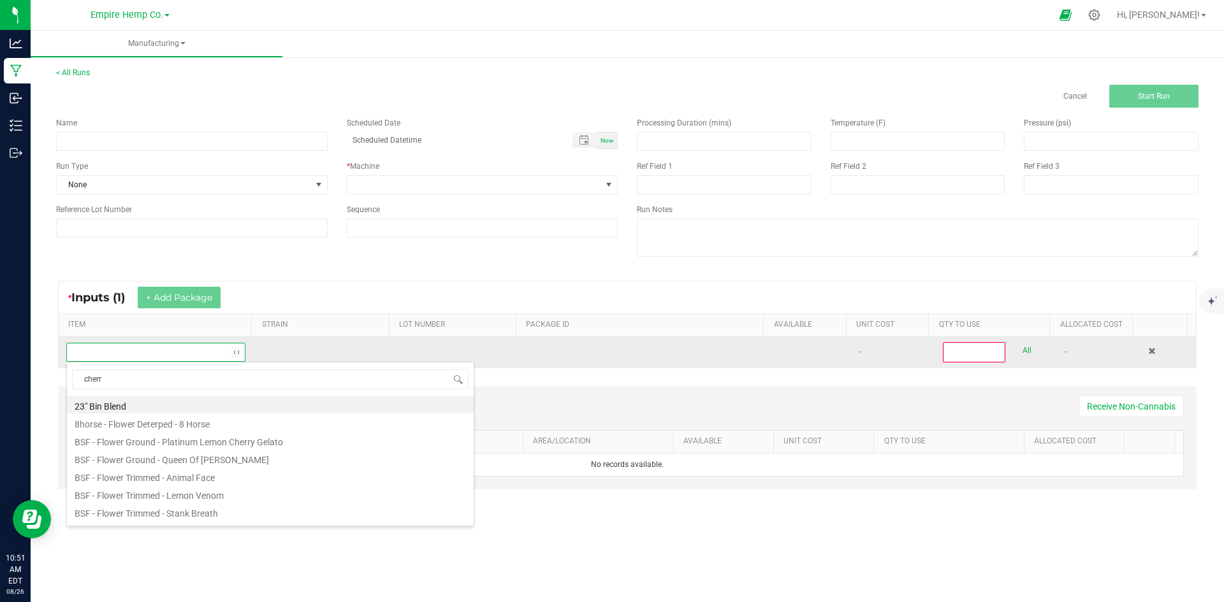
type input "cherry"
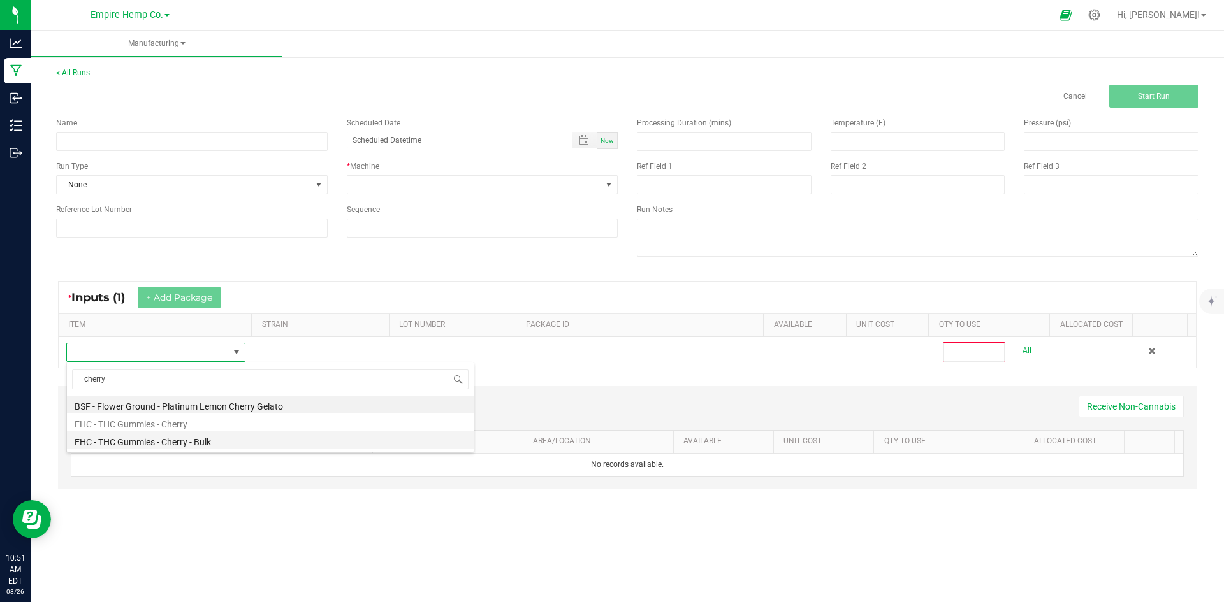
click at [203, 439] on li "EHC - THC Gummies - Cherry - Bulk" at bounding box center [270, 441] width 407 height 18
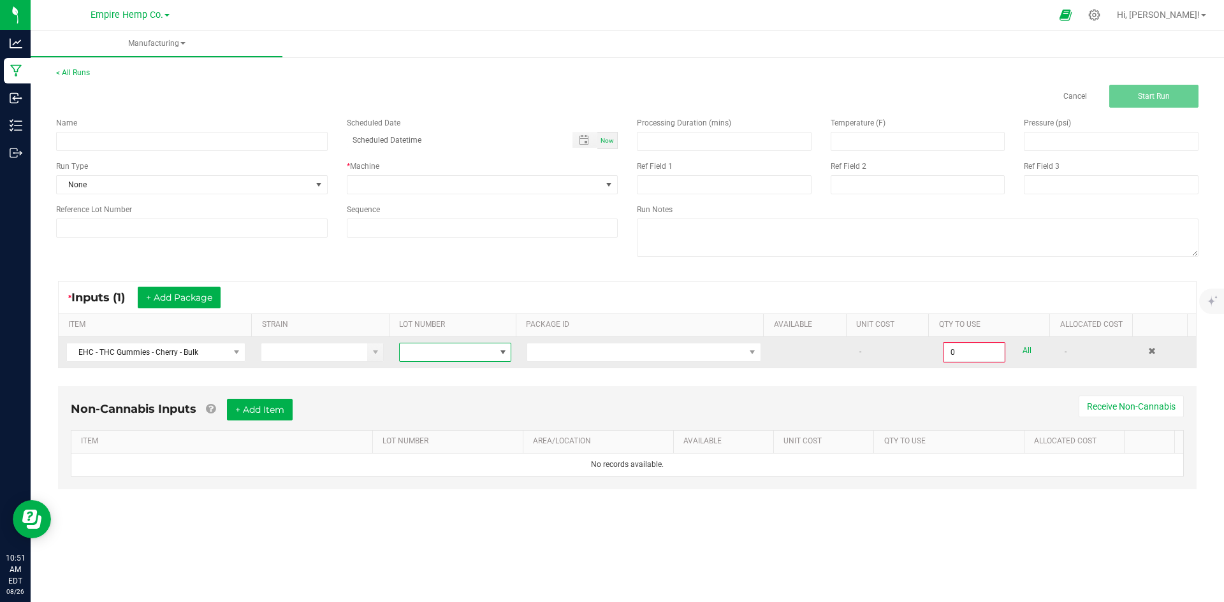
click at [503, 357] on span at bounding box center [503, 352] width 10 height 10
click at [559, 357] on span at bounding box center [635, 353] width 217 height 18
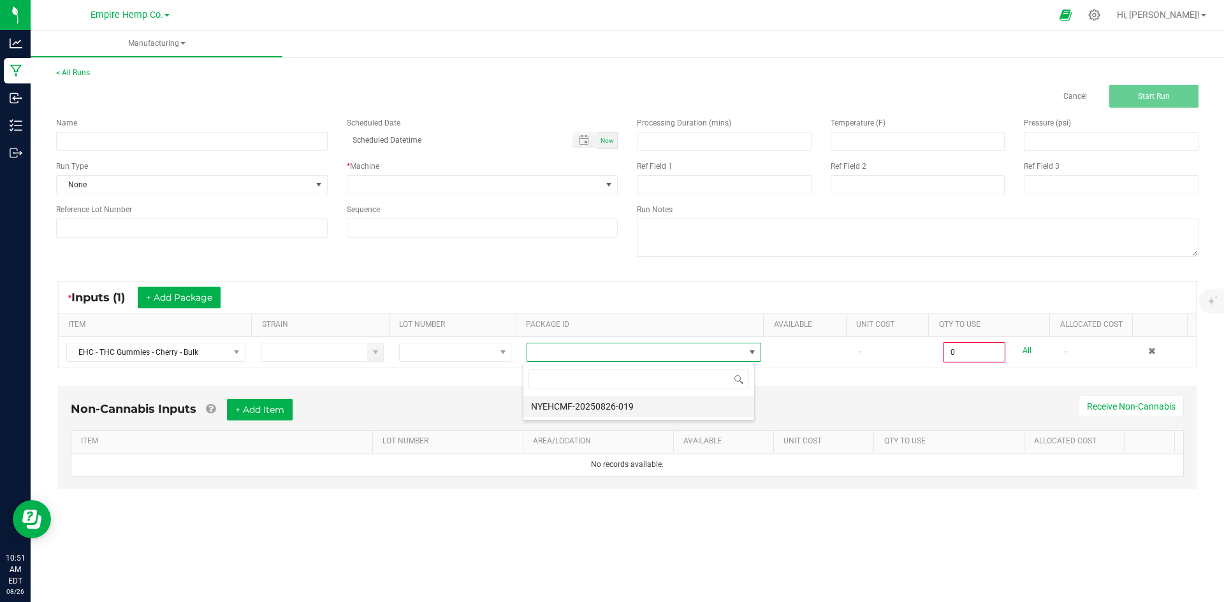
click at [606, 410] on li "NYEHCMF-20250826-019" at bounding box center [638, 407] width 231 height 22
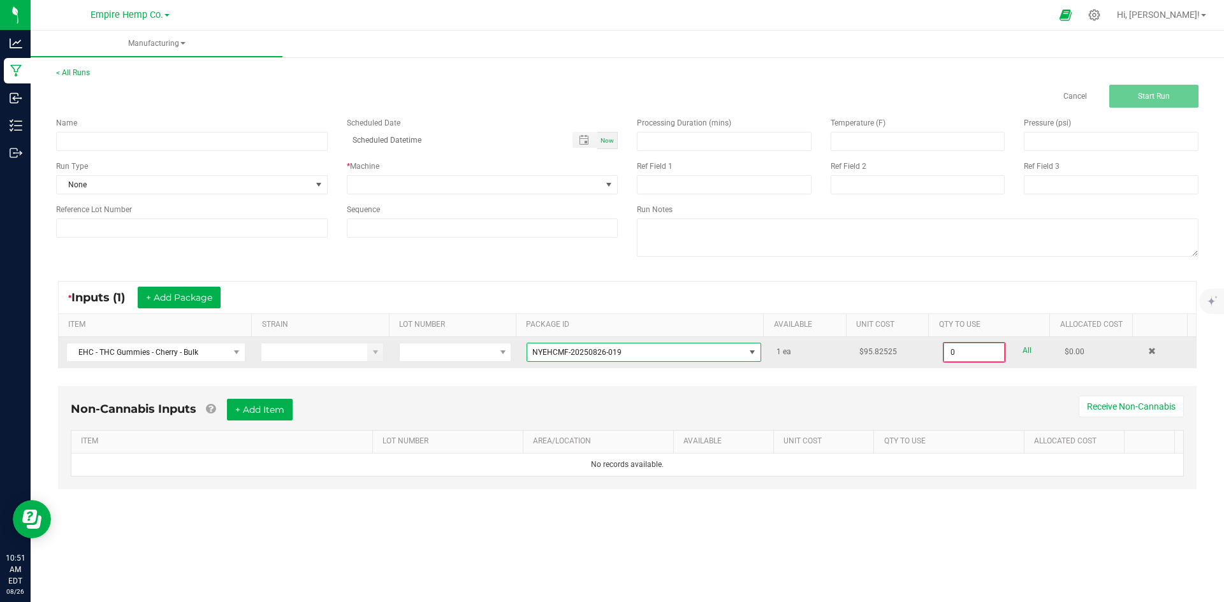
click at [947, 354] on input "0" at bounding box center [974, 353] width 60 height 18
drag, startPoint x: 977, startPoint y: 351, endPoint x: 941, endPoint y: 360, distance: 36.8
click at [943, 360] on input "2240" at bounding box center [973, 352] width 61 height 18
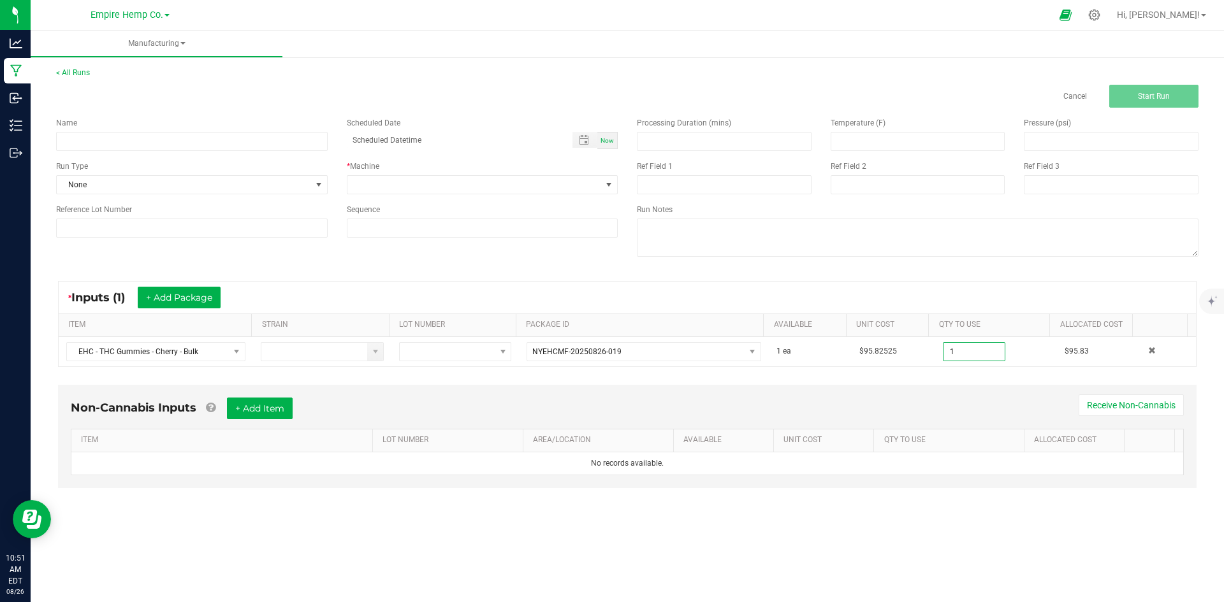
type input "1 ea"
click at [945, 409] on div "Non-Cannabis Inputs + Add Item Receive Non-Cannabis" at bounding box center [627, 413] width 1113 height 31
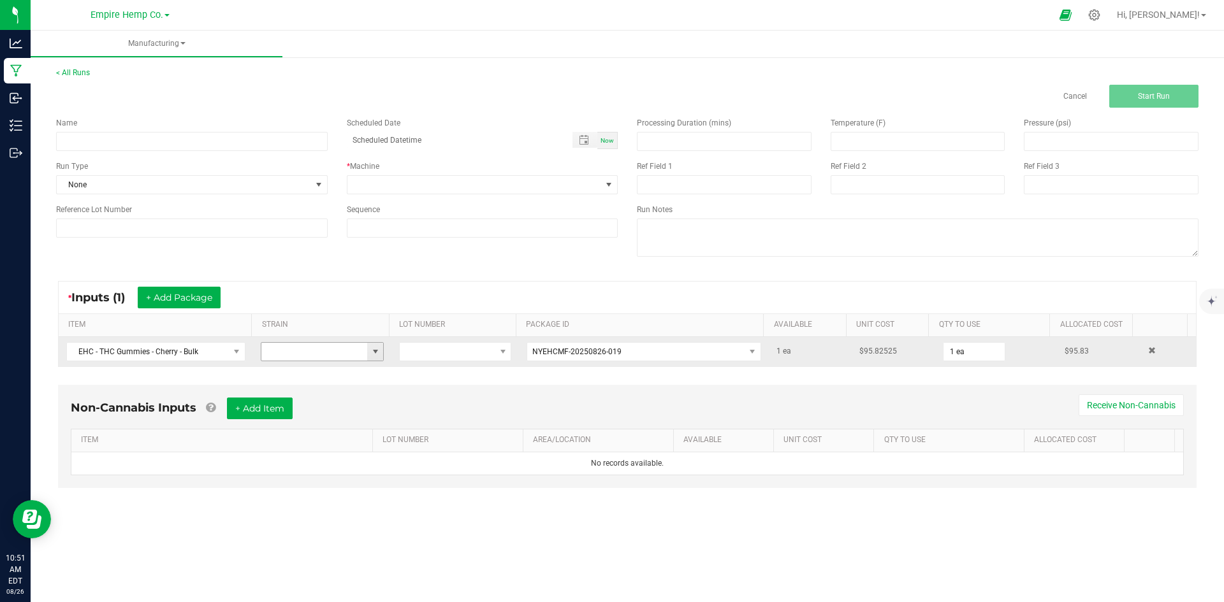
click at [374, 354] on span at bounding box center [375, 352] width 10 height 10
click at [616, 357] on span "NYEHCMF-20250826-019" at bounding box center [635, 352] width 217 height 18
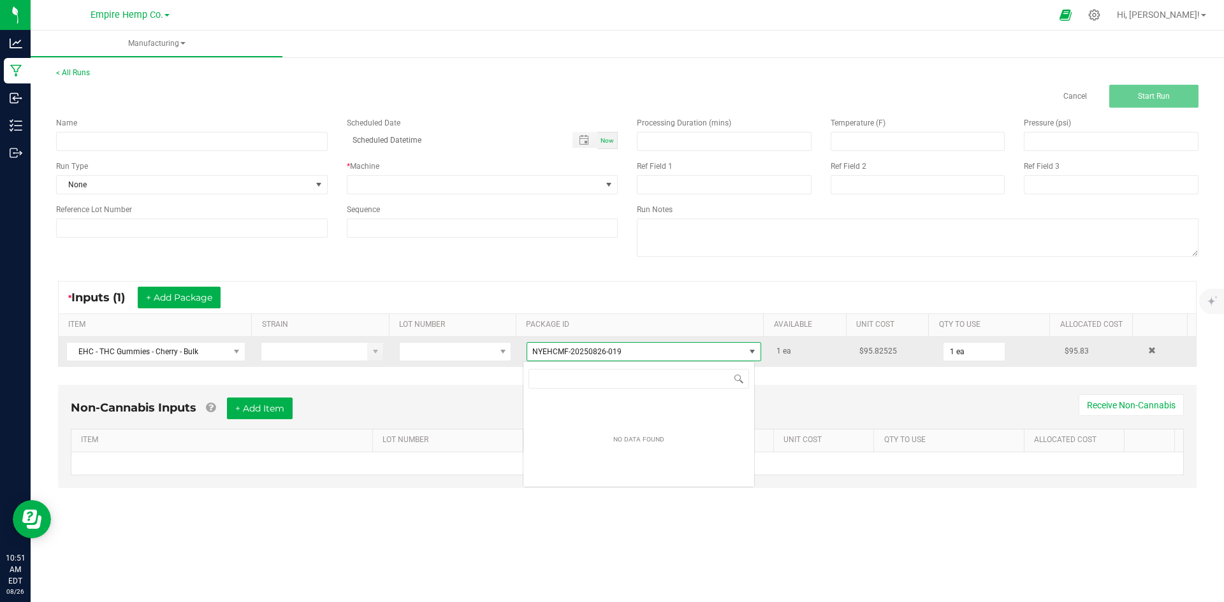
scroll to position [19, 233]
click at [616, 357] on span "NYEHCMF-20250826-019" at bounding box center [635, 352] width 217 height 18
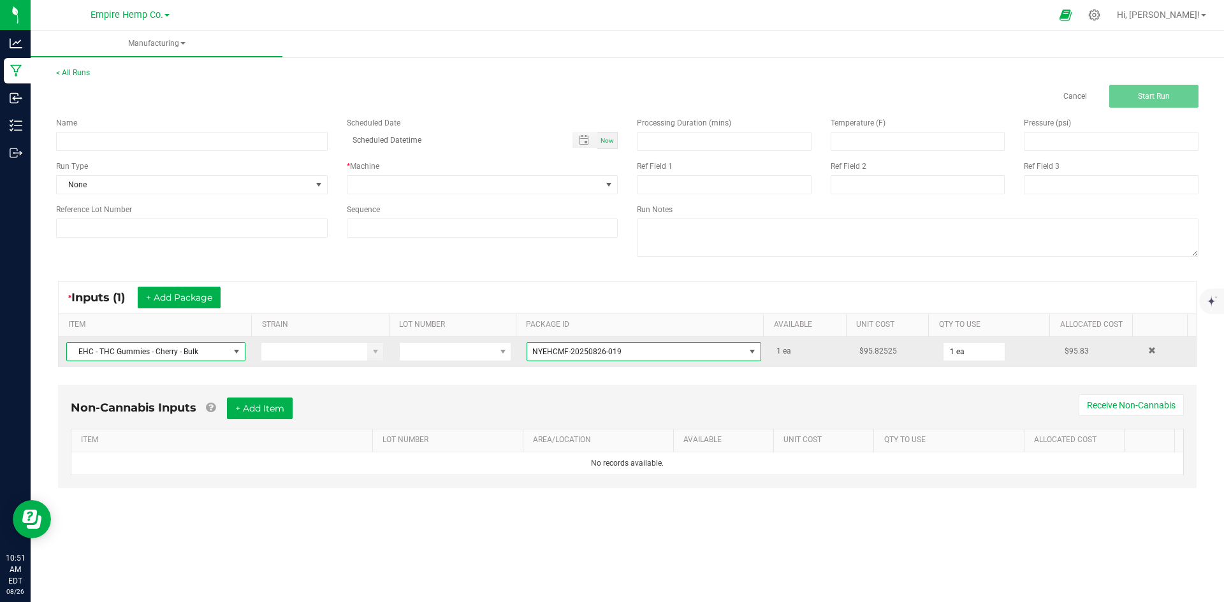
click at [235, 350] on span at bounding box center [236, 352] width 10 height 10
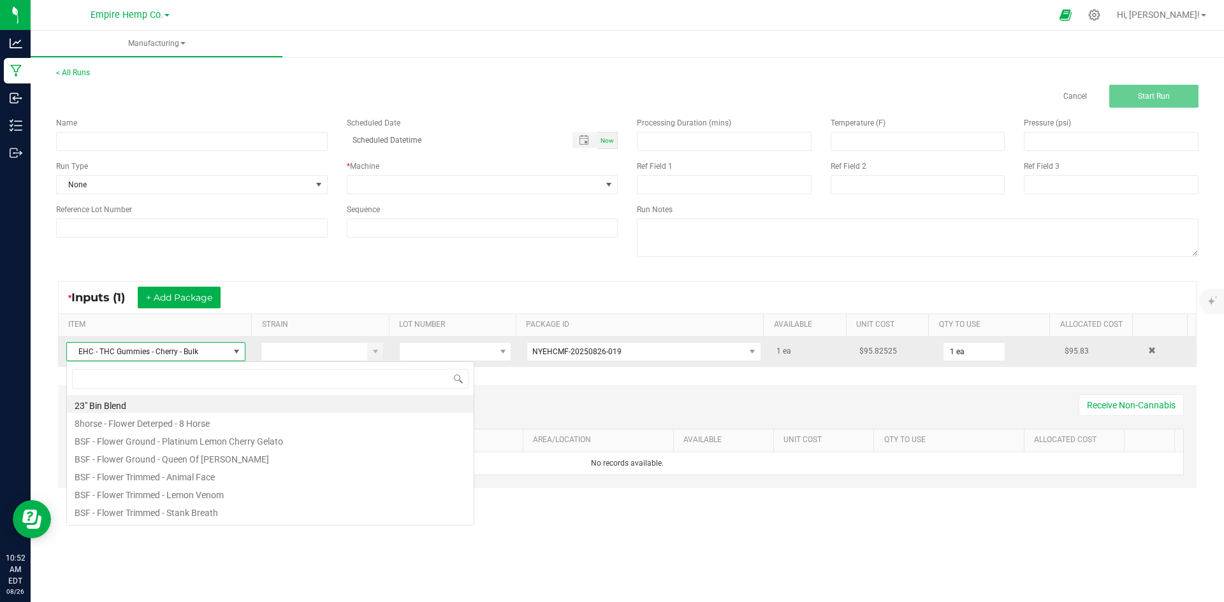
scroll to position [19, 177]
click at [235, 350] on span at bounding box center [236, 352] width 10 height 10
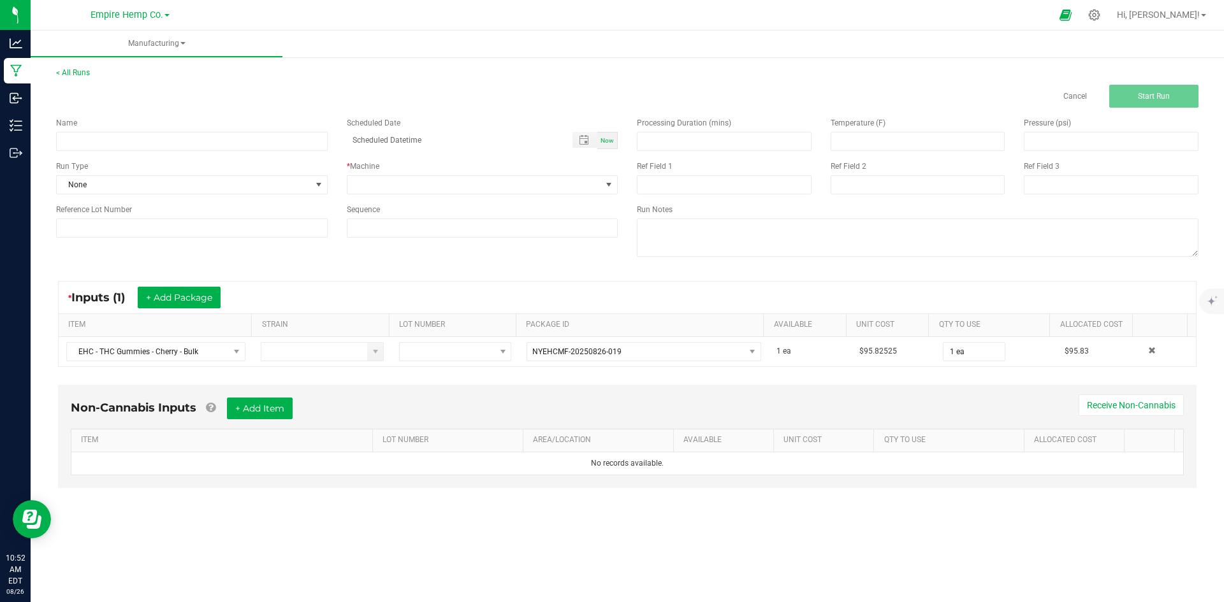
click at [539, 293] on div "* Inputs (1) + Add Package" at bounding box center [627, 298] width 1137 height 32
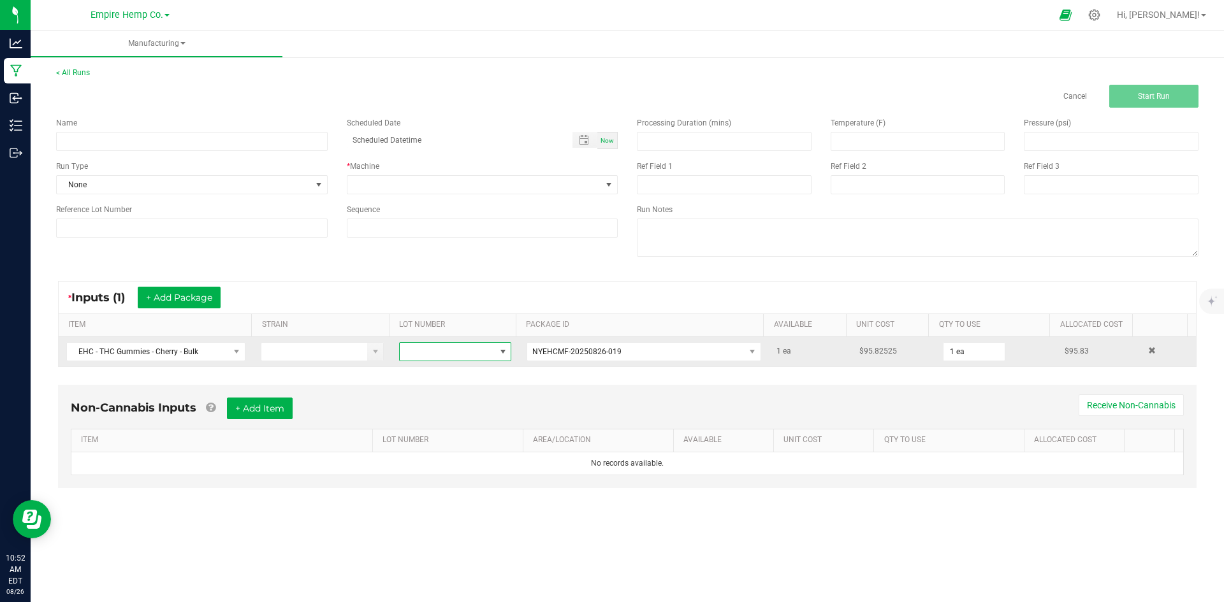
click at [505, 350] on span at bounding box center [503, 352] width 16 height 18
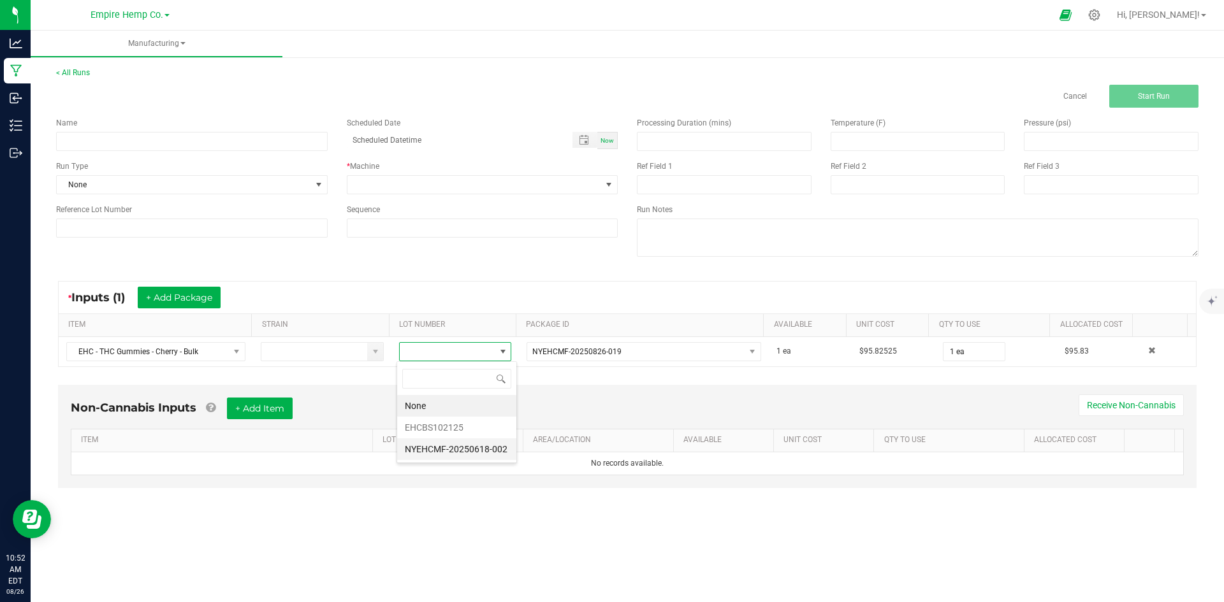
click at [486, 453] on li "NYEHCMF-20250618-002" at bounding box center [456, 450] width 119 height 22
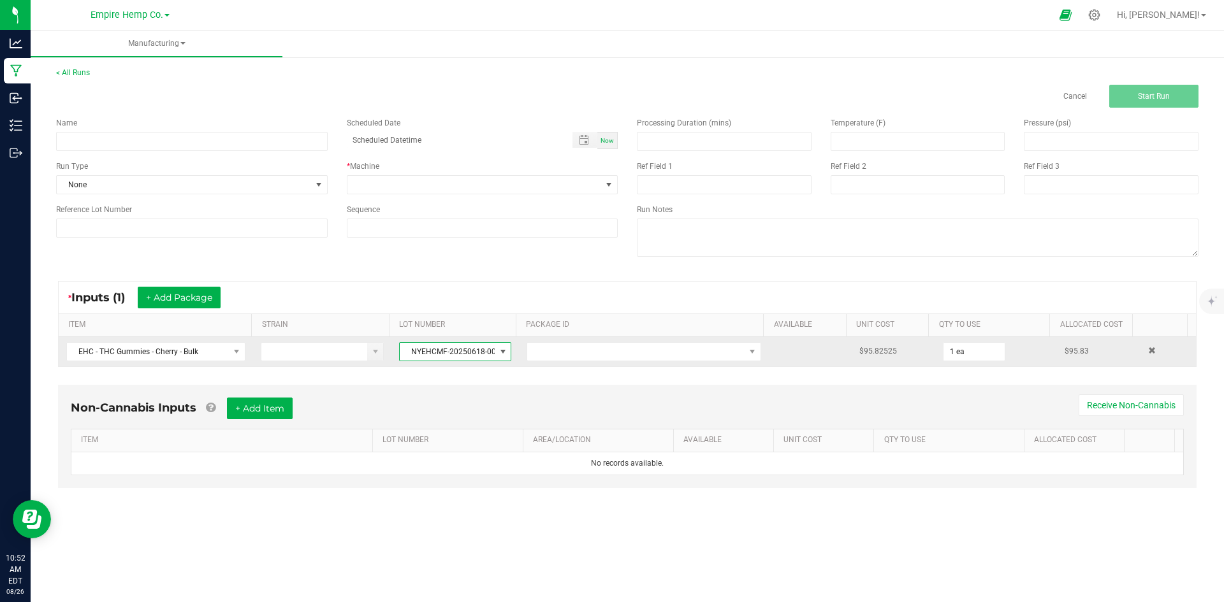
click at [498, 352] on span at bounding box center [503, 352] width 10 height 10
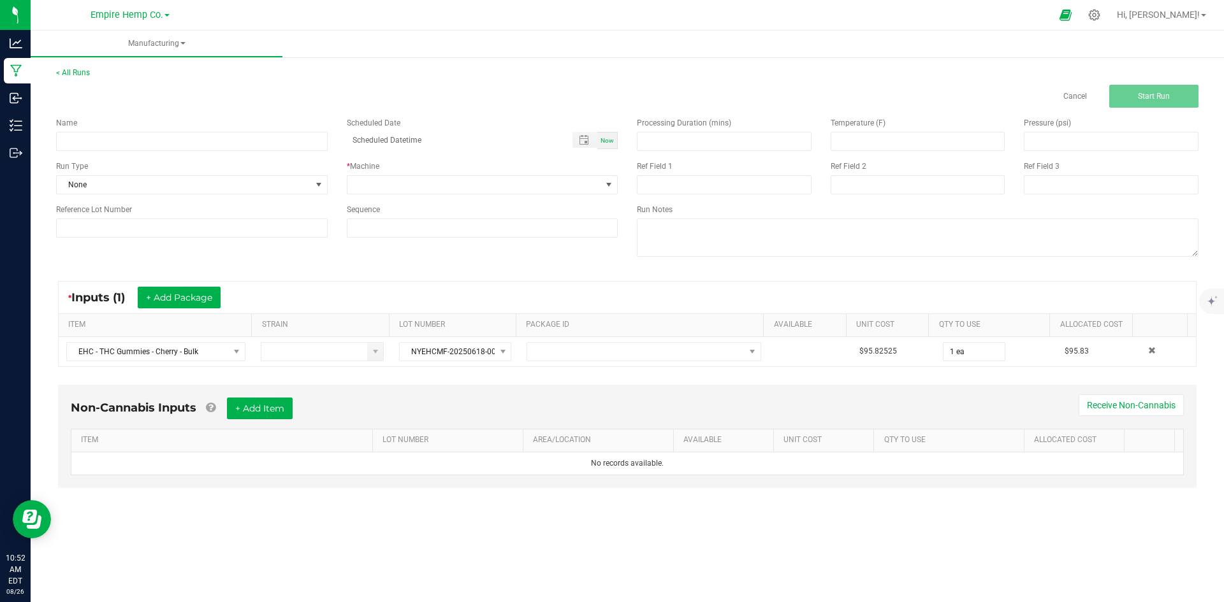
click at [655, 406] on div "Non-Cannabis Inputs + Add Item Receive Non-Cannabis" at bounding box center [627, 413] width 1113 height 31
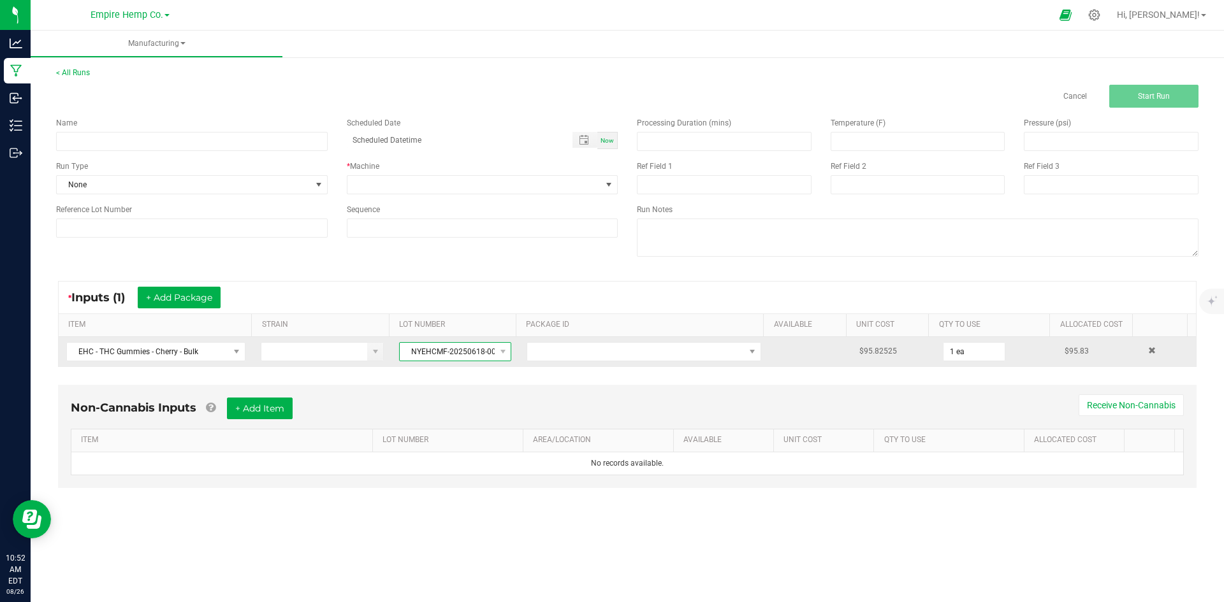
click at [477, 359] on span "NYEHCMF-20250618-002" at bounding box center [447, 352] width 95 height 18
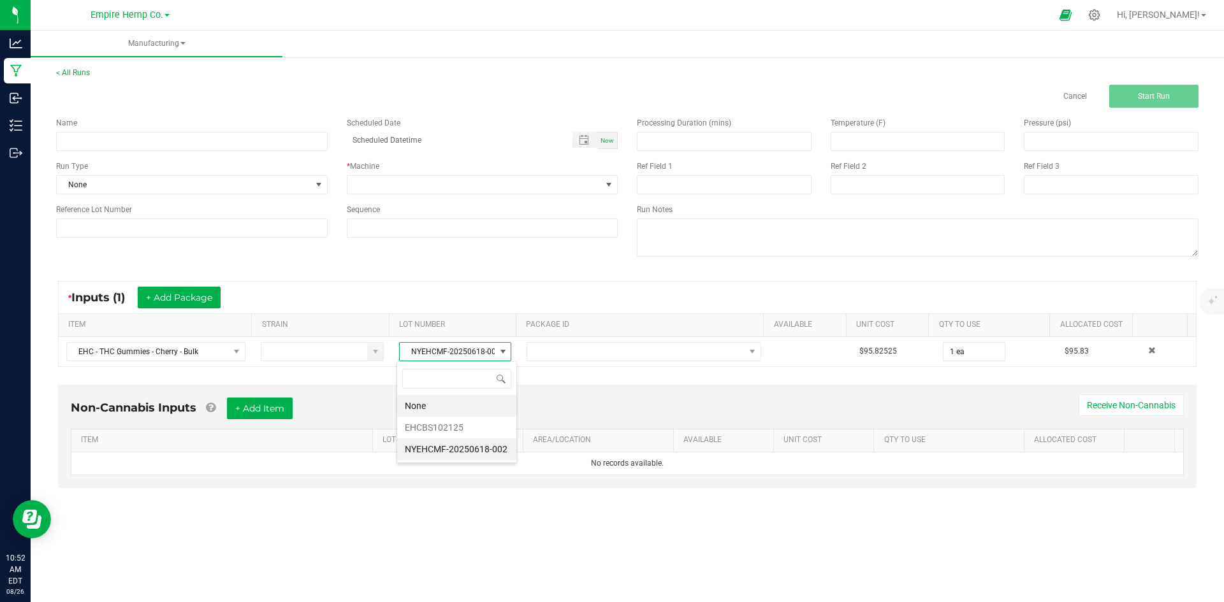
click at [432, 412] on li "None" at bounding box center [456, 406] width 119 height 22
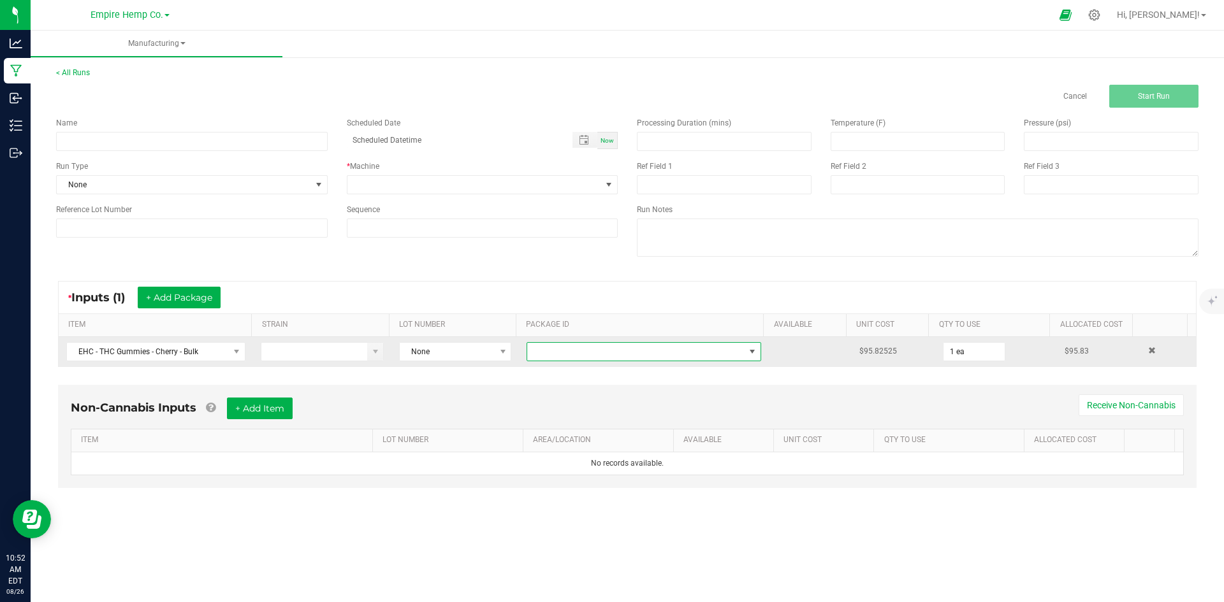
click at [755, 356] on span "NO DATA FOUND" at bounding box center [644, 351] width 235 height 19
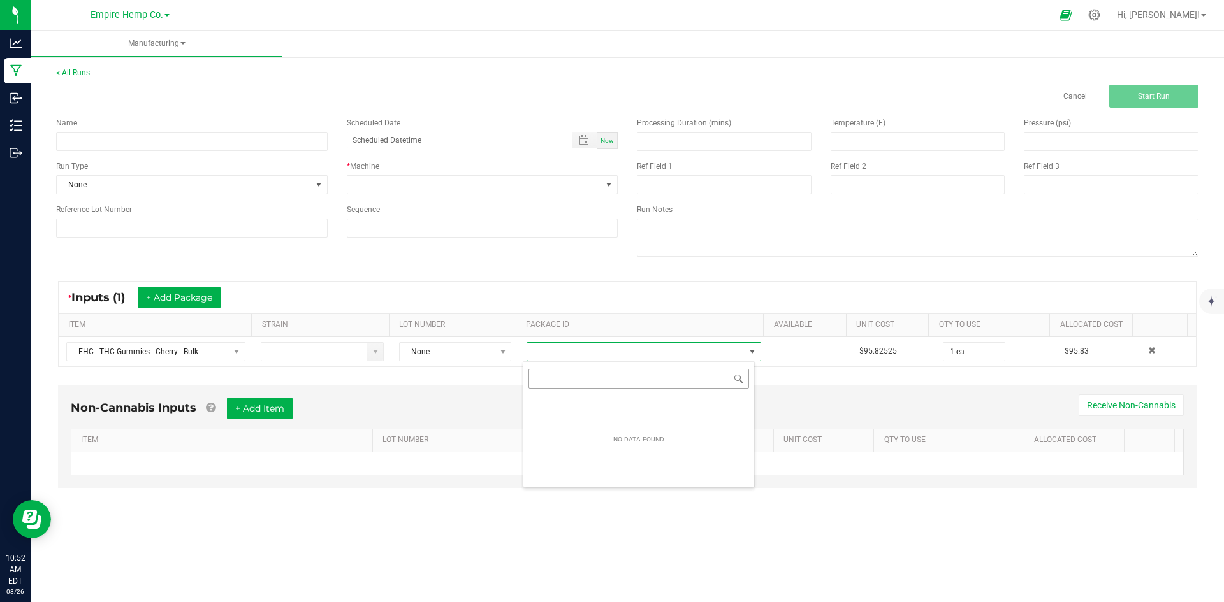
scroll to position [19, 233]
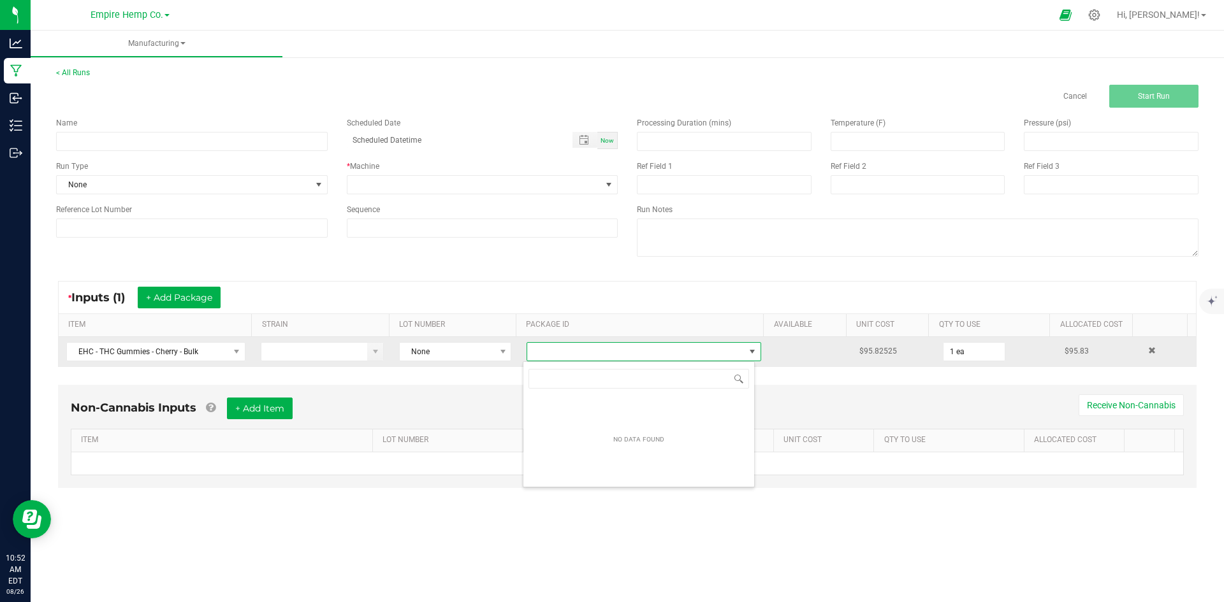
click at [691, 350] on span "NO DATA FOUND" at bounding box center [635, 352] width 217 height 18
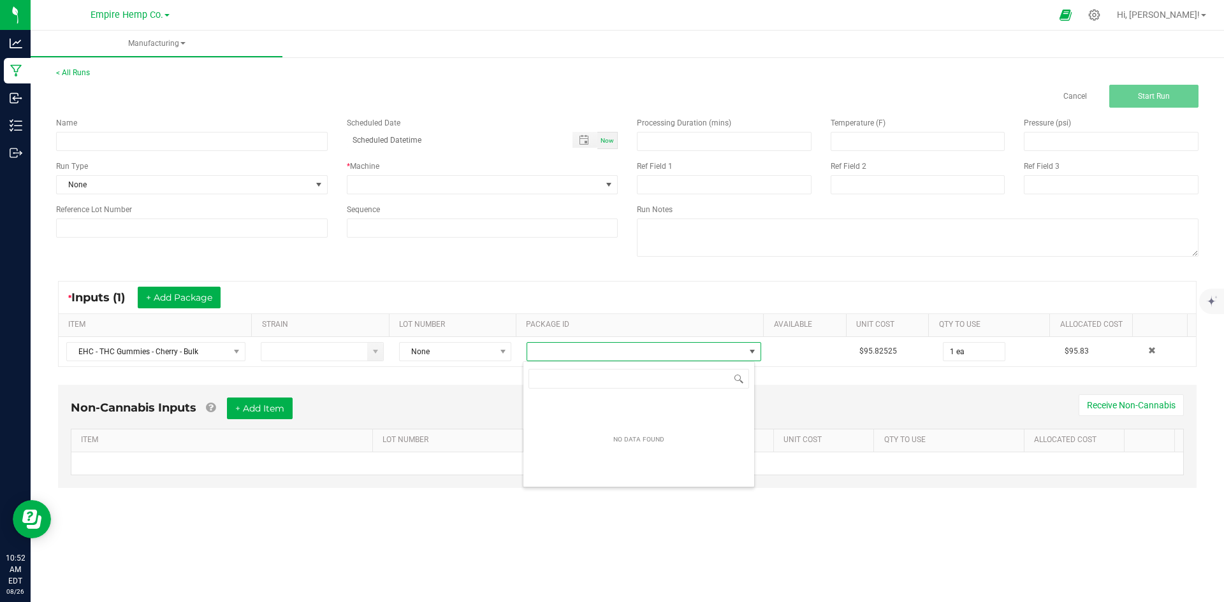
click at [528, 402] on div "NO DATA FOUND" at bounding box center [638, 439] width 231 height 89
drag, startPoint x: 389, startPoint y: 403, endPoint x: 361, endPoint y: 380, distance: 37.1
click at [391, 403] on div "Non-Cannabis Inputs + Add Item Receive Non-Cannabis" at bounding box center [627, 413] width 1113 height 31
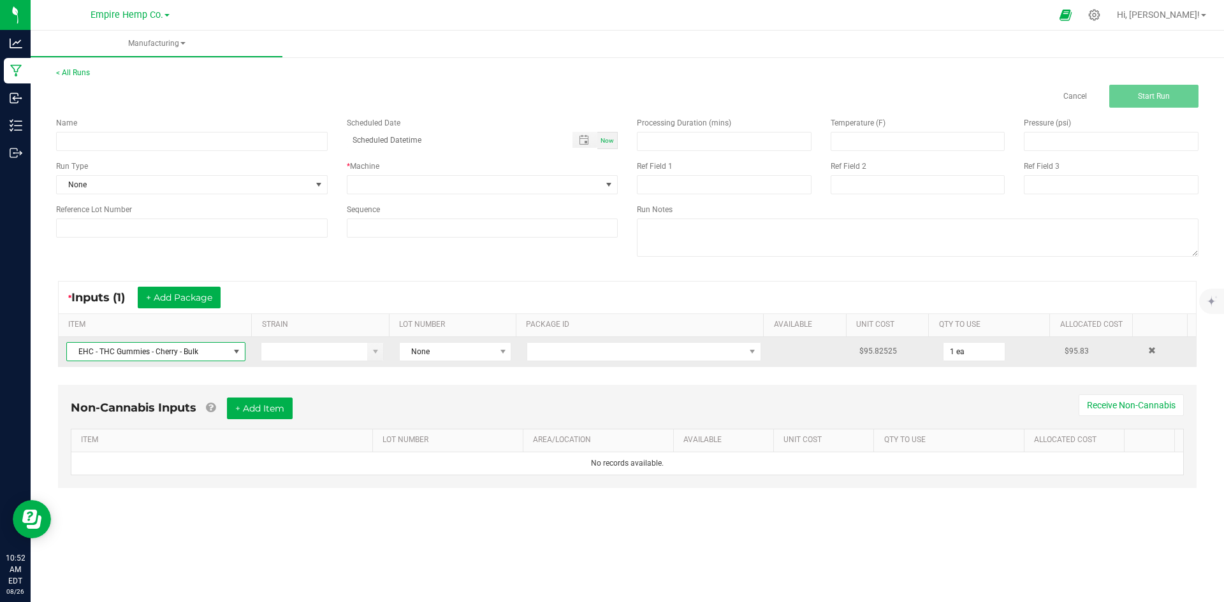
click at [233, 355] on span at bounding box center [236, 352] width 10 height 10
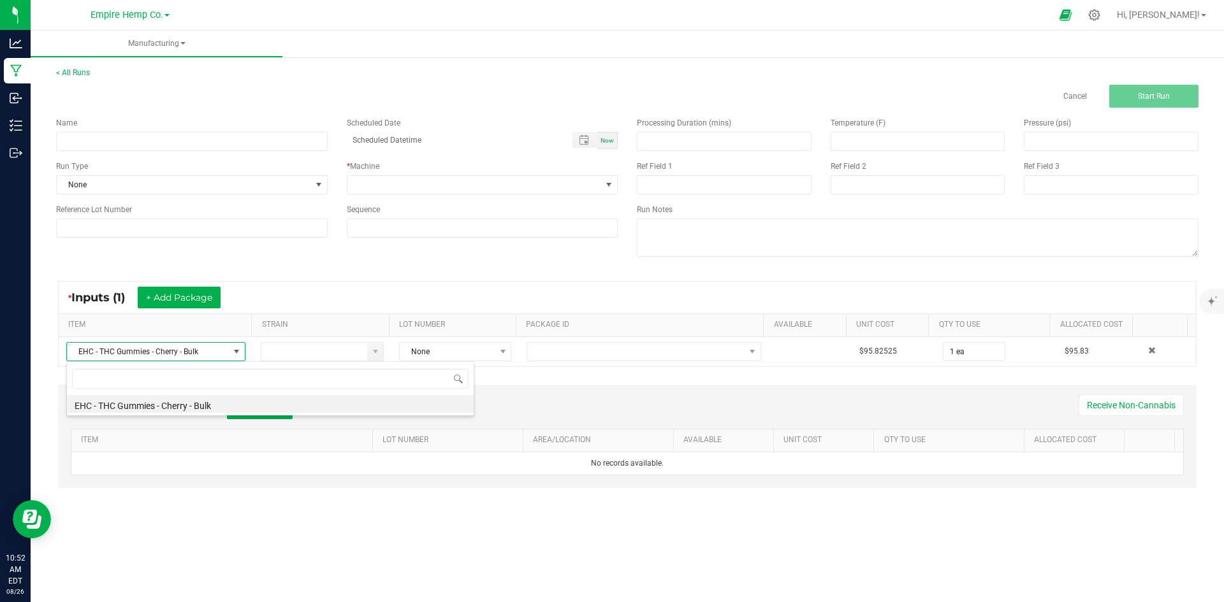
scroll to position [19, 177]
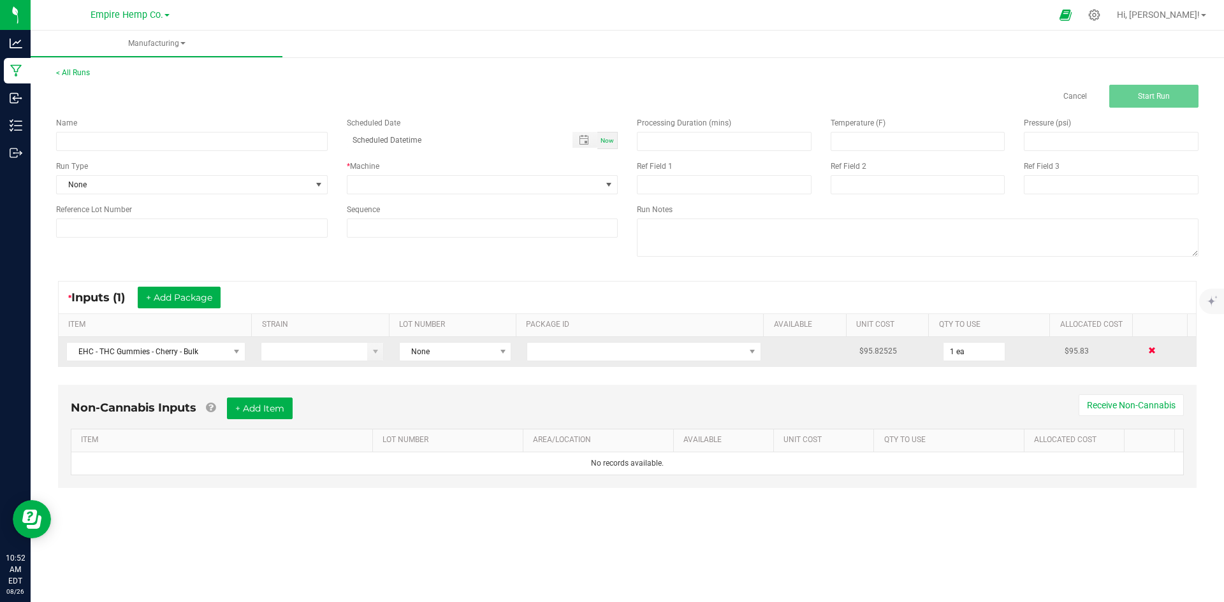
click at [1148, 353] on span at bounding box center [1152, 351] width 8 height 8
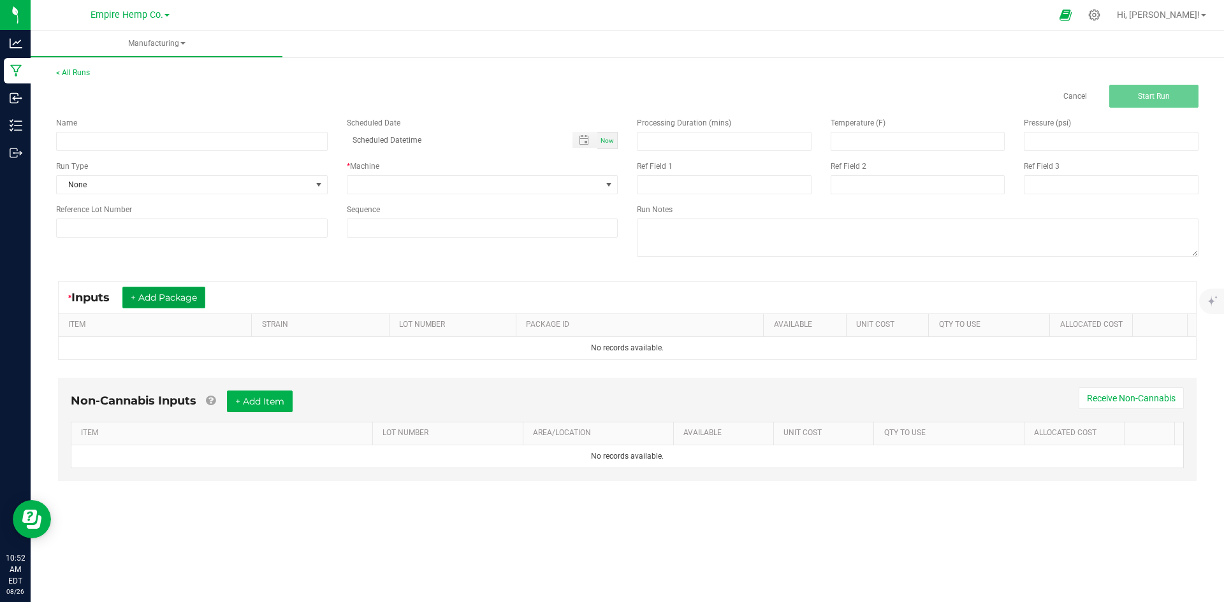
click at [170, 292] on button "+ Add Package" at bounding box center [163, 298] width 83 height 22
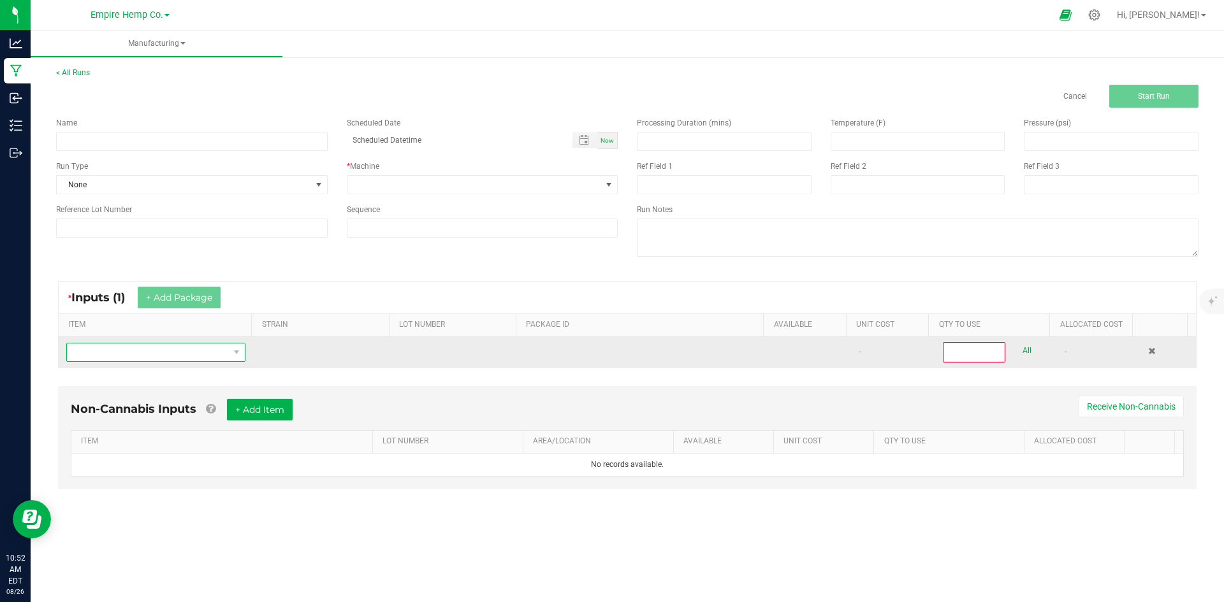
click at [208, 347] on span "NO DATA FOUND" at bounding box center [148, 353] width 162 height 18
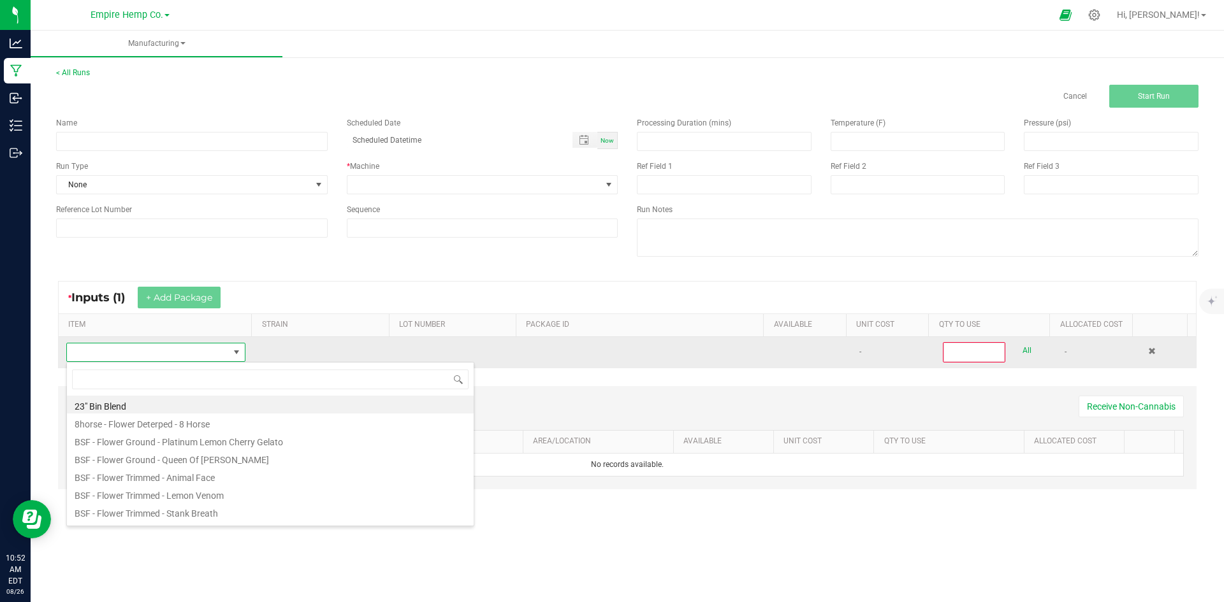
scroll to position [19, 176]
type input "cherry"
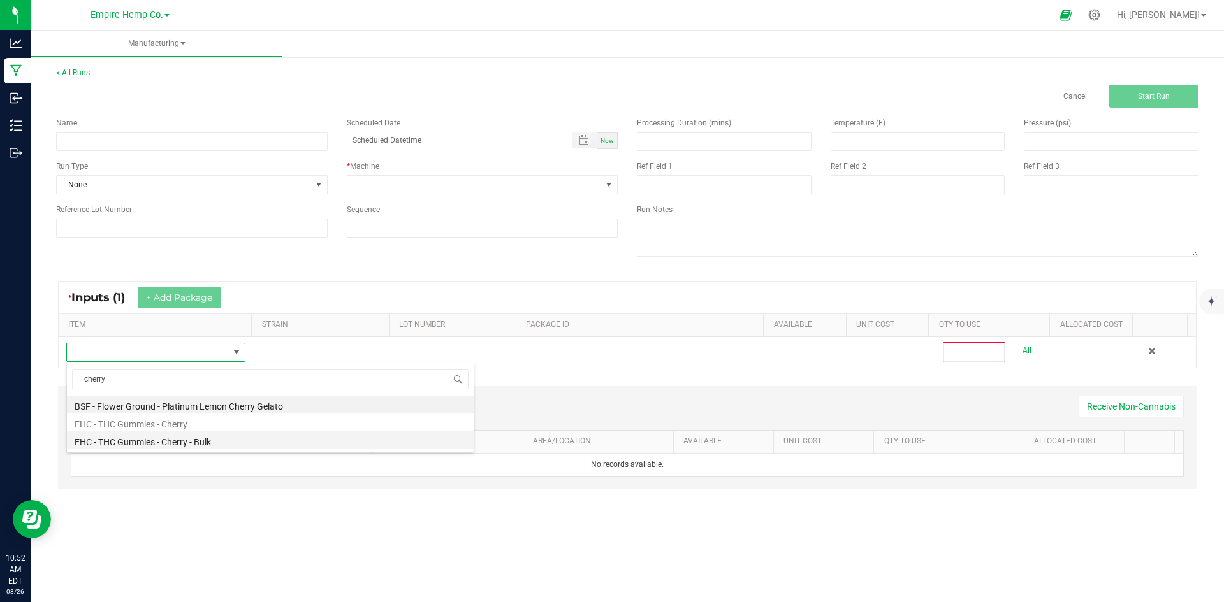
click at [198, 441] on li "EHC - THC Gummies - Cherry - Bulk" at bounding box center [270, 441] width 407 height 18
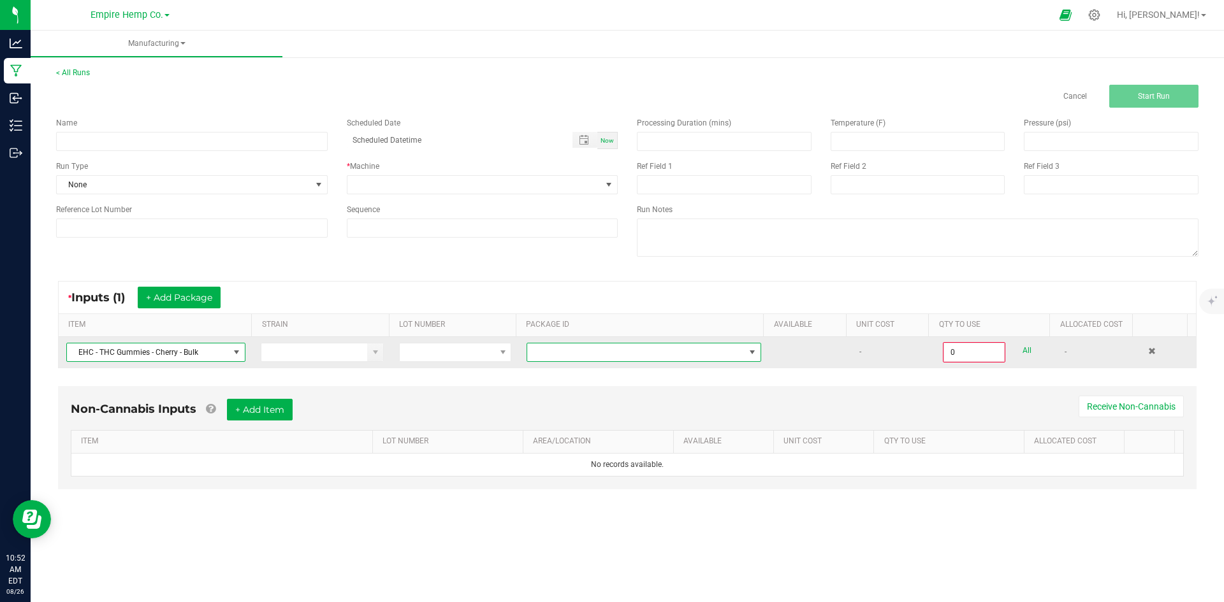
click at [748, 349] on span at bounding box center [752, 352] width 10 height 10
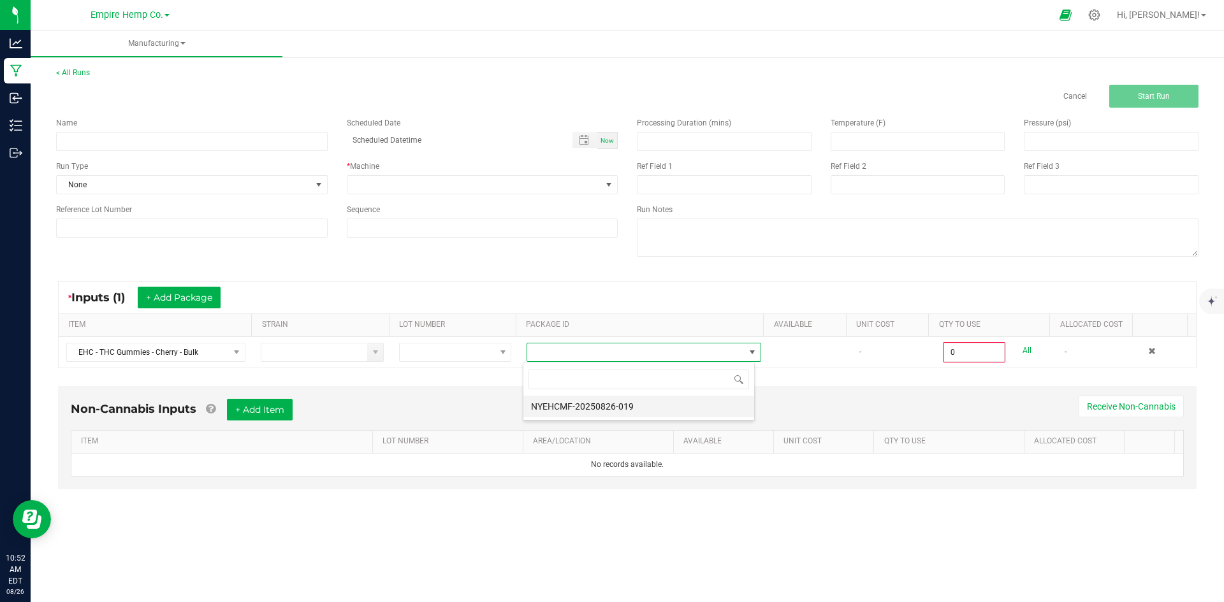
click at [679, 405] on li "NYEHCMF-20250826-019" at bounding box center [638, 407] width 231 height 22
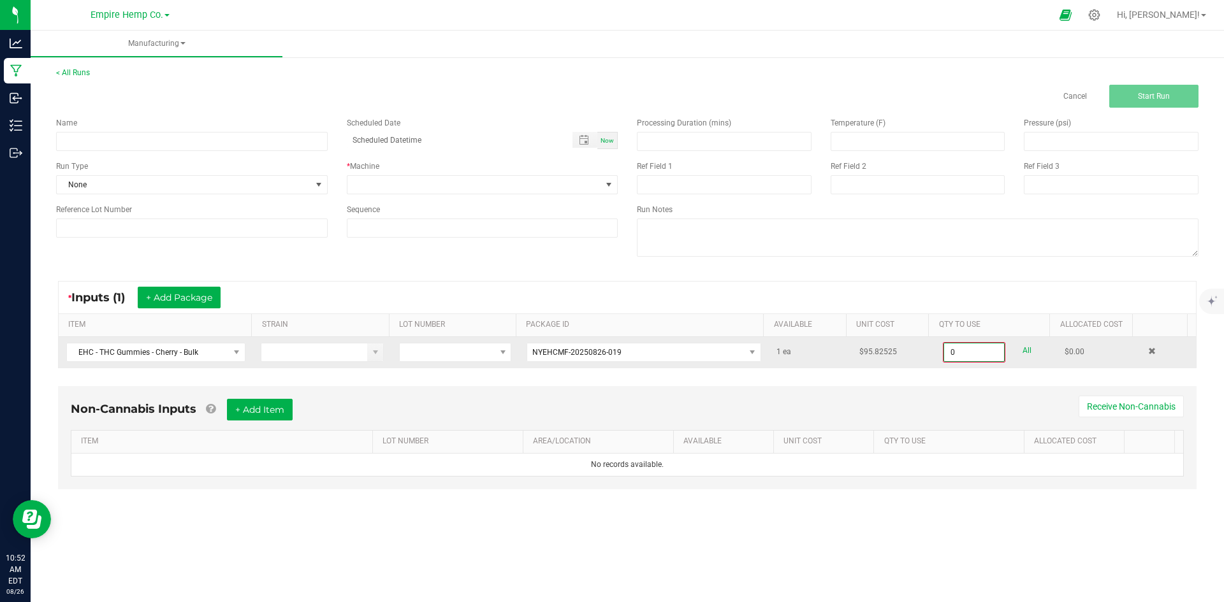
click at [977, 356] on input "0" at bounding box center [974, 353] width 60 height 18
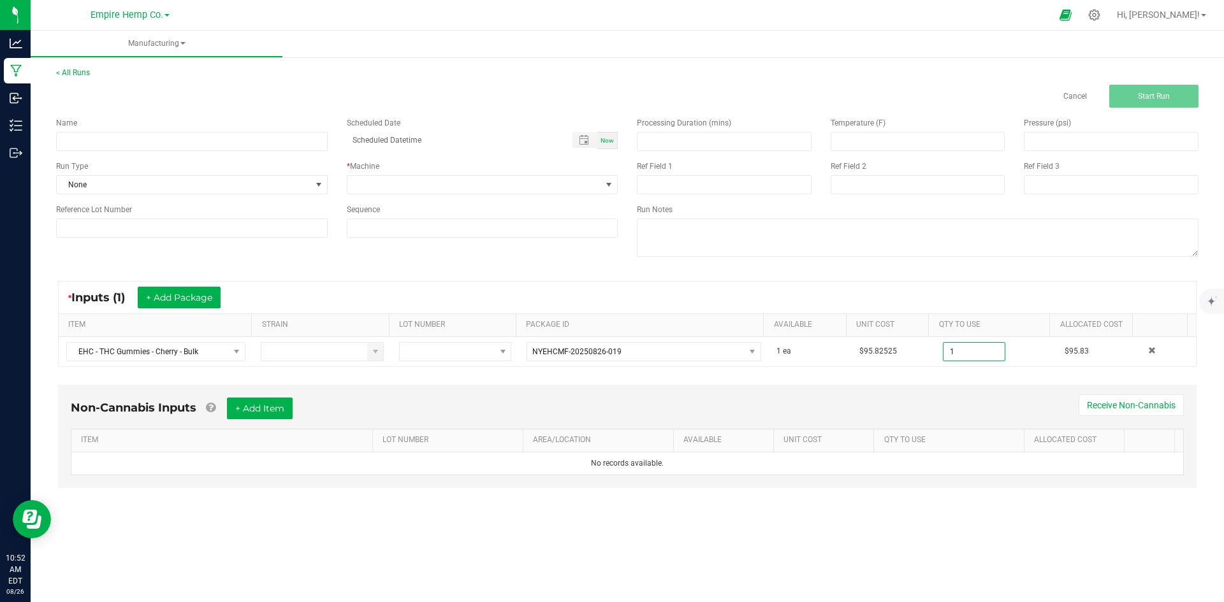
type input "1 ea"
click at [948, 400] on div "Non-Cannabis Inputs + Add Item Receive Non-Cannabis" at bounding box center [627, 413] width 1113 height 31
click at [305, 180] on span "None" at bounding box center [184, 185] width 254 height 18
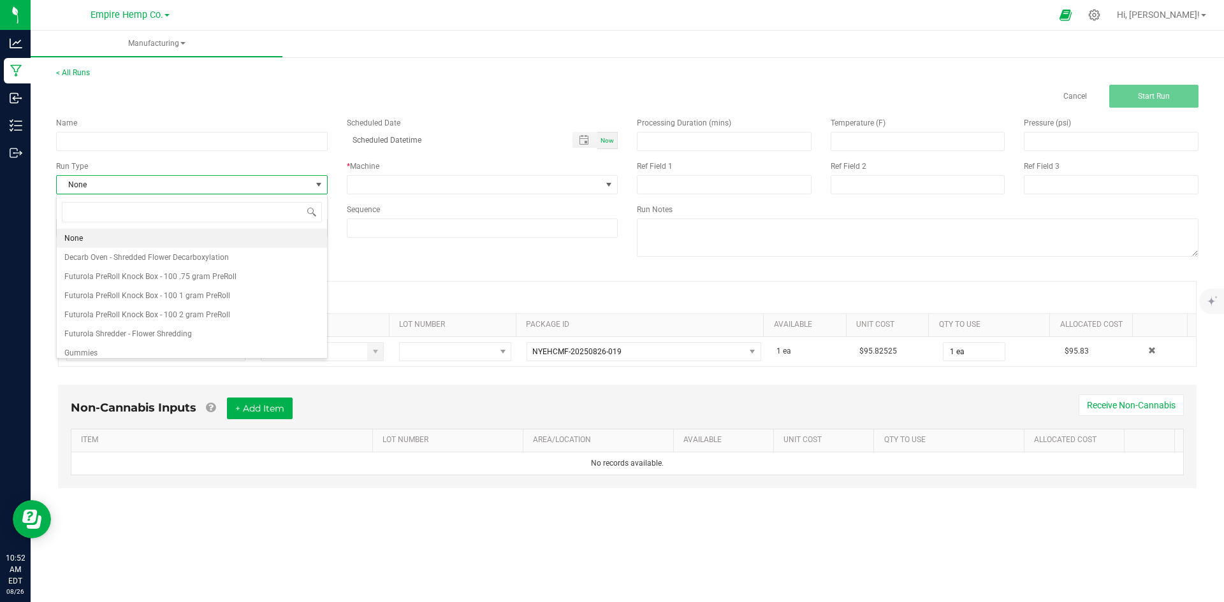
scroll to position [64, 0]
click at [166, 289] on li "Gummies" at bounding box center [192, 289] width 270 height 19
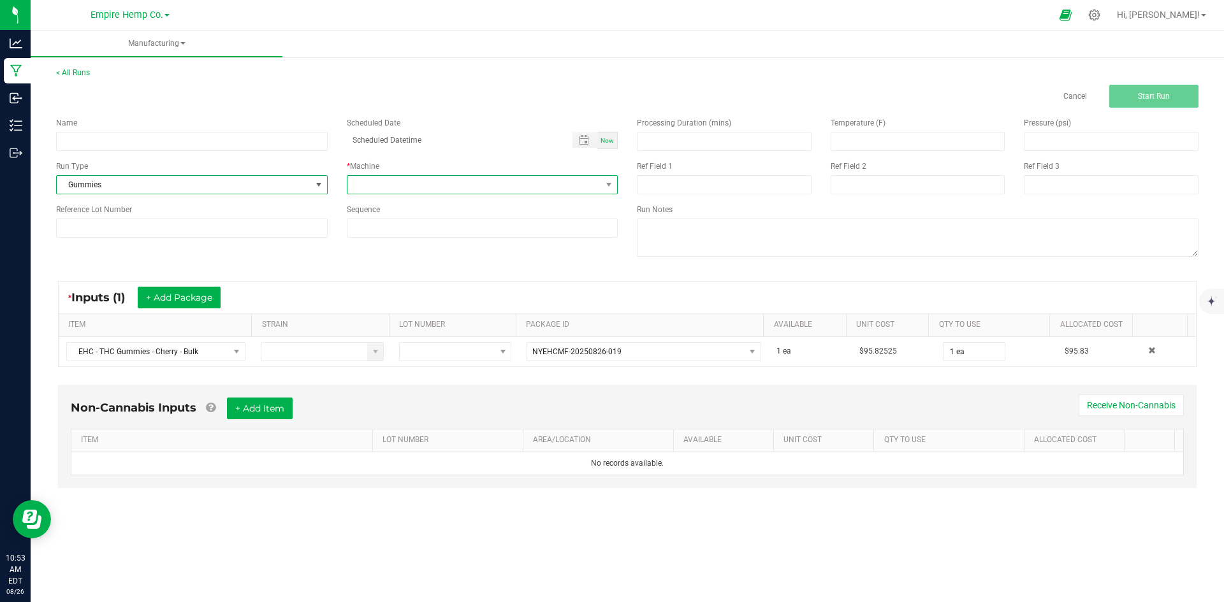
click at [607, 190] on span at bounding box center [609, 185] width 16 height 18
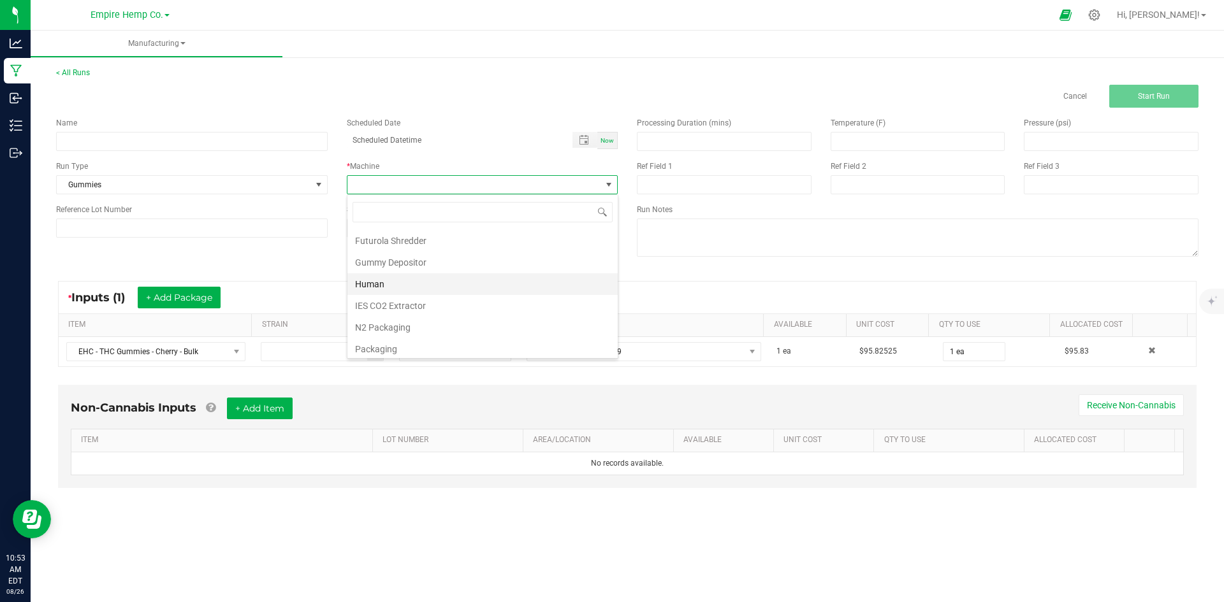
click at [513, 288] on li "Human" at bounding box center [482, 284] width 270 height 22
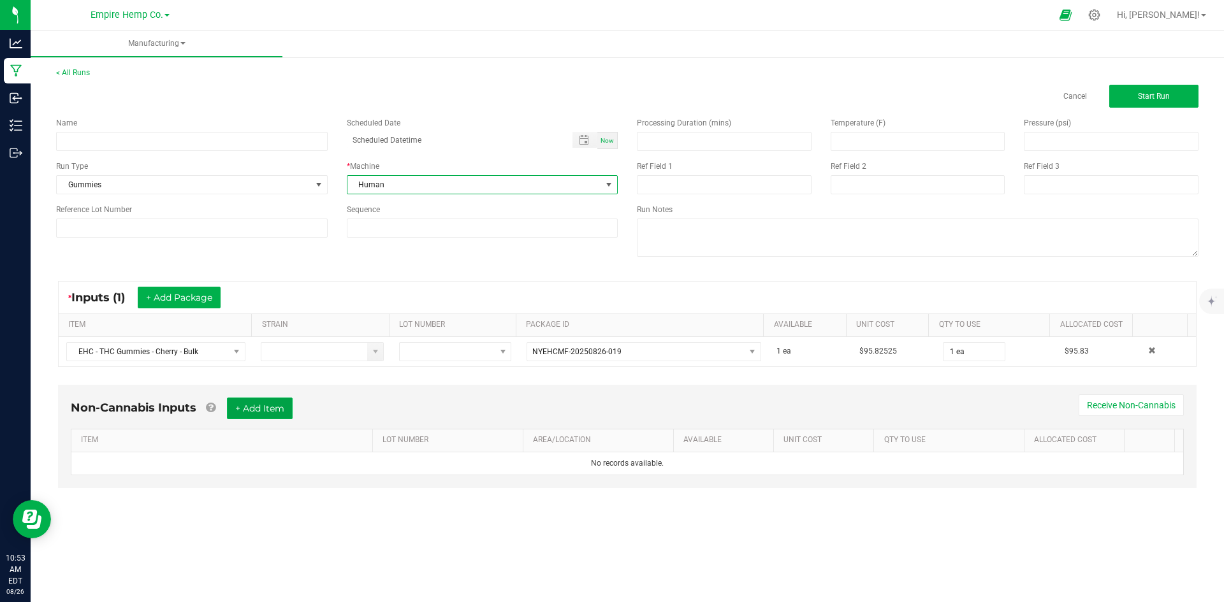
click at [262, 400] on button "+ Add Item" at bounding box center [260, 409] width 66 height 22
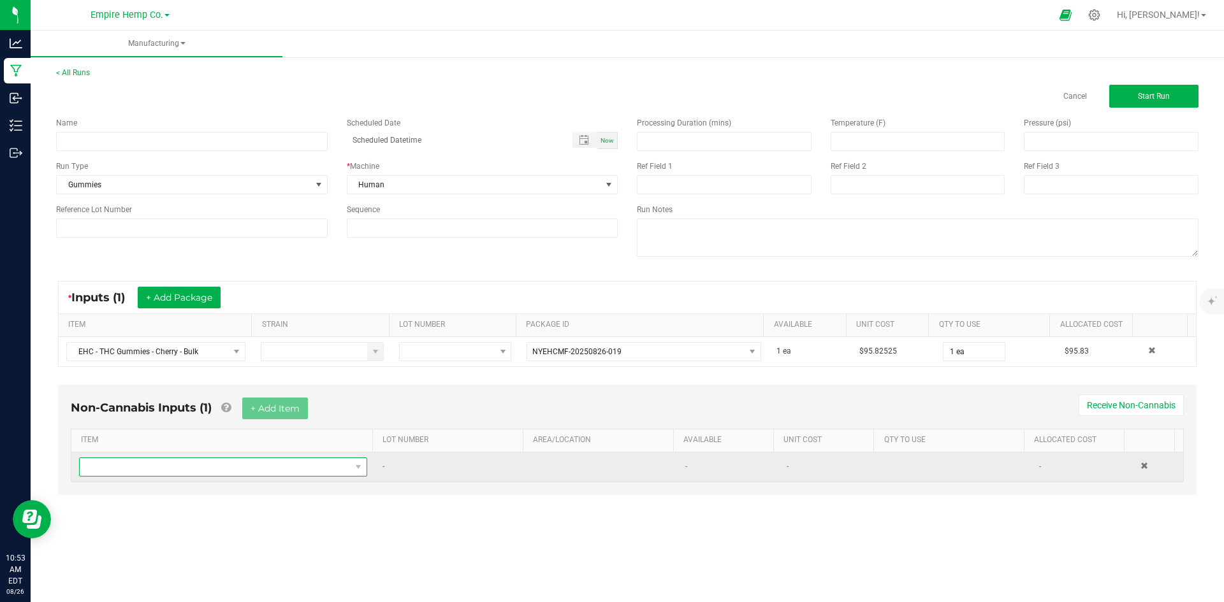
click at [272, 469] on span "NO DATA FOUND" at bounding box center [215, 467] width 271 height 18
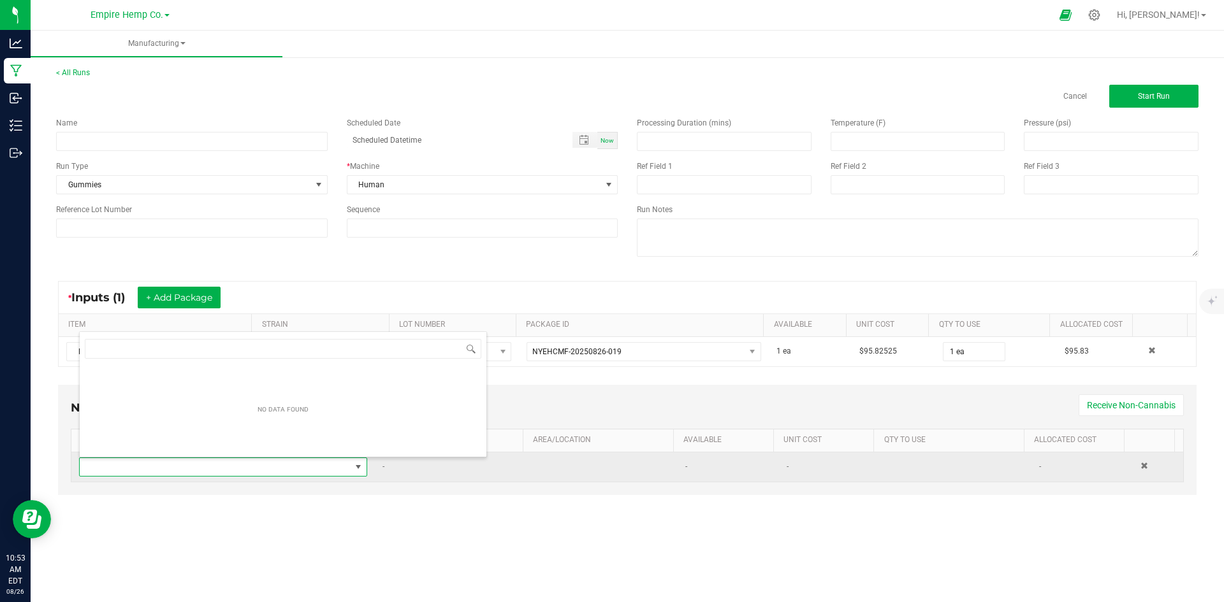
scroll to position [19, 283]
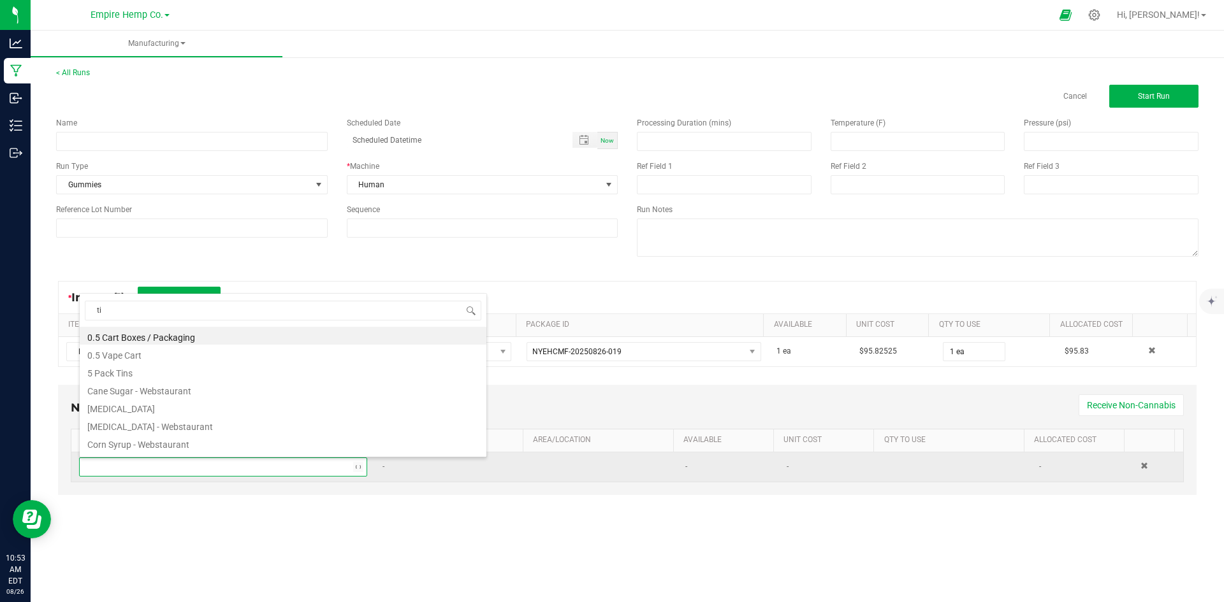
type input "tin"
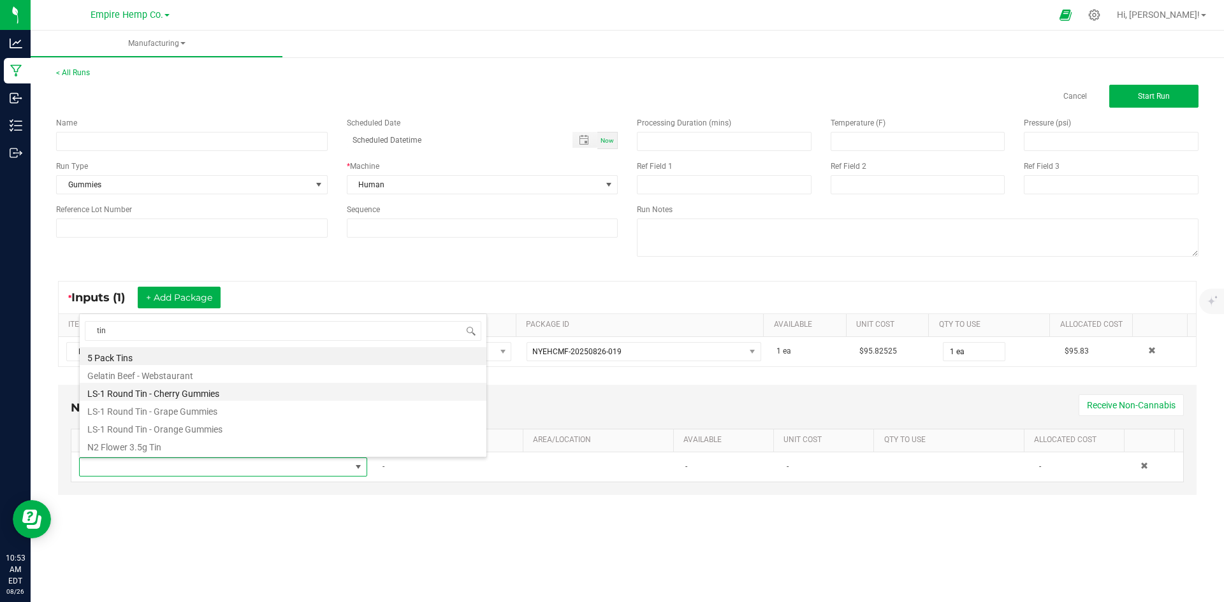
click at [165, 392] on li "LS-1 Round Tin - Cherry Gummies" at bounding box center [283, 392] width 407 height 18
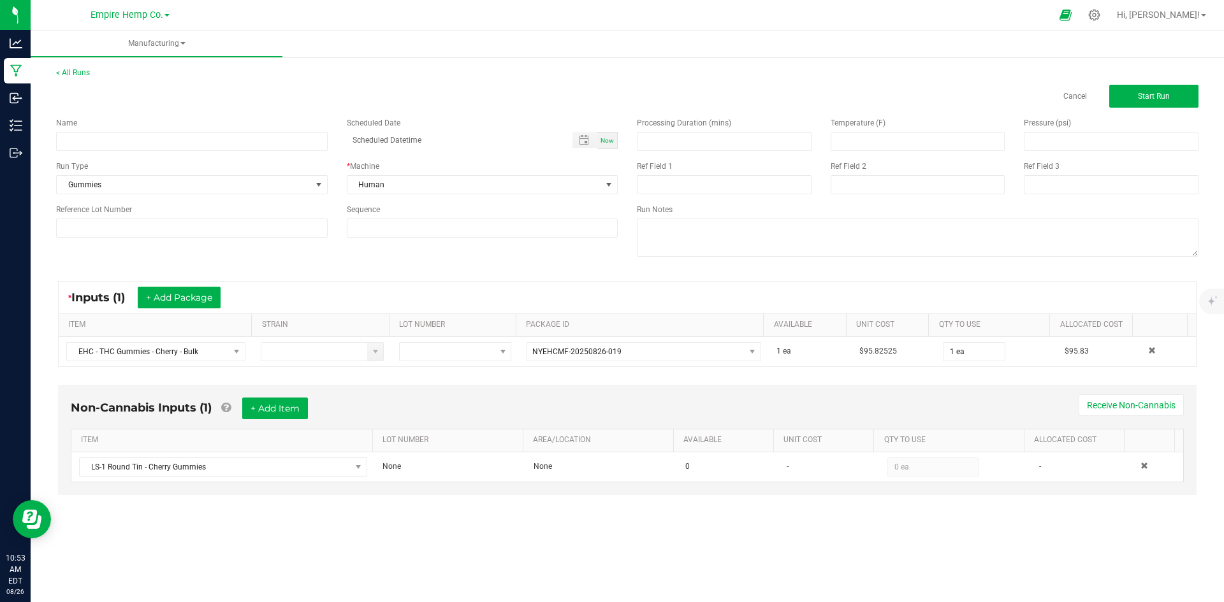
click at [319, 508] on div "Non-Cannabis Inputs (1) + Add Item Receive Non-Cannabis ITEM LOT NUMBER AREA/LO…" at bounding box center [627, 449] width 1161 height 141
click at [156, 141] on input at bounding box center [192, 141] width 272 height 19
type input "EHC - THC Gummies - Cherry"
click at [238, 84] on div "< All Runs Cancel Start Run" at bounding box center [627, 87] width 1142 height 41
click at [1165, 94] on span "Start Run" at bounding box center [1154, 96] width 32 height 9
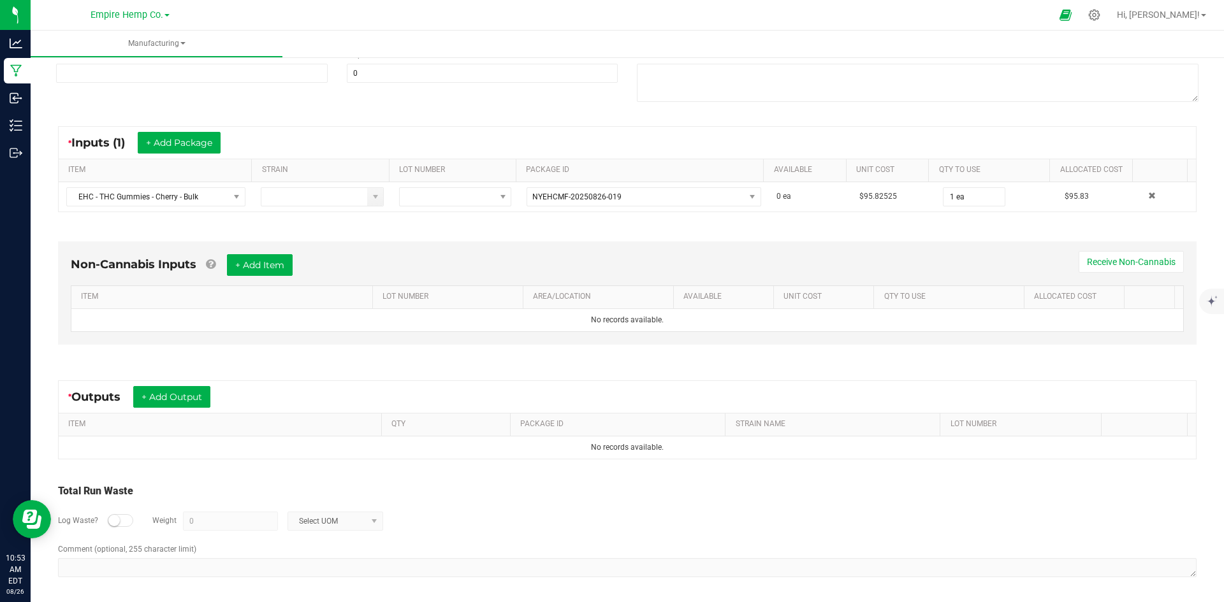
scroll to position [174, 0]
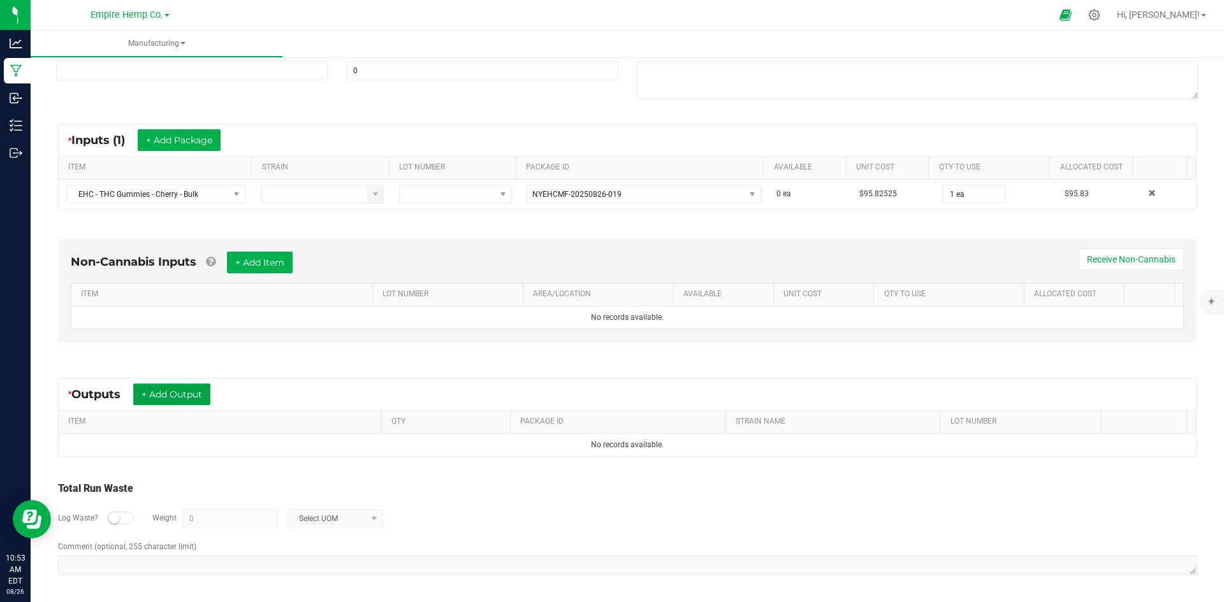
click at [178, 391] on button "+ Add Output" at bounding box center [171, 395] width 77 height 22
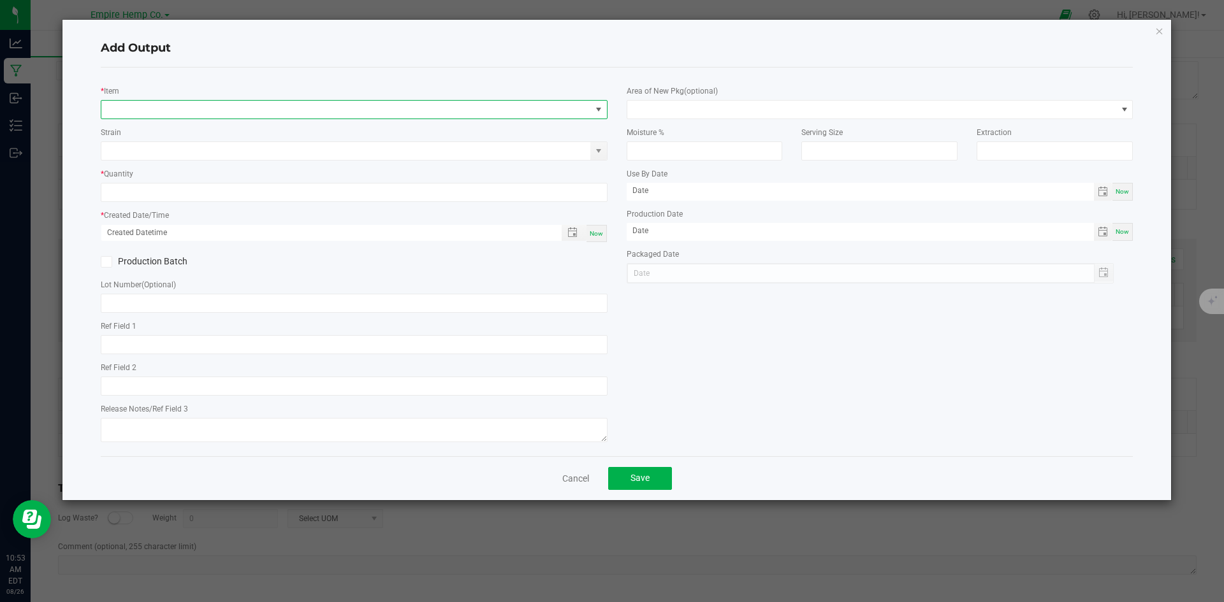
click at [597, 105] on span "NO DATA FOUND" at bounding box center [598, 110] width 10 height 10
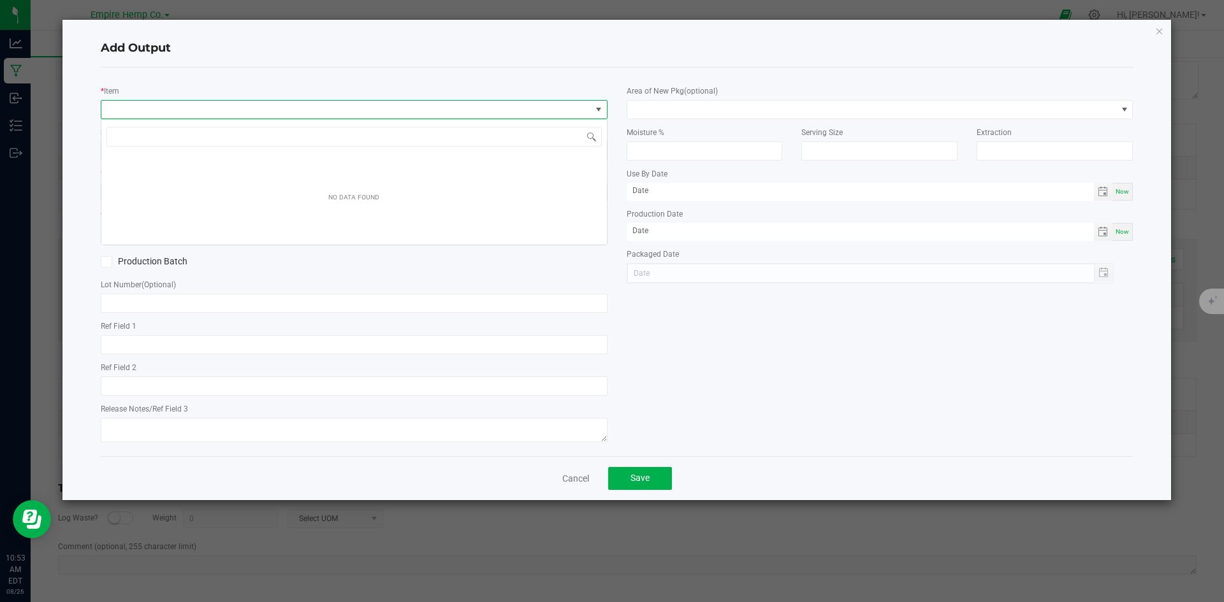
scroll to position [19, 507]
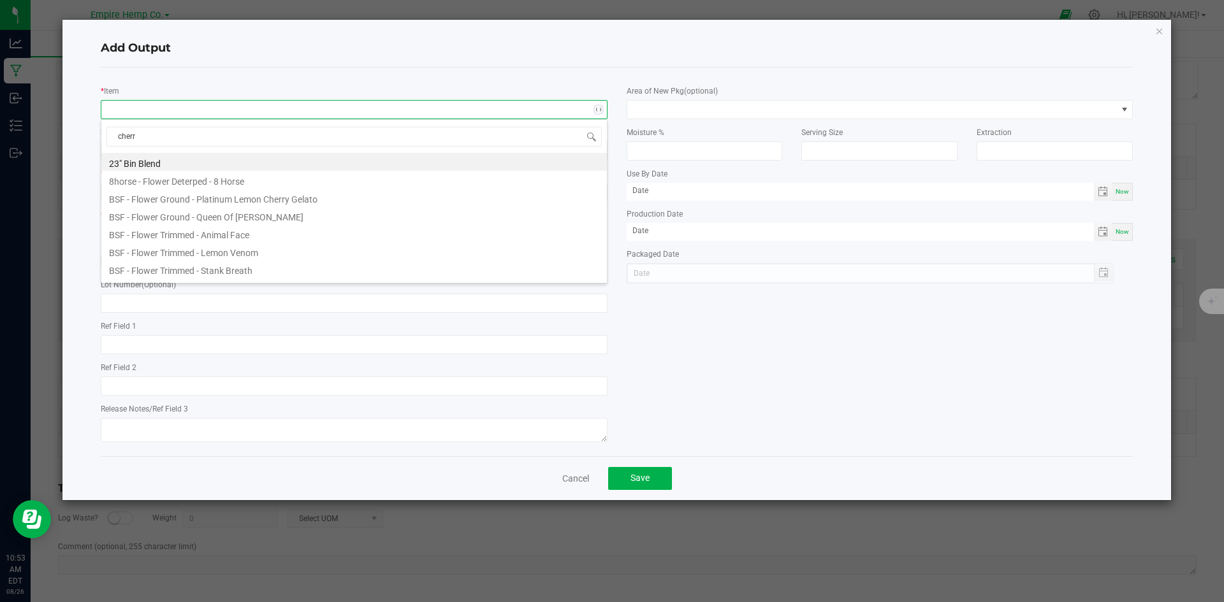
type input "cherry"
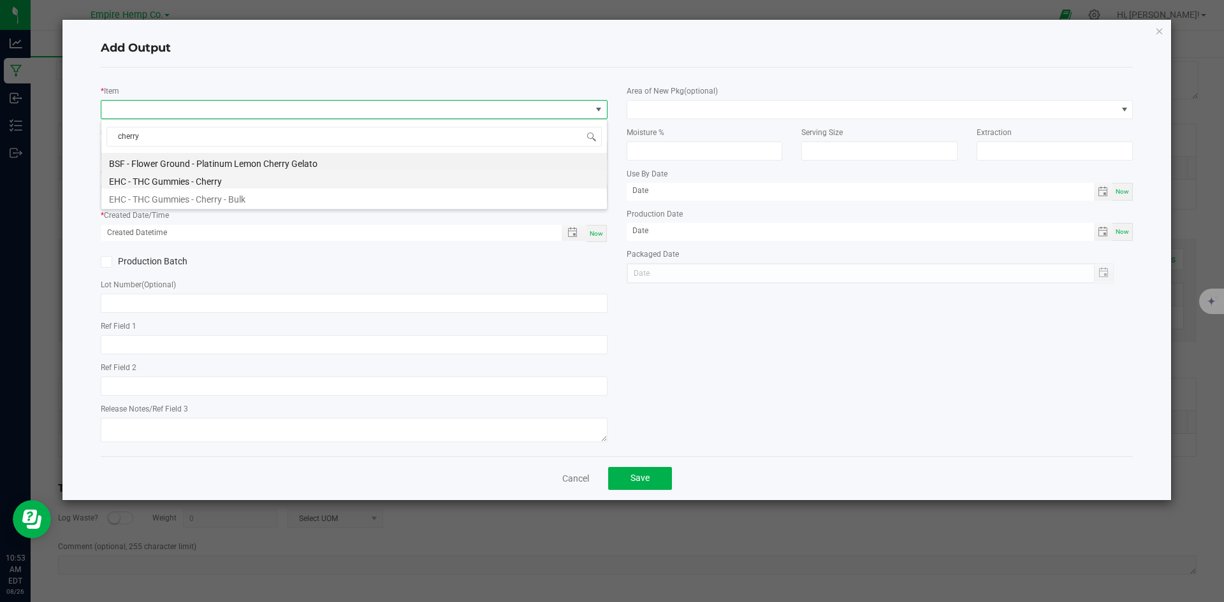
click at [177, 184] on li "EHC - THC Gummies - Cherry" at bounding box center [353, 180] width 505 height 18
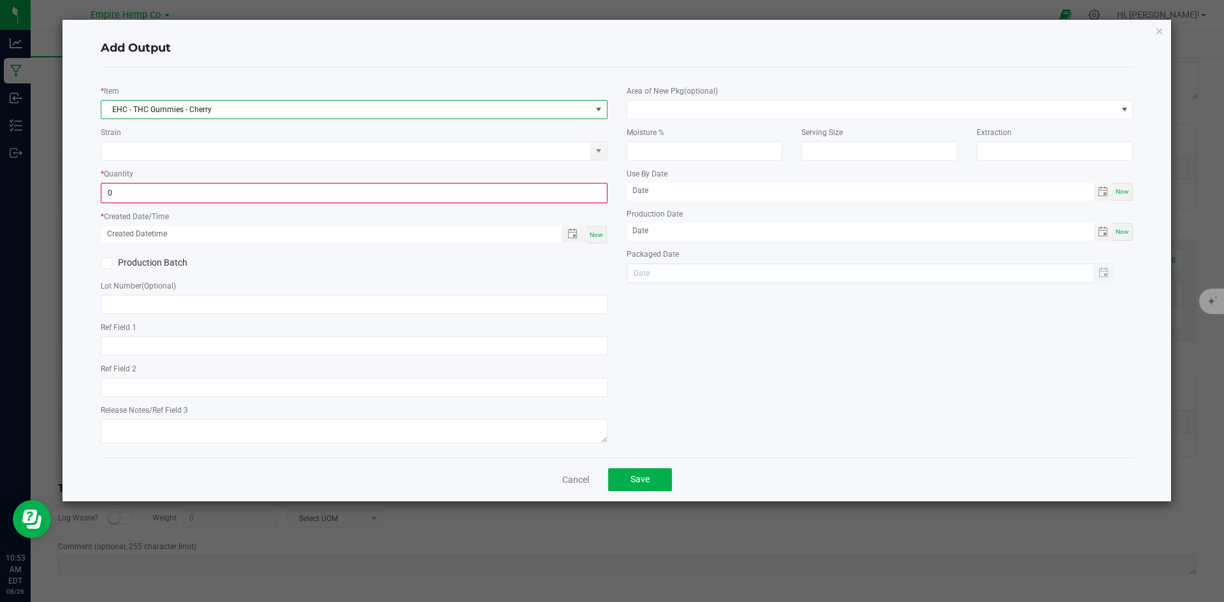
click at [177, 184] on input "0" at bounding box center [354, 193] width 504 height 18
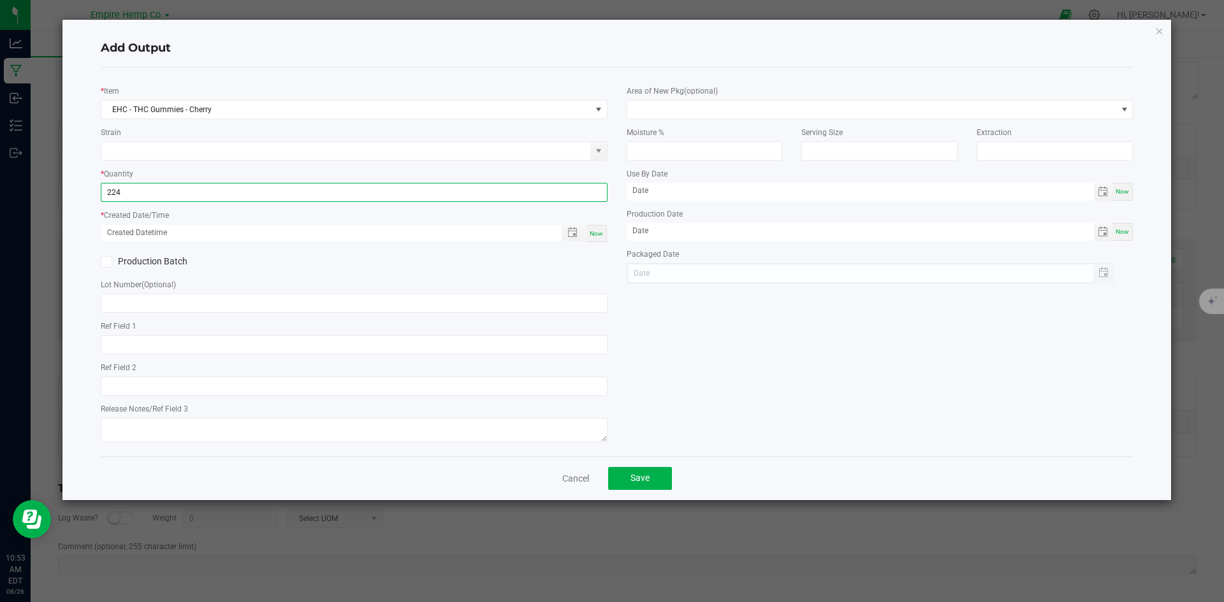
type input "224.0000 g"
click at [212, 212] on div "* Created Date/Time Now" at bounding box center [354, 225] width 507 height 34
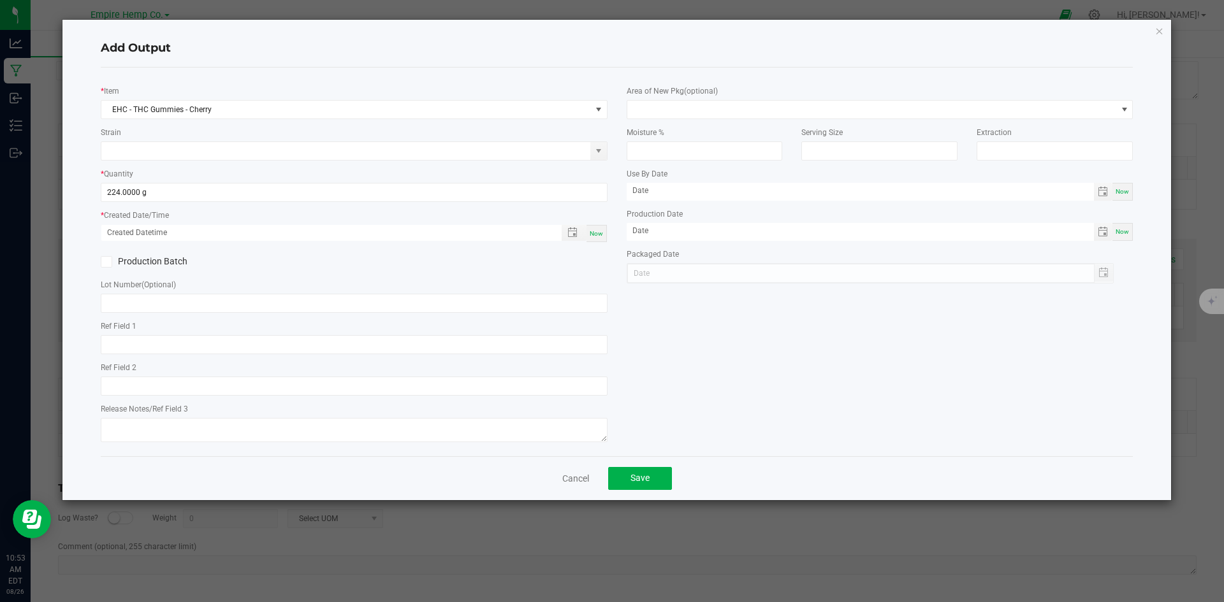
click at [595, 237] on span "Now" at bounding box center [596, 233] width 13 height 7
type input "[DATE] 10:53 AM"
type input "[DATE]"
click at [567, 480] on link "Cancel" at bounding box center [575, 478] width 27 height 13
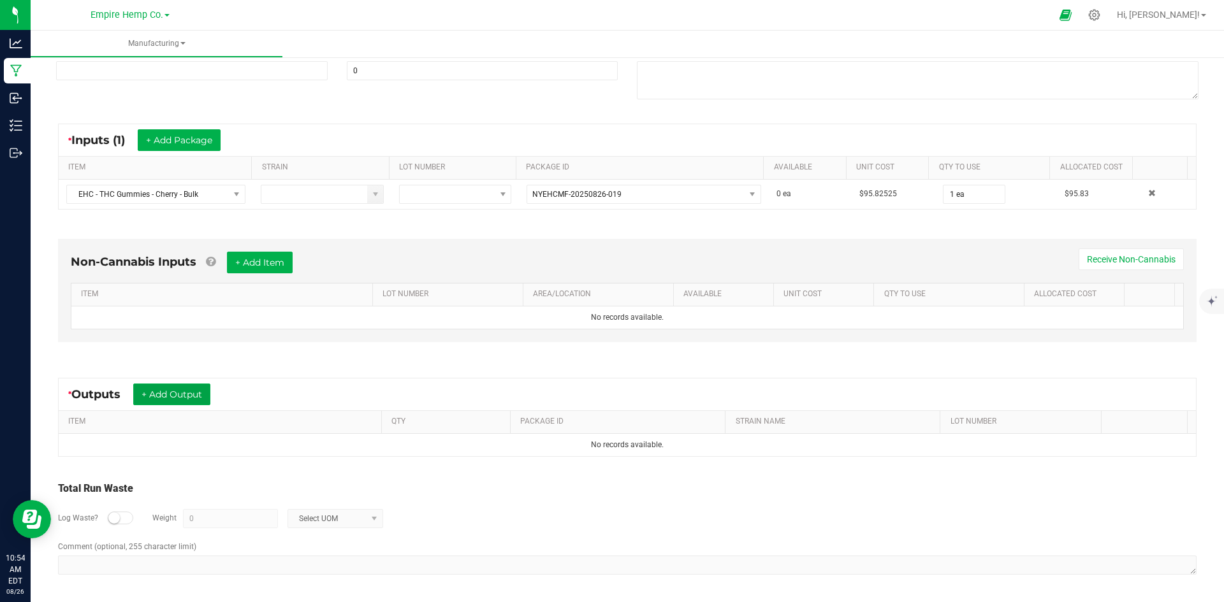
scroll to position [0, 0]
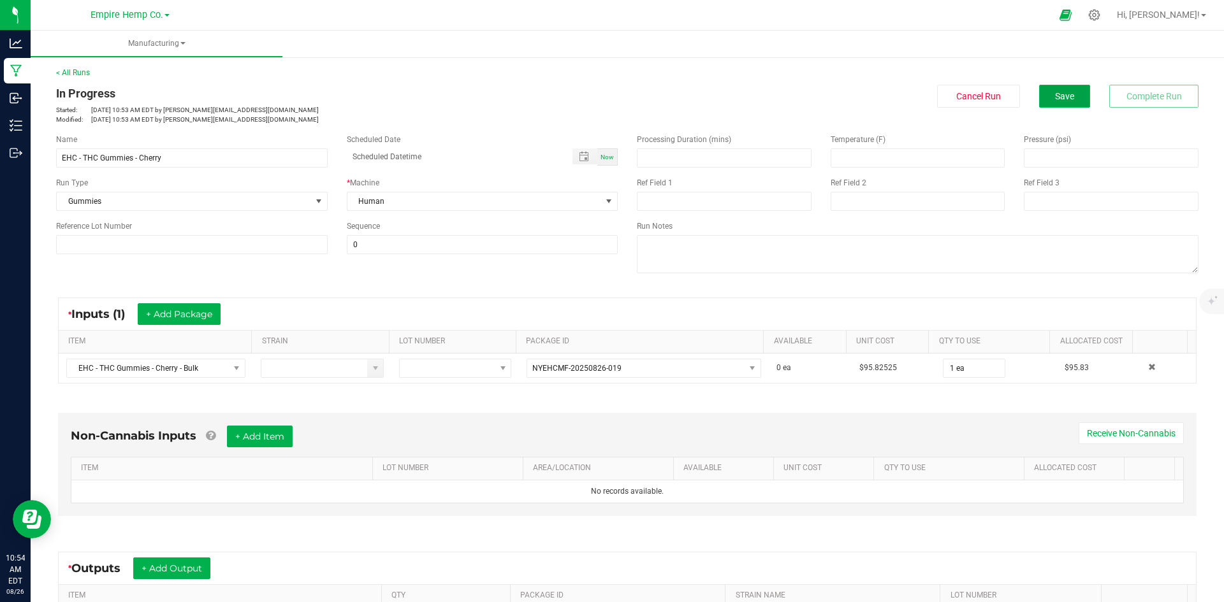
click at [1062, 91] on span "Save" at bounding box center [1064, 96] width 19 height 10
